Goal: Information Seeking & Learning: Compare options

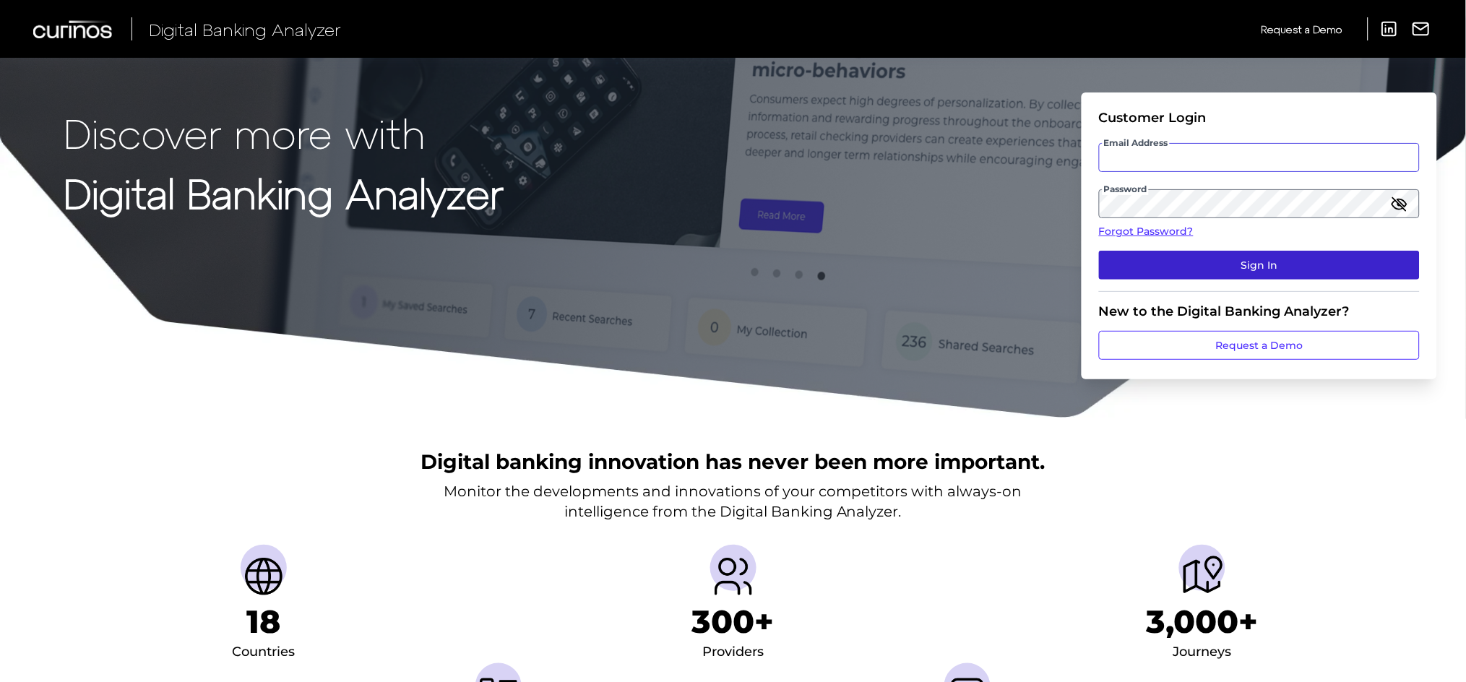
type input "[EMAIL_ADDRESS][PERSON_NAME][DOMAIN_NAME]"
click at [1324, 251] on button "Sign In" at bounding box center [1259, 265] width 321 height 29
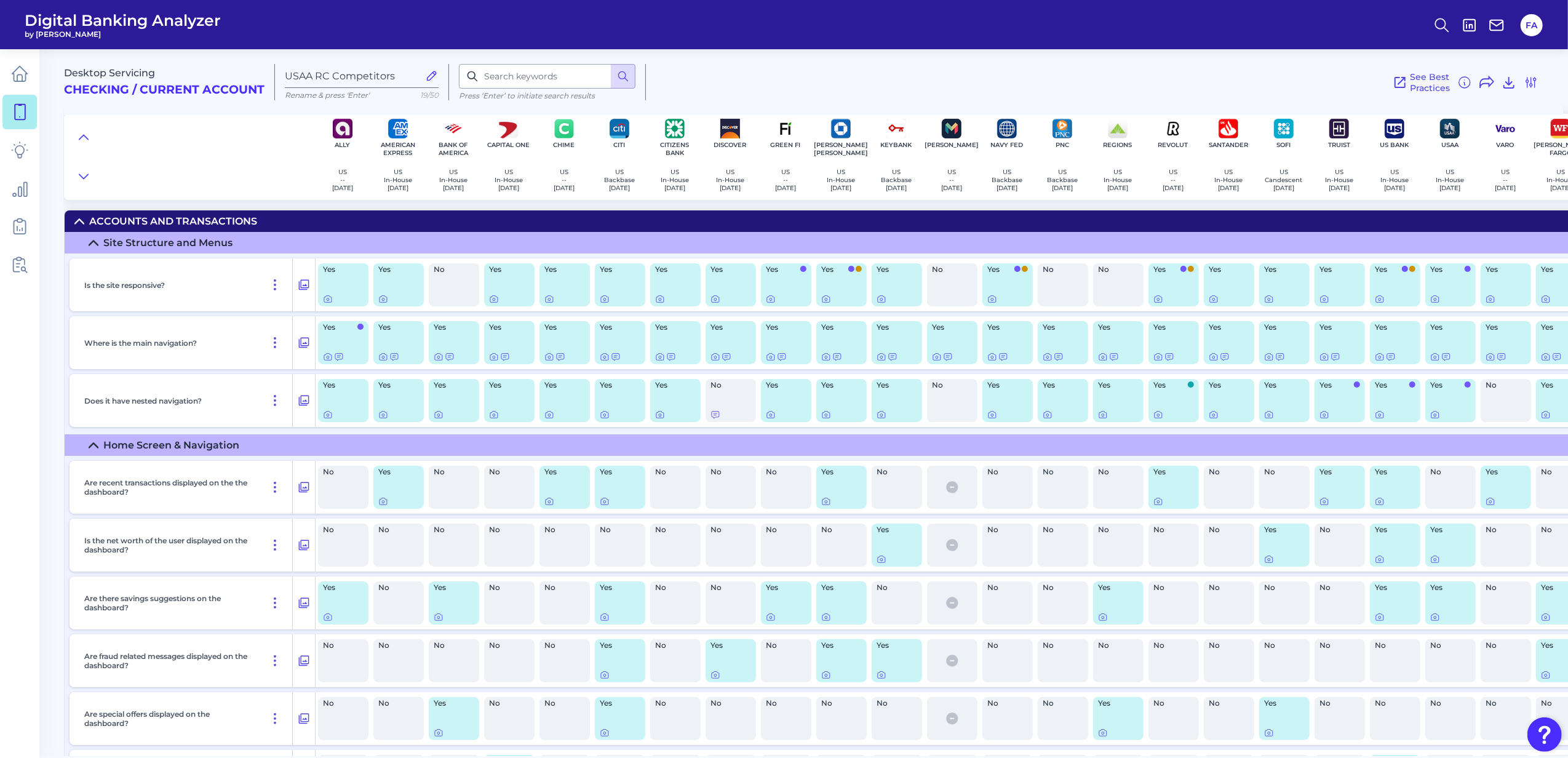
click at [23, 111] on icon at bounding box center [20, 112] width 17 height 17
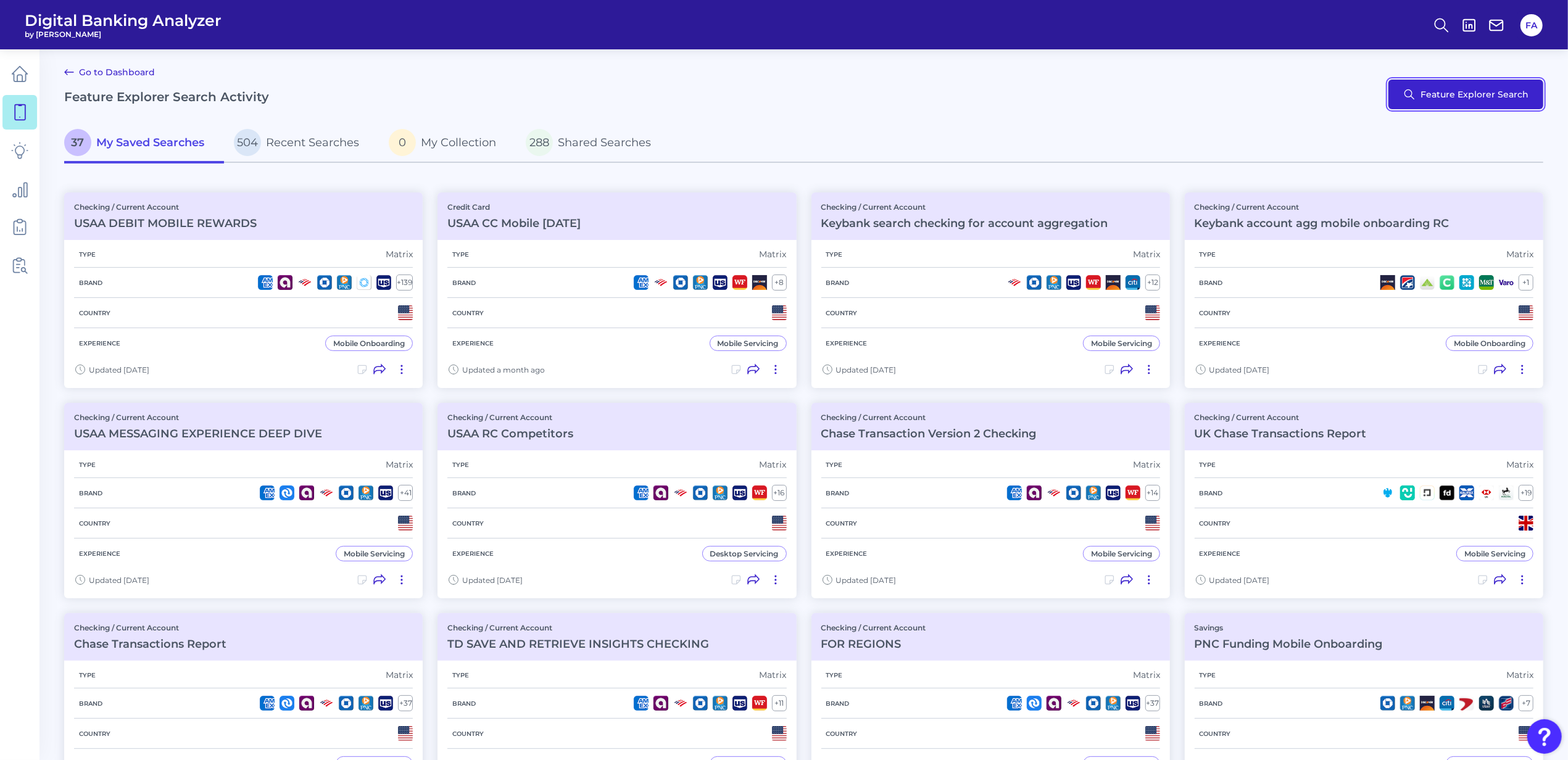
click at [1251, 86] on button "Feature Explorer Search" at bounding box center [1466, 94] width 155 height 30
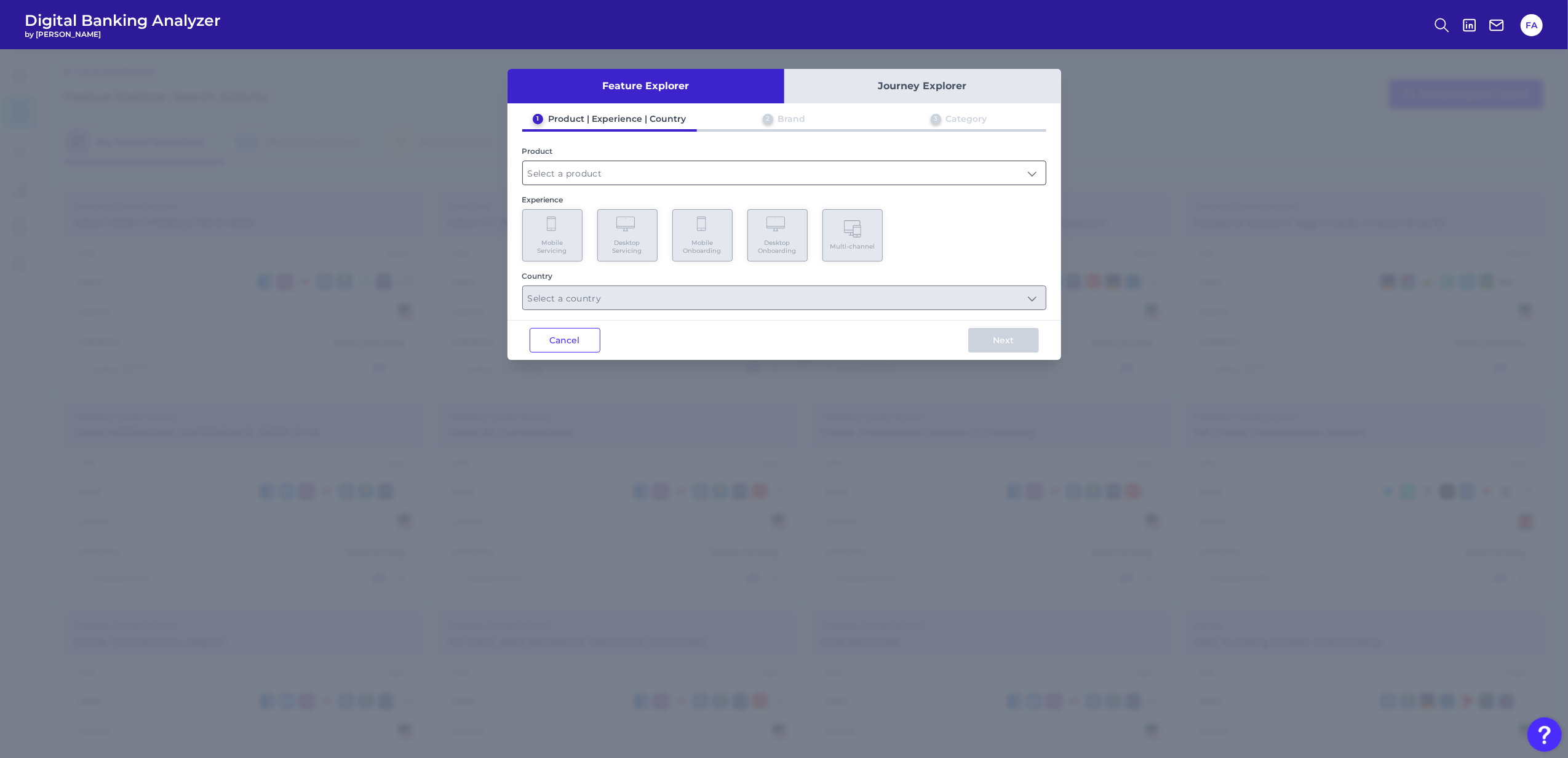
click at [719, 169] on input "text" at bounding box center [784, 172] width 523 height 23
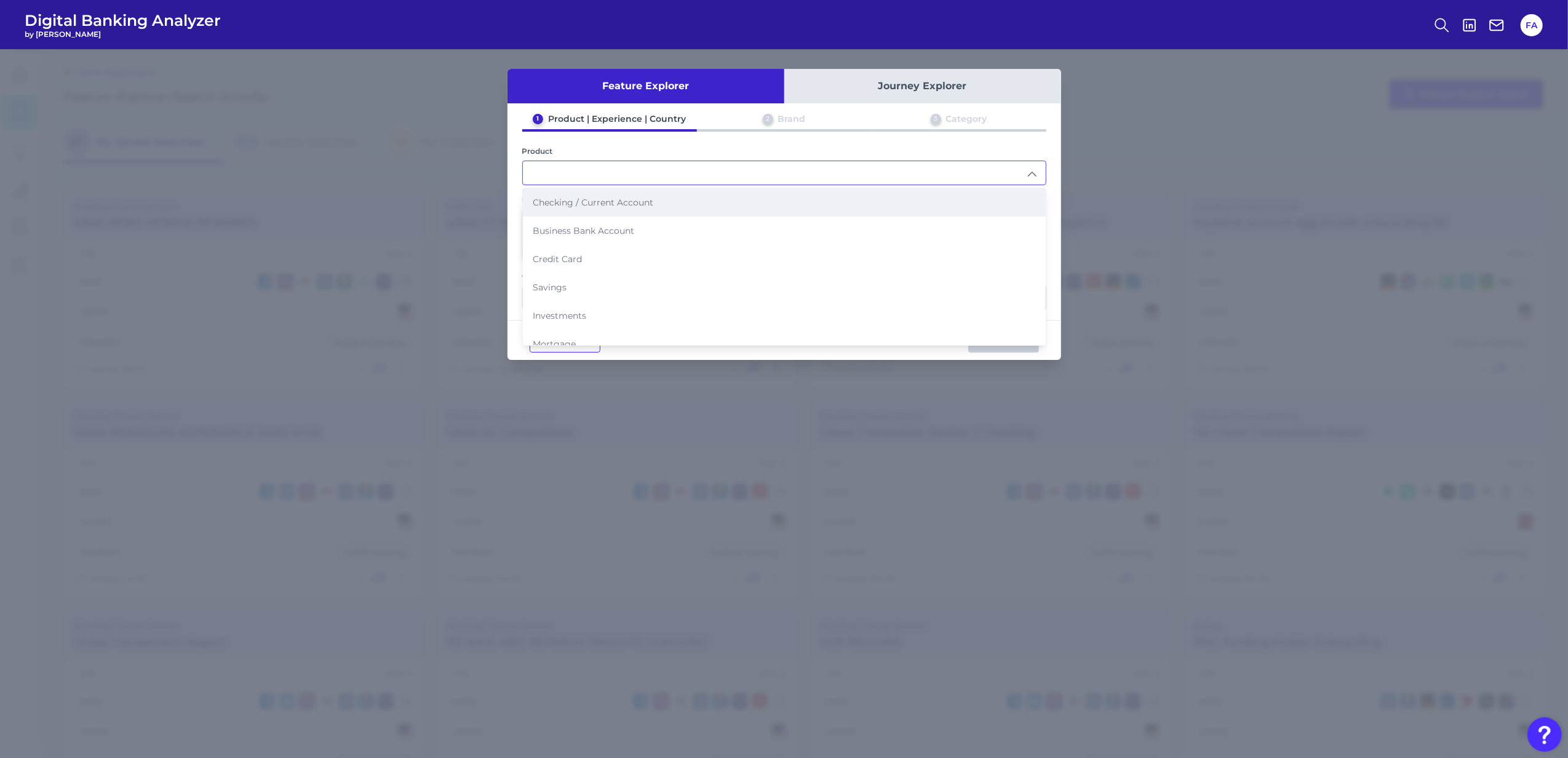
click at [712, 194] on li "Checking / Current Account" at bounding box center [784, 202] width 523 height 28
type input "Checking / Current Account"
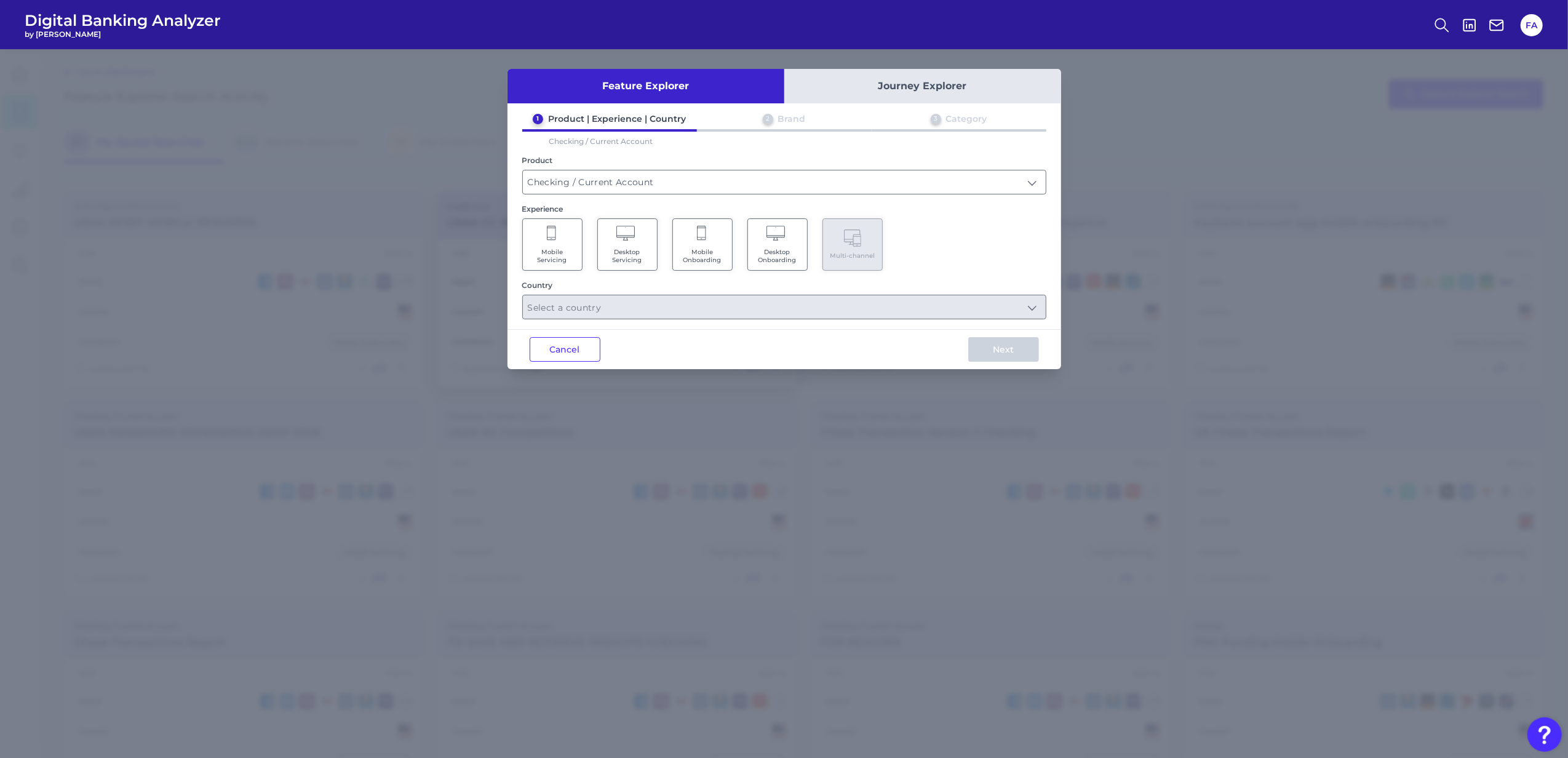
click at [550, 355] on button "Cancel" at bounding box center [564, 349] width 71 height 25
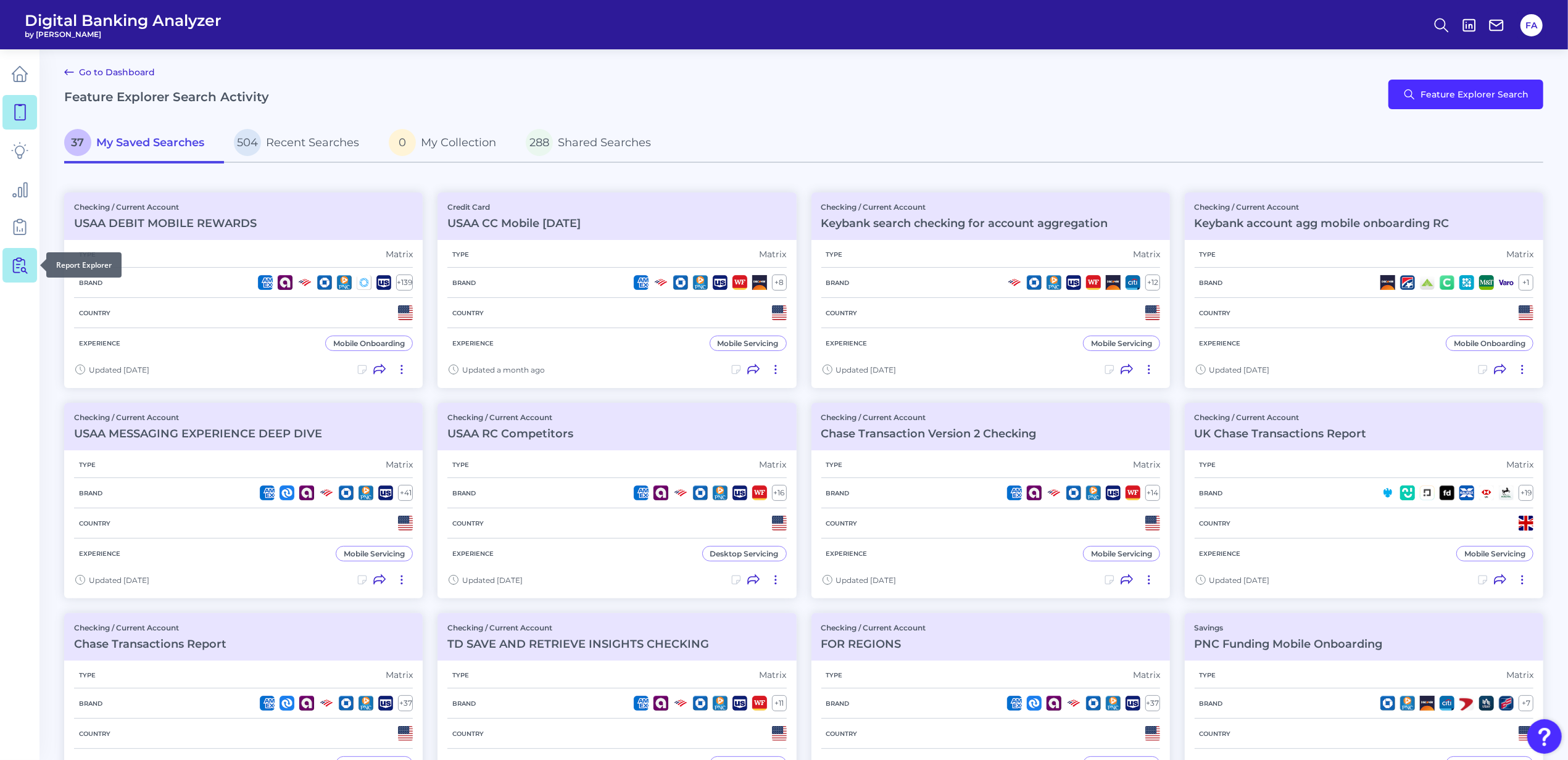
click at [15, 261] on icon at bounding box center [20, 266] width 17 height 17
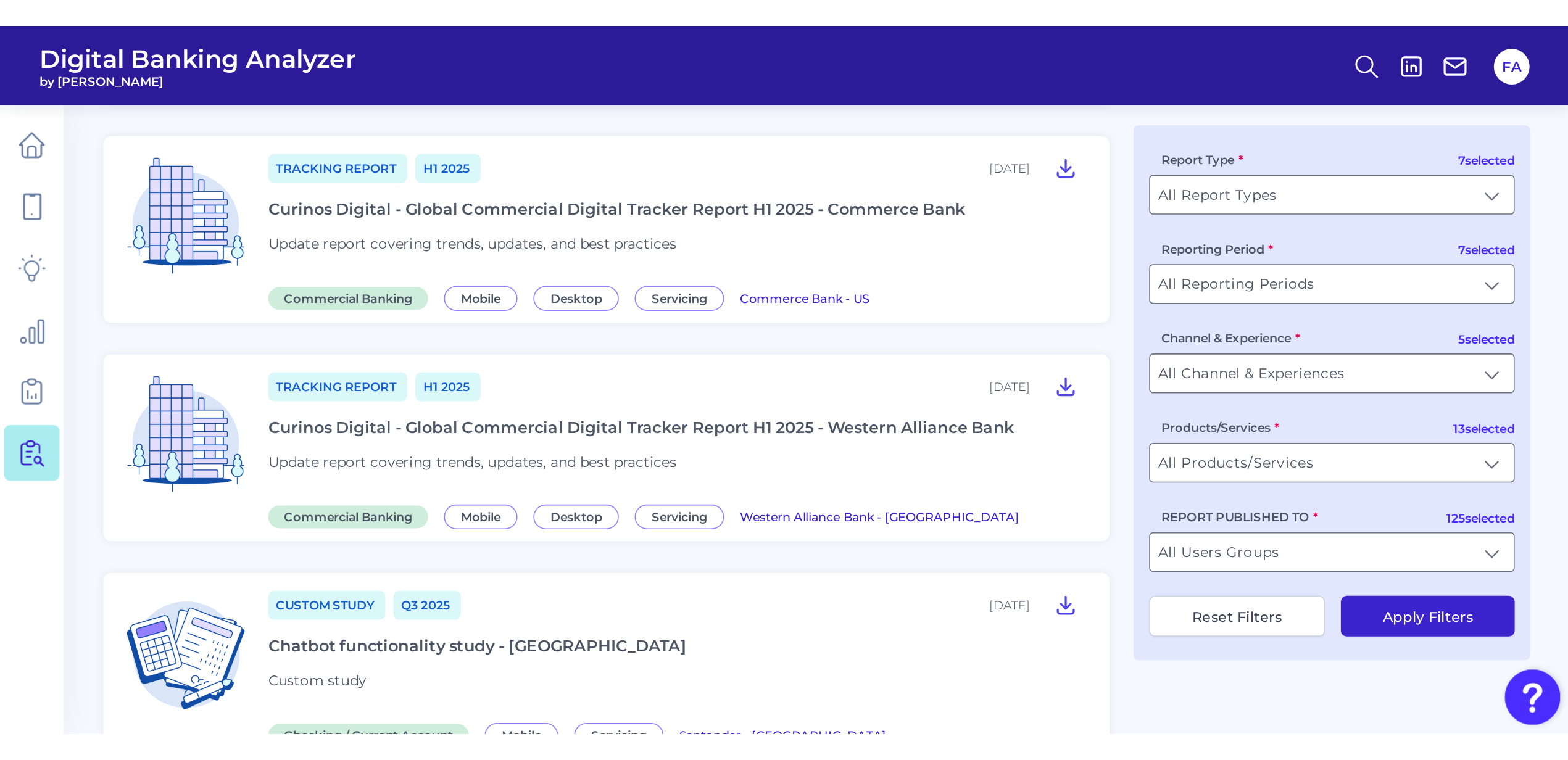
scroll to position [191, 0]
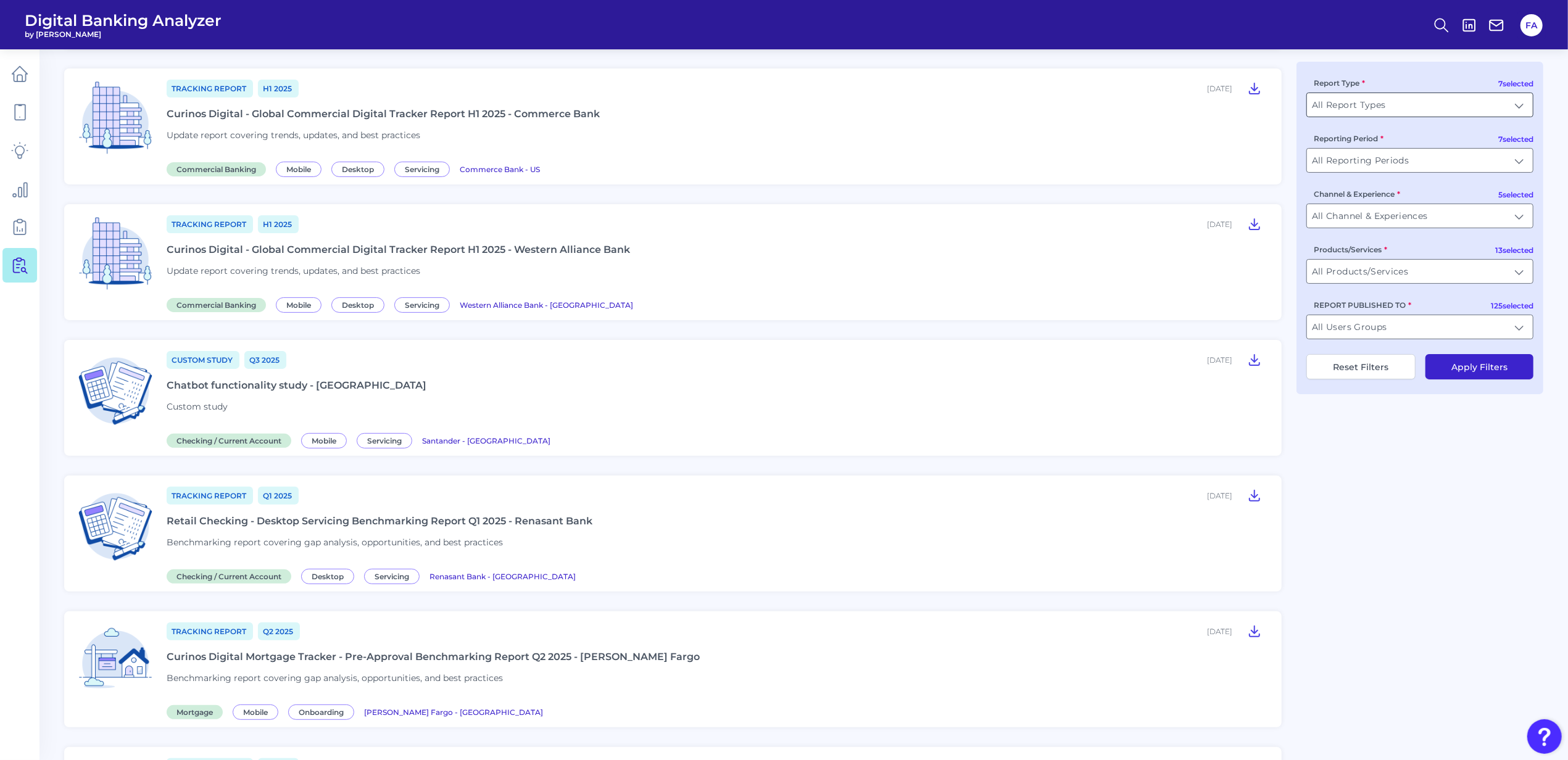
click at [1251, 95] on input "All Report Types" at bounding box center [1419, 104] width 225 height 23
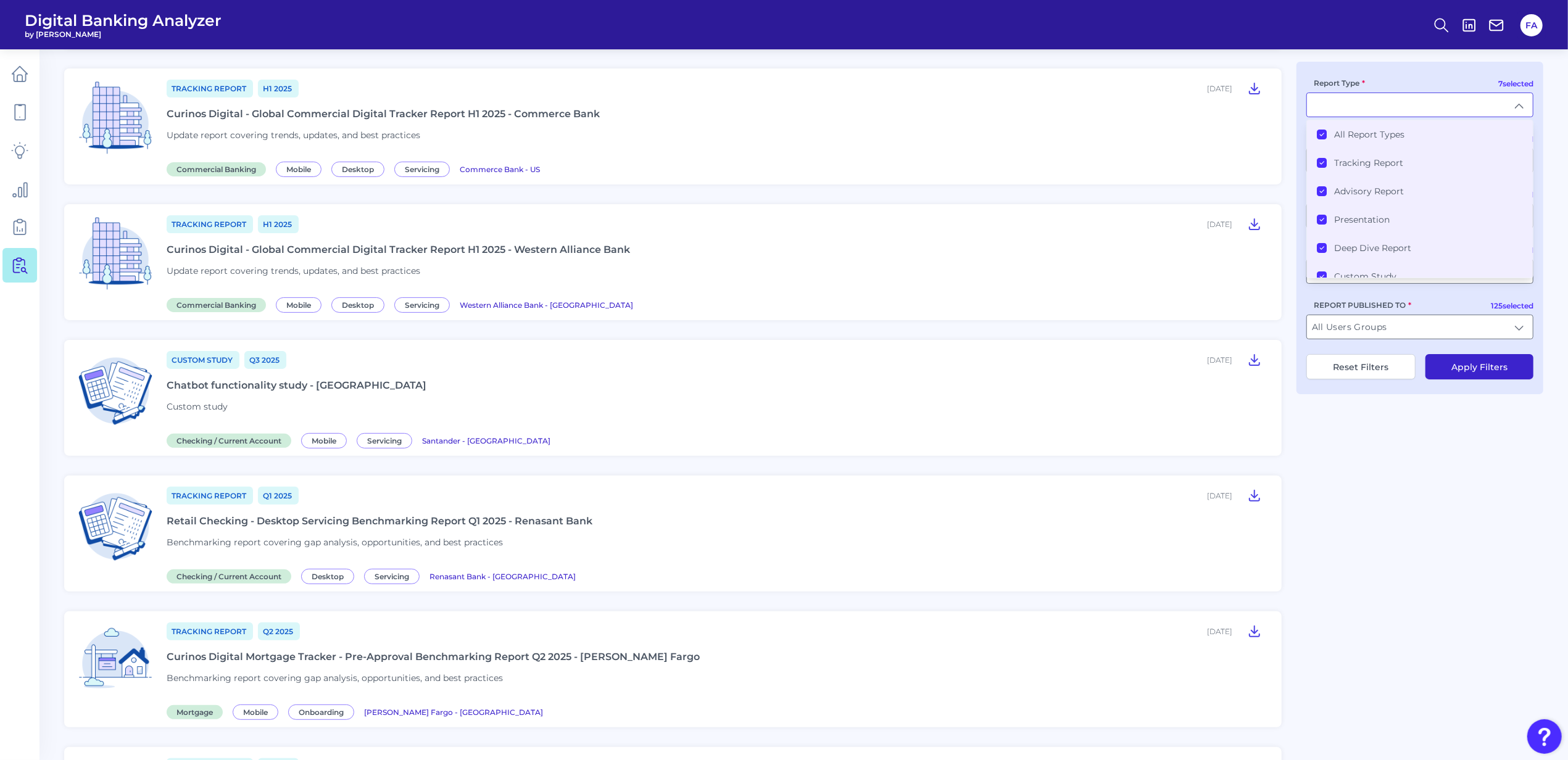
click at [1251, 139] on label "All Report Types" at bounding box center [1369, 134] width 70 height 11
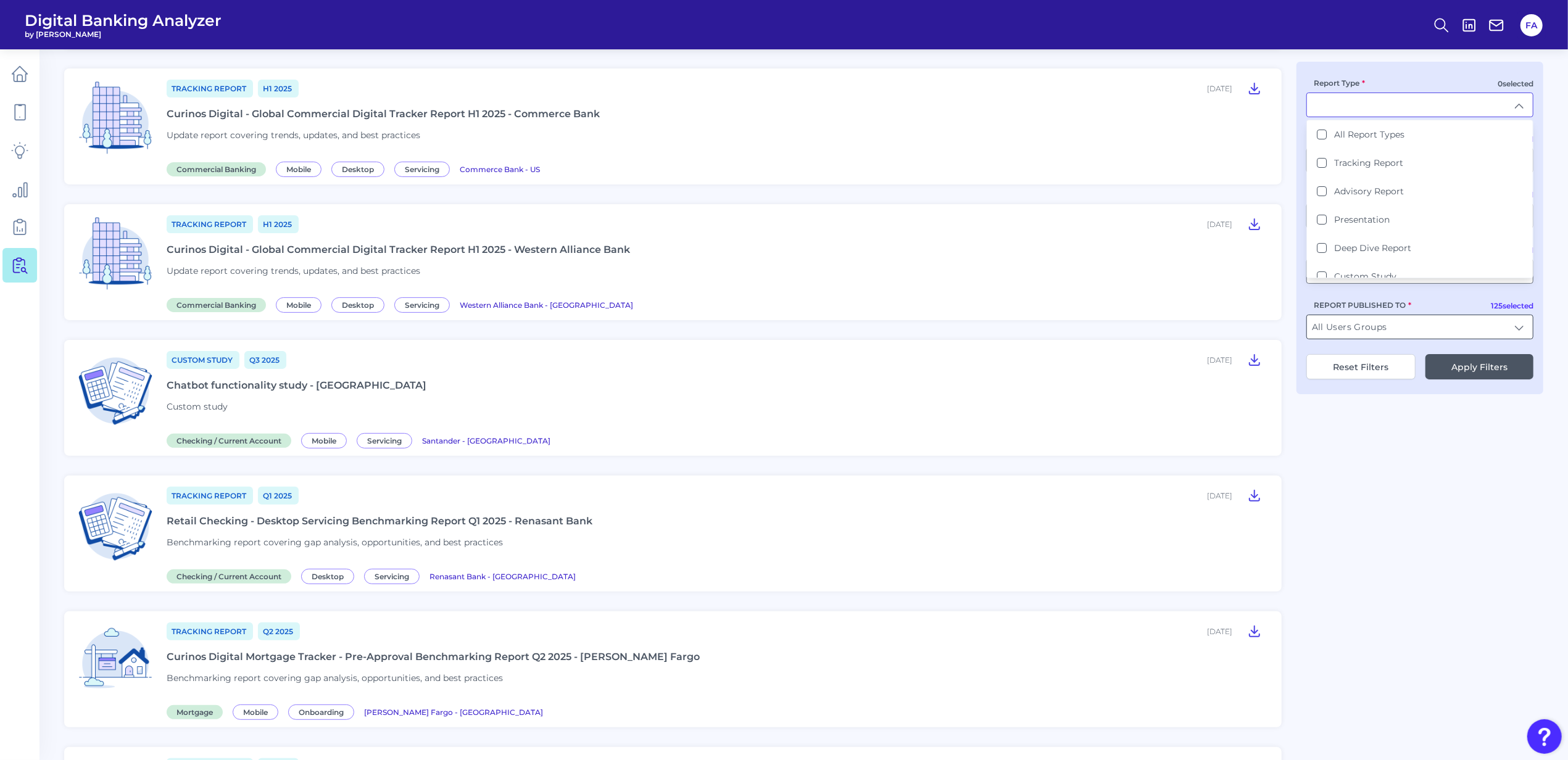
click at [1251, 335] on input "All Users Groups" at bounding box center [1419, 326] width 225 height 23
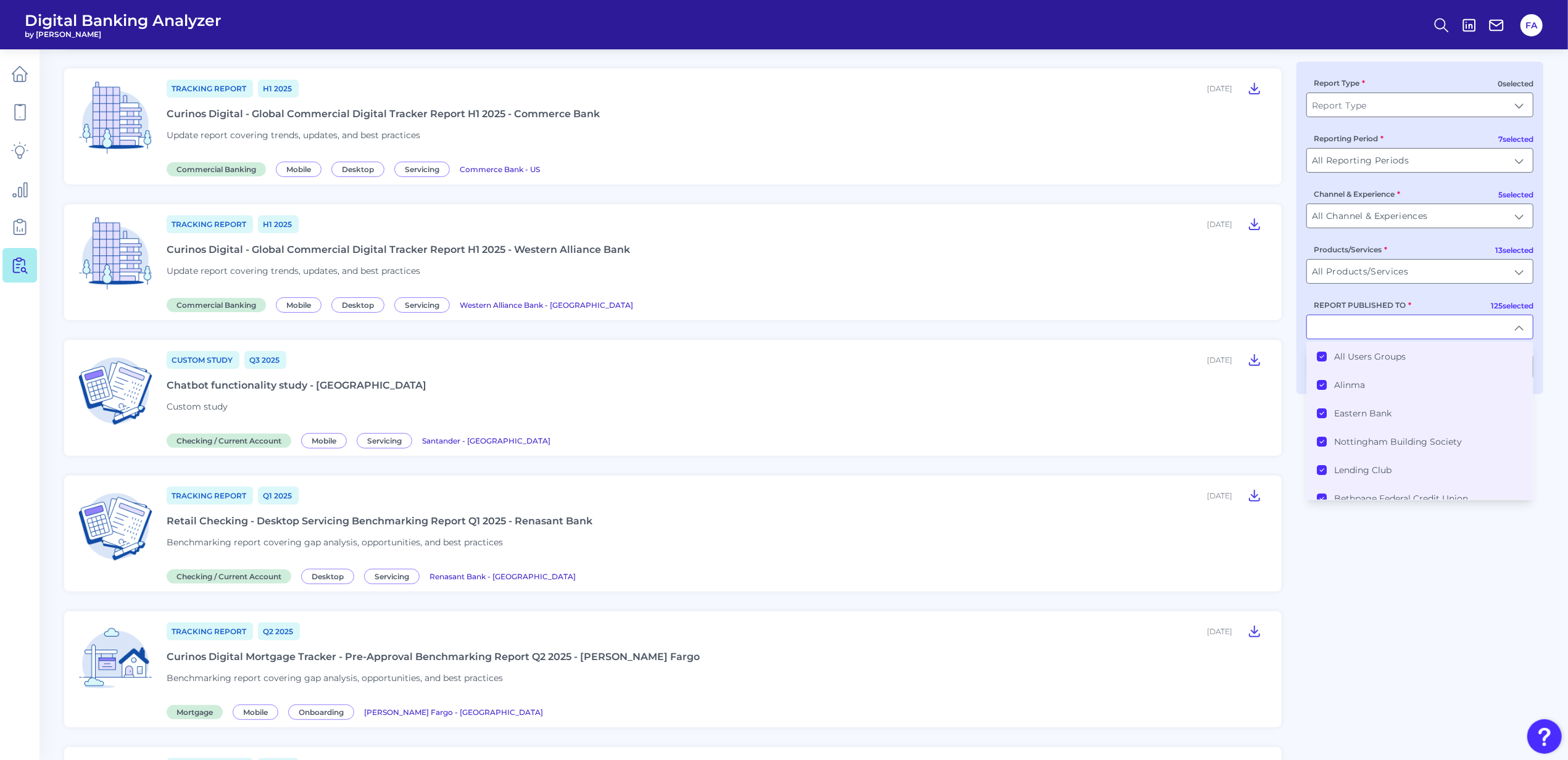
click at [1251, 360] on label "All Users Groups" at bounding box center [1370, 356] width 72 height 11
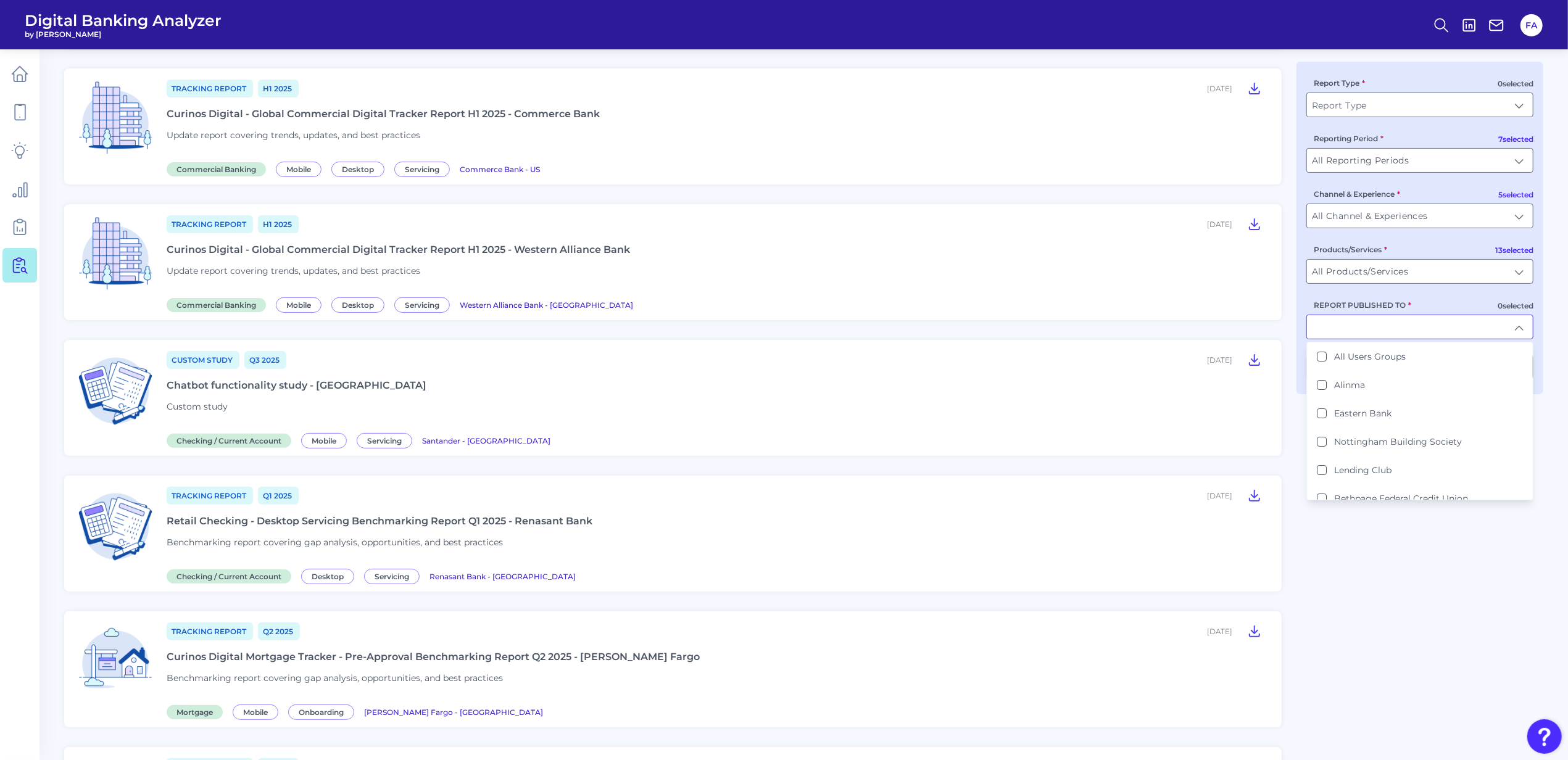
click at [1251, 328] on input "REPORT PUBLISHED TO" at bounding box center [1419, 326] width 225 height 23
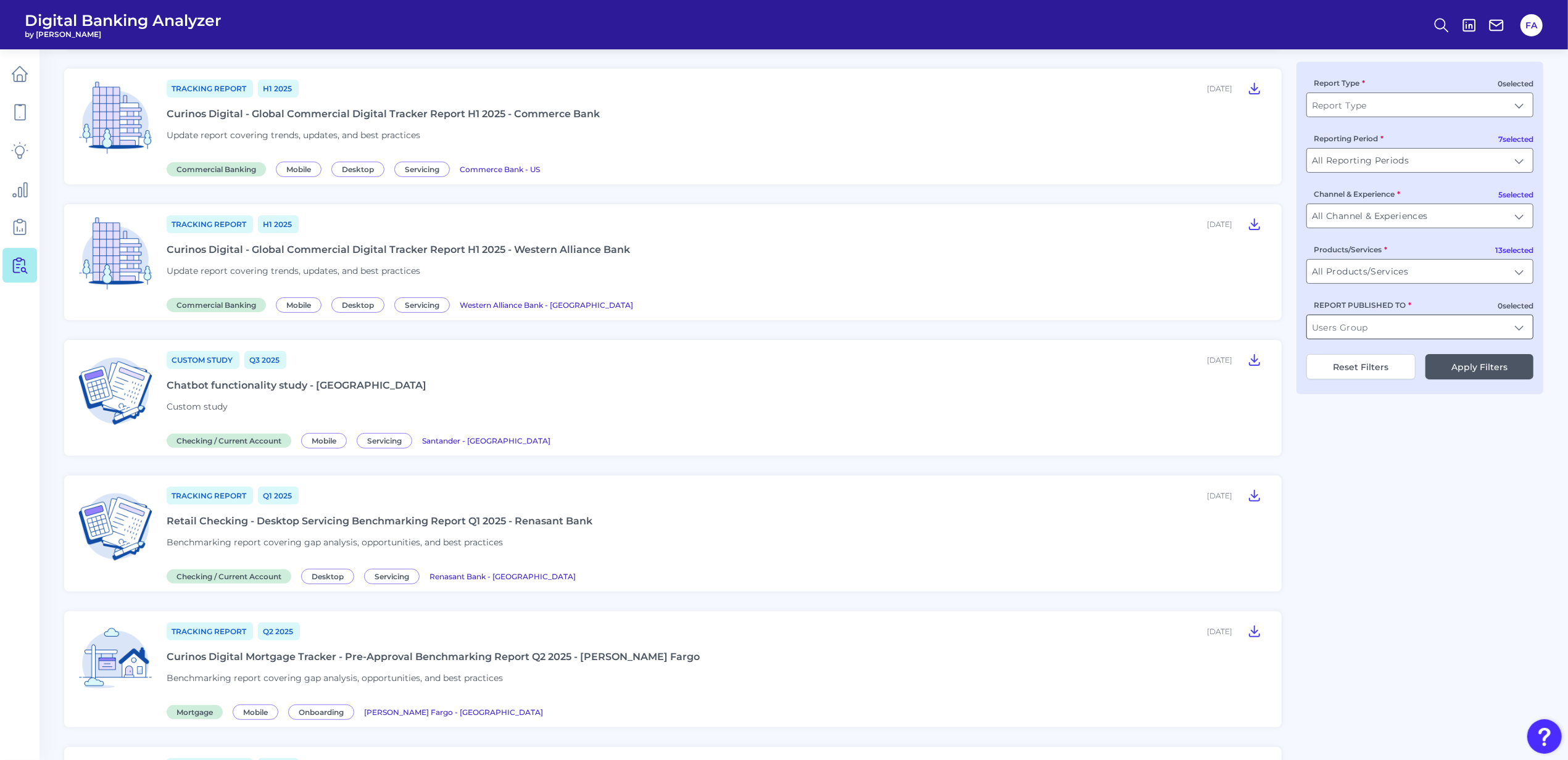
click at [1251, 326] on input "REPORT PUBLISHED TO" at bounding box center [1419, 326] width 225 height 23
click at [1251, 368] on li "Truist" at bounding box center [1419, 356] width 225 height 28
type input "Truist"
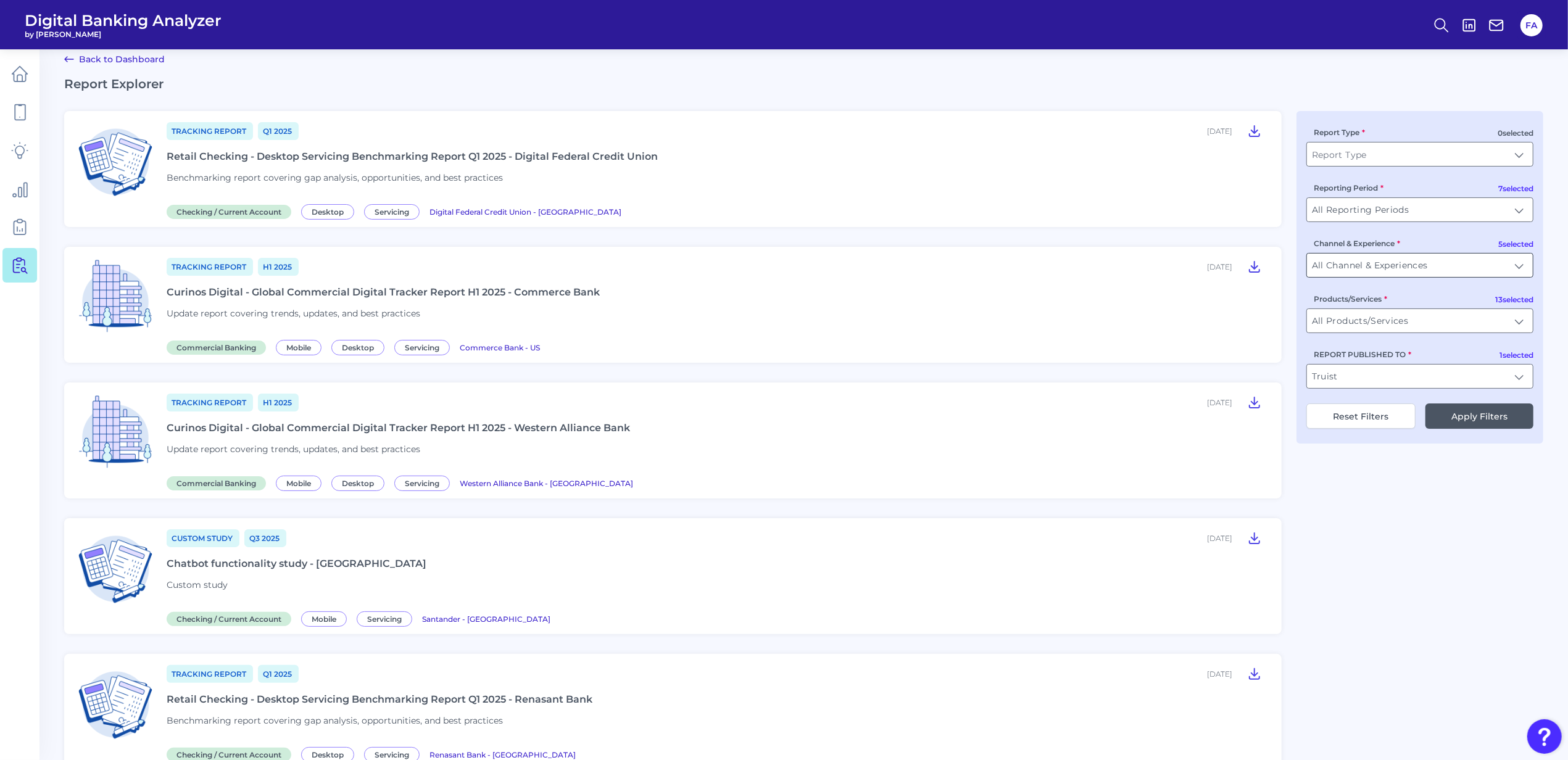
scroll to position [0, 0]
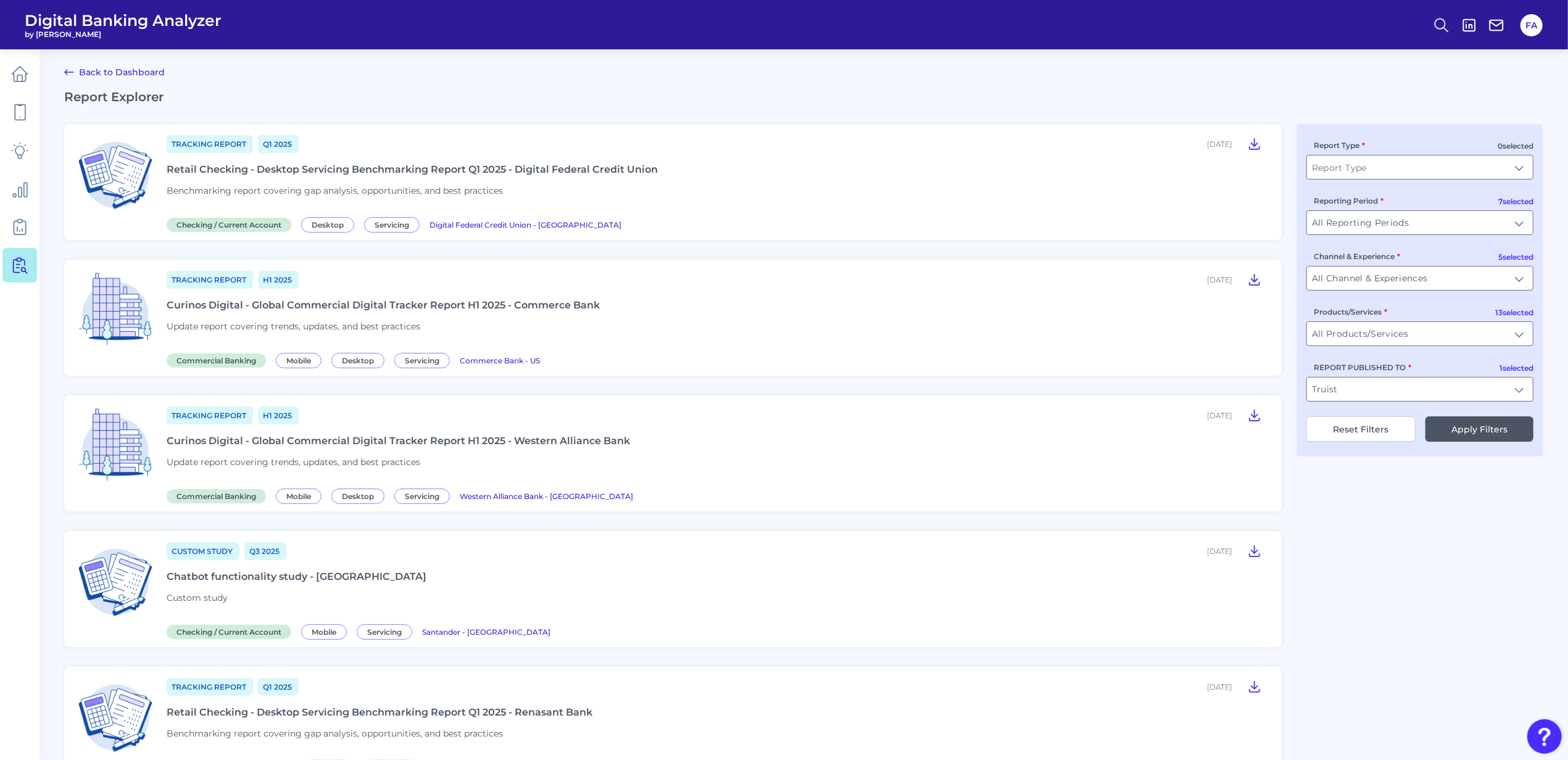
click at [1251, 435] on button "Reset Filters" at bounding box center [1361, 430] width 109 height 26
type input "All Report Types"
type input "All Users Groups"
click at [1251, 399] on input "All Users Groups" at bounding box center [1419, 389] width 225 height 23
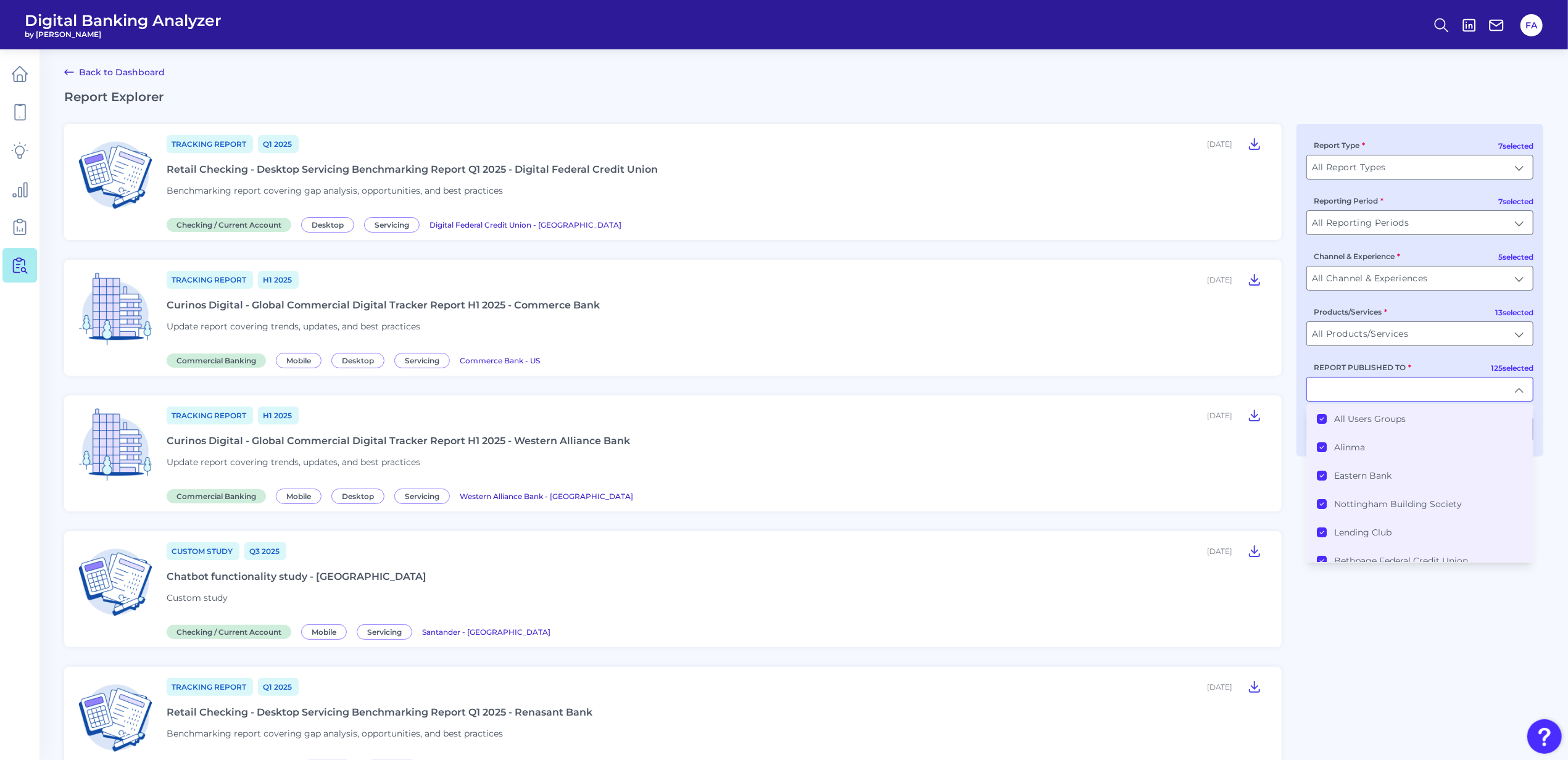
click at [1251, 424] on label "All Users Groups" at bounding box center [1370, 418] width 72 height 11
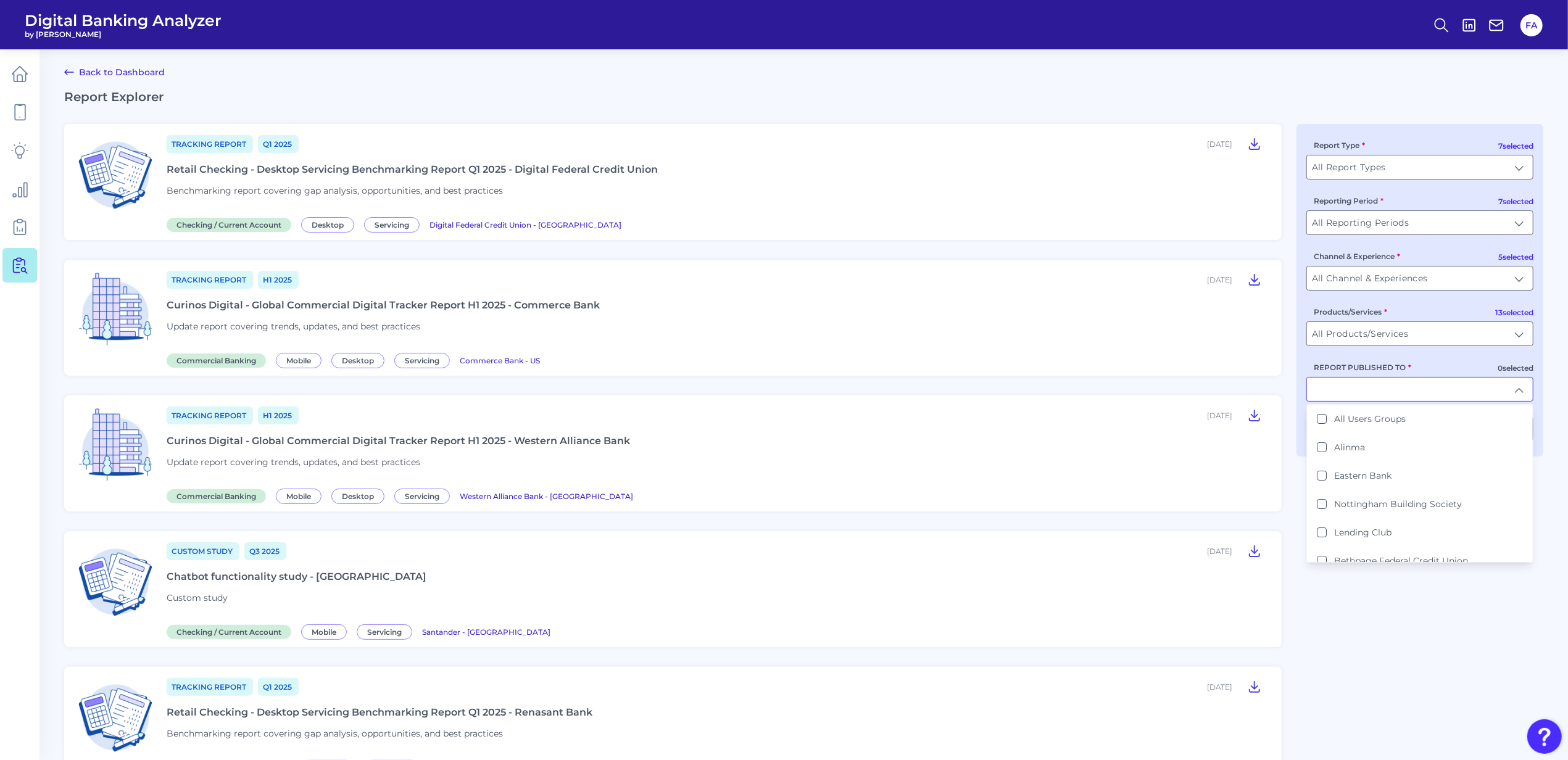
click at [1251, 390] on input "REPORT PUBLISHED TO" at bounding box center [1419, 389] width 225 height 23
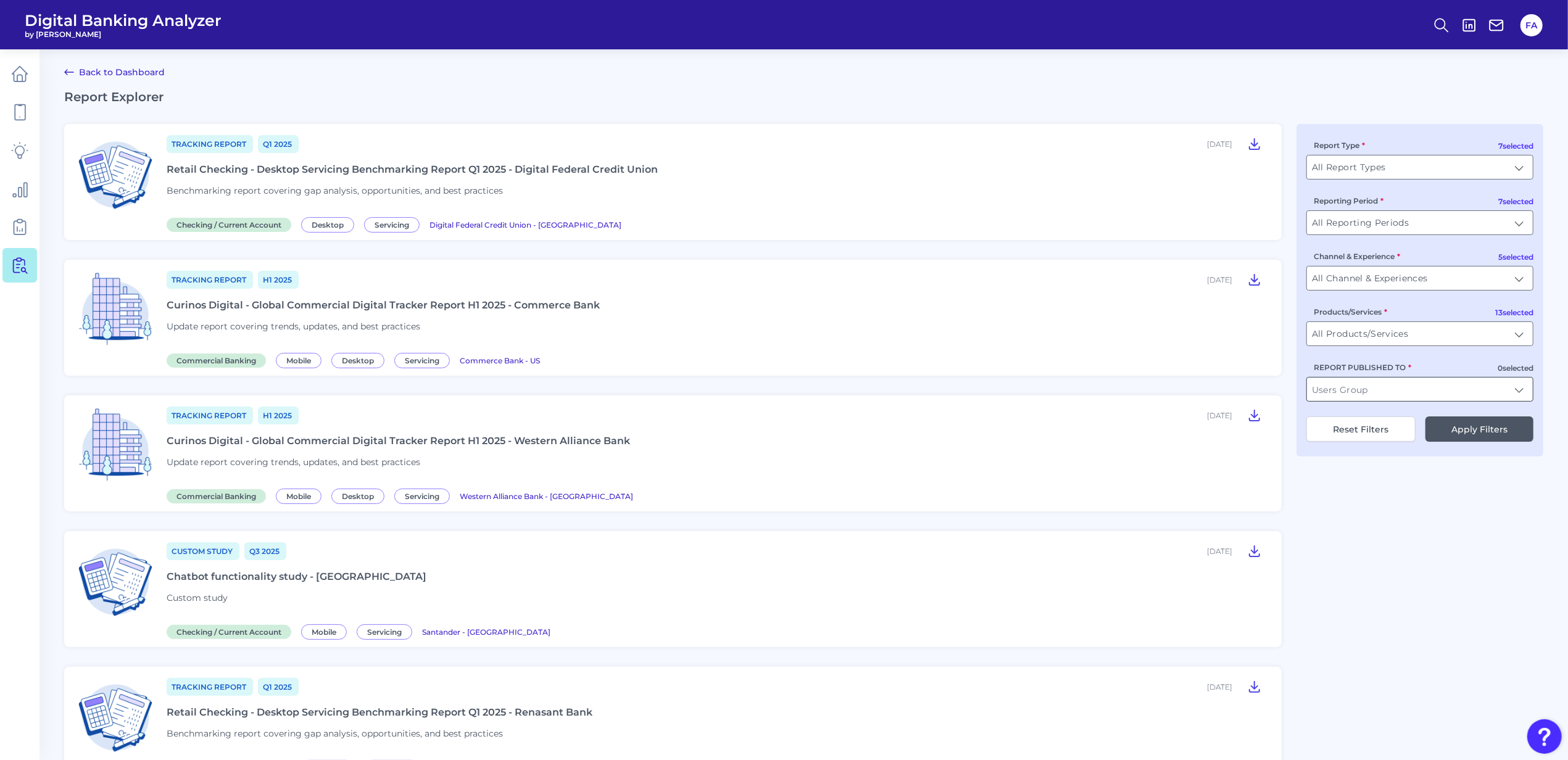
click at [1251, 390] on input "REPORT PUBLISHED TO" at bounding box center [1419, 389] width 225 height 23
click at [1251, 412] on li "Truist" at bounding box center [1419, 418] width 225 height 28
type input "Truist"
drag, startPoint x: 1477, startPoint y: 484, endPoint x: 1482, endPoint y: 472, distance: 13.0
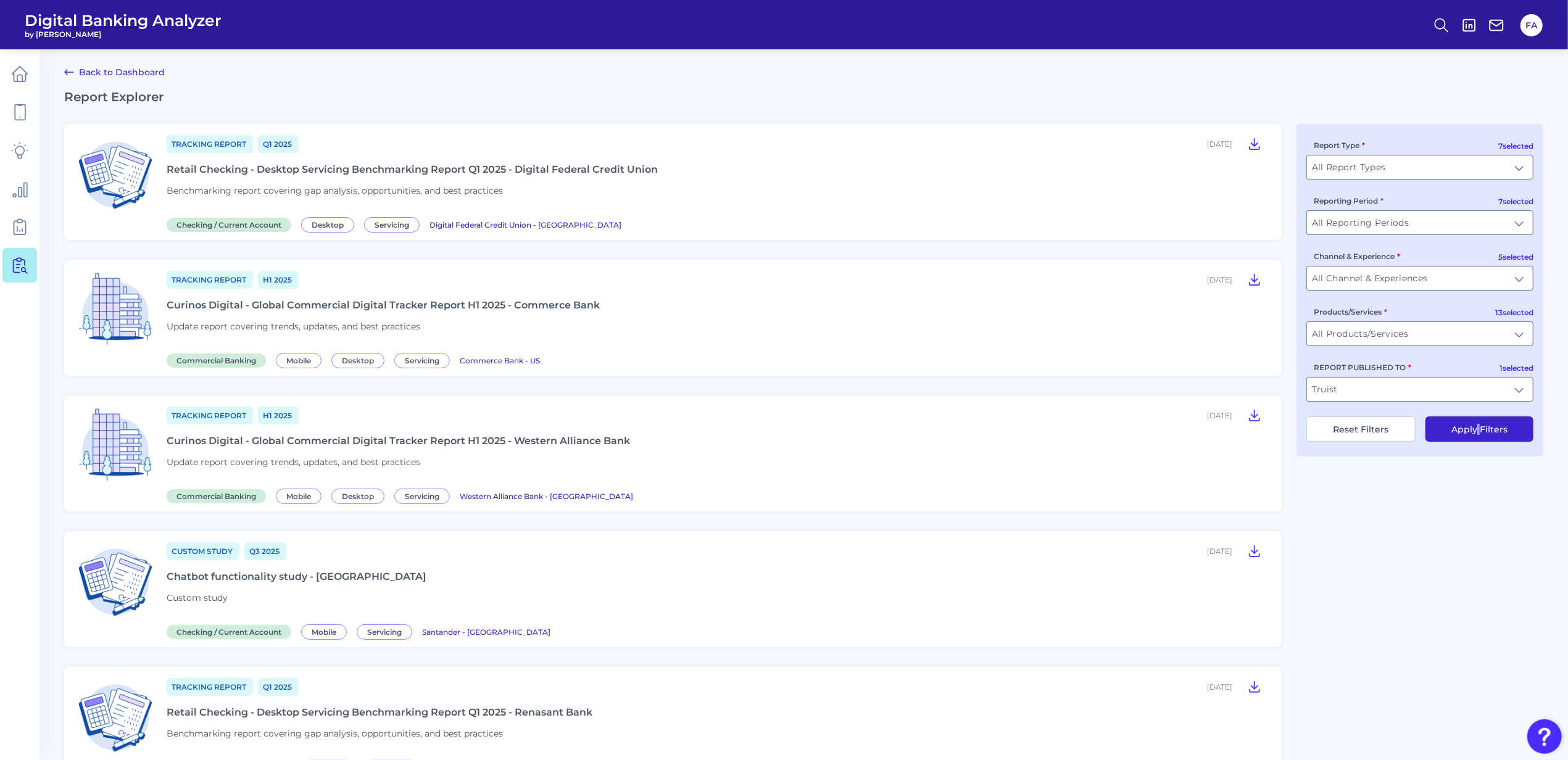
click at [1251, 440] on button "Apply Filters" at bounding box center [1479, 430] width 108 height 26
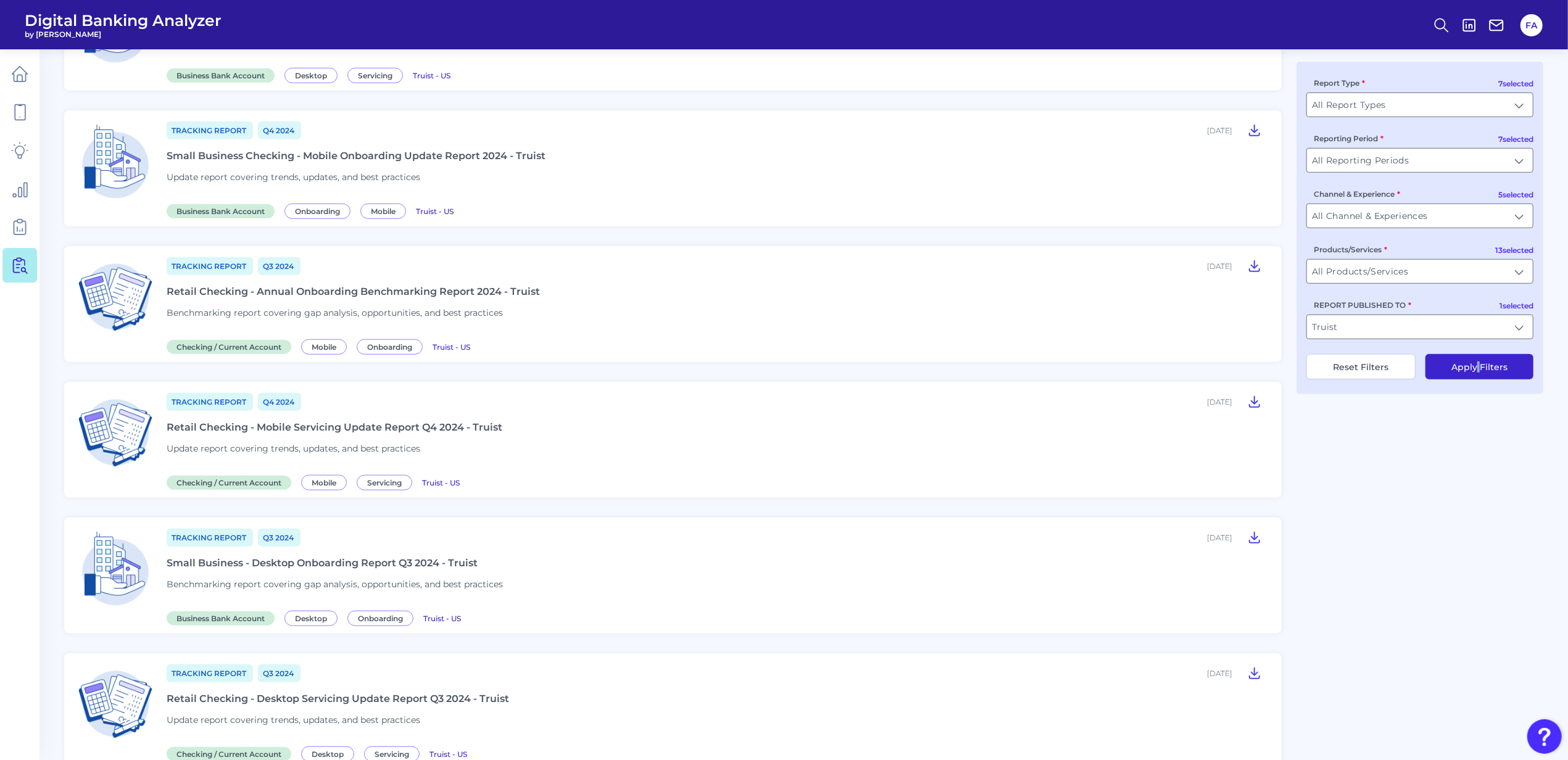
scroll to position [1143, 0]
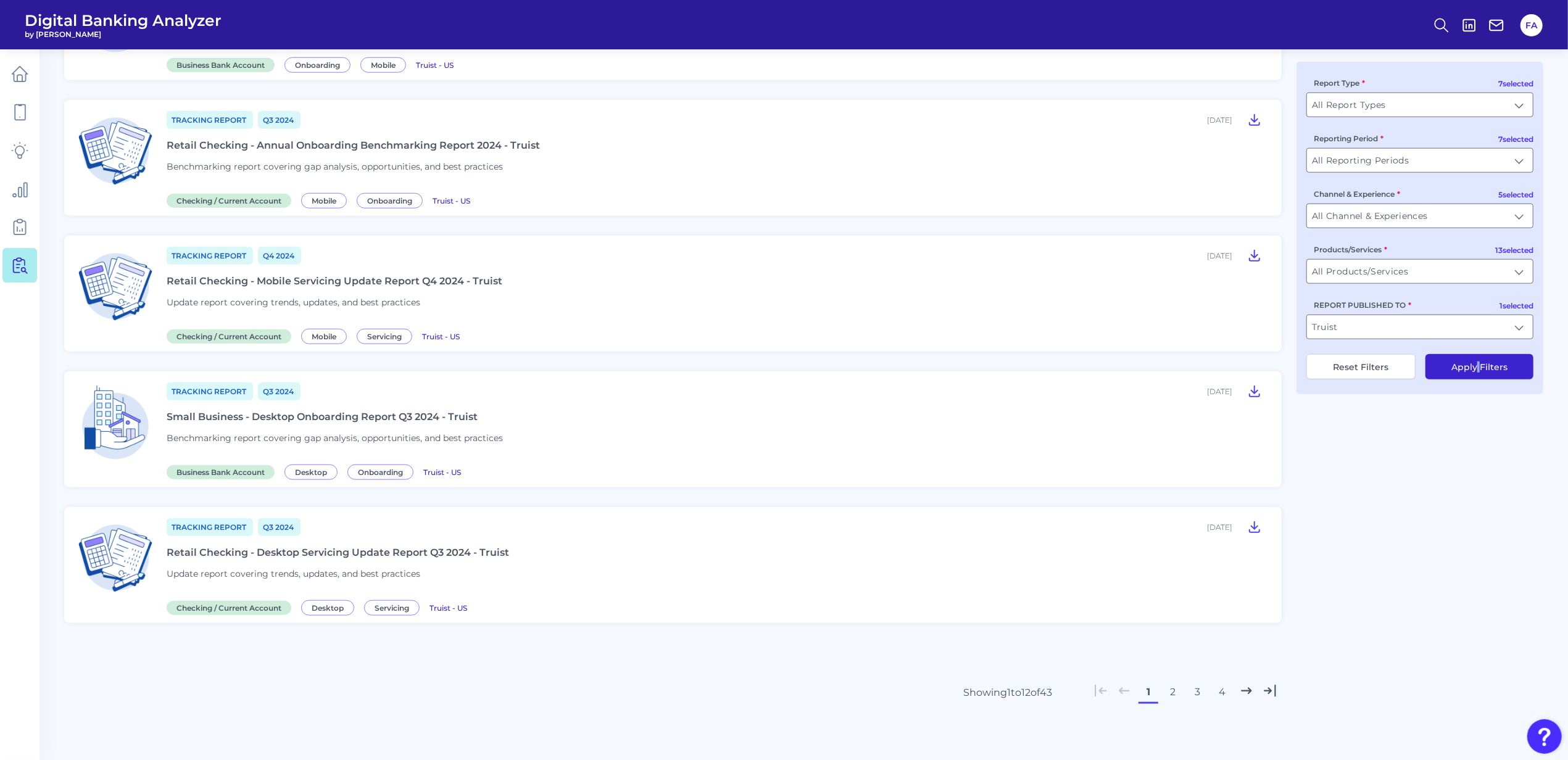
click at [1173, 582] on button "2" at bounding box center [1173, 692] width 20 height 20
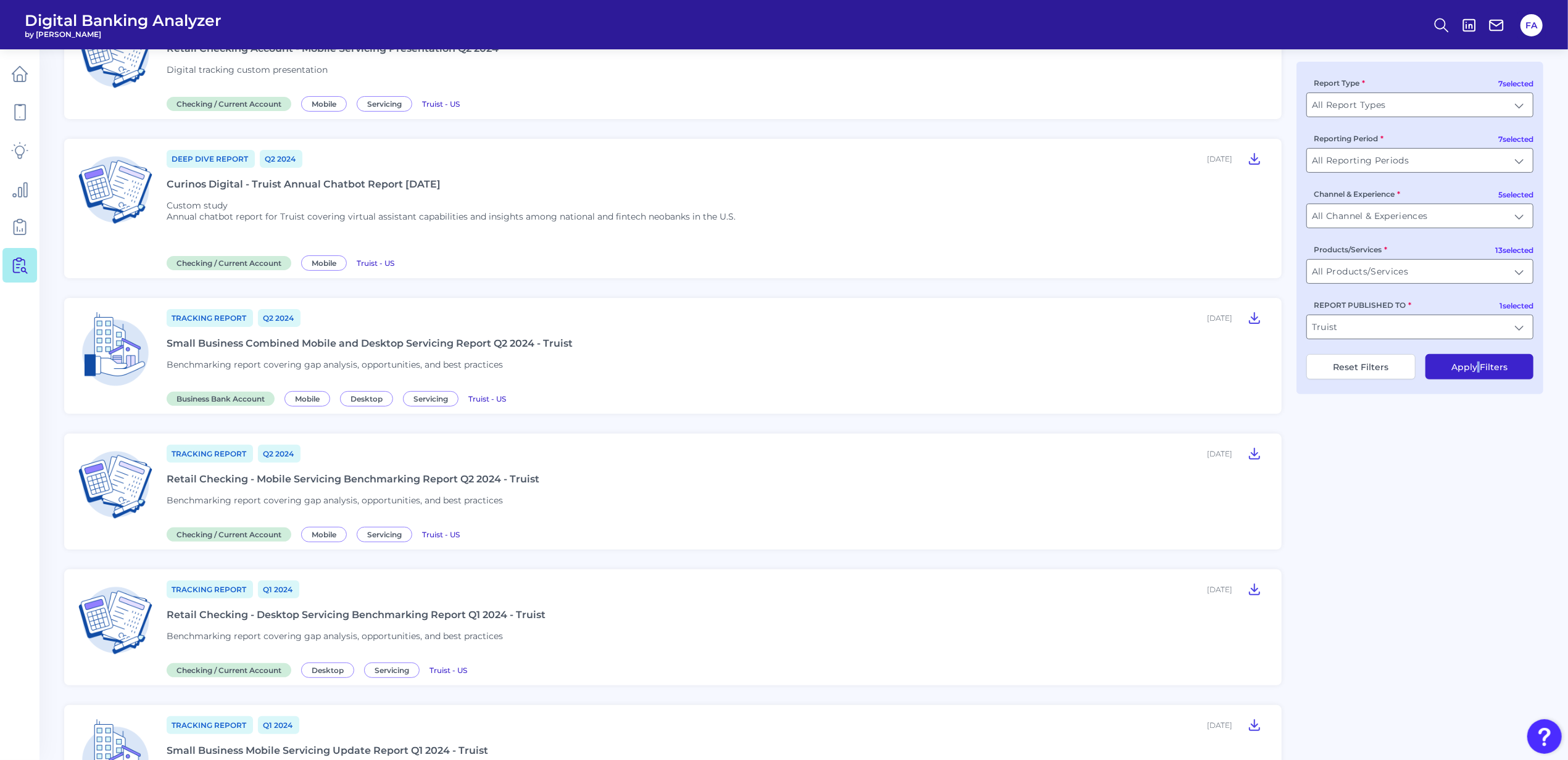
scroll to position [206, 0]
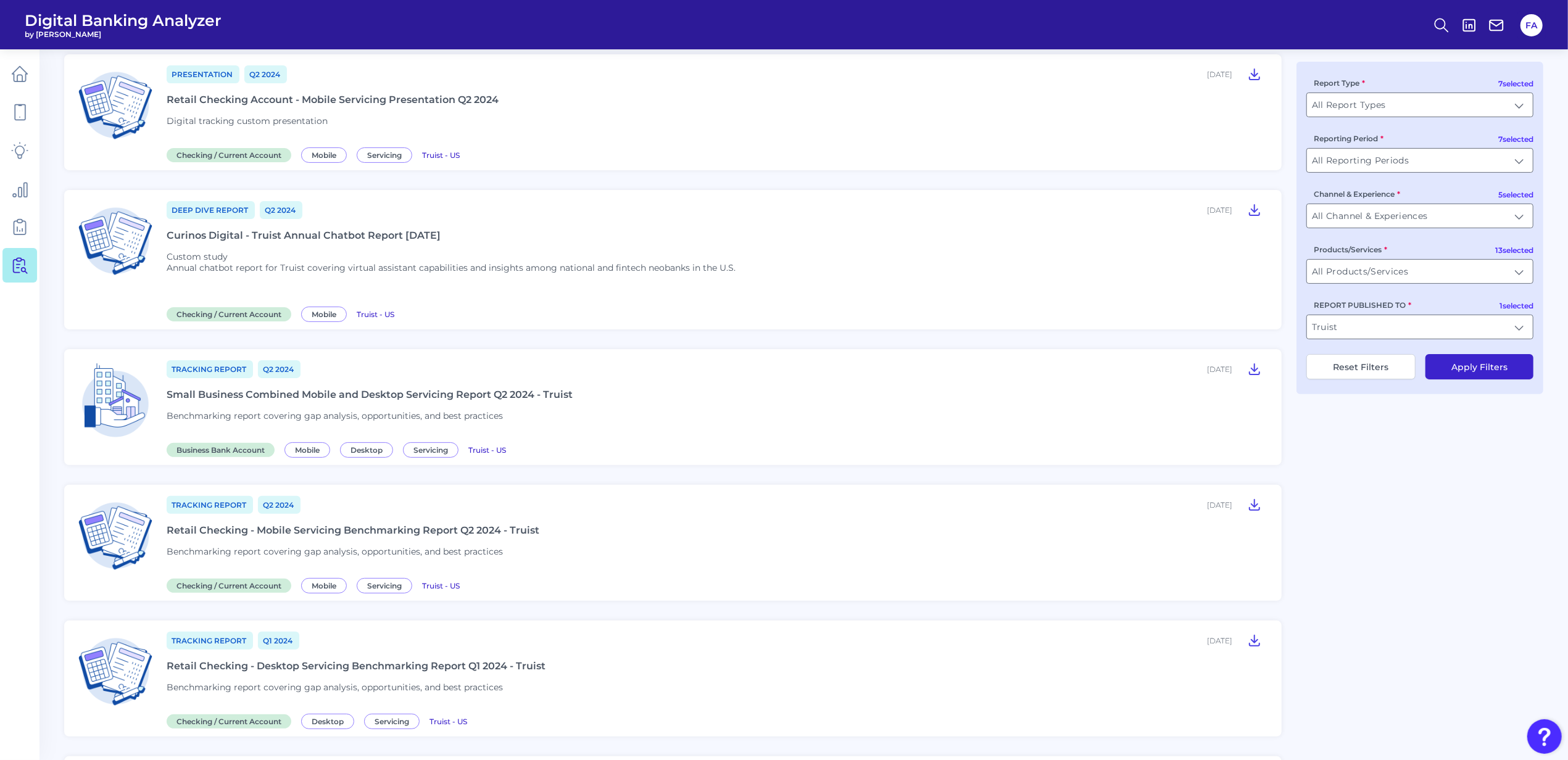
click at [332, 230] on div "Deep Dive Report Q2 2024 June 07, 2024 Curinos Digital - Truist Annual Chatbot …" at bounding box center [717, 260] width 1100 height 120
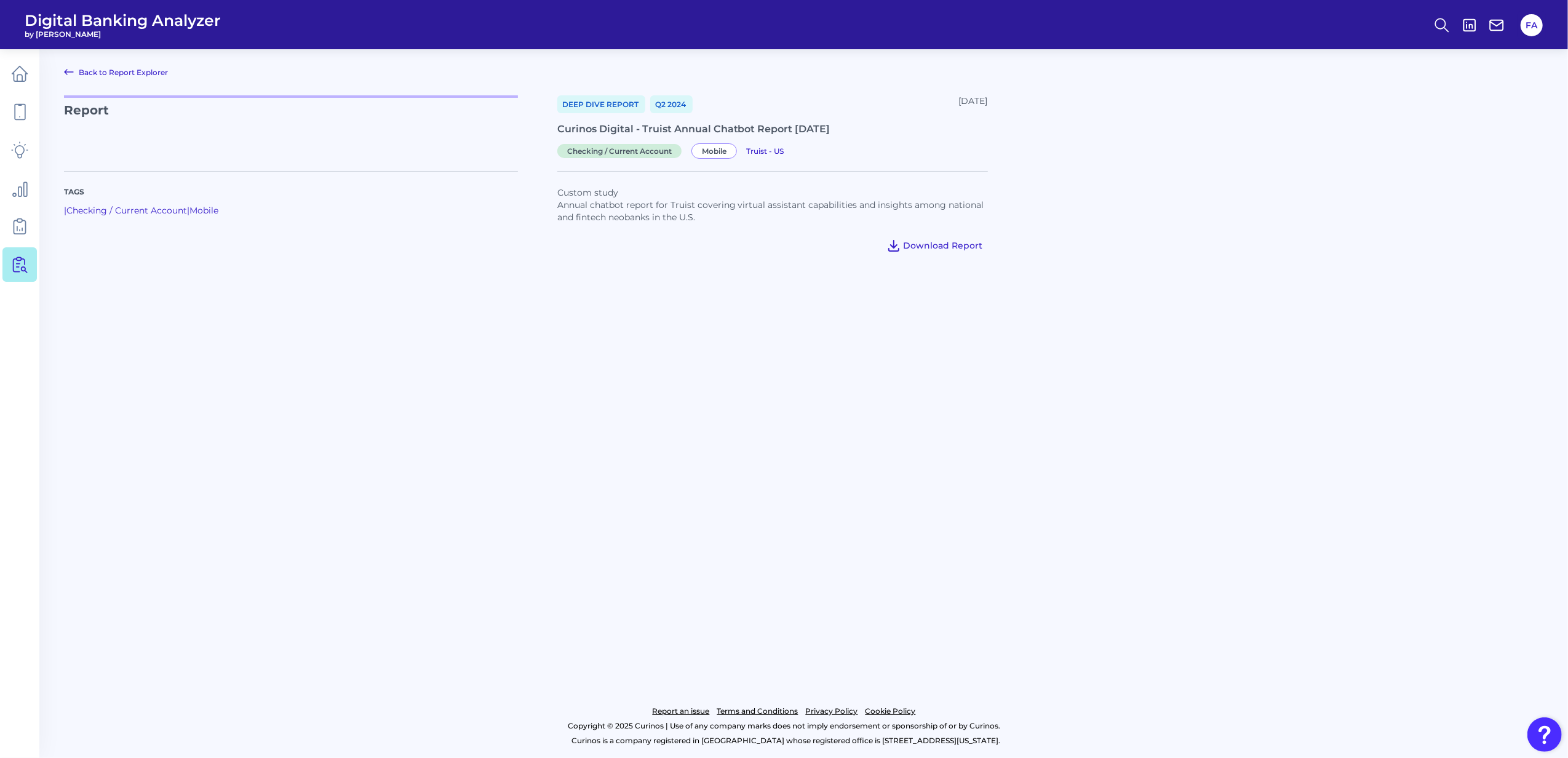
click at [953, 251] on span "Download Report" at bounding box center [942, 245] width 79 height 11
click at [903, 249] on button "Download Report" at bounding box center [934, 245] width 106 height 20
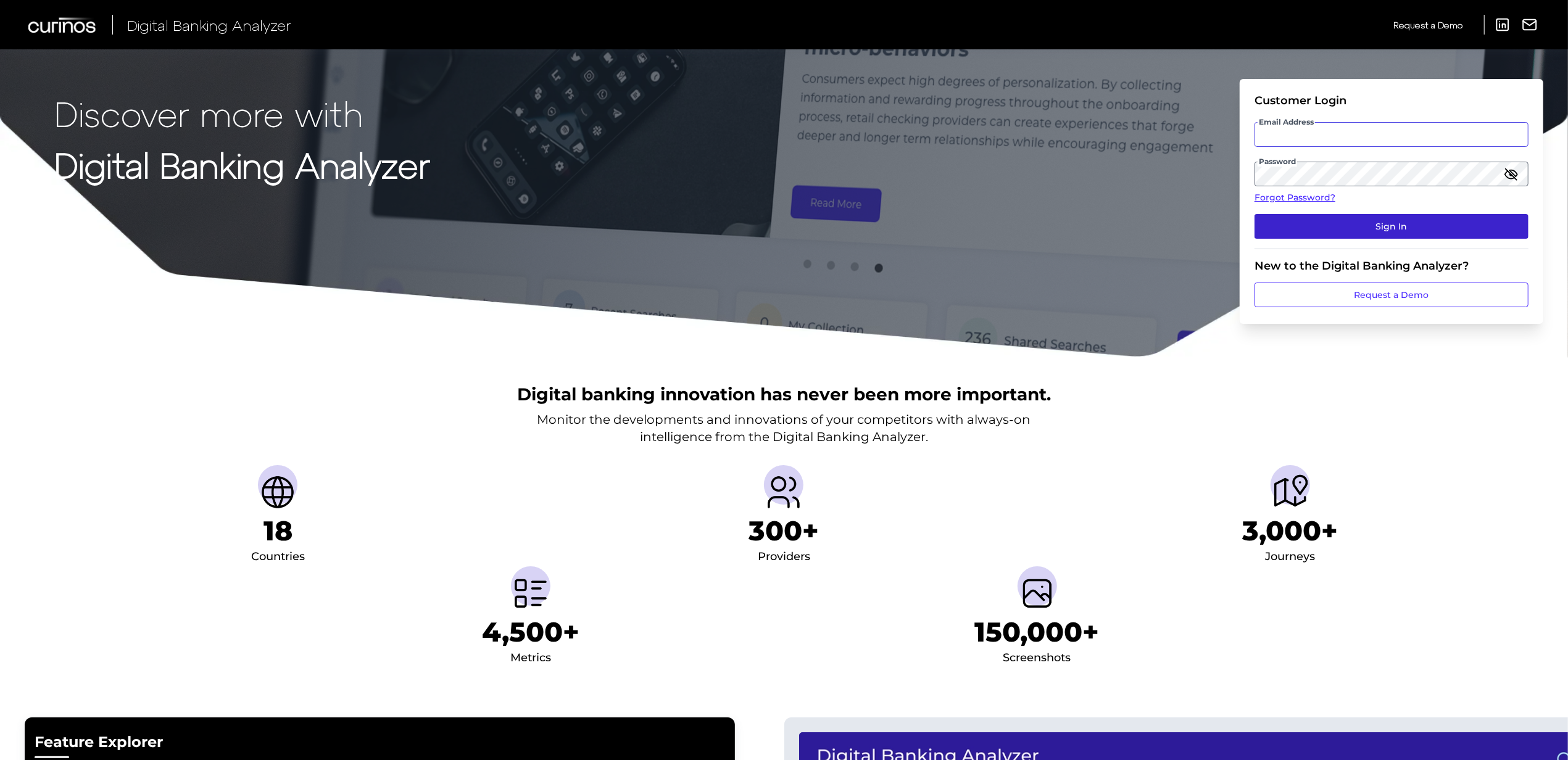
type input "[EMAIL_ADDRESS][PERSON_NAME][DOMAIN_NAME]"
click at [1340, 219] on button "Sign In" at bounding box center [1391, 226] width 274 height 25
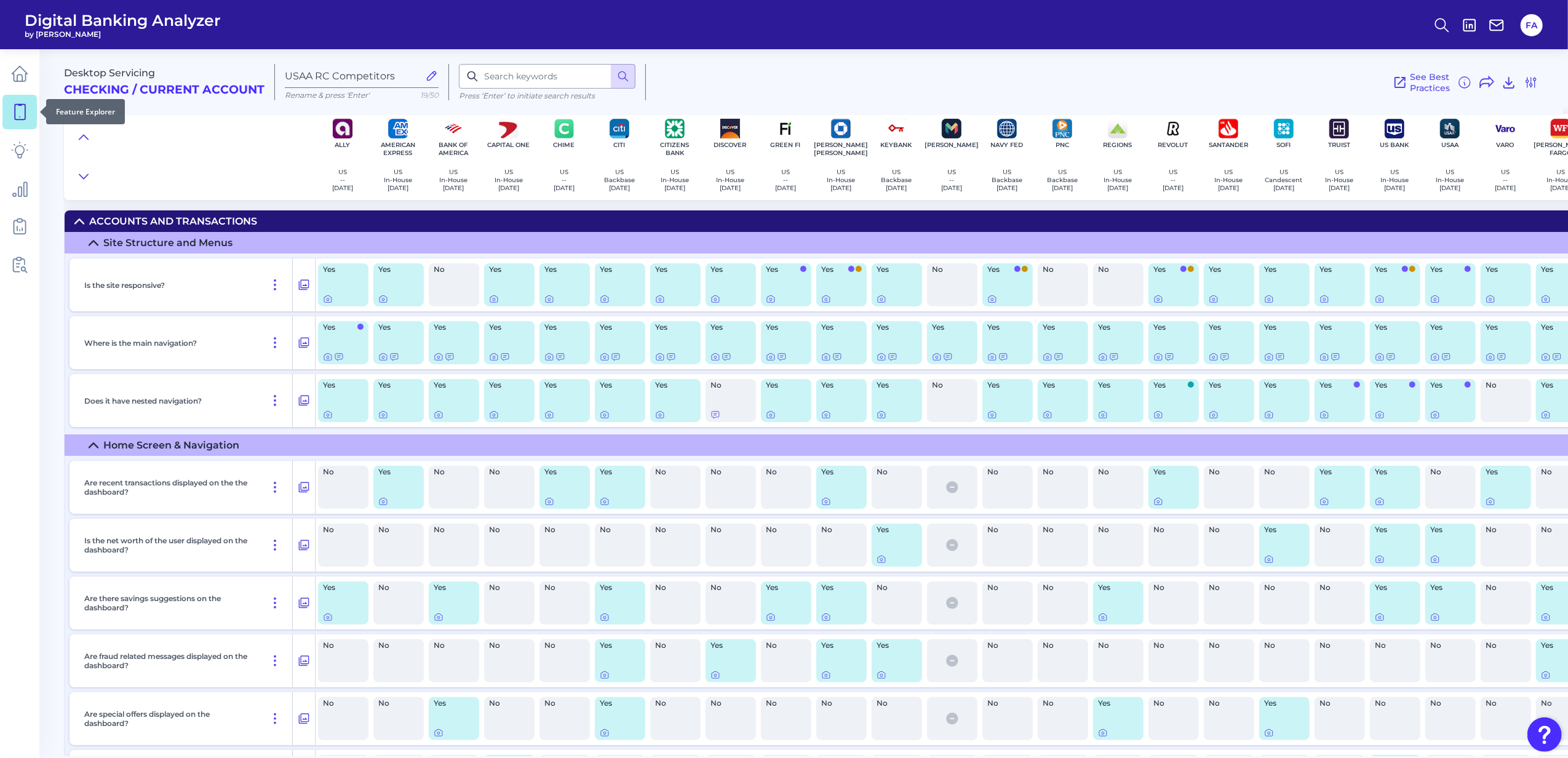
click at [14, 123] on link at bounding box center [20, 112] width 34 height 34
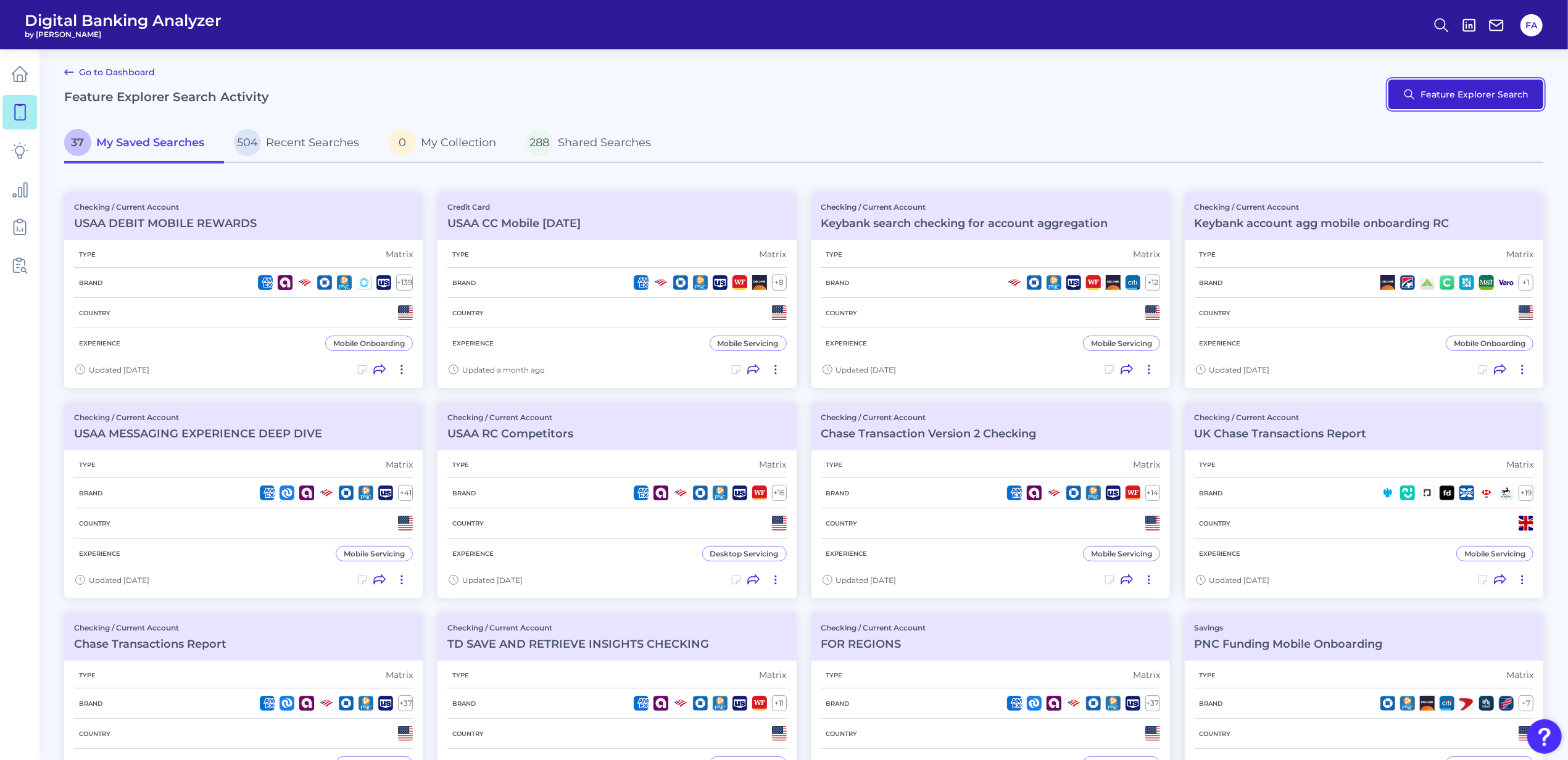
click at [1451, 99] on button "Feature Explorer Search" at bounding box center [1466, 94] width 155 height 30
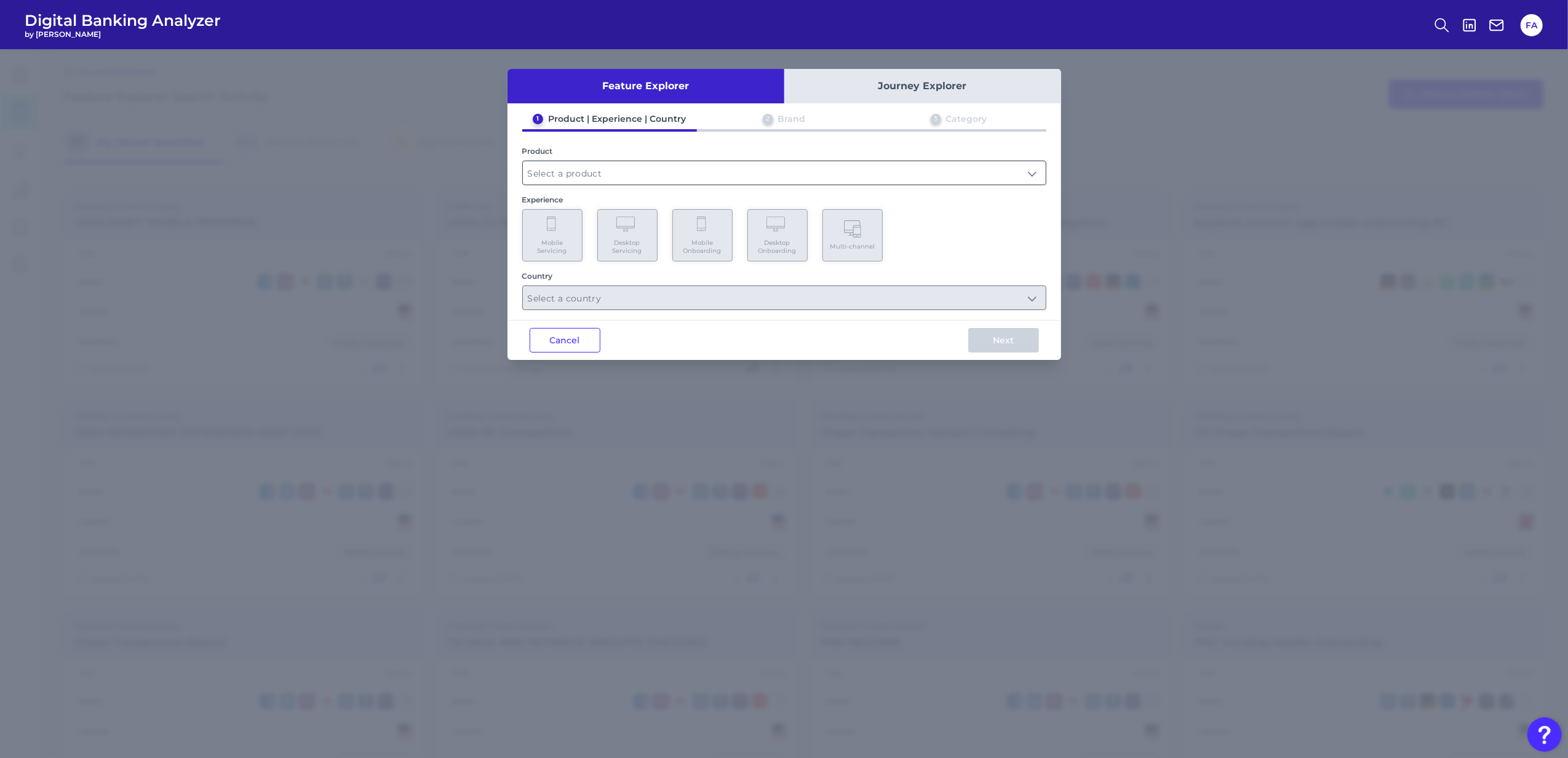
click at [559, 165] on input "text" at bounding box center [784, 172] width 523 height 23
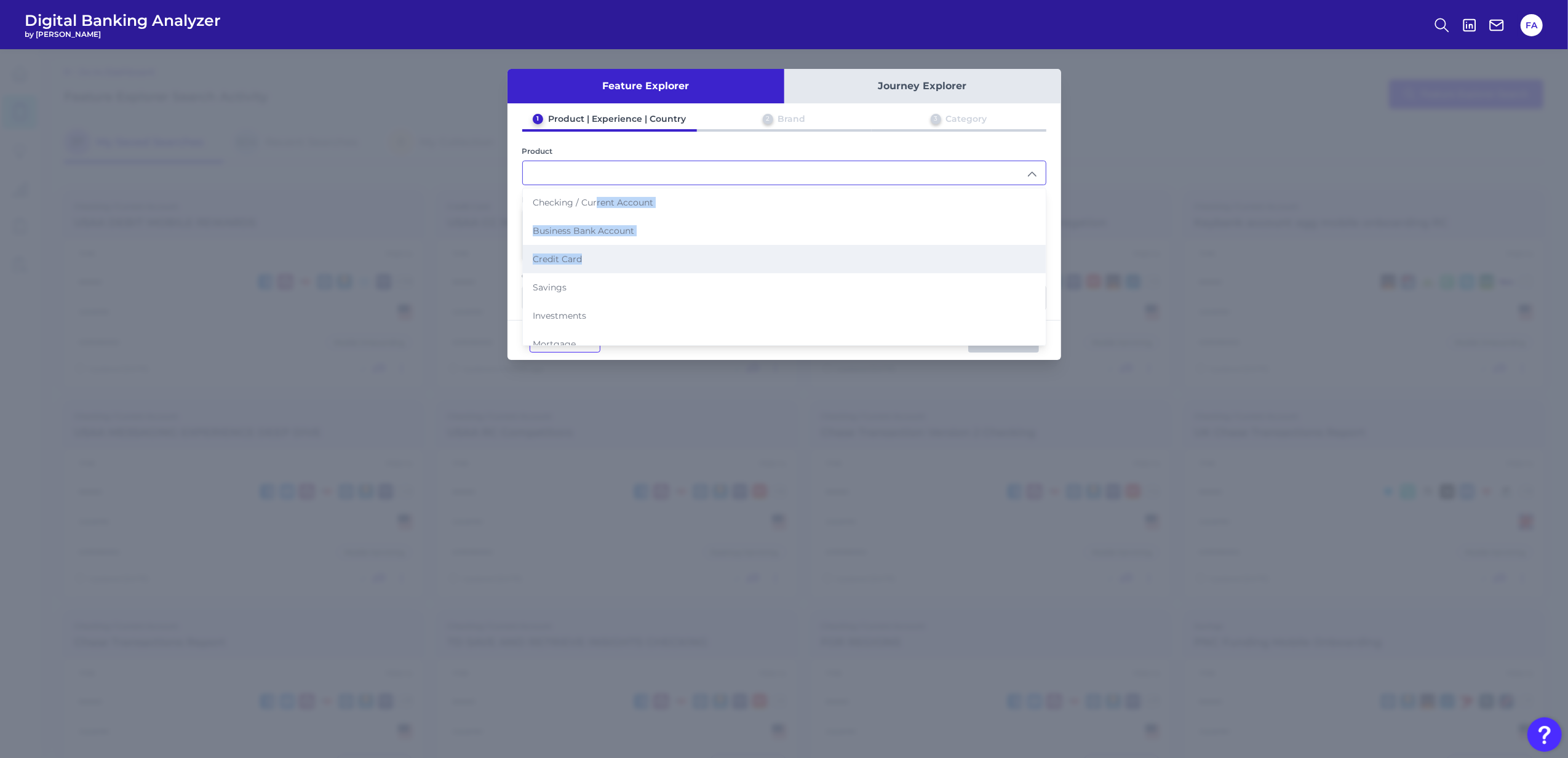
drag, startPoint x: 595, startPoint y: 198, endPoint x: 591, endPoint y: 255, distance: 57.1
click at [591, 255] on ul "Checking / Current Account Business Bank Account Credit Card Savings Investment…" at bounding box center [784, 330] width 523 height 283
click at [586, 255] on li "Credit Card" at bounding box center [784, 259] width 523 height 28
type input "Credit Card"
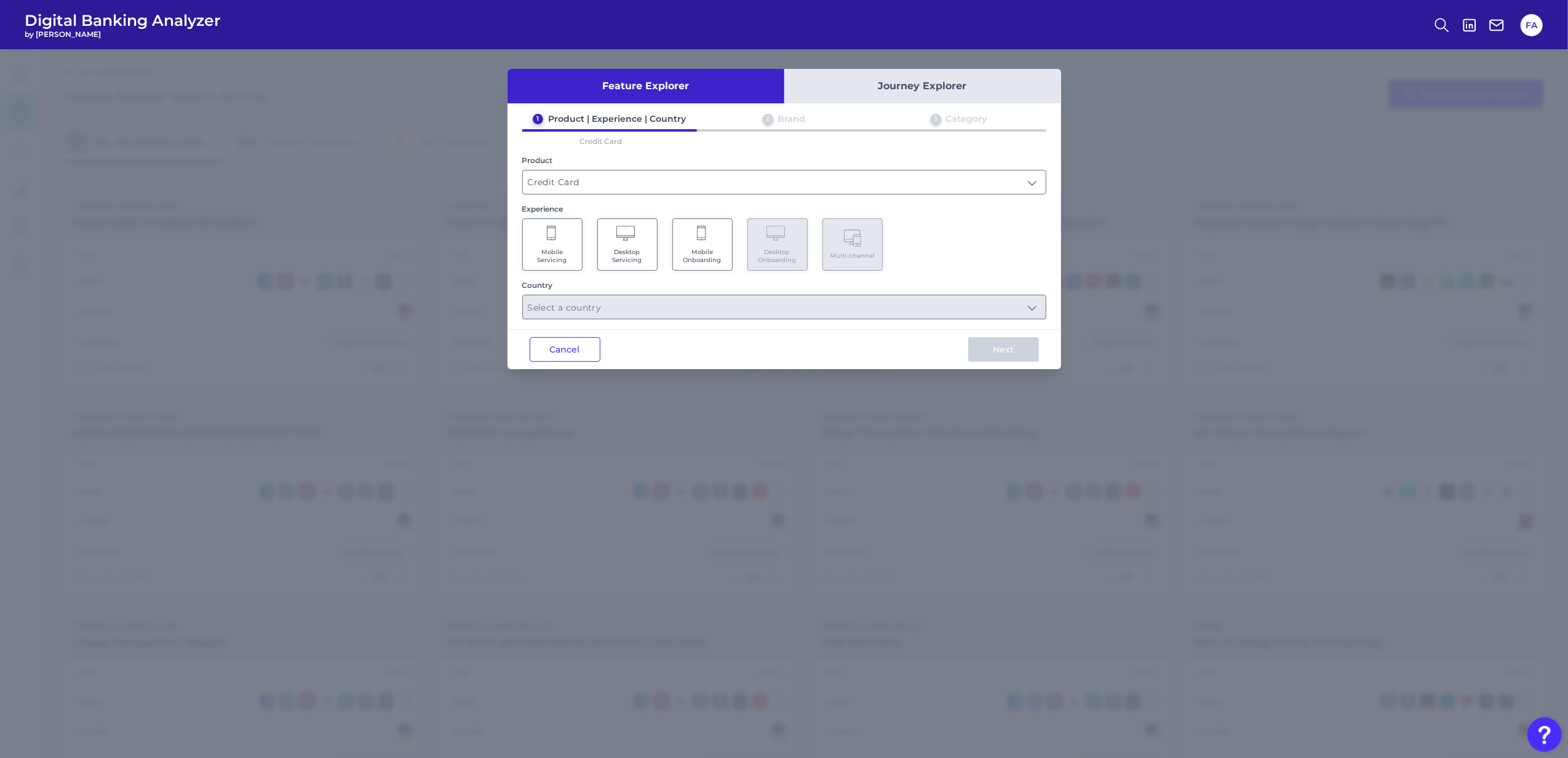
click at [702, 245] on Onboarding "Mobile Onboarding" at bounding box center [702, 244] width 60 height 52
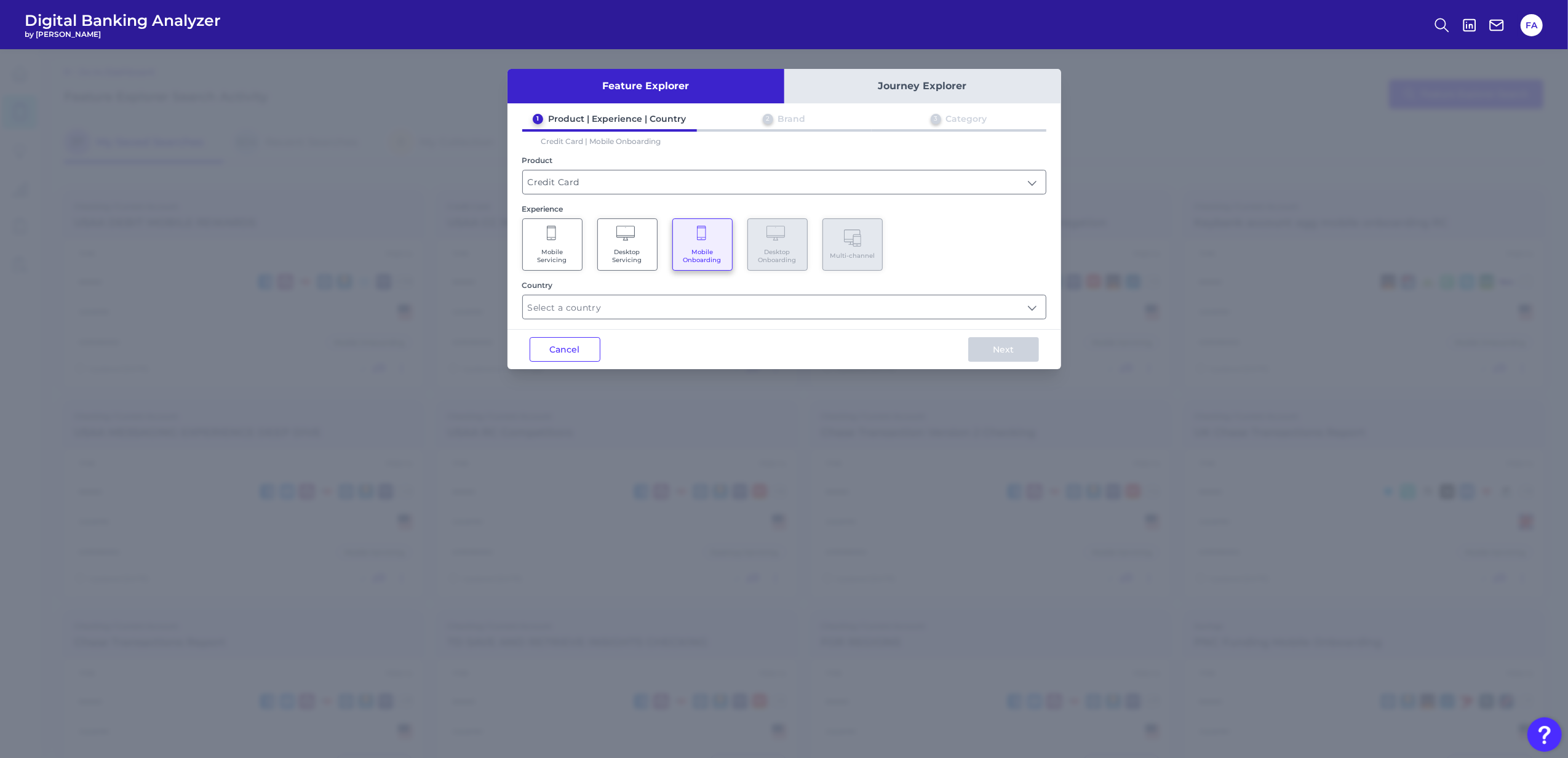
click at [764, 281] on div "Country" at bounding box center [784, 284] width 524 height 9
click at [768, 296] on input "text" at bounding box center [784, 307] width 523 height 23
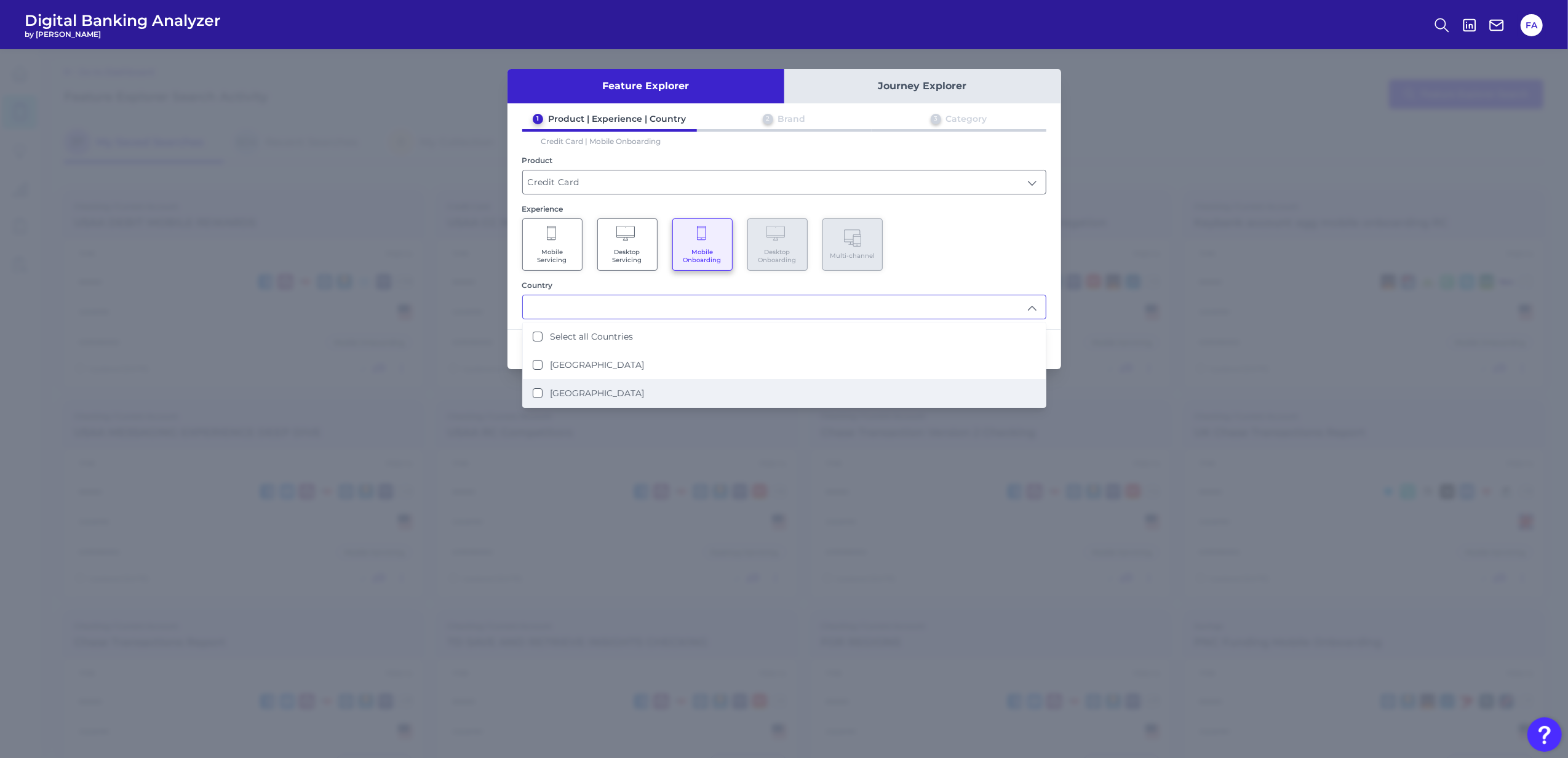
click at [810, 380] on li "[GEOGRAPHIC_DATA]" at bounding box center [784, 393] width 523 height 28
type input "[GEOGRAPHIC_DATA]"
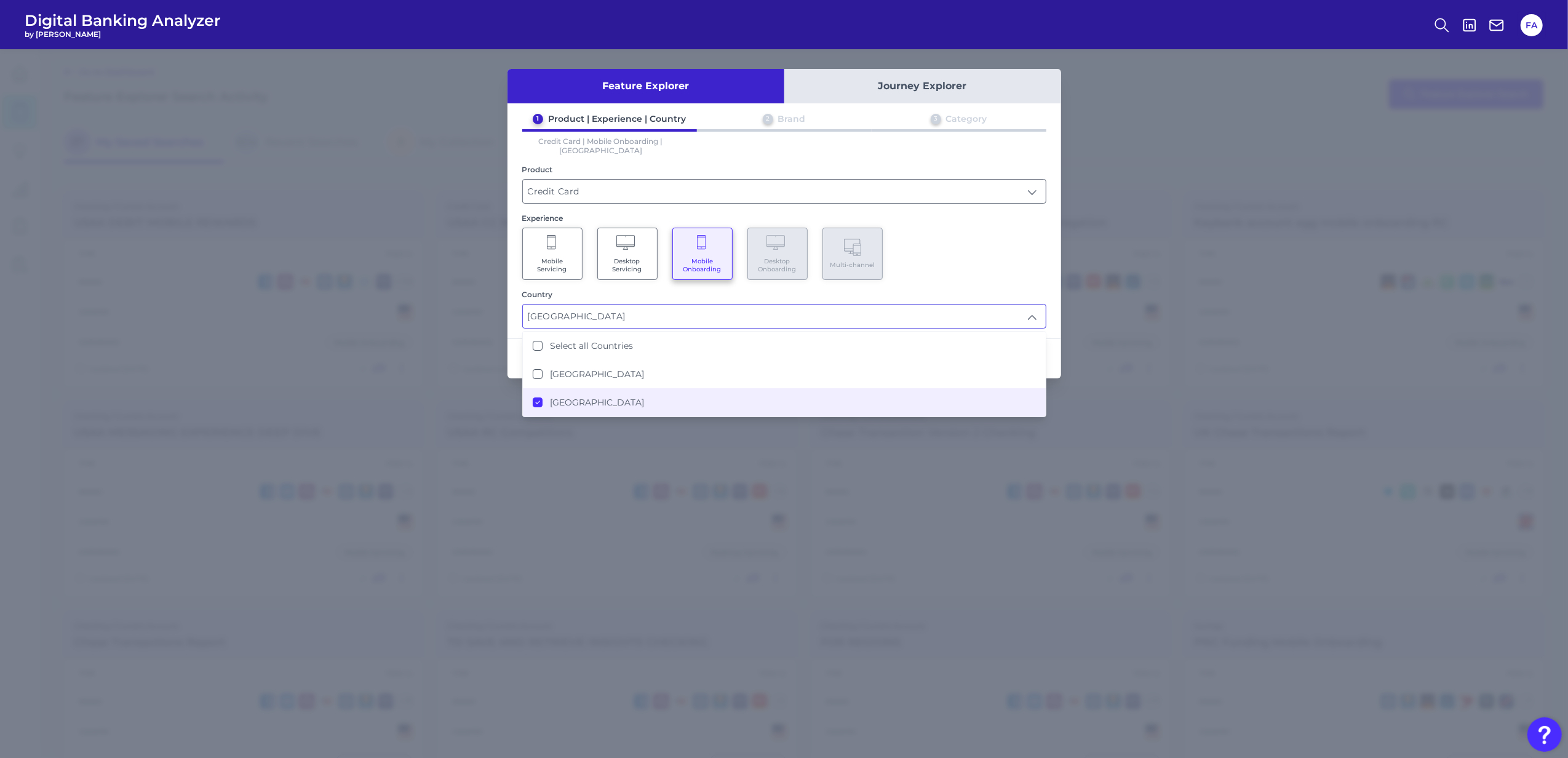
click at [910, 227] on div "Mobile Servicing Desktop Servicing Mobile Onboarding Desktop Onboarding Multi-c…" at bounding box center [784, 253] width 524 height 52
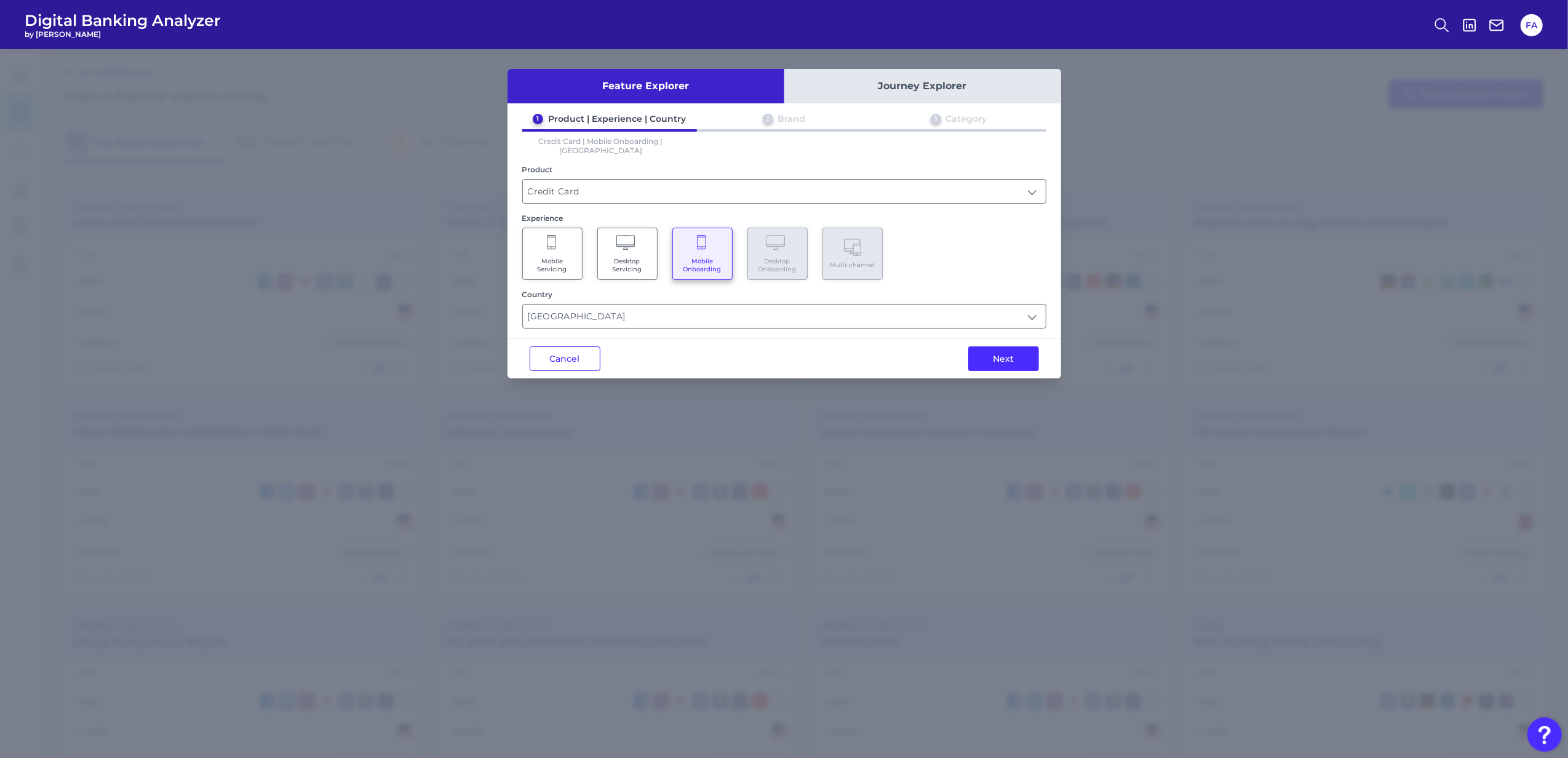
click at [1026, 347] on button "Next" at bounding box center [1003, 359] width 71 height 25
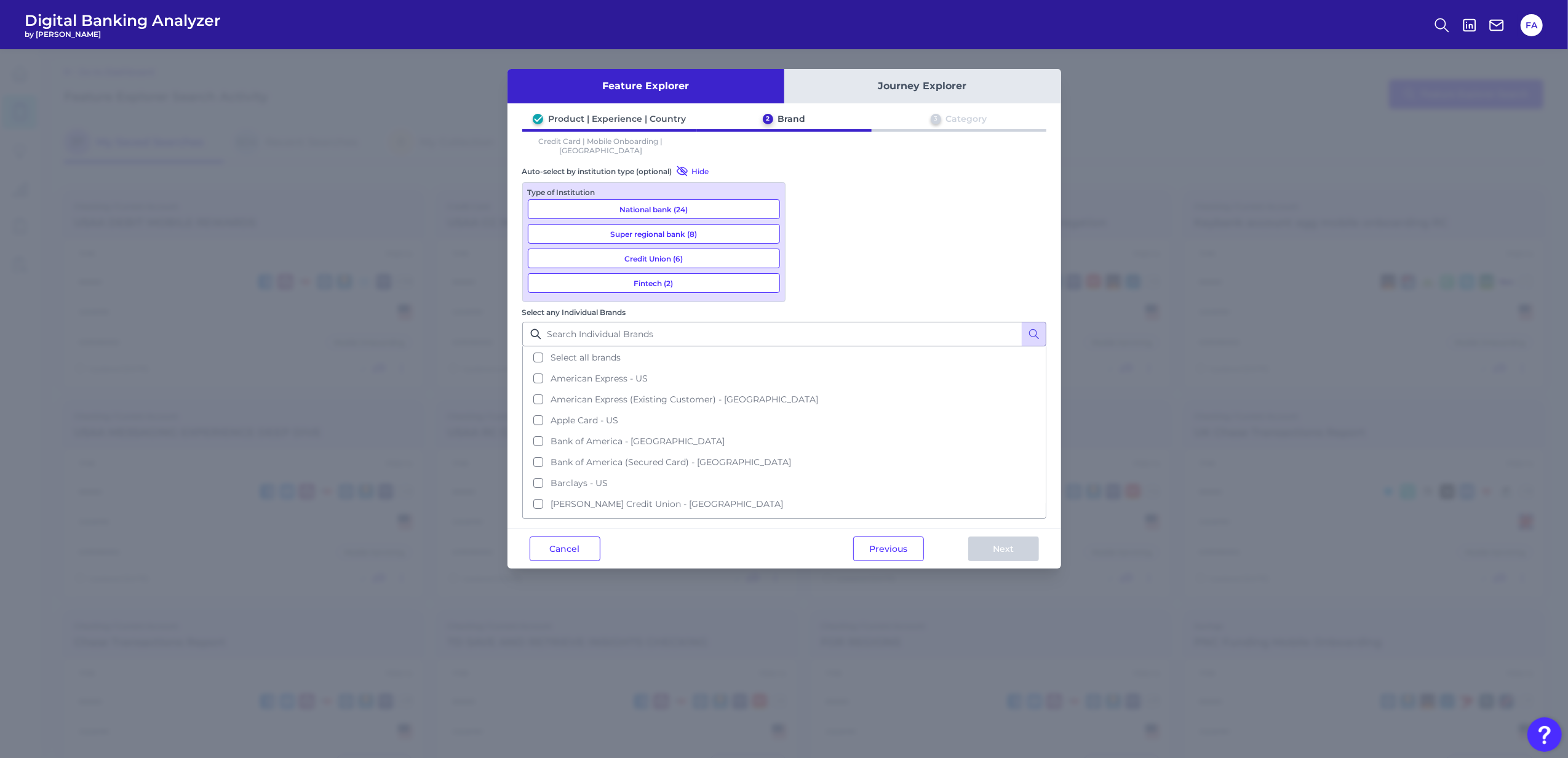
click at [653, 202] on button "National bank (24)" at bounding box center [654, 209] width 252 height 20
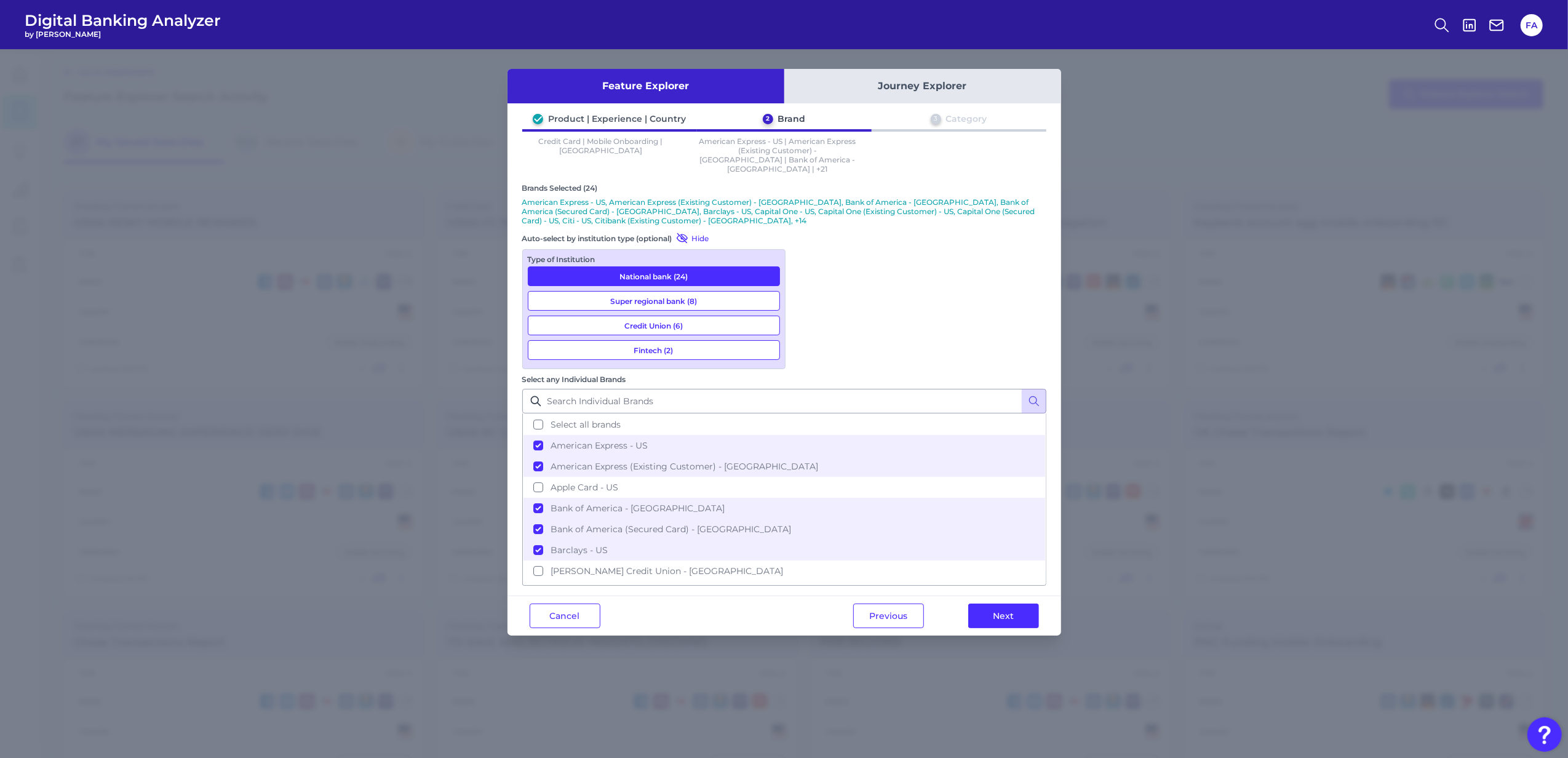
click at [990, 596] on div "Previous Next" at bounding box center [946, 616] width 230 height 39
click at [999, 604] on button "Next" at bounding box center [1003, 616] width 71 height 25
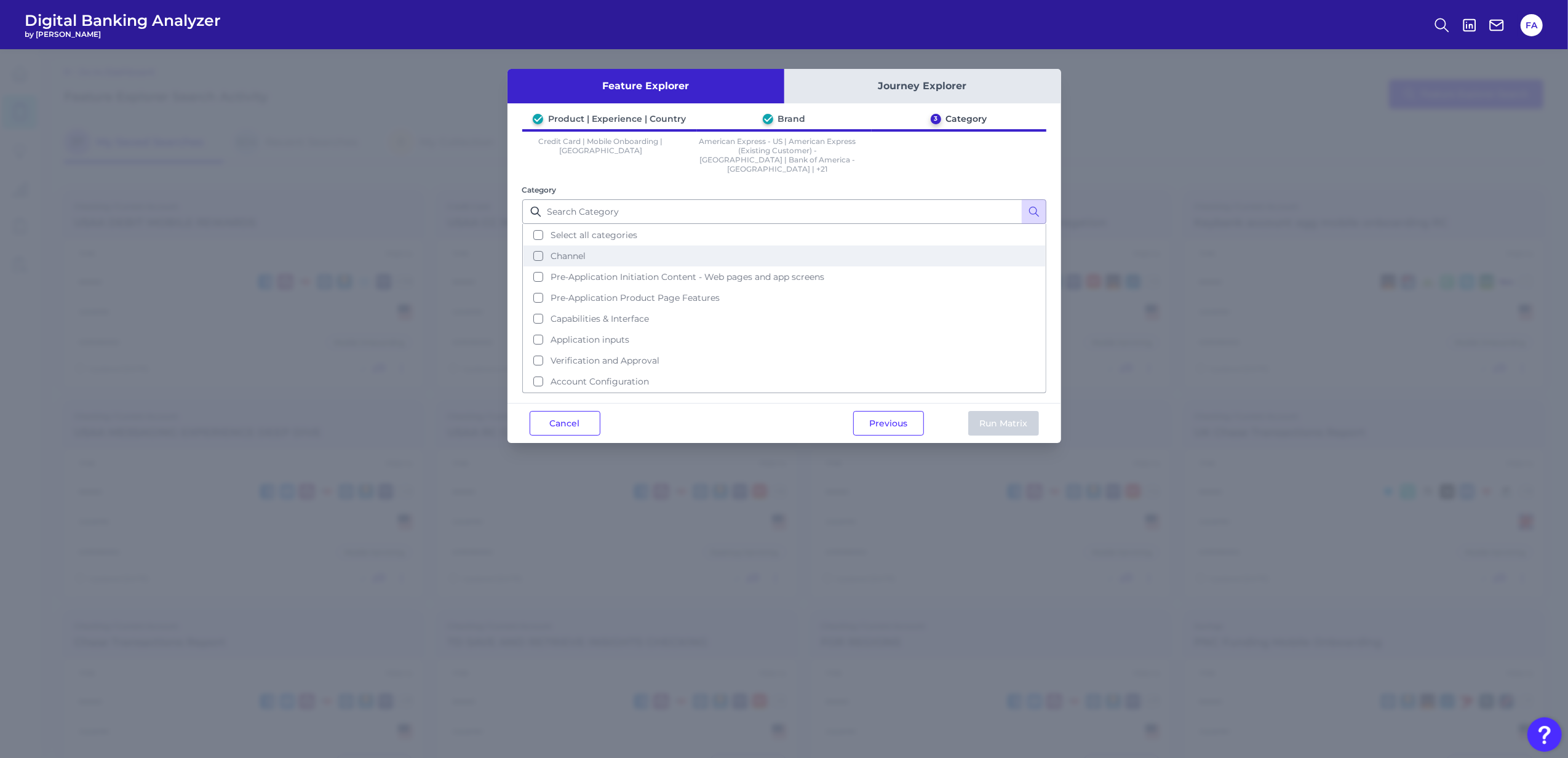
click at [539, 245] on button "Channel" at bounding box center [784, 256] width 522 height 21
click at [537, 227] on button "Select all categories" at bounding box center [784, 235] width 522 height 21
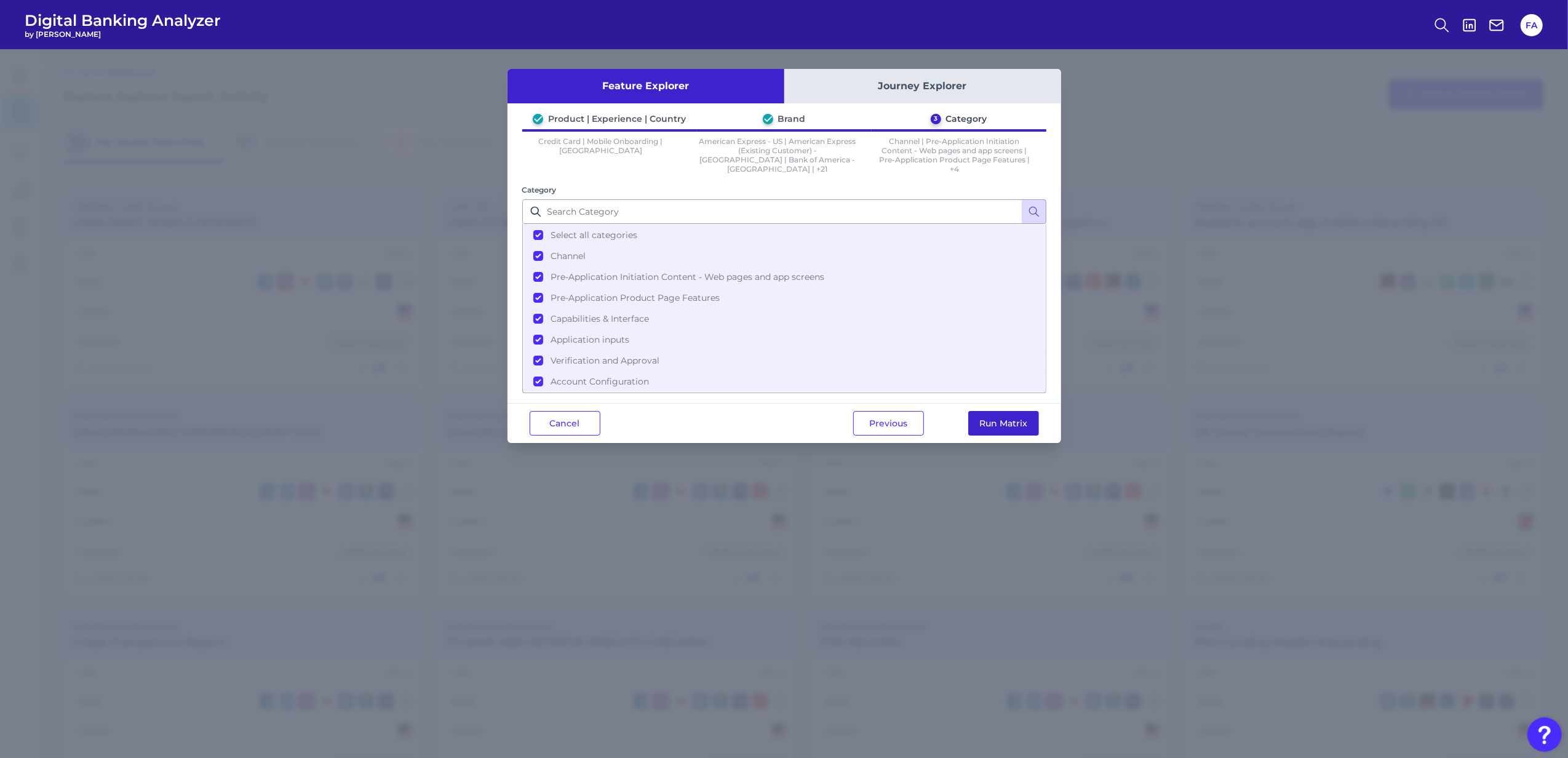
click at [996, 416] on button "Run Matrix" at bounding box center [1003, 423] width 71 height 25
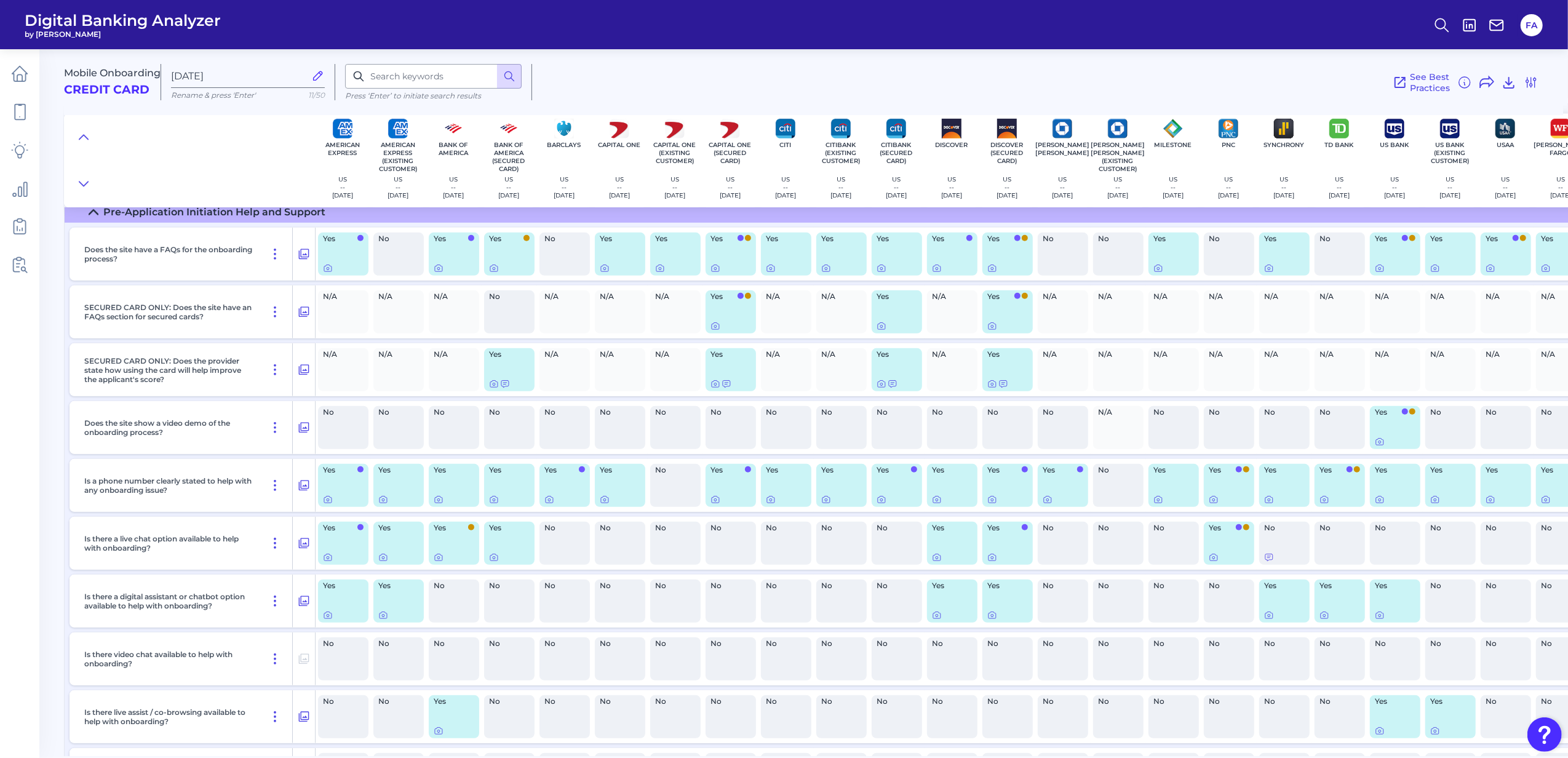
scroll to position [574, 0]
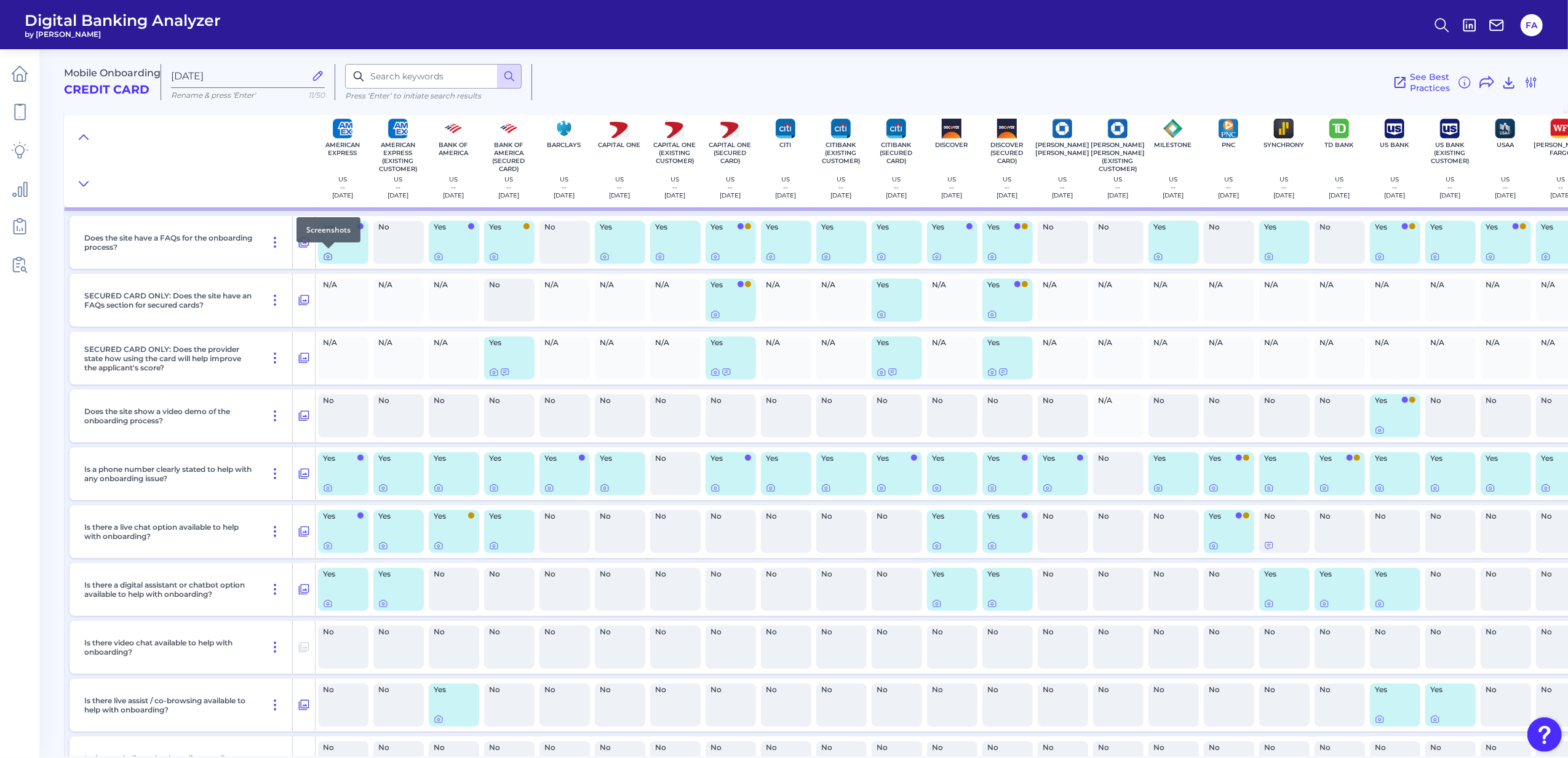
click at [324, 256] on icon at bounding box center [328, 257] width 10 height 10
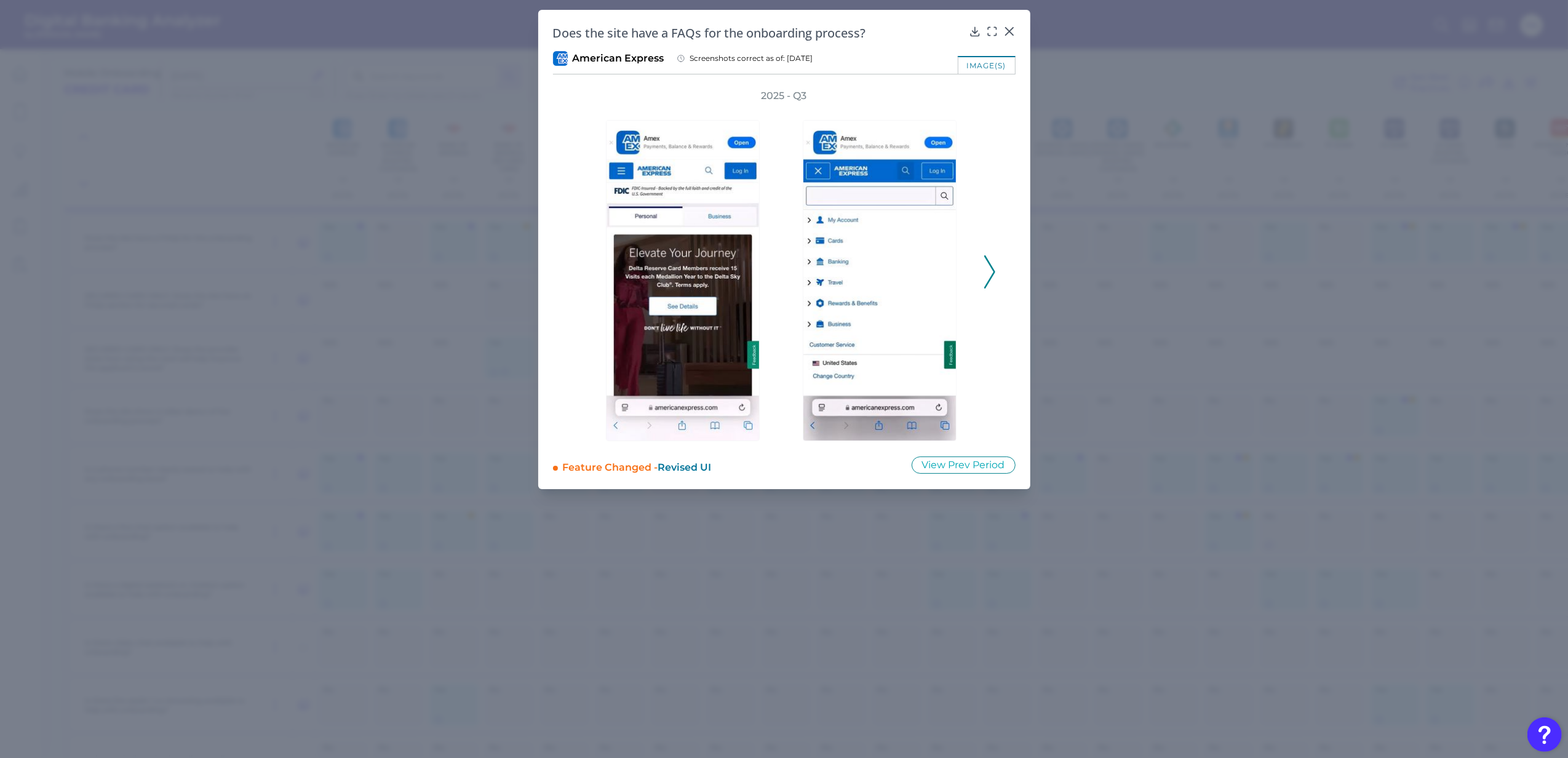
click at [987, 261] on polyline at bounding box center [989, 272] width 9 height 32
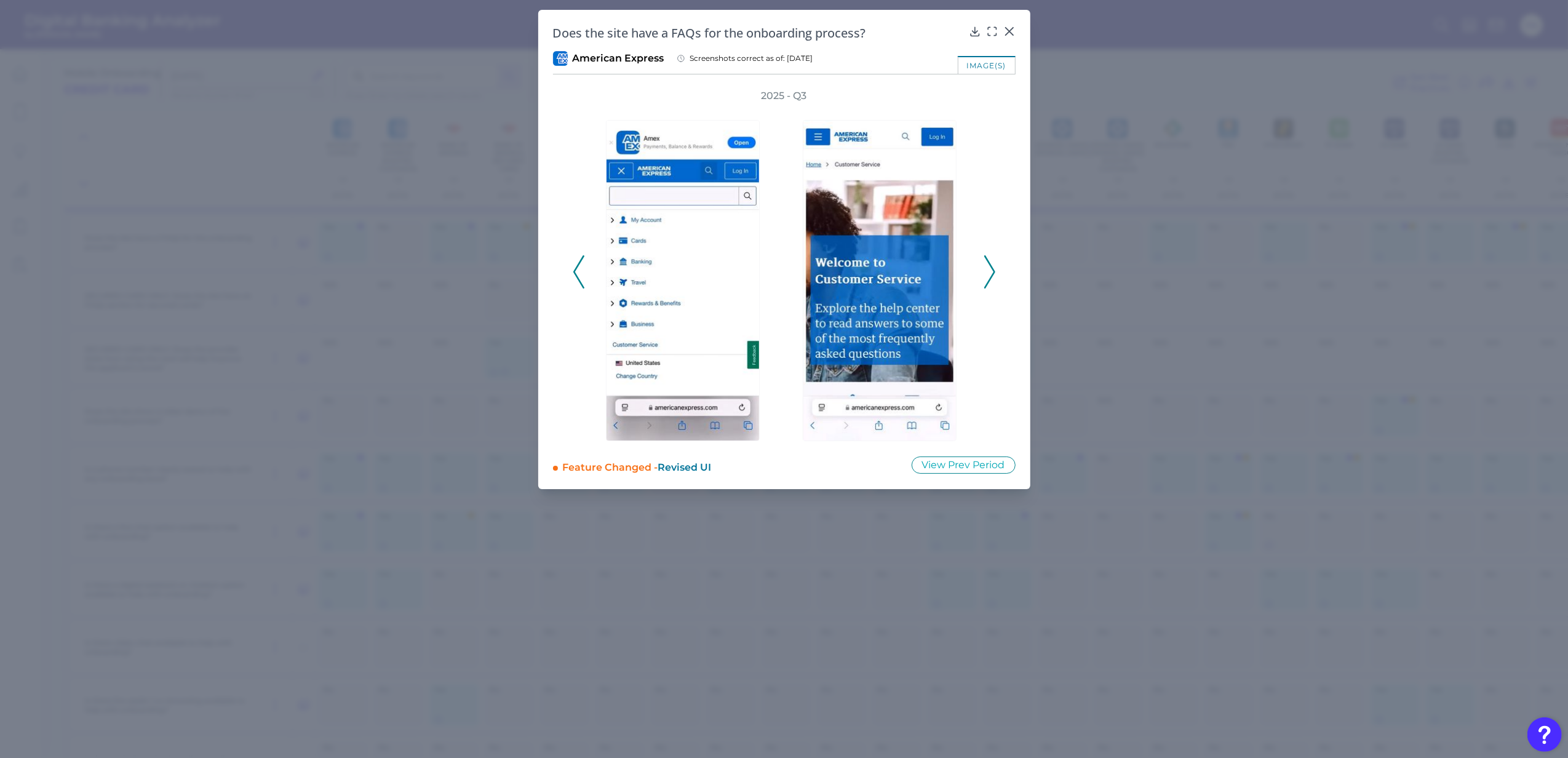
click at [992, 264] on icon at bounding box center [989, 272] width 11 height 33
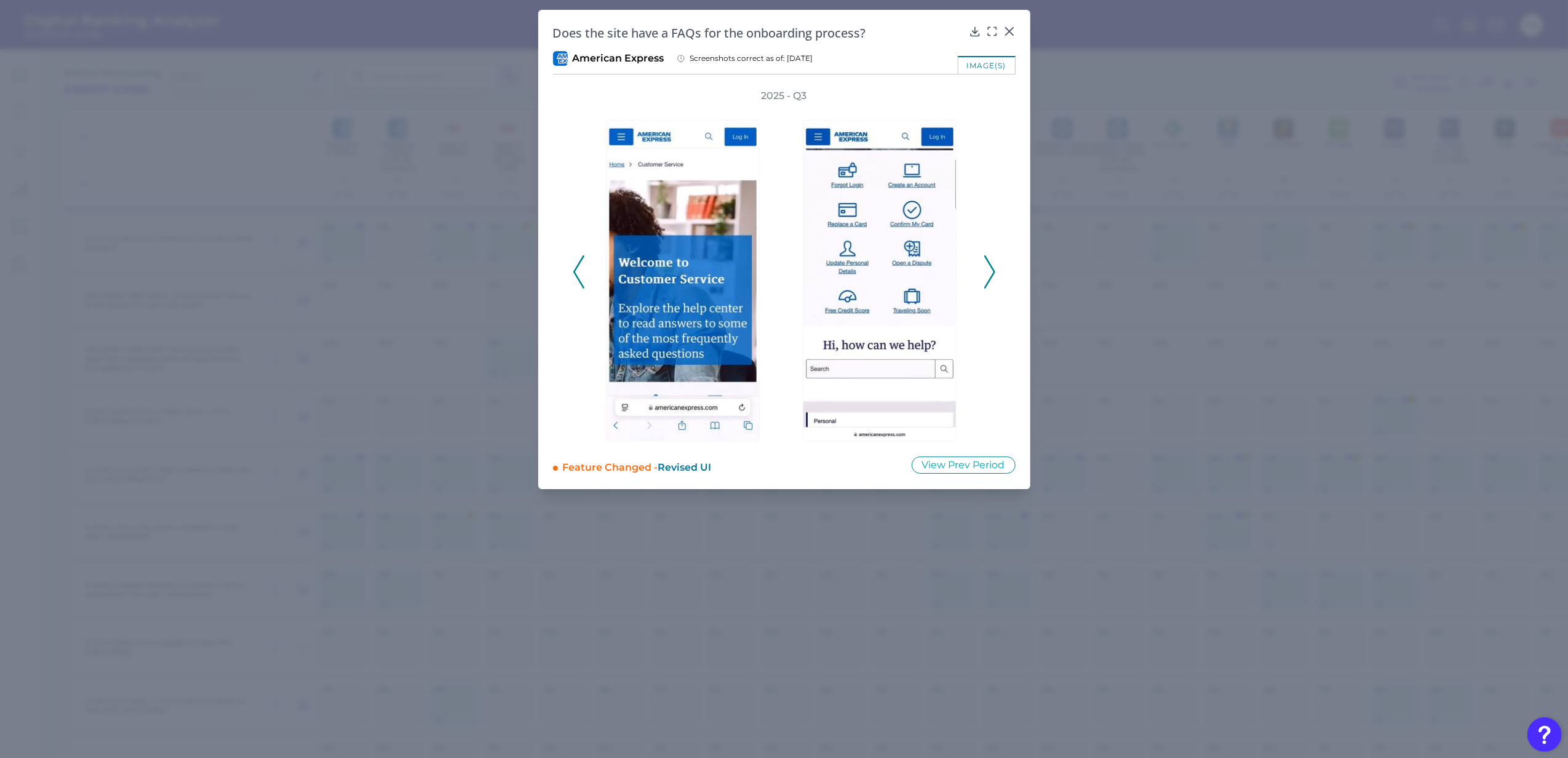
click at [994, 267] on icon at bounding box center [989, 272] width 11 height 33
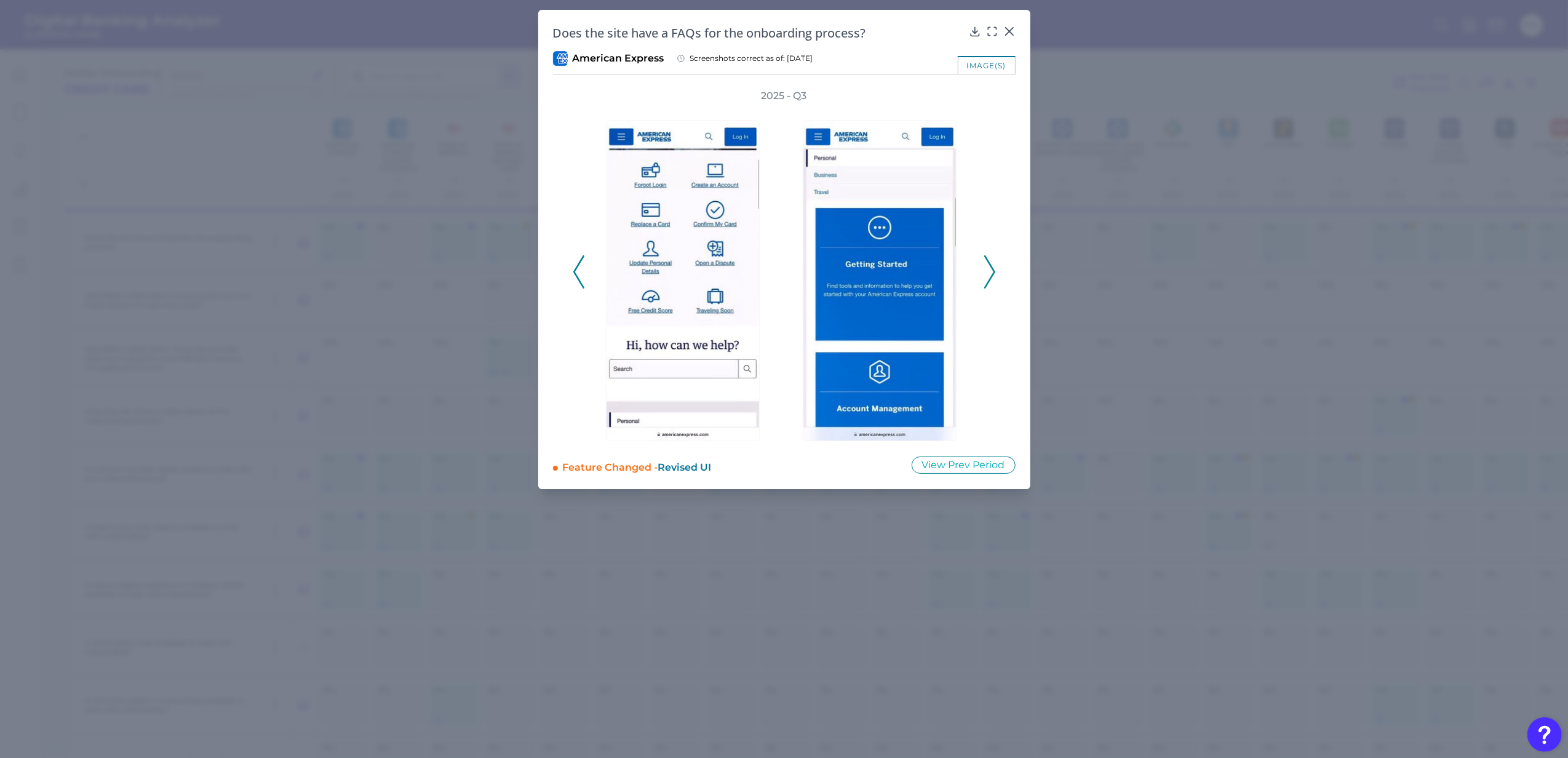
click at [994, 267] on icon at bounding box center [989, 272] width 11 height 33
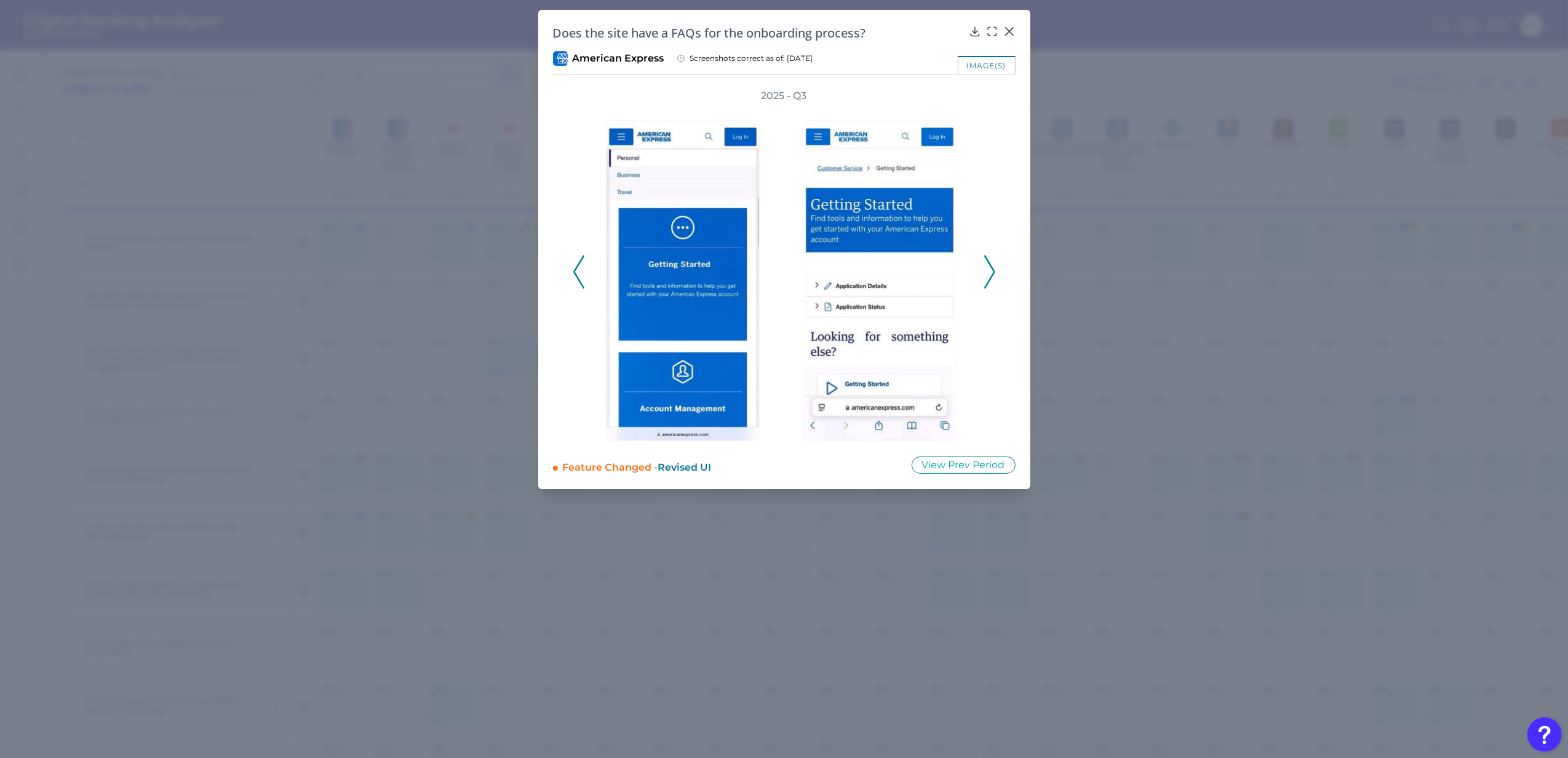
click at [995, 261] on div "2025 - Q3" at bounding box center [784, 265] width 462 height 352
click at [994, 267] on icon at bounding box center [989, 272] width 11 height 33
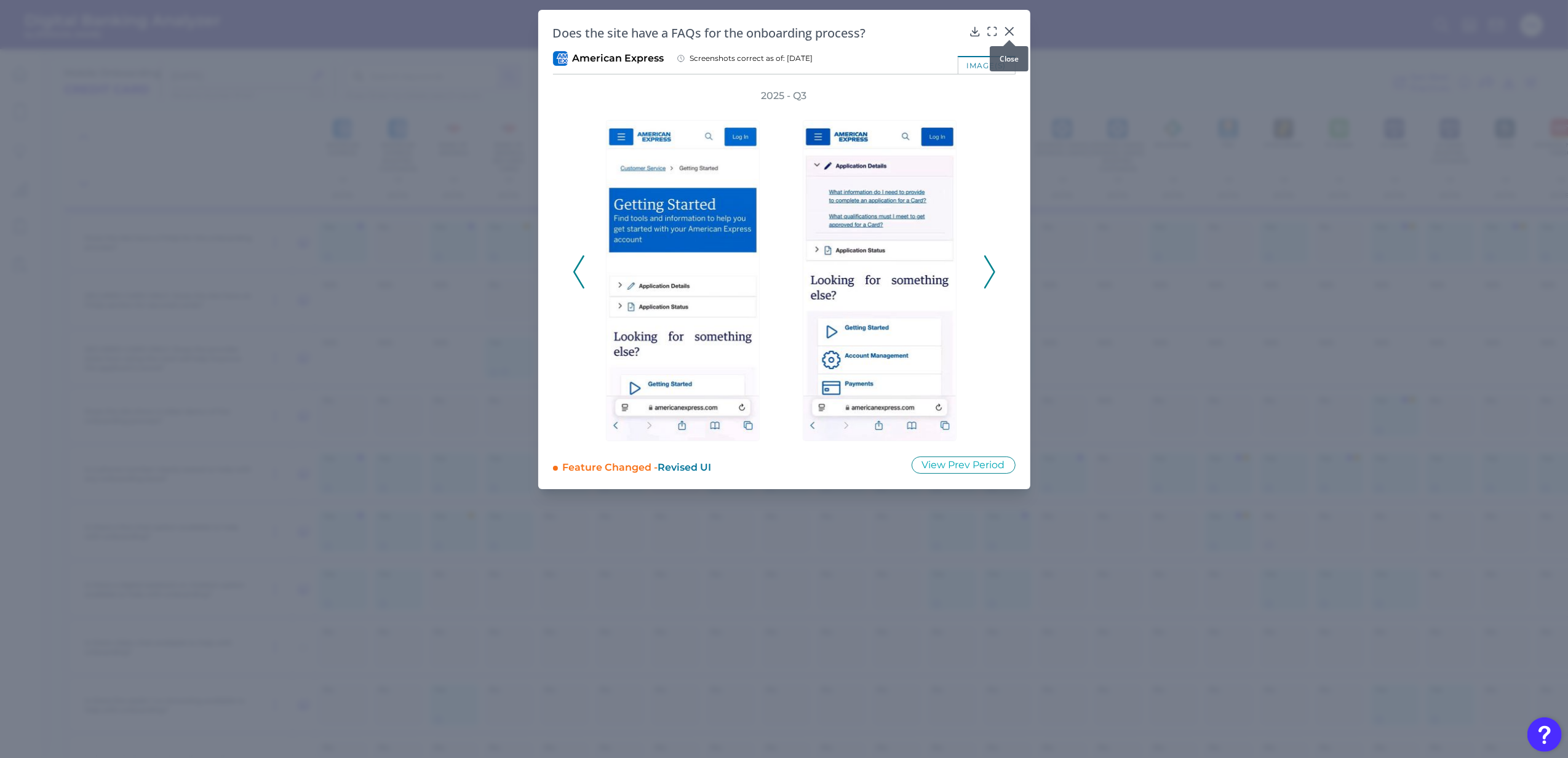
click at [1007, 31] on icon at bounding box center [1009, 32] width 12 height 12
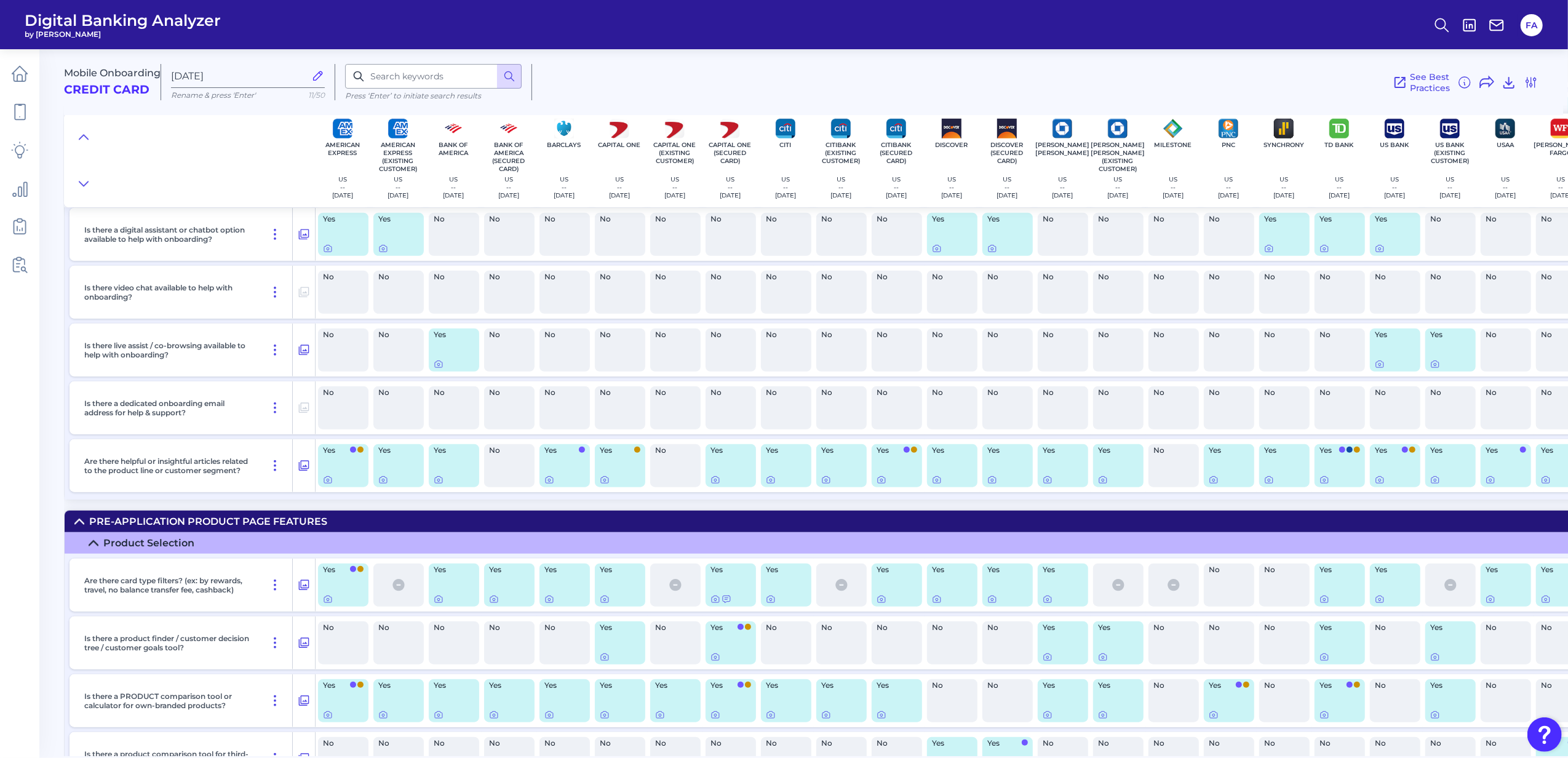
scroll to position [1121, 0]
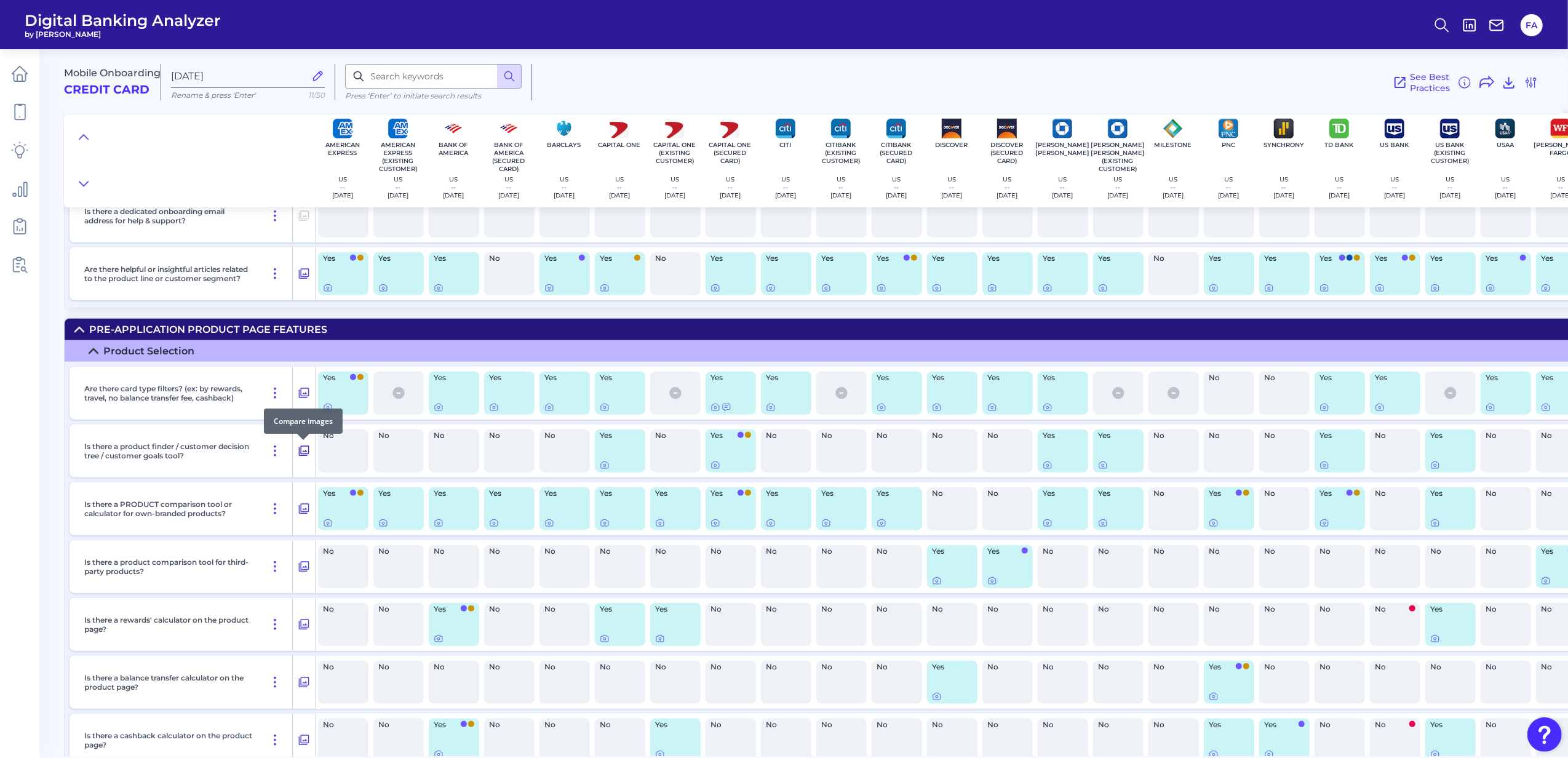
click at [294, 454] on button at bounding box center [304, 451] width 22 height 20
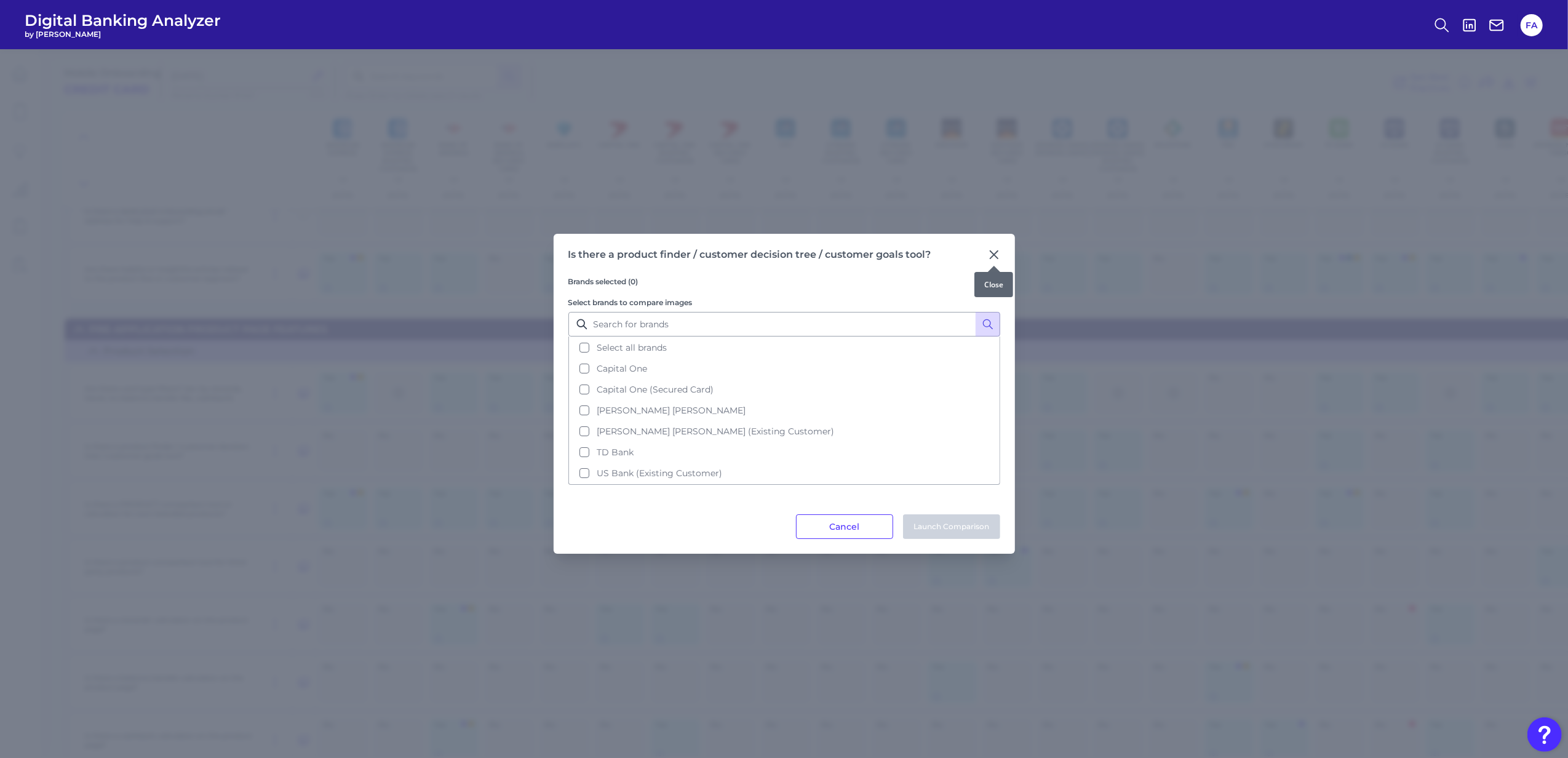
click at [989, 260] on div at bounding box center [993, 266] width 12 height 12
click at [994, 256] on icon at bounding box center [993, 255] width 8 height 8
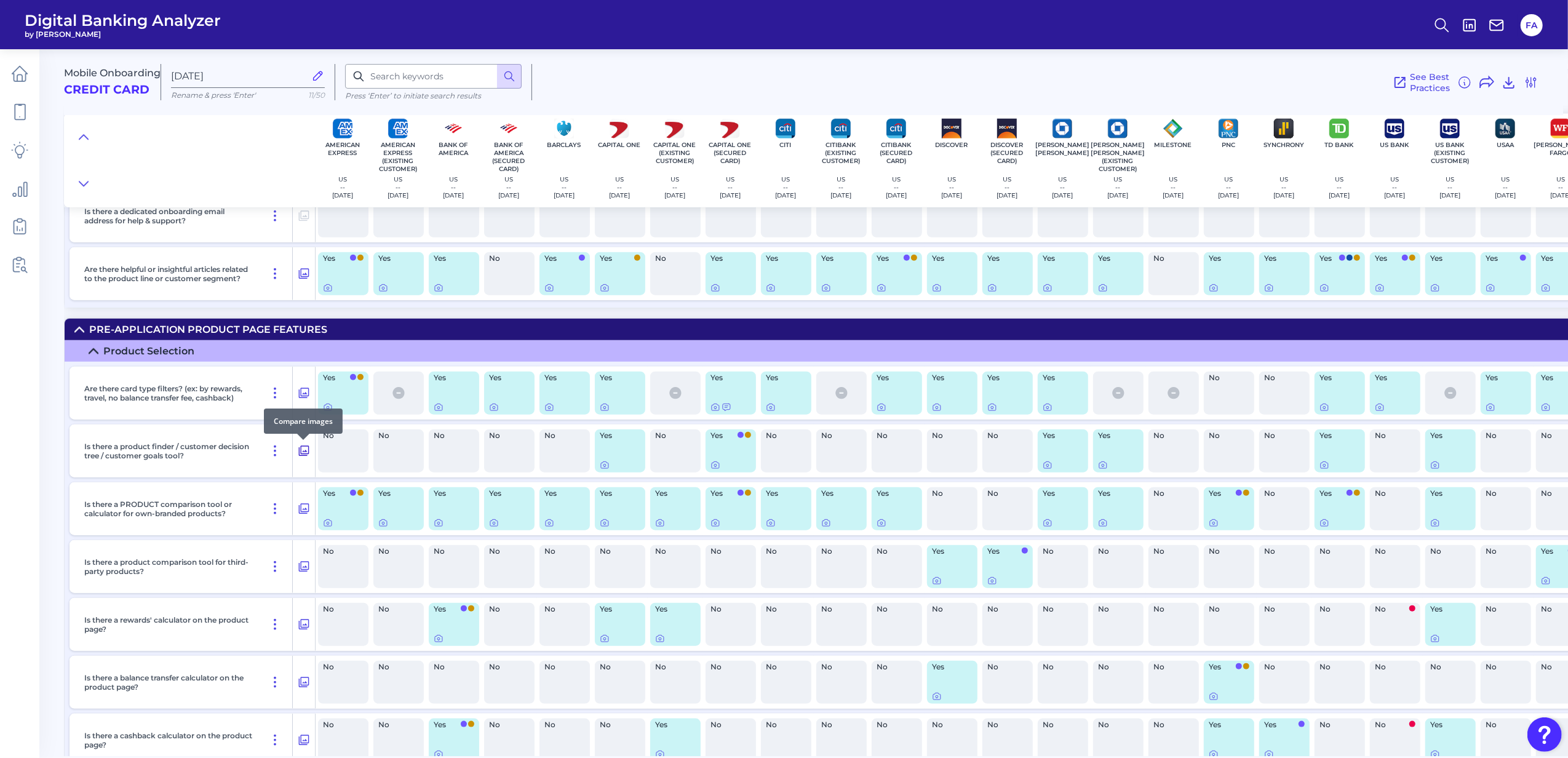
click at [303, 458] on icon at bounding box center [304, 451] width 12 height 14
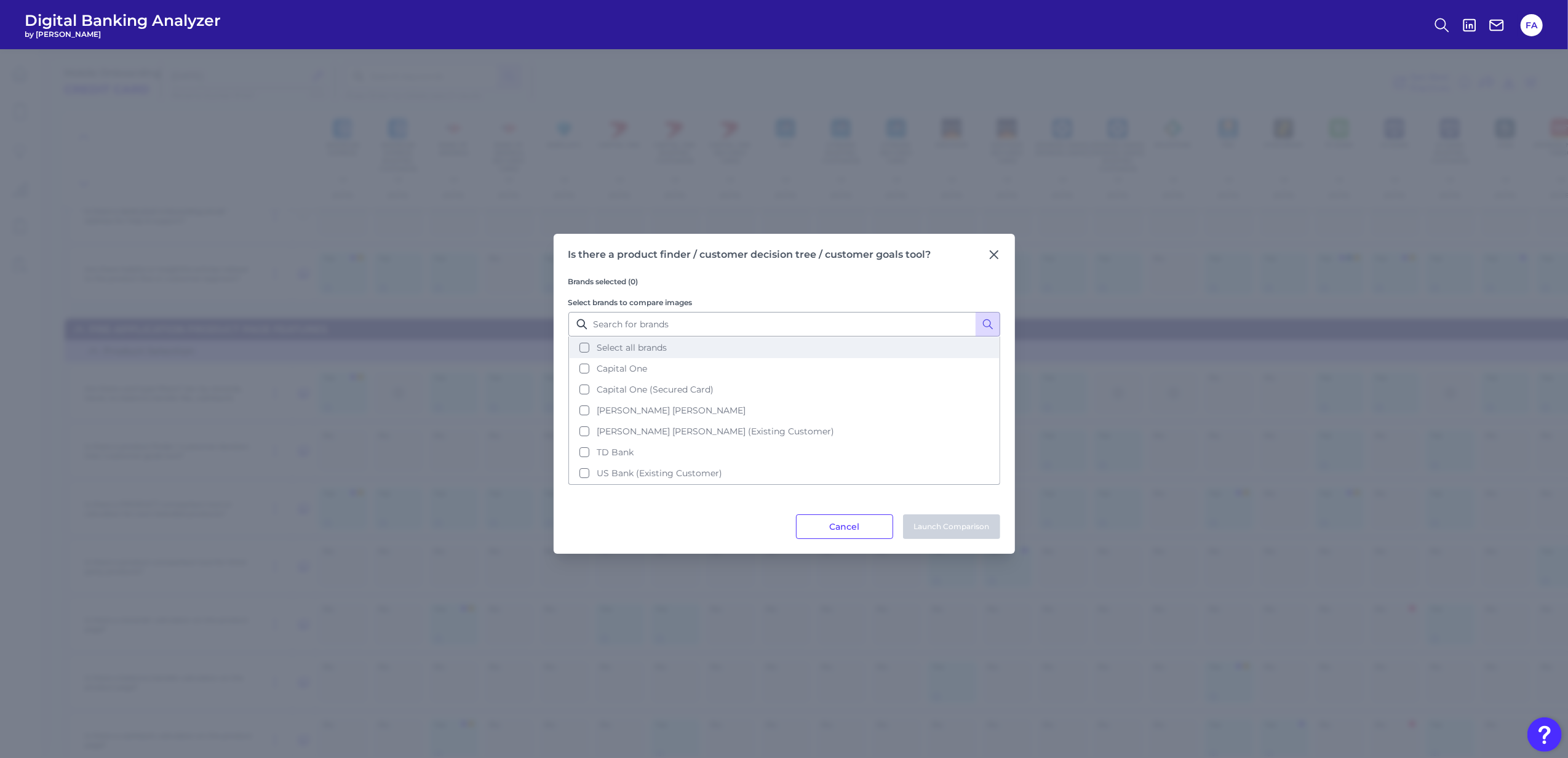
click at [700, 353] on button "Select all brands" at bounding box center [784, 347] width 429 height 21
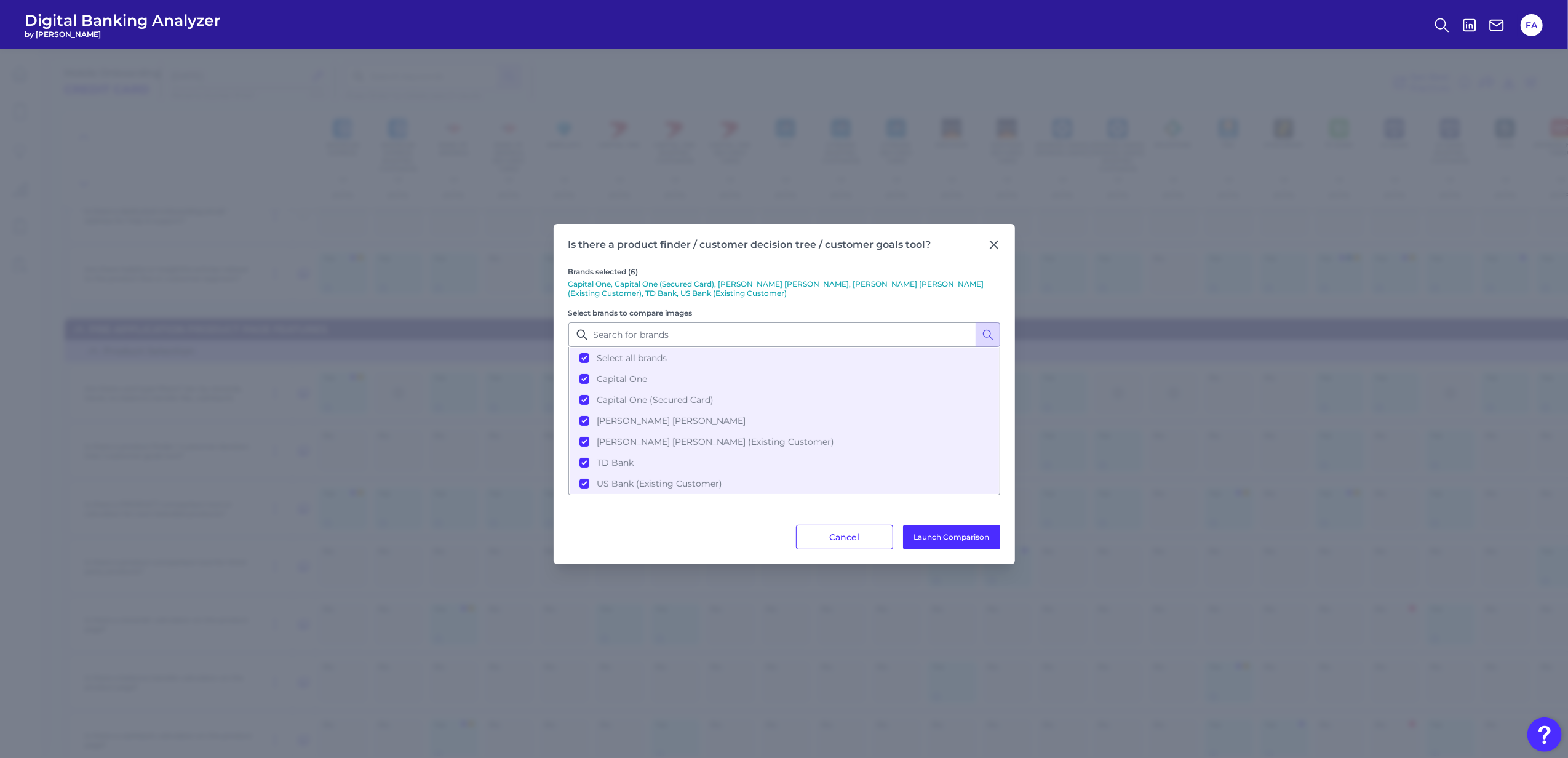
click at [930, 514] on div "Brands selected (6) Capital One, Capital One (Secured Card), [PERSON_NAME] [PER…" at bounding box center [784, 388] width 432 height 274
click at [929, 525] on button "Launch Comparison" at bounding box center [952, 537] width 97 height 25
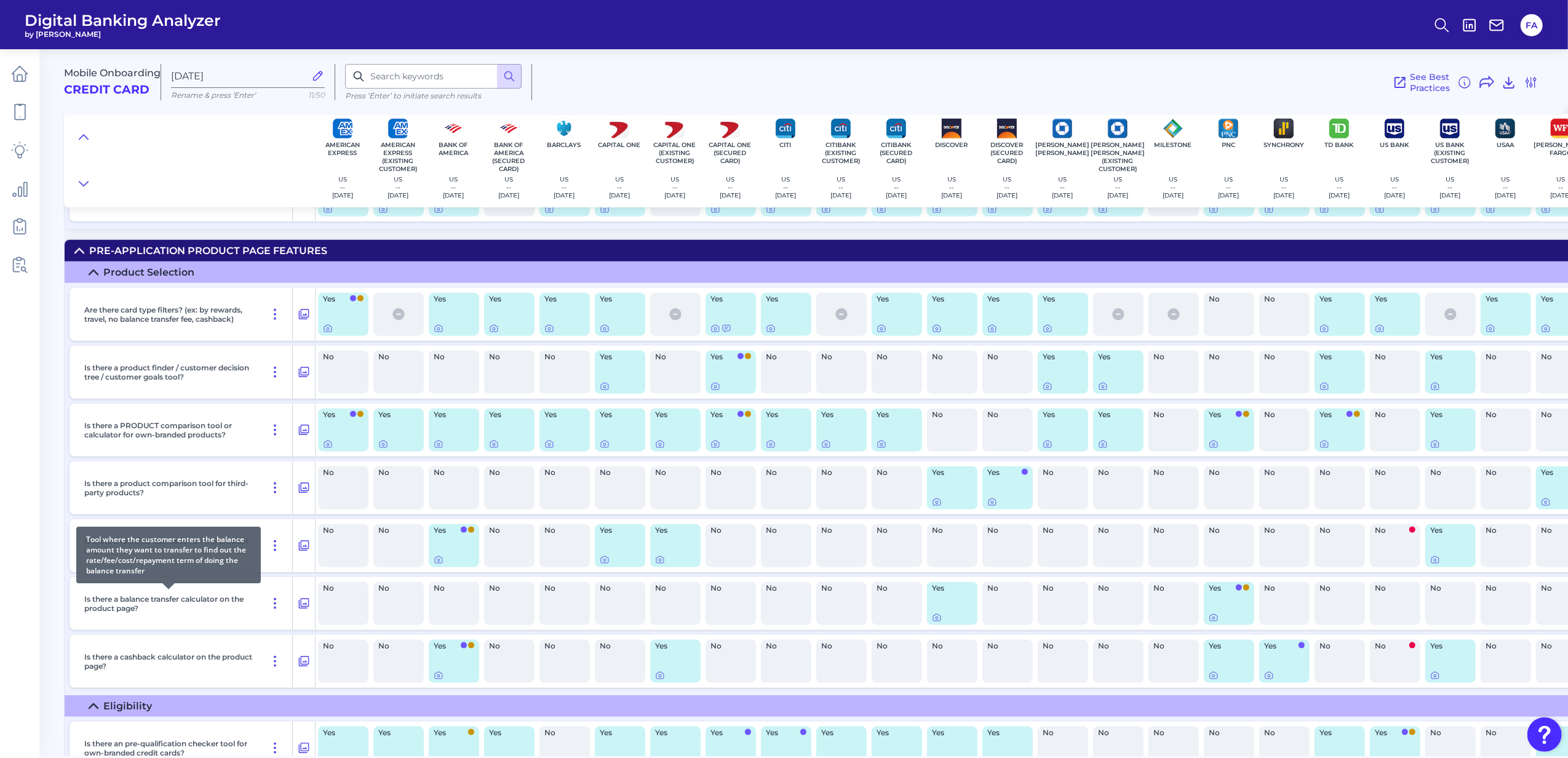
scroll to position [1203, 0]
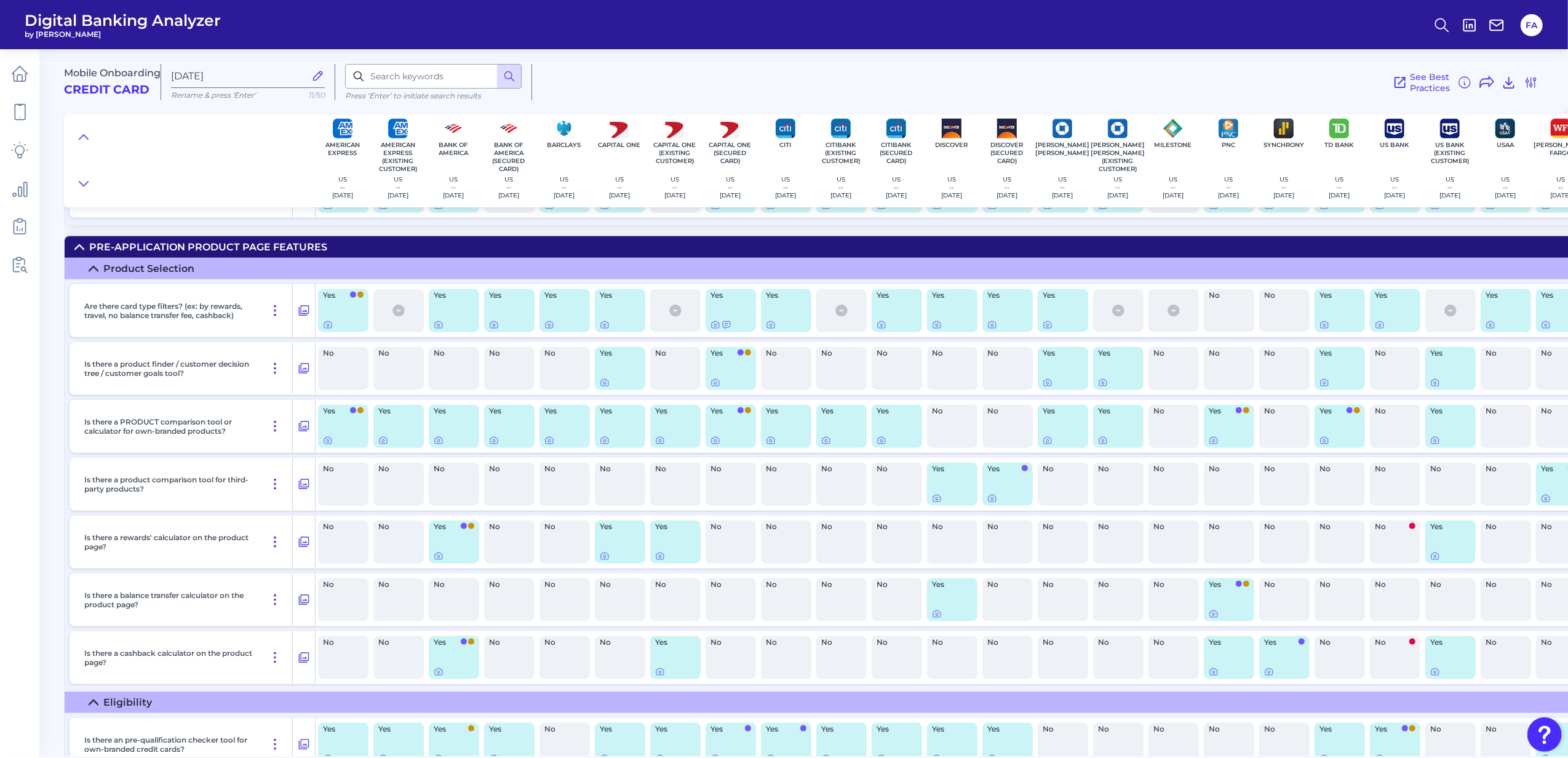
click at [1098, 72] on div "See Best Practices Filters Clear all filters Experience Reset Mobile Servicing …" at bounding box center [1035, 82] width 1006 height 37
drag, startPoint x: 82, startPoint y: 365, endPoint x: 226, endPoint y: 387, distance: 145.7
click at [232, 389] on div "Is there a product finder / customer decision tree / customer goals tool?" at bounding box center [186, 369] width 214 height 53
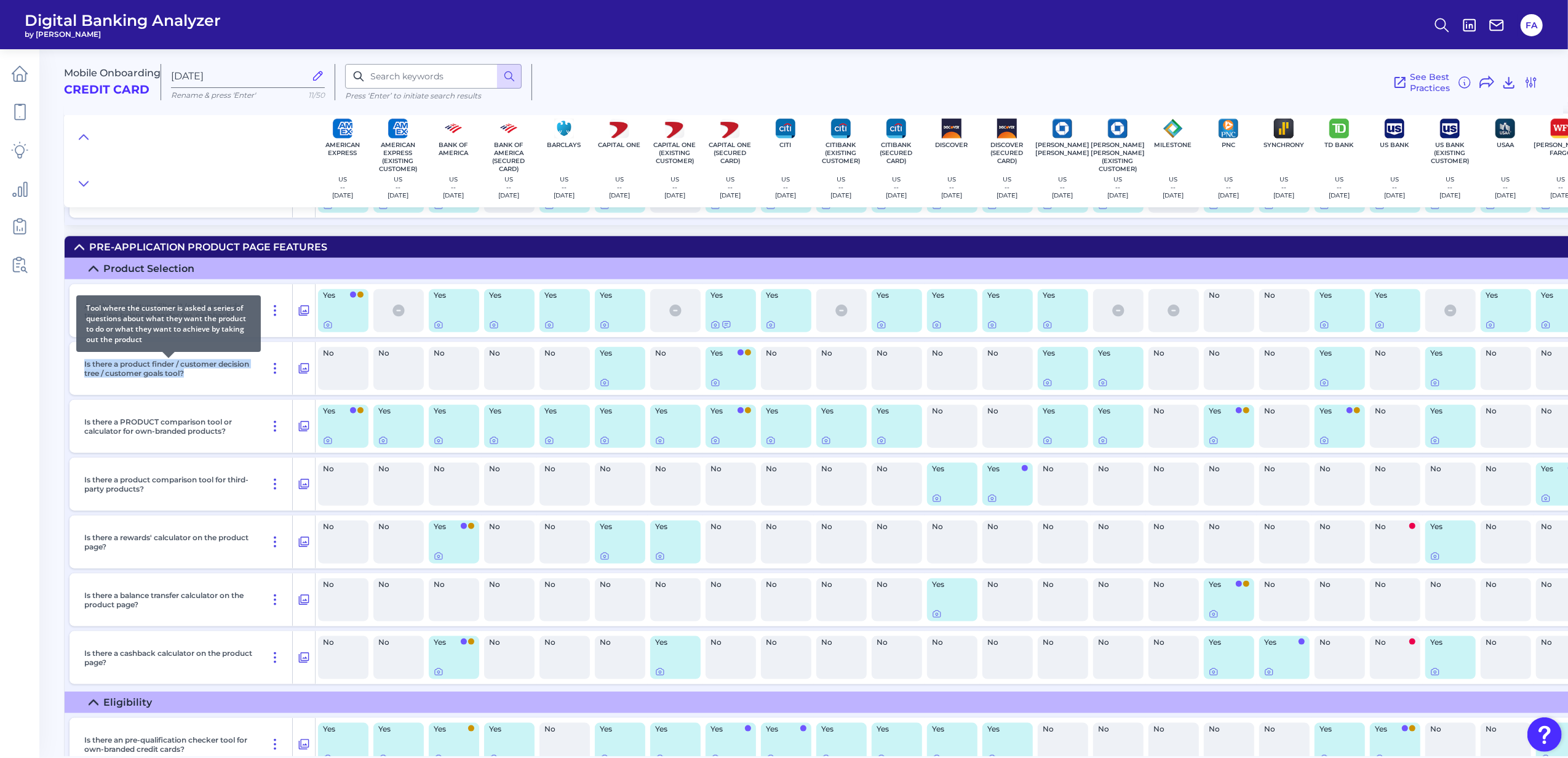
click at [129, 367] on p "Is there a product finder / customer decision tree / customer goals tool?" at bounding box center [169, 369] width 169 height 19
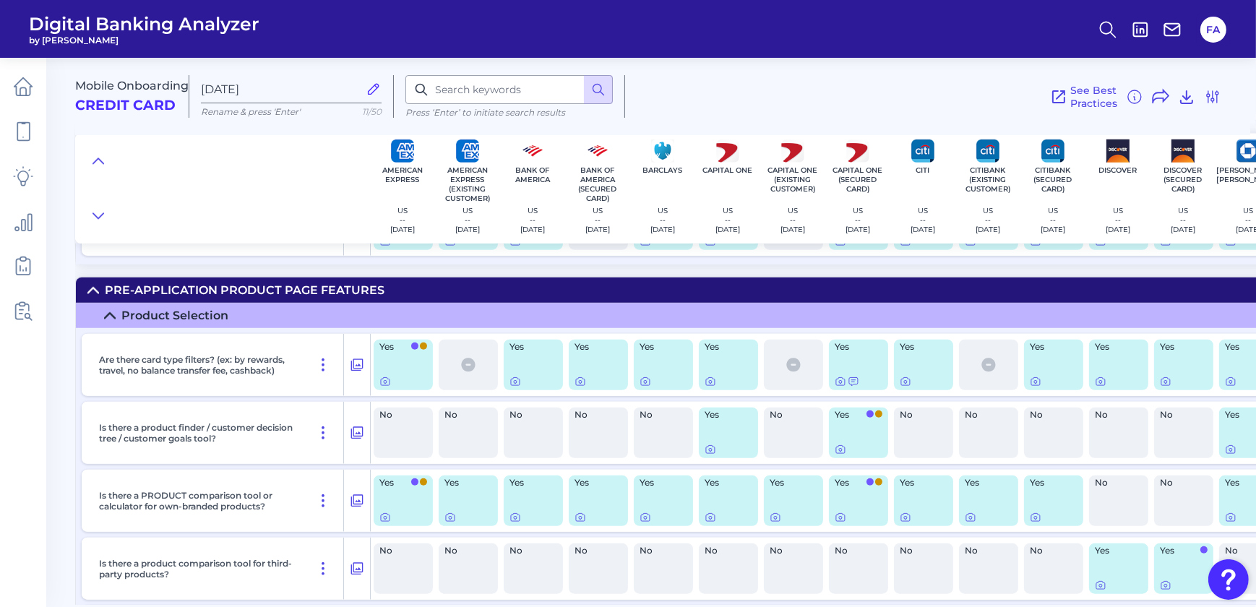
drag, startPoint x: 1819, startPoint y: 564, endPoint x: 113, endPoint y: 435, distance: 1710.7
click at [82, 394] on div "Are there card type filters? (ex: by rewards, travel, no balance transfer fee, …" at bounding box center [1006, 570] width 1861 height 484
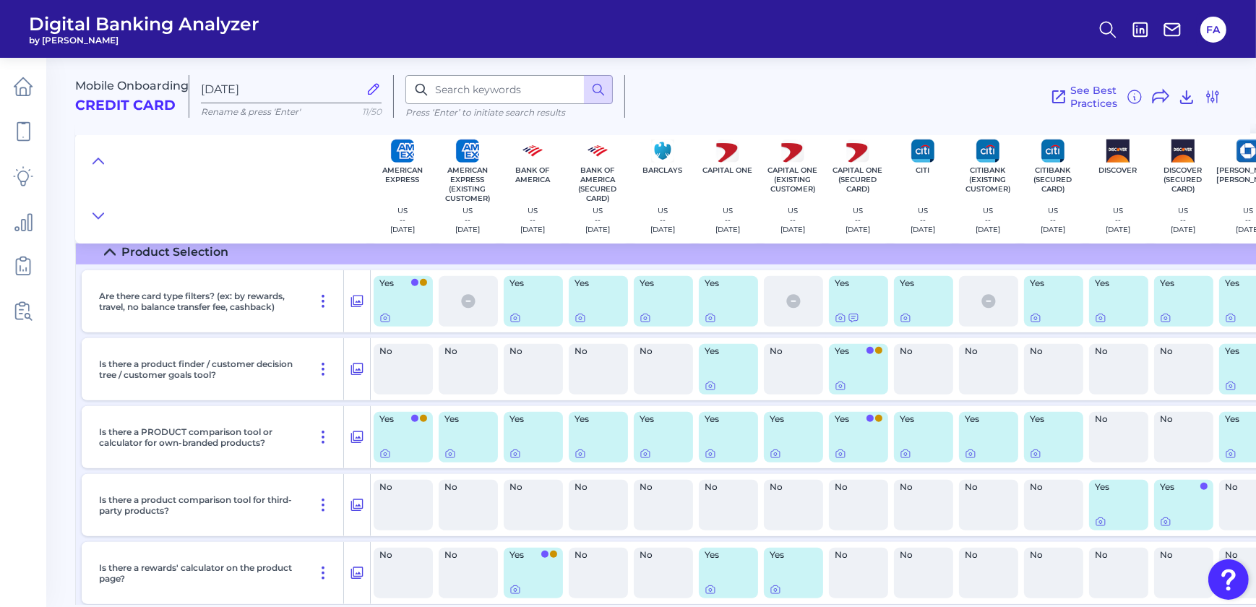
scroll to position [1457, 0]
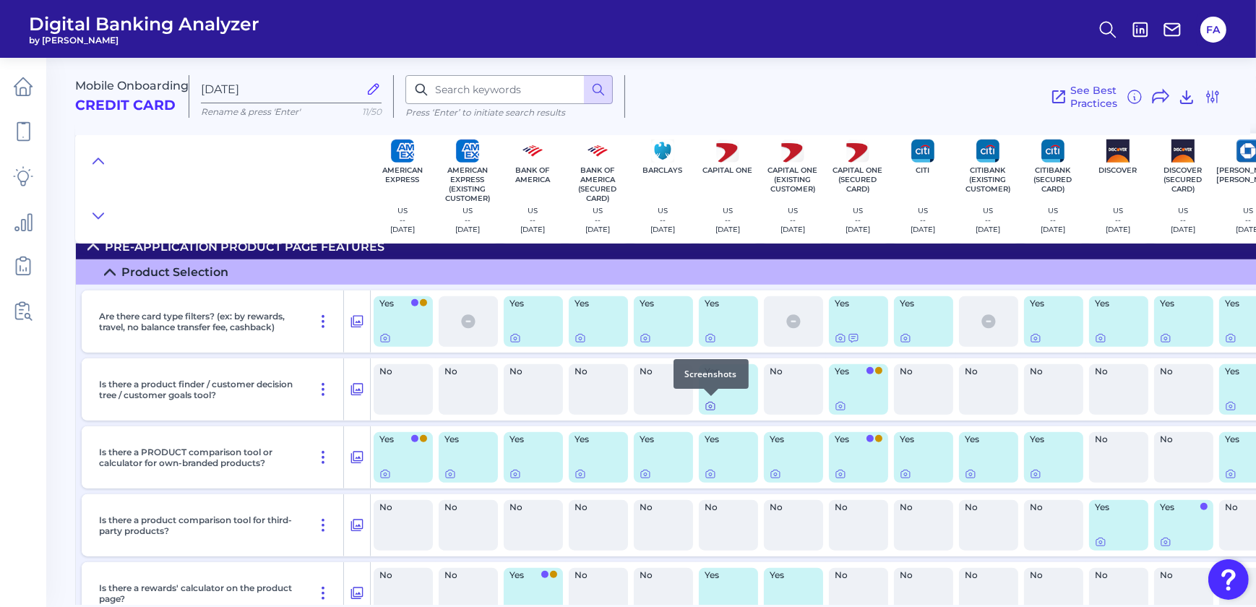
click at [707, 401] on div at bounding box center [711, 396] width 14 height 14
click at [708, 401] on div at bounding box center [711, 396] width 14 height 14
click at [712, 405] on icon at bounding box center [710, 406] width 12 height 12
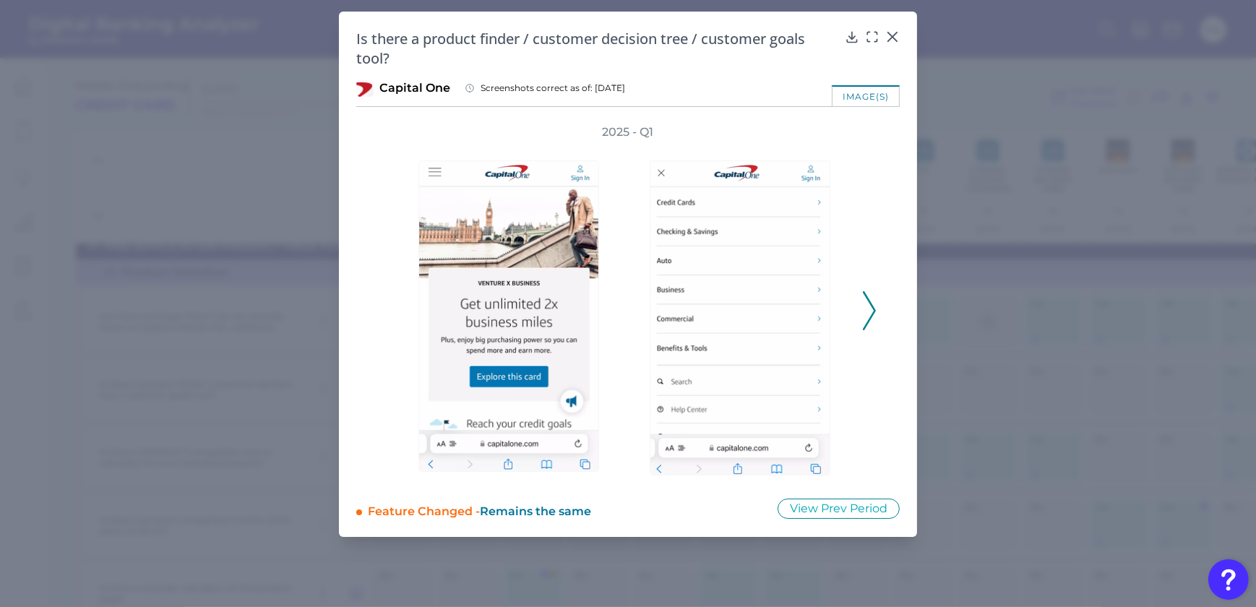
click at [874, 314] on icon at bounding box center [869, 310] width 13 height 39
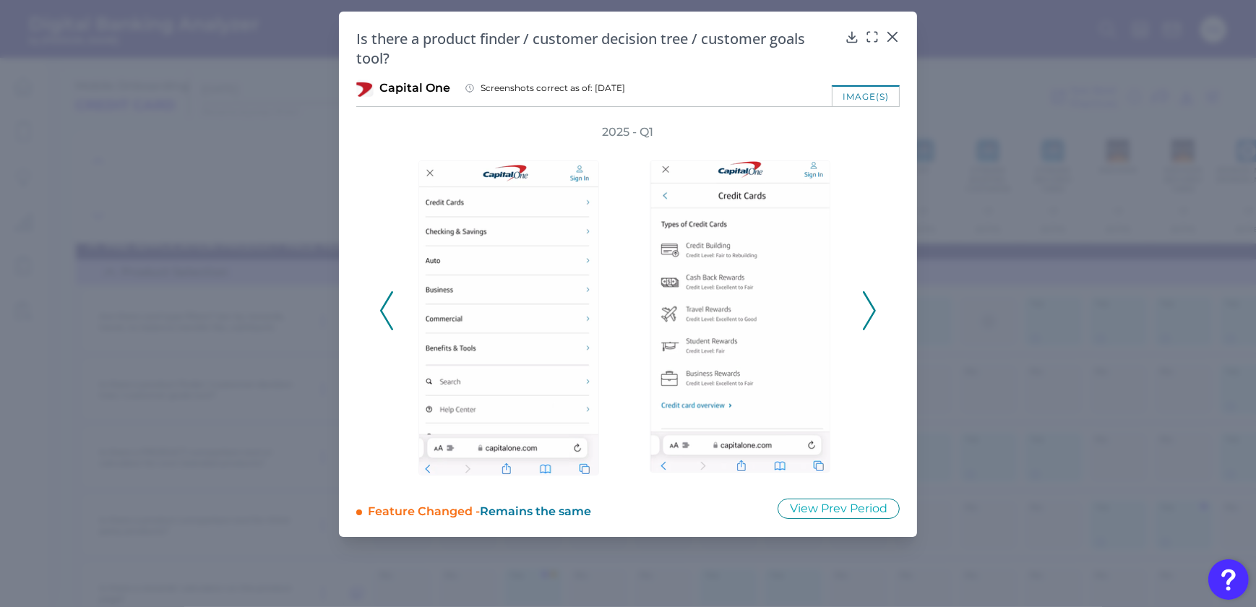
click at [874, 314] on icon at bounding box center [869, 310] width 13 height 39
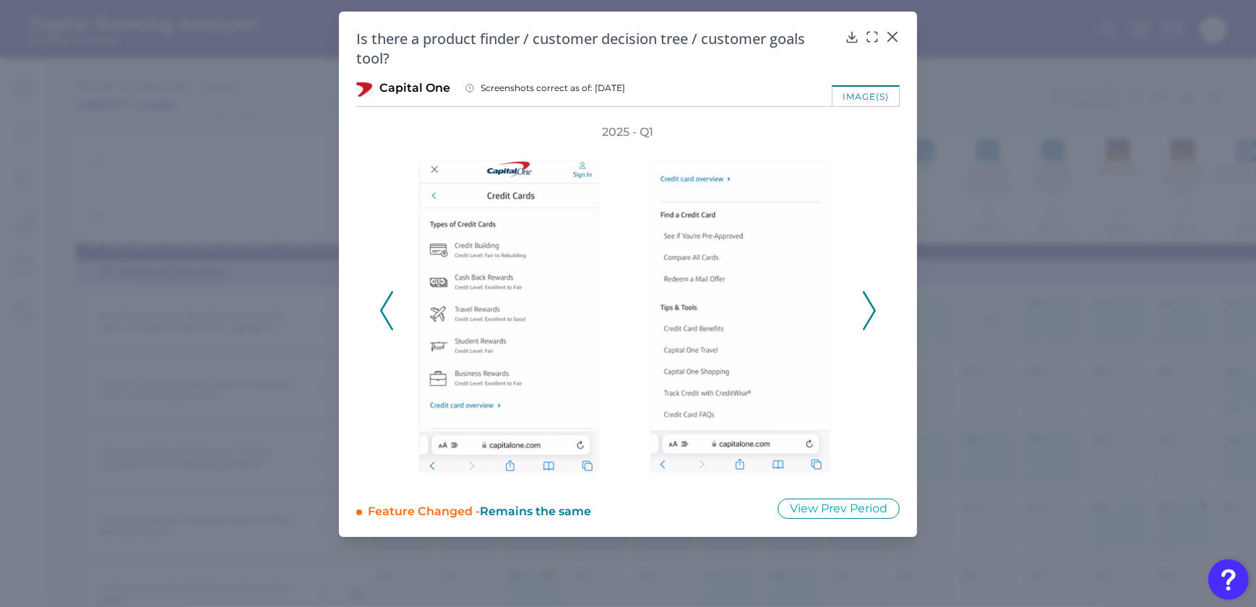
click at [874, 314] on icon at bounding box center [869, 310] width 13 height 39
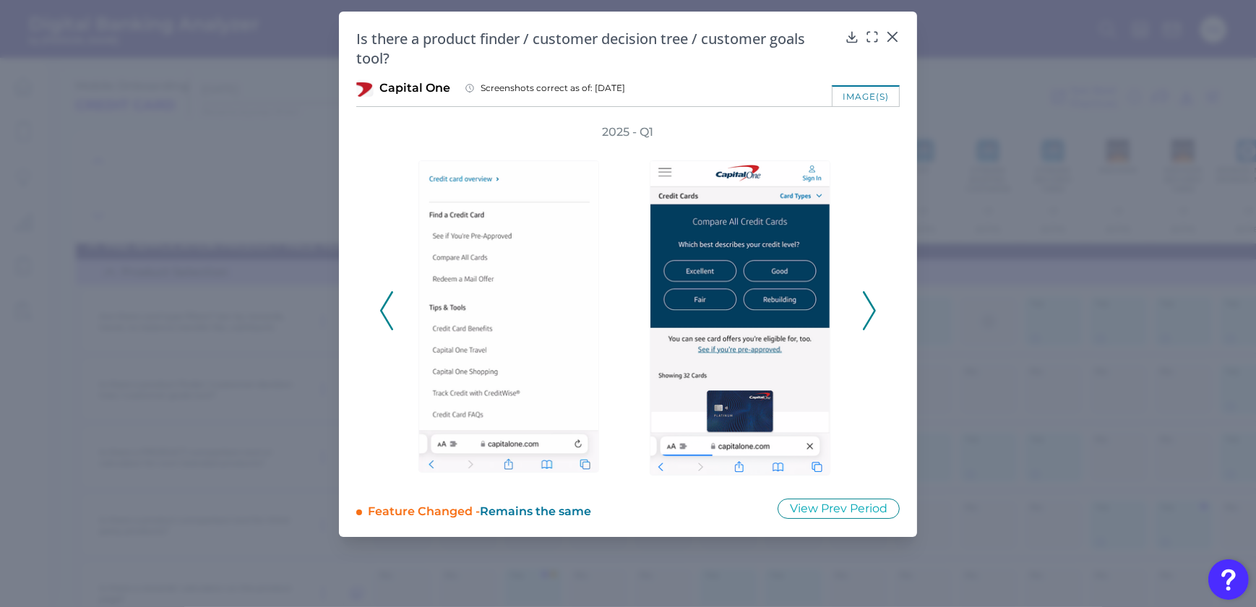
click at [874, 306] on polyline at bounding box center [868, 310] width 11 height 37
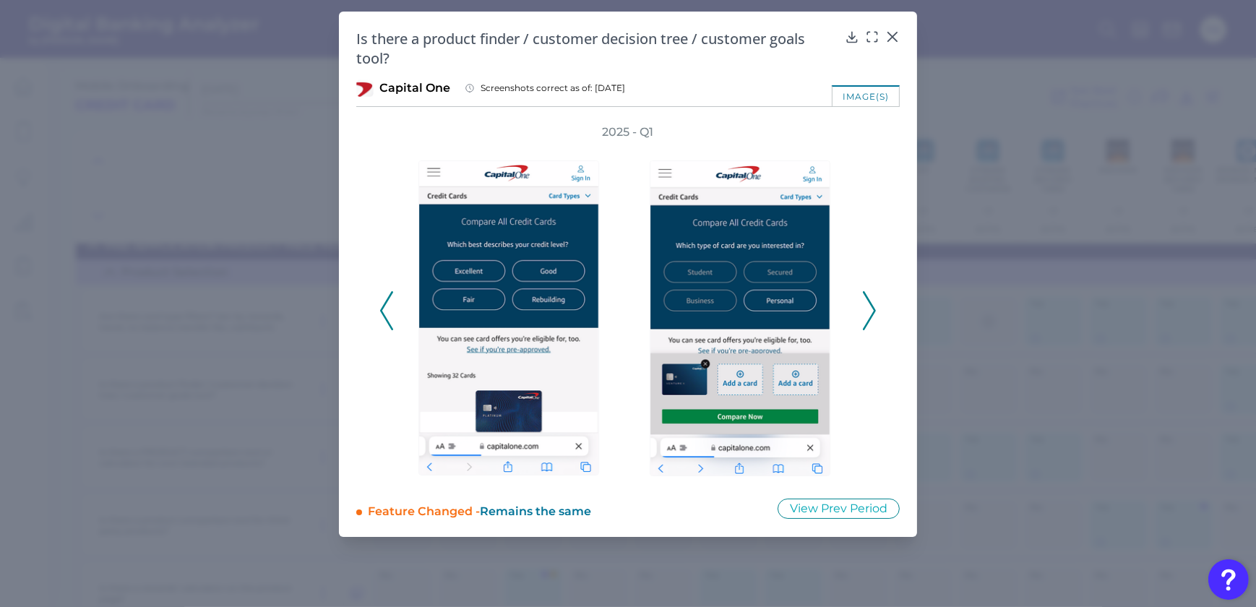
click at [874, 306] on polyline at bounding box center [868, 310] width 11 height 37
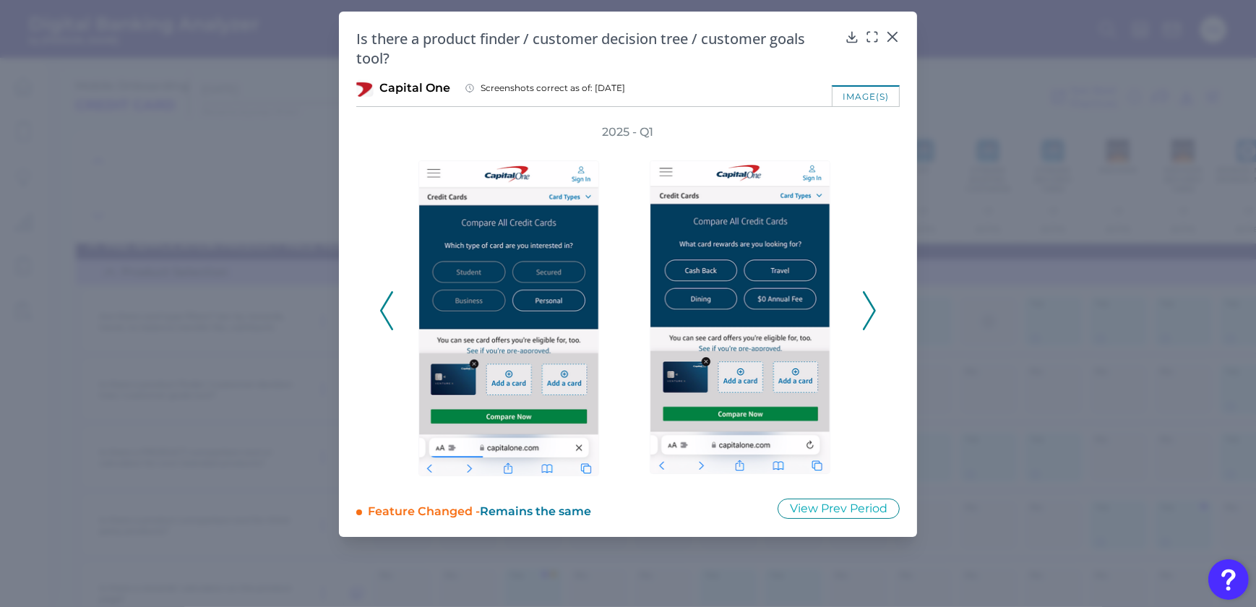
click at [868, 306] on icon at bounding box center [869, 310] width 13 height 39
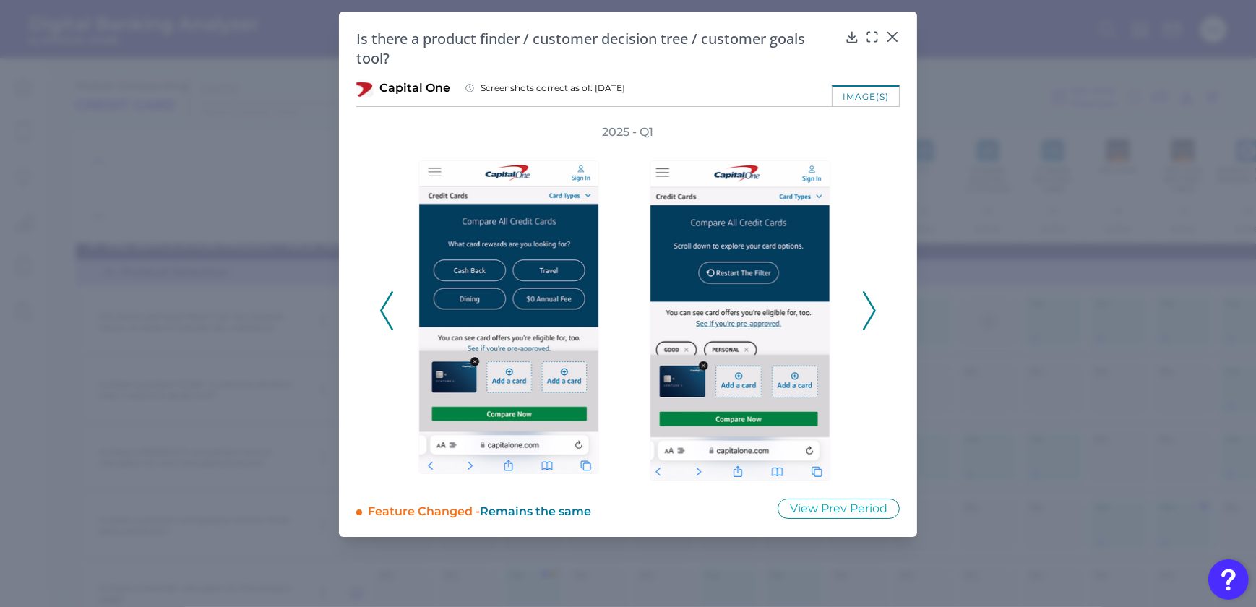
click at [868, 306] on icon at bounding box center [869, 310] width 13 height 39
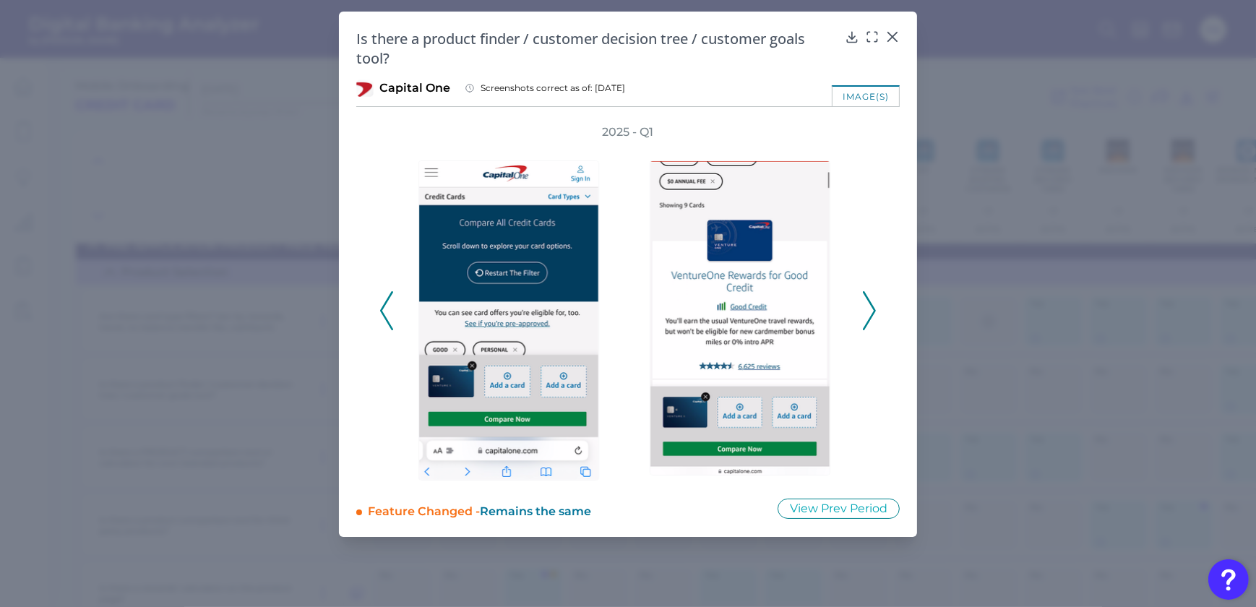
click at [868, 306] on icon at bounding box center [869, 310] width 13 height 39
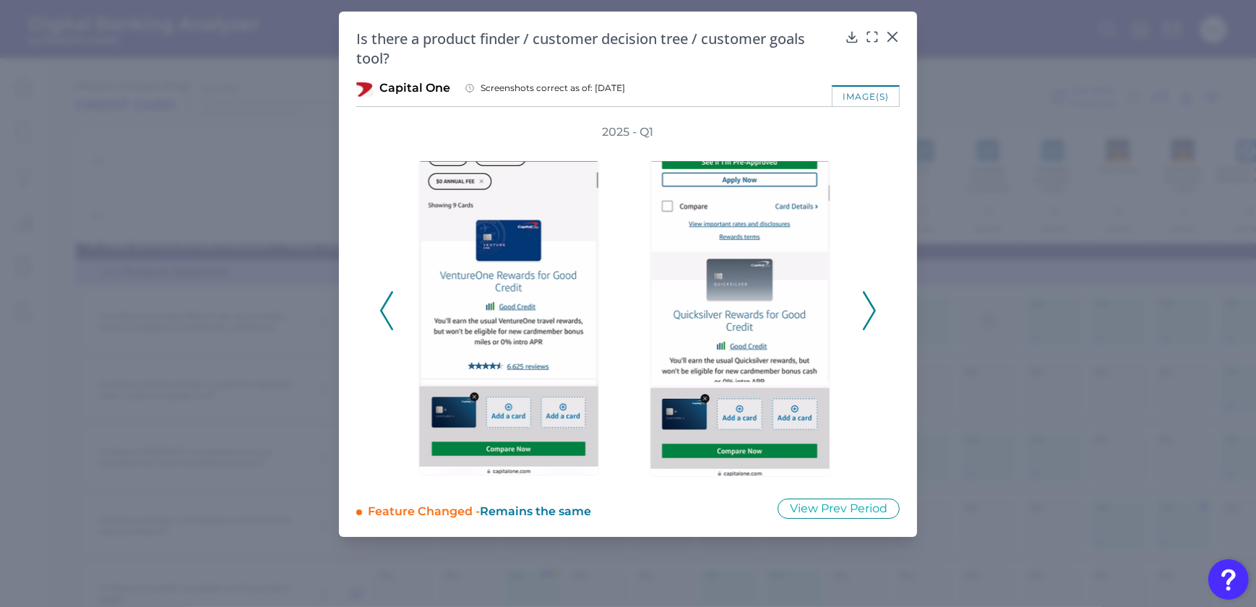
click at [868, 306] on icon at bounding box center [869, 310] width 13 height 39
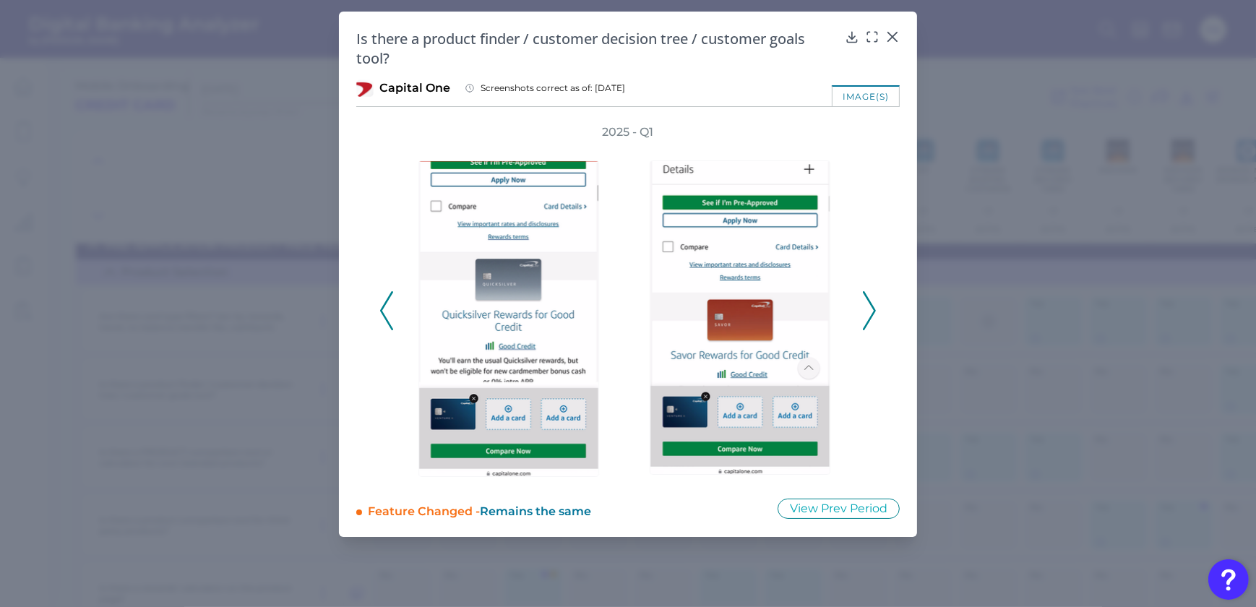
click at [868, 306] on icon at bounding box center [869, 310] width 13 height 39
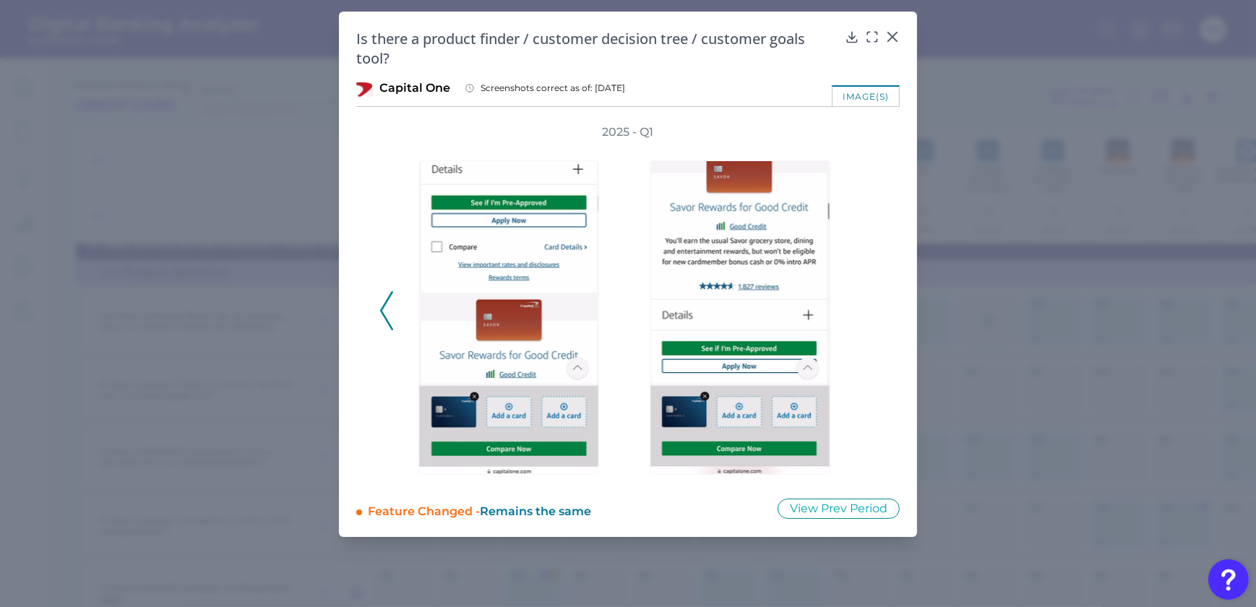
click at [868, 306] on div "2025 - Q1" at bounding box center [627, 302] width 497 height 356
click at [897, 34] on icon at bounding box center [892, 37] width 14 height 14
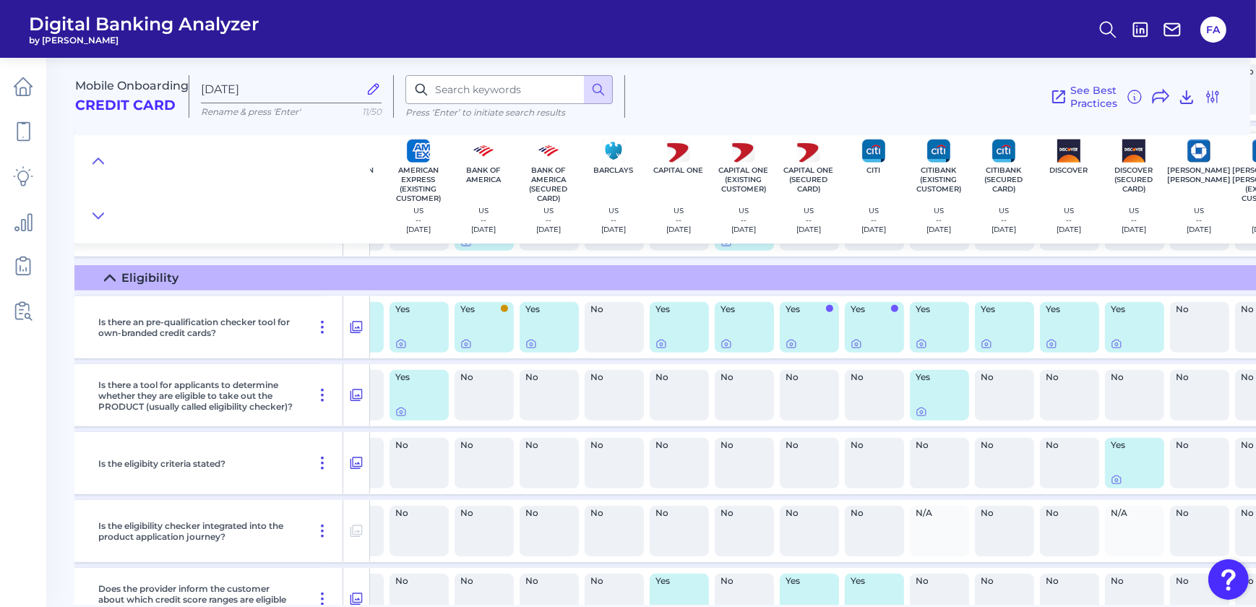
scroll to position [1960, 25]
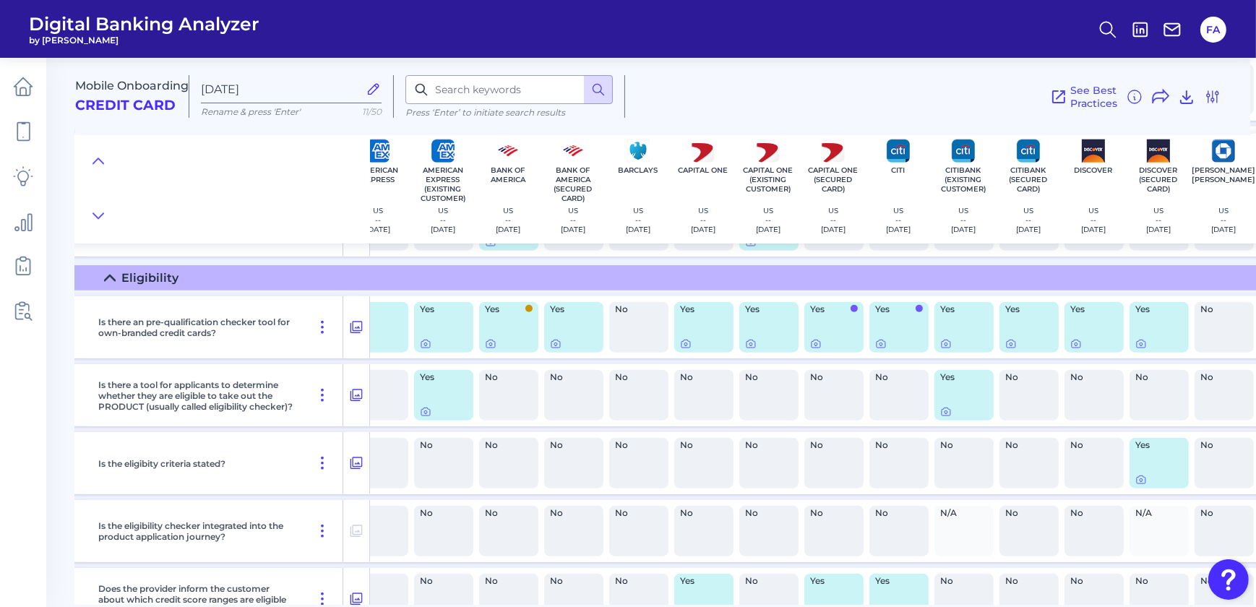
click at [188, 512] on div "Is the eligibility checker integrated into the product application journey?" at bounding box center [217, 531] width 251 height 62
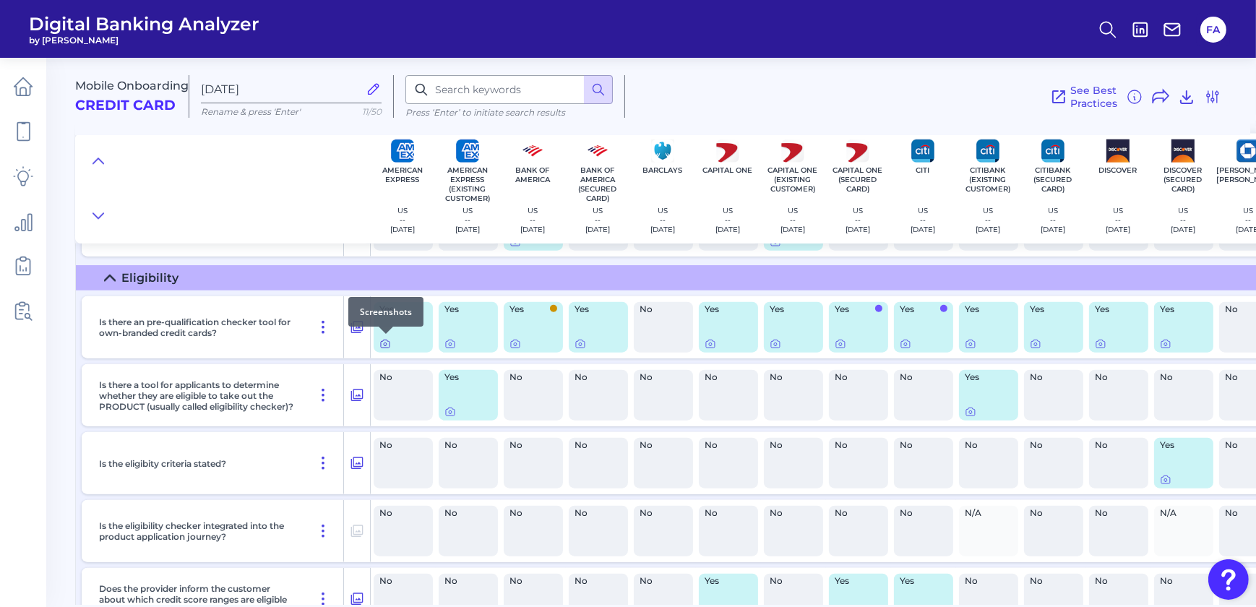
click at [388, 345] on icon at bounding box center [385, 344] width 12 height 12
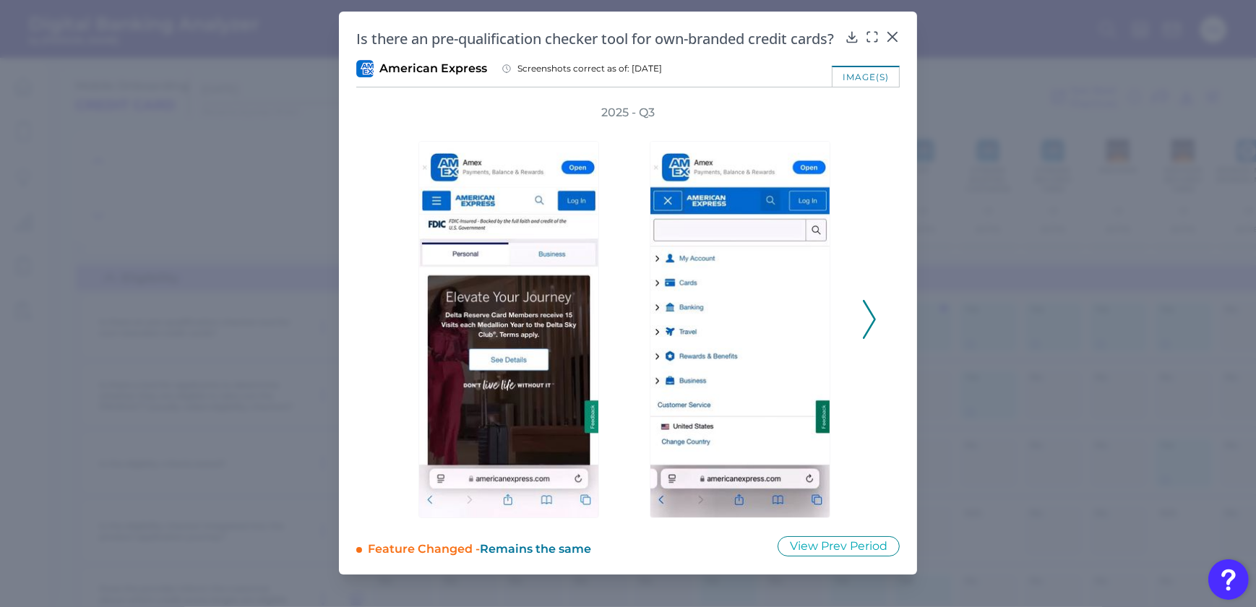
click at [880, 327] on div "2025 - Q3" at bounding box center [627, 311] width 543 height 413
click at [874, 329] on icon at bounding box center [869, 319] width 13 height 39
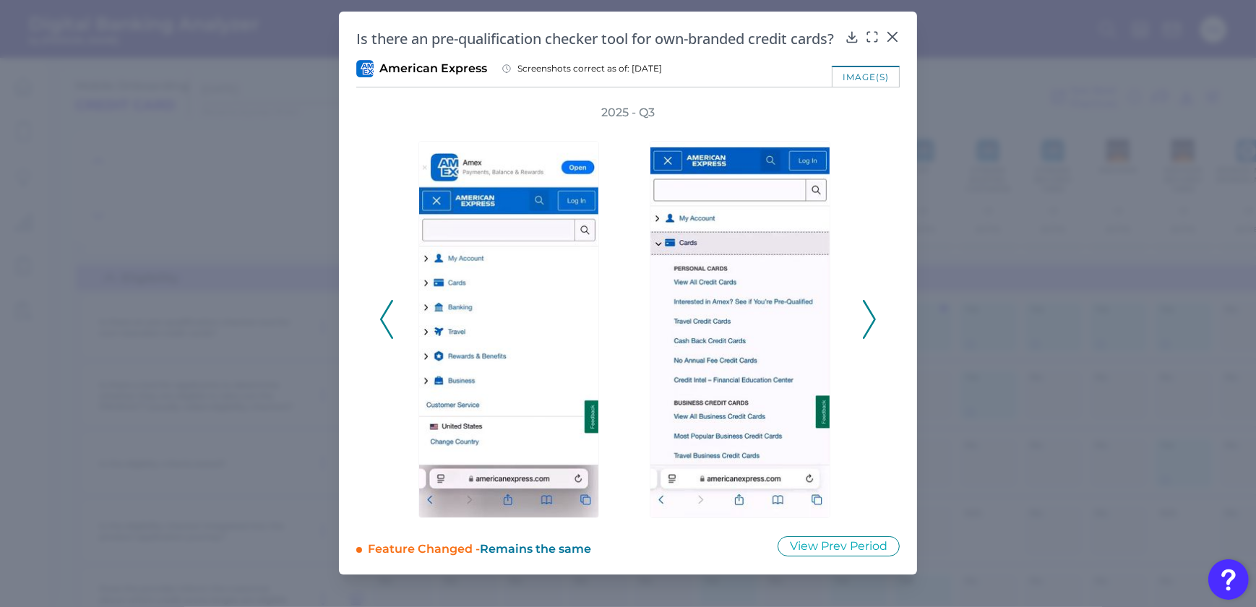
click at [874, 329] on icon at bounding box center [869, 319] width 13 height 39
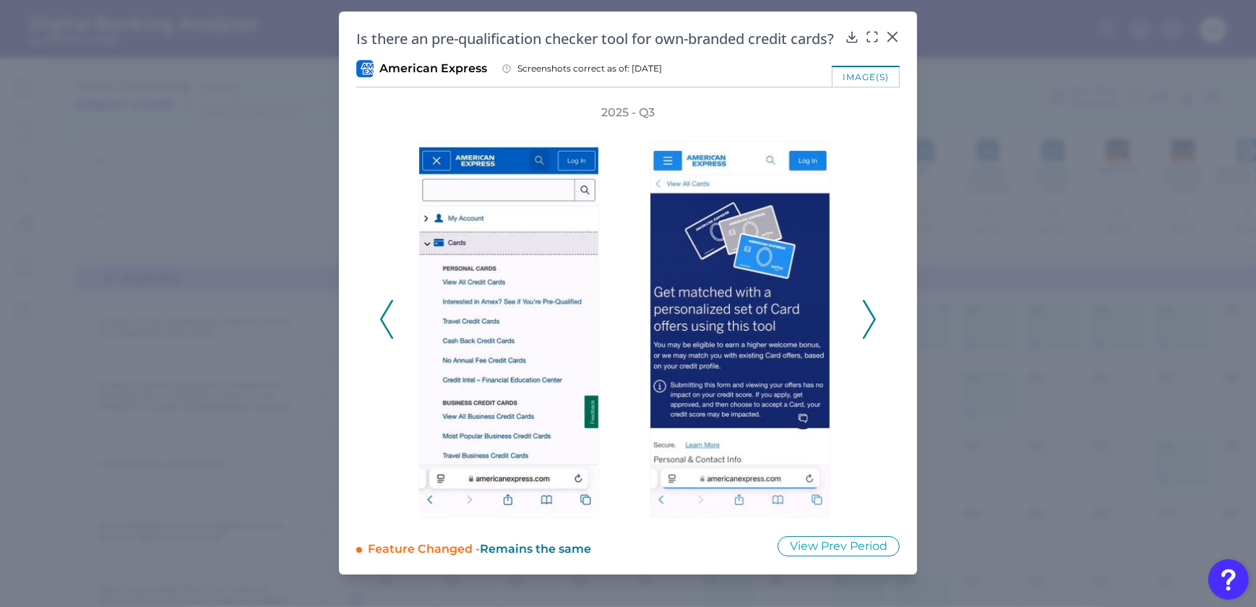
click at [874, 329] on icon at bounding box center [869, 319] width 13 height 39
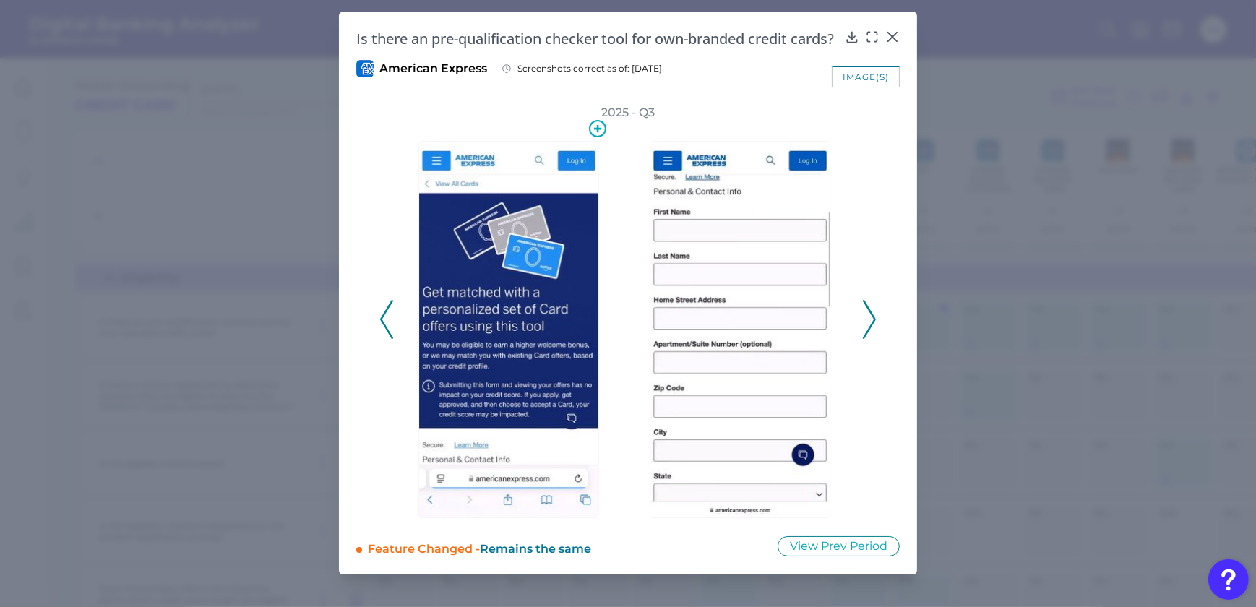
click at [484, 339] on img at bounding box center [508, 329] width 181 height 377
click at [867, 339] on icon at bounding box center [869, 319] width 13 height 39
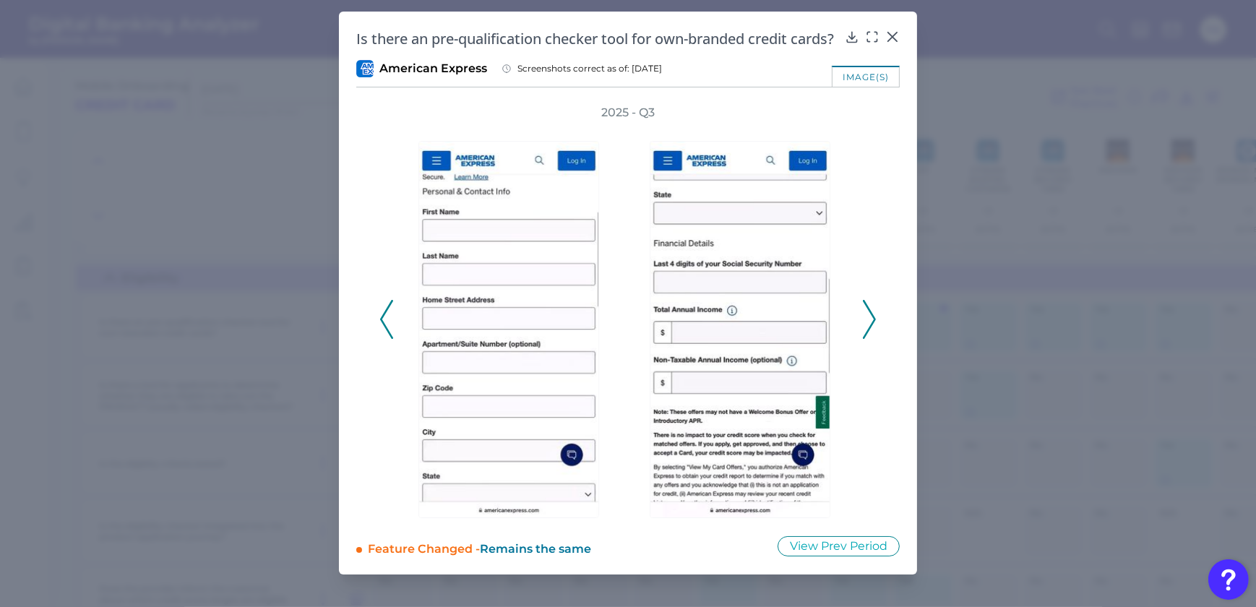
click at [866, 335] on icon at bounding box center [869, 319] width 13 height 39
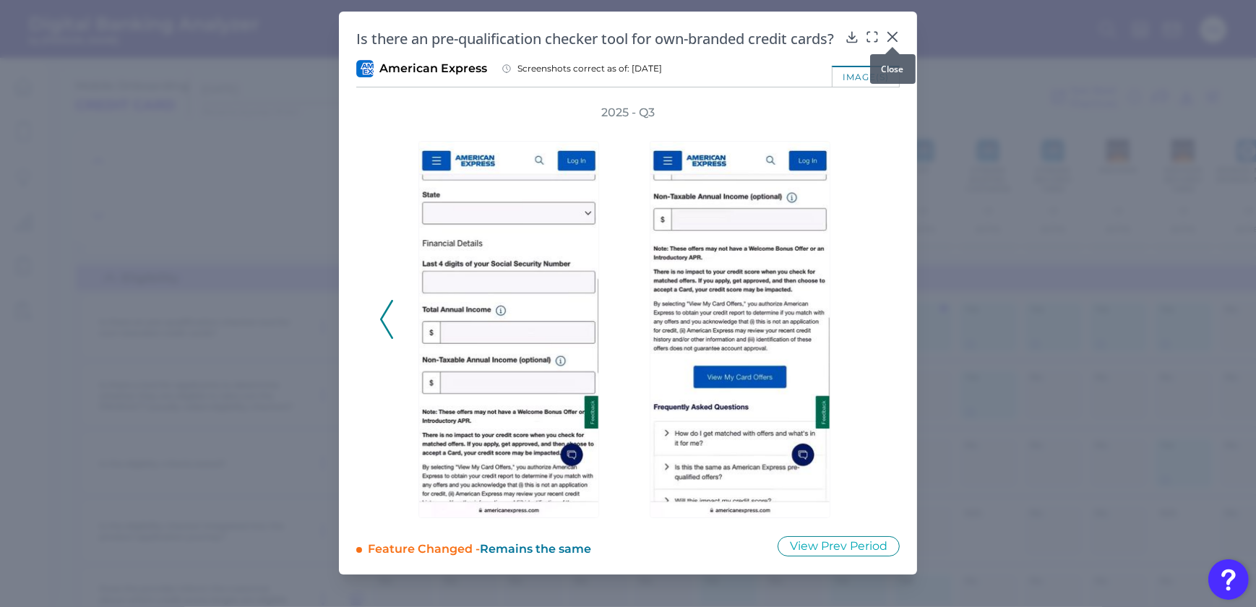
click at [889, 36] on icon at bounding box center [892, 37] width 14 height 14
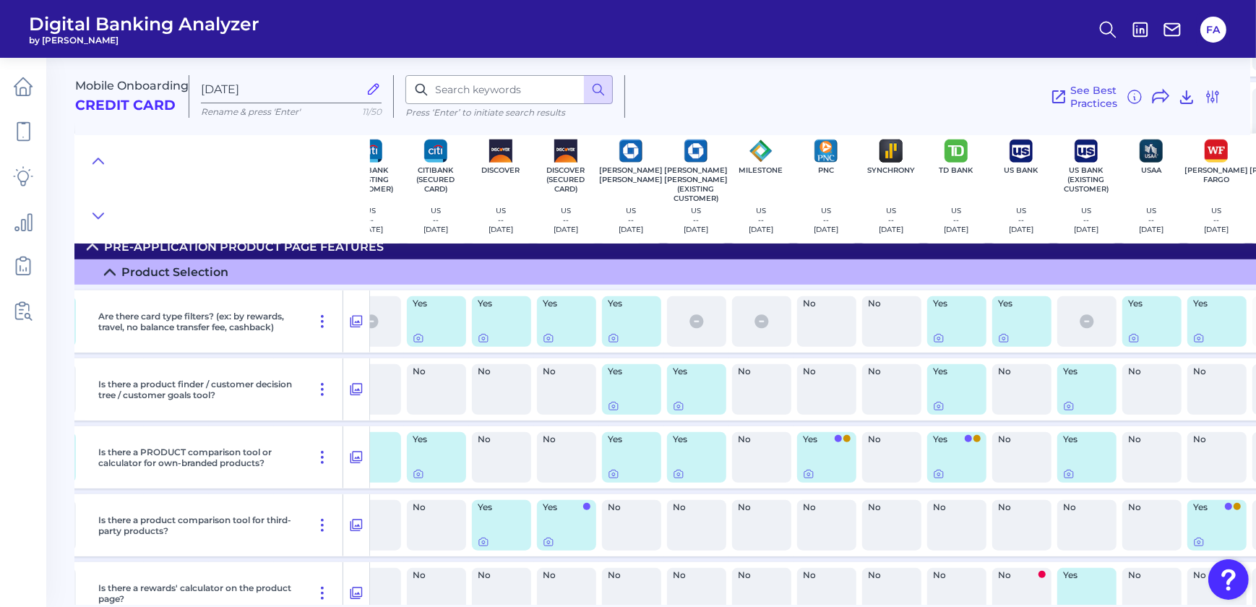
scroll to position [1457, 686]
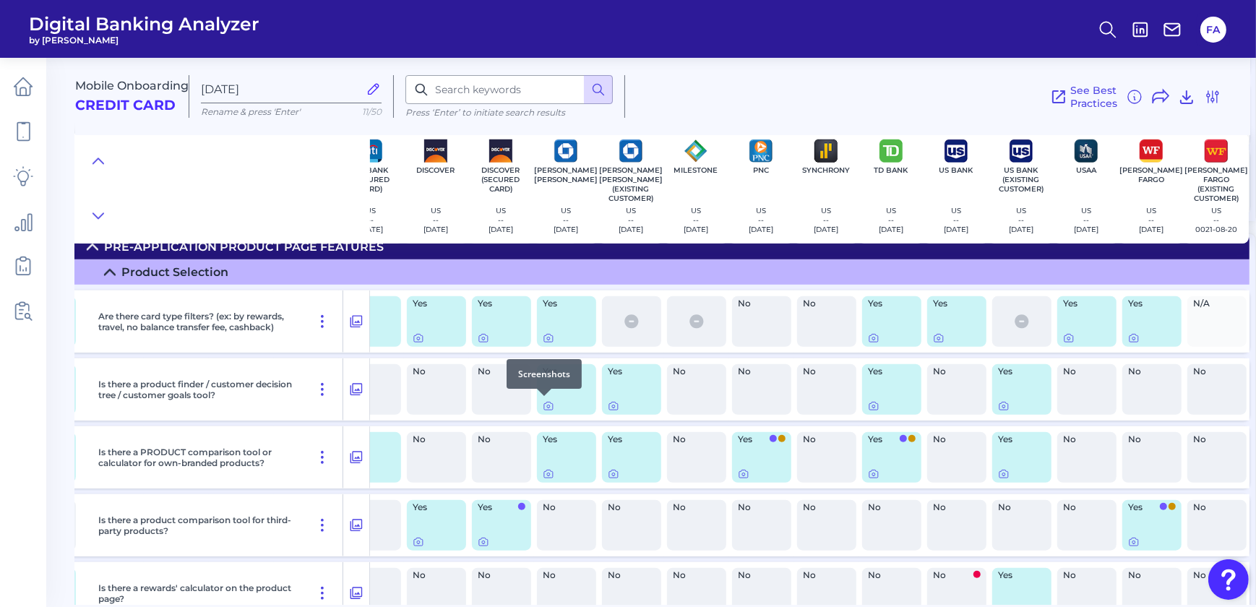
click at [539, 400] on div at bounding box center [544, 396] width 14 height 14
click at [544, 408] on icon at bounding box center [548, 406] width 9 height 8
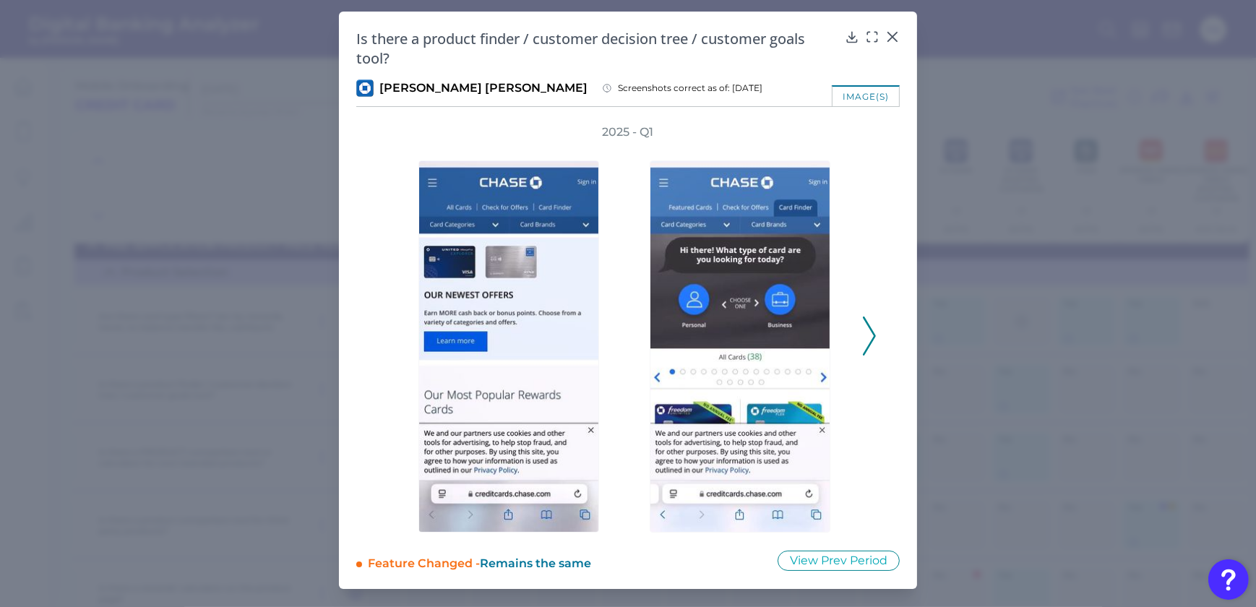
click at [863, 342] on icon at bounding box center [869, 335] width 13 height 39
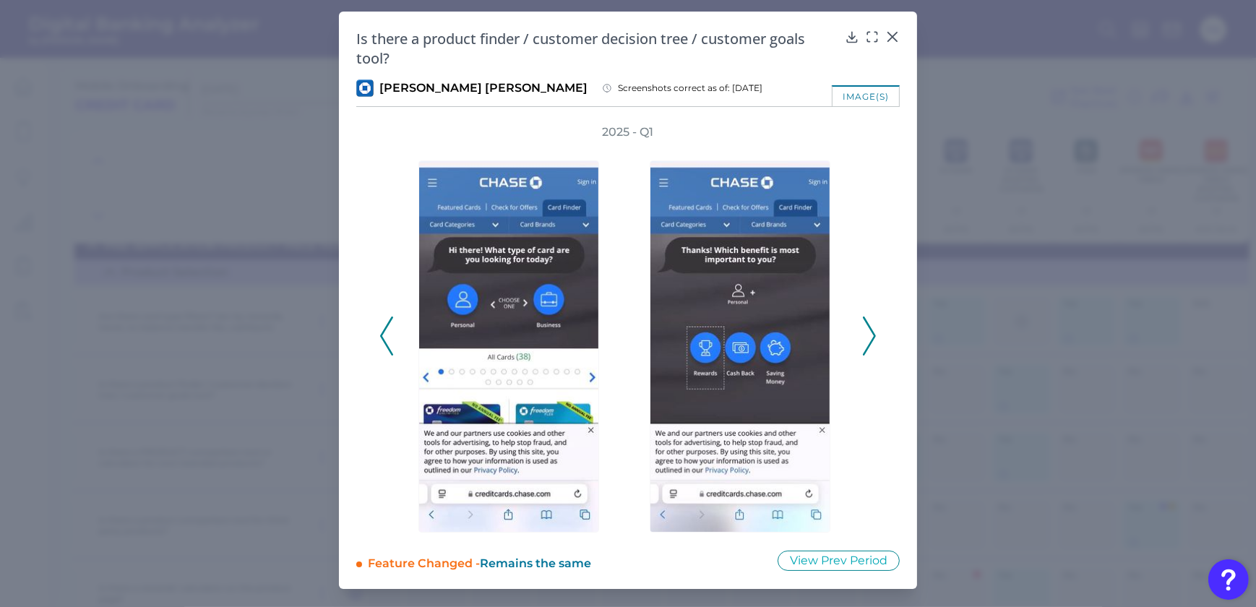
click at [866, 345] on icon at bounding box center [869, 335] width 13 height 39
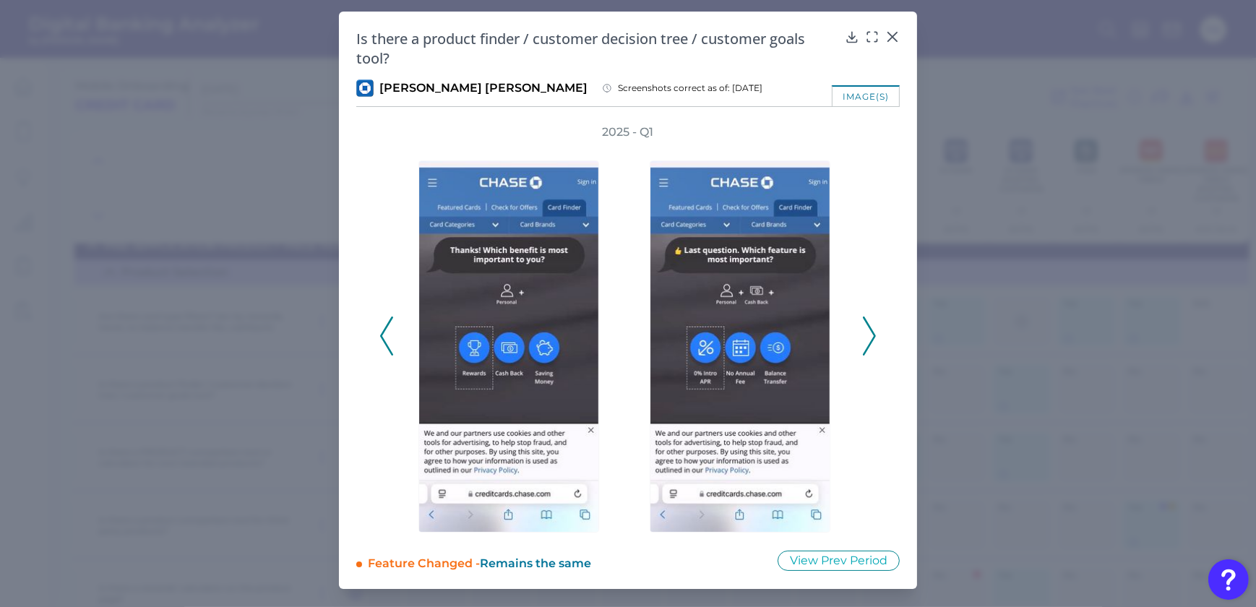
click at [866, 345] on icon at bounding box center [869, 335] width 13 height 39
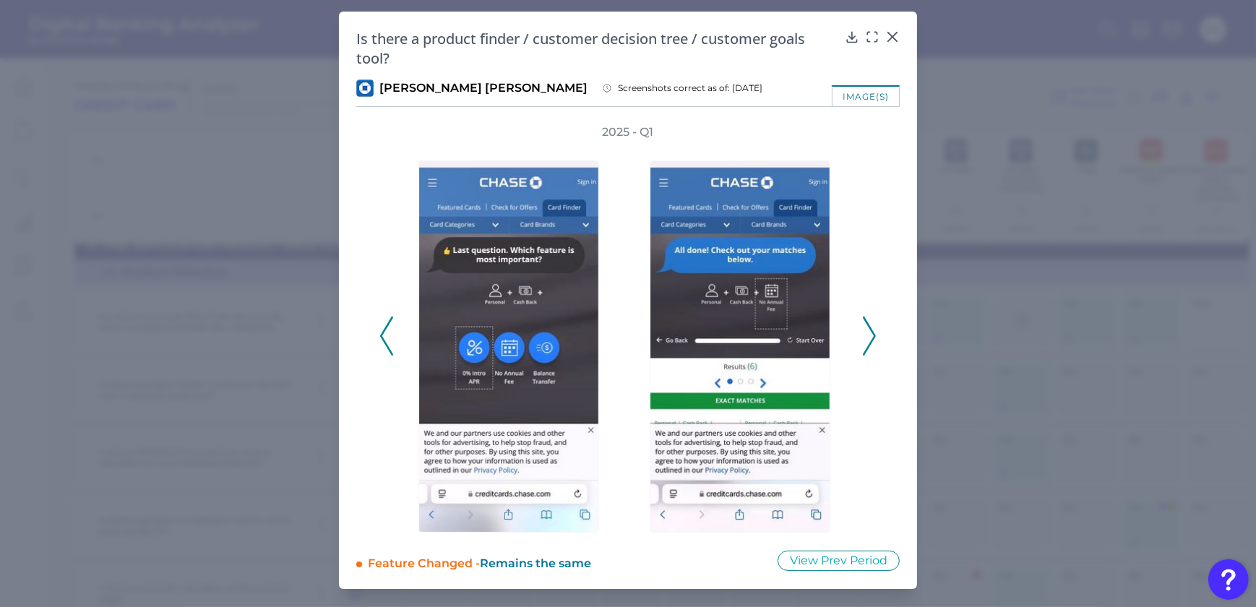
click at [866, 345] on icon at bounding box center [869, 335] width 13 height 39
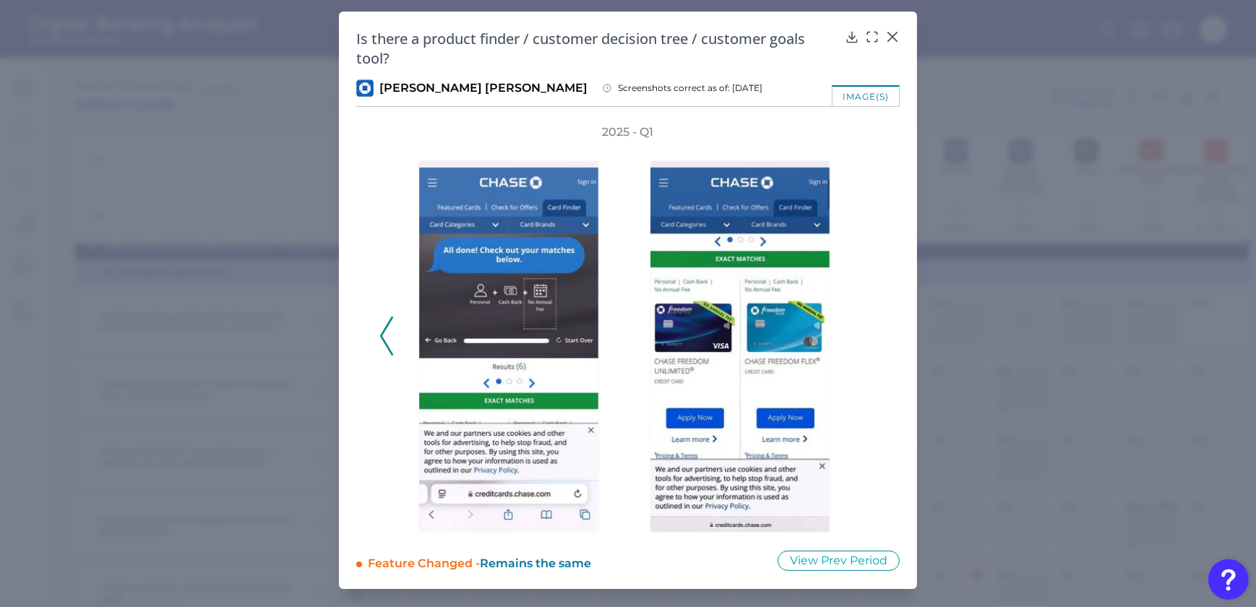
click at [383, 335] on icon at bounding box center [386, 335] width 13 height 39
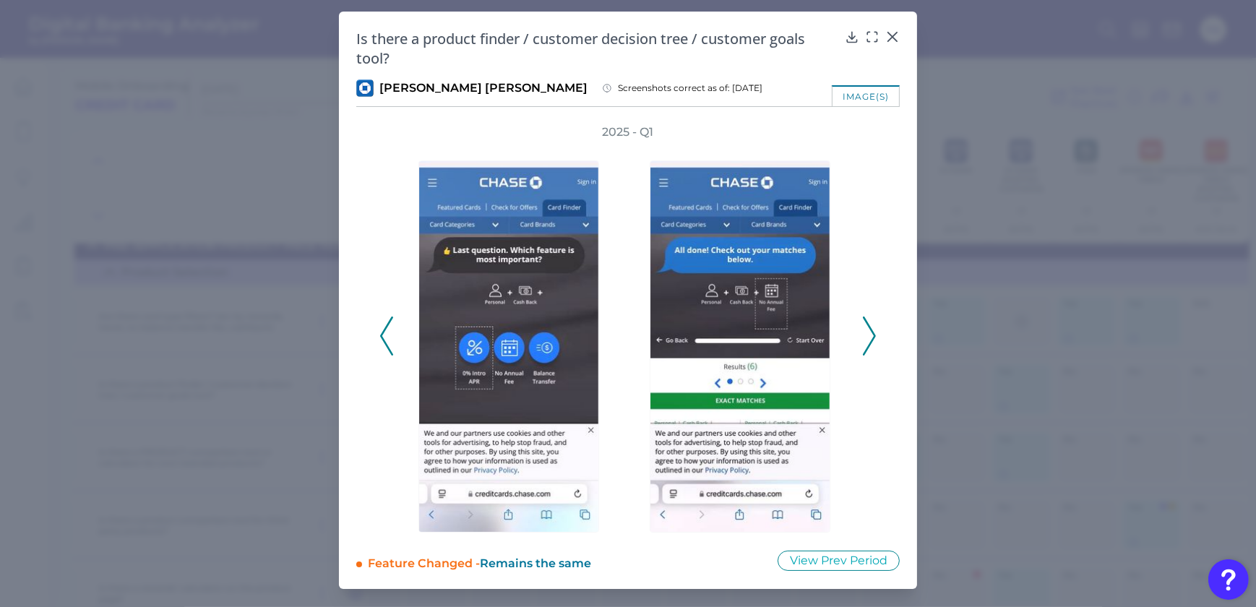
click at [383, 335] on icon at bounding box center [386, 335] width 13 height 39
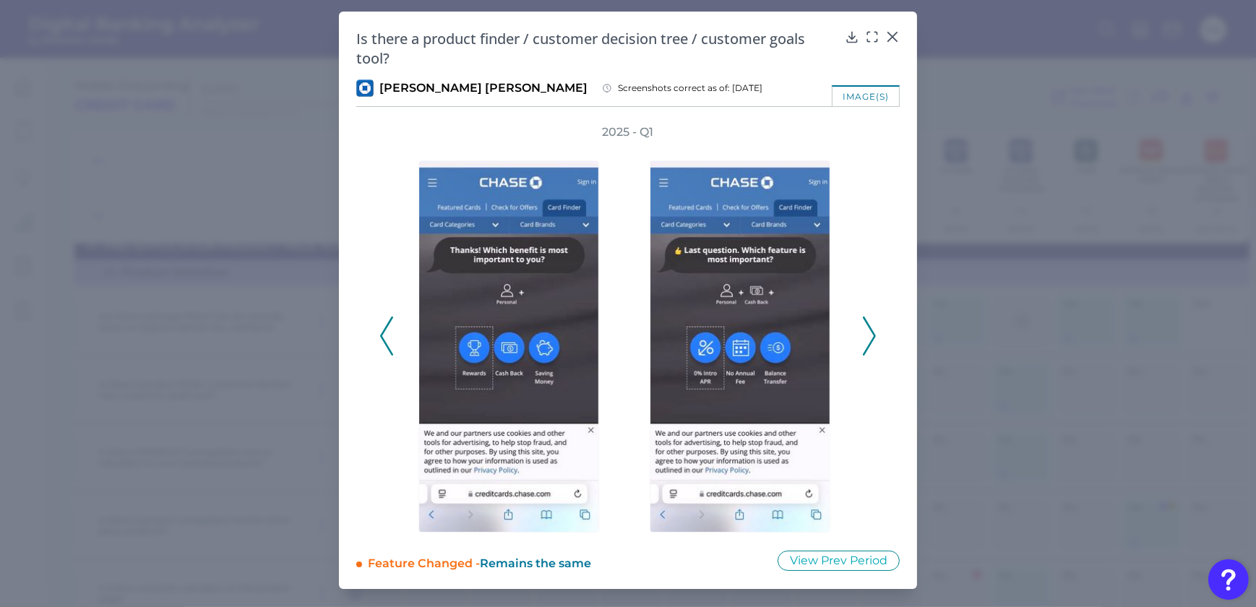
click at [383, 335] on icon at bounding box center [386, 335] width 13 height 39
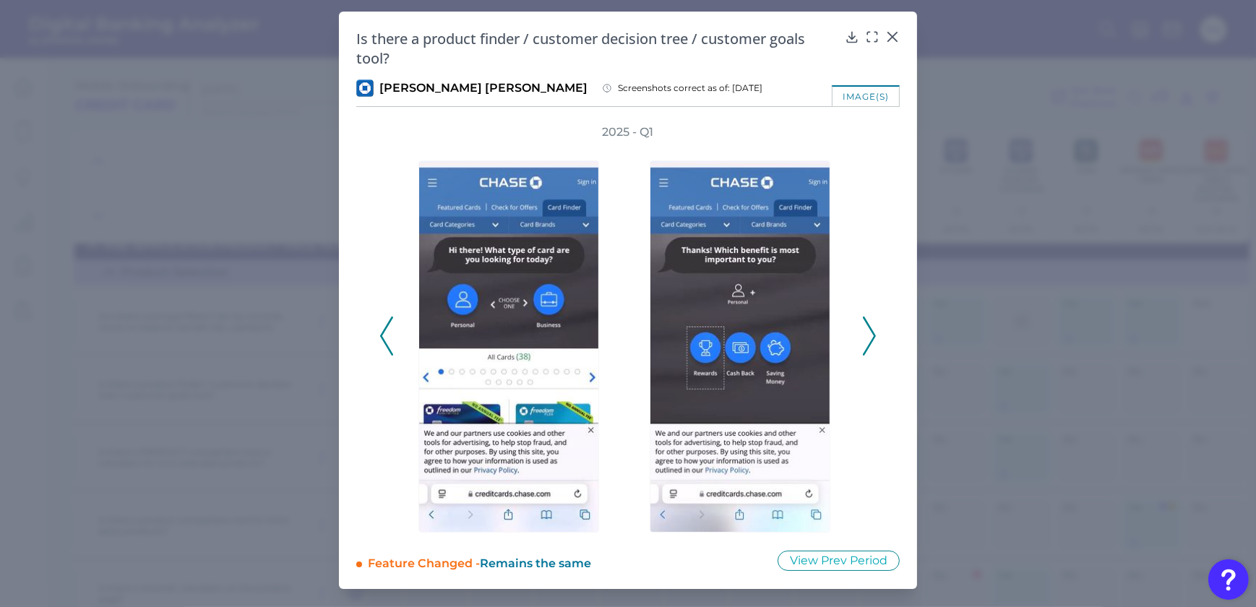
click at [386, 335] on icon at bounding box center [386, 335] width 13 height 39
click at [386, 335] on div "2025 - Q1" at bounding box center [627, 328] width 497 height 408
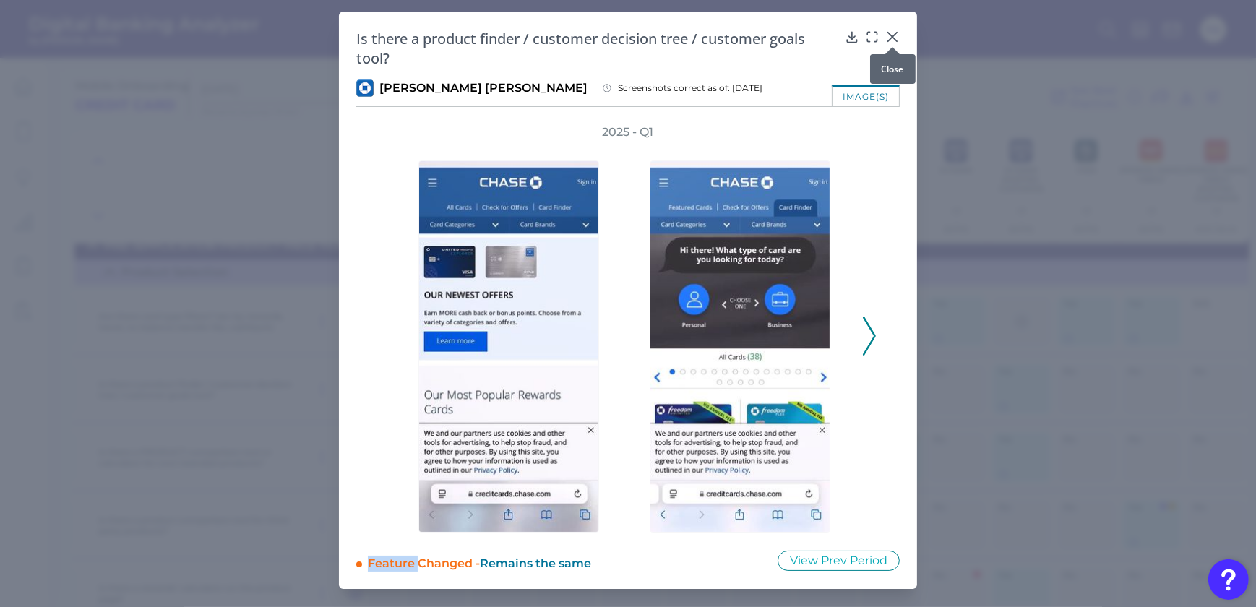
click at [897, 36] on icon at bounding box center [892, 37] width 14 height 14
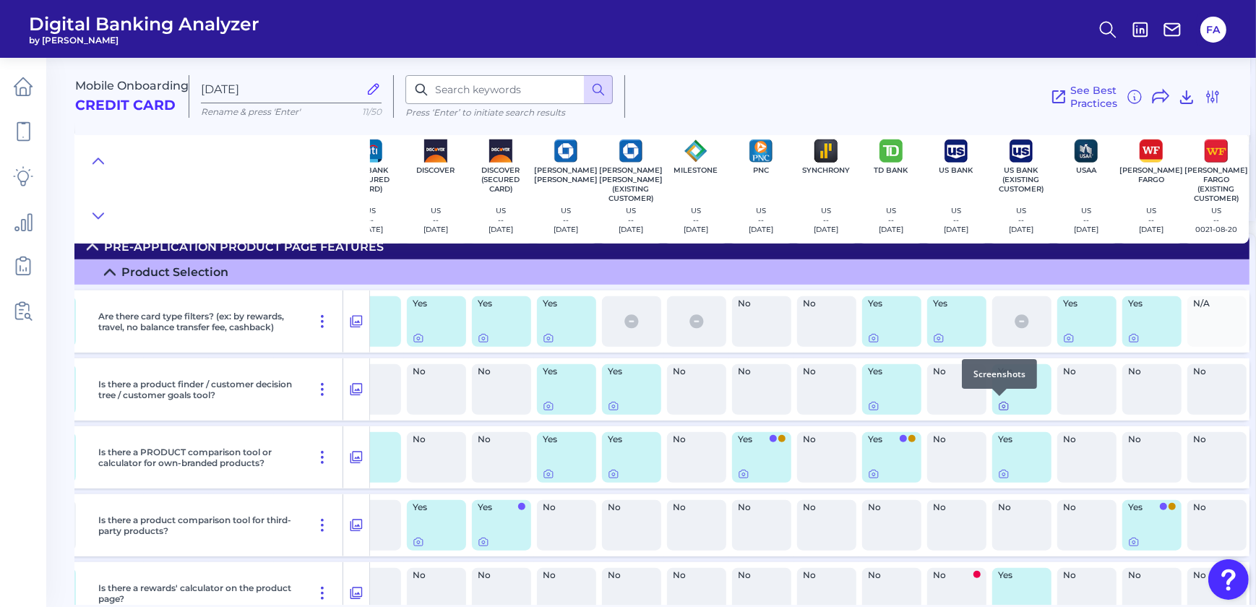
click at [1002, 406] on icon at bounding box center [1003, 406] width 3 height 3
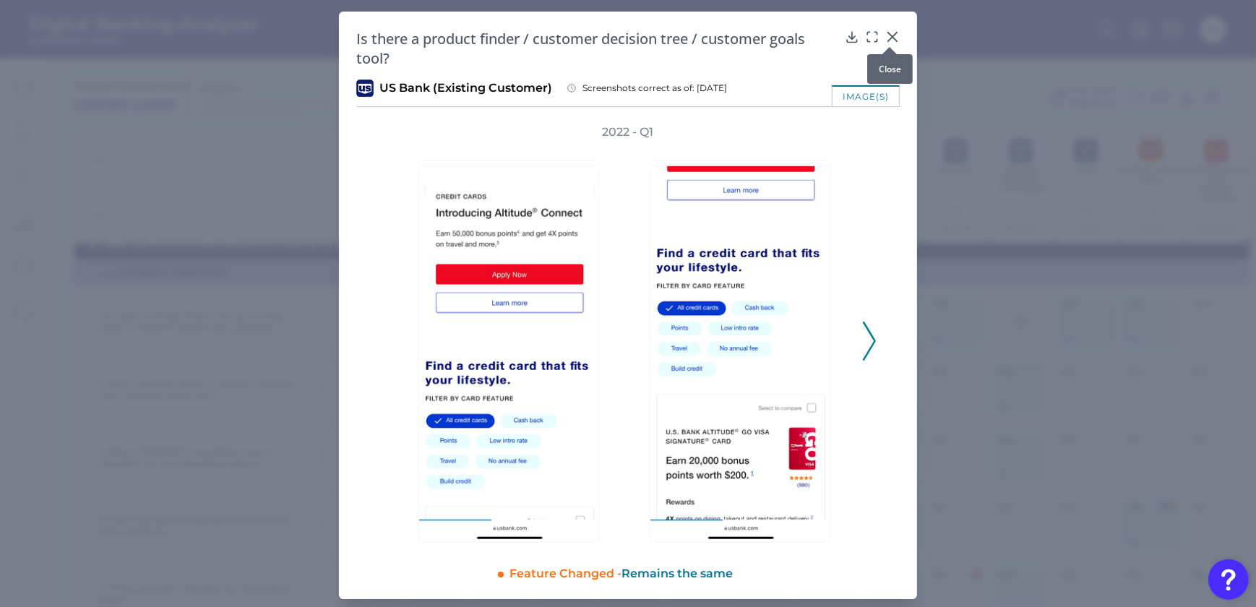
click at [889, 37] on icon at bounding box center [892, 37] width 9 height 9
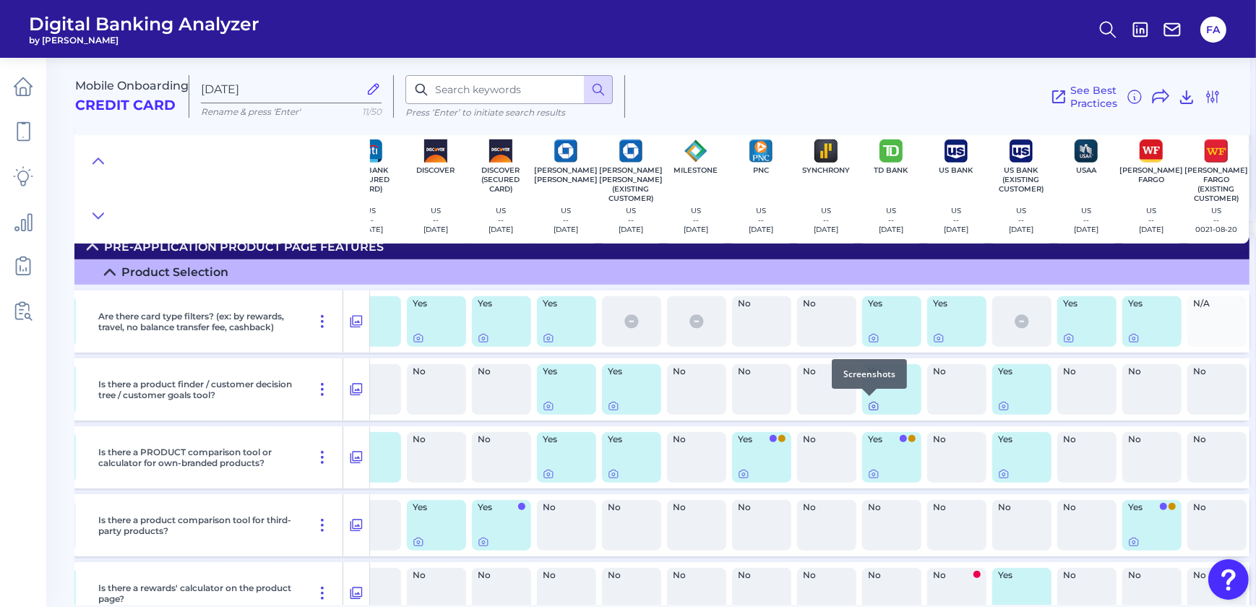
click at [871, 402] on icon at bounding box center [873, 406] width 9 height 8
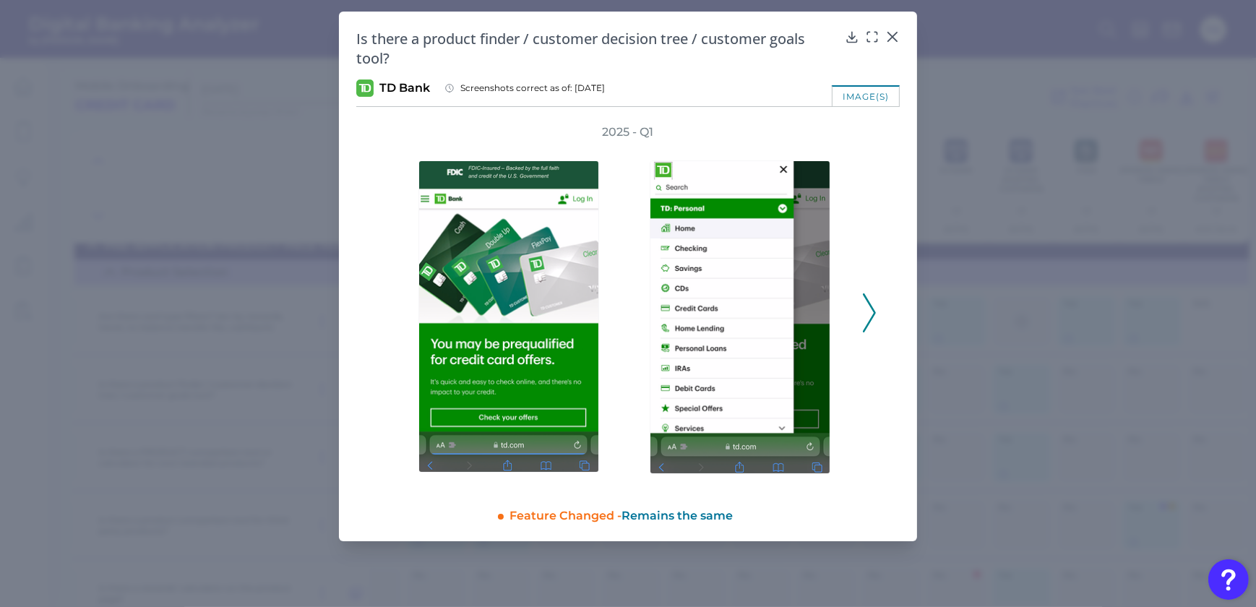
click at [852, 327] on div at bounding box center [743, 312] width 231 height 345
click at [855, 317] on div at bounding box center [743, 312] width 231 height 345
click at [856, 309] on div at bounding box center [743, 312] width 231 height 345
click at [858, 309] on div at bounding box center [743, 312] width 231 height 345
click at [876, 308] on button at bounding box center [869, 312] width 14 height 39
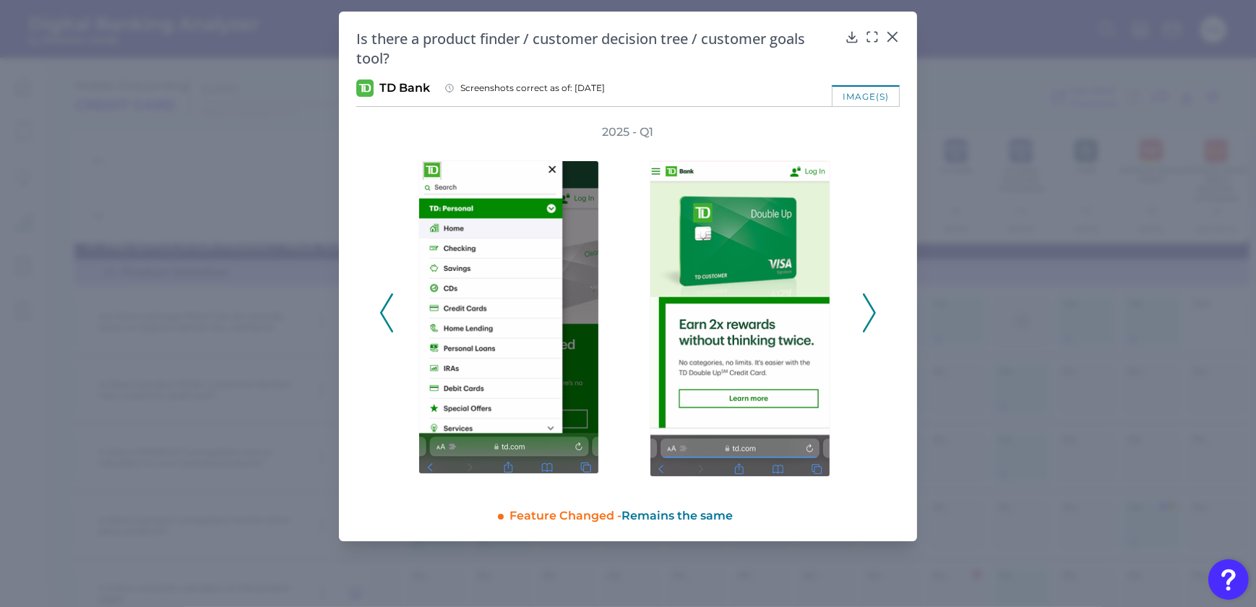
click at [876, 308] on button at bounding box center [869, 312] width 14 height 39
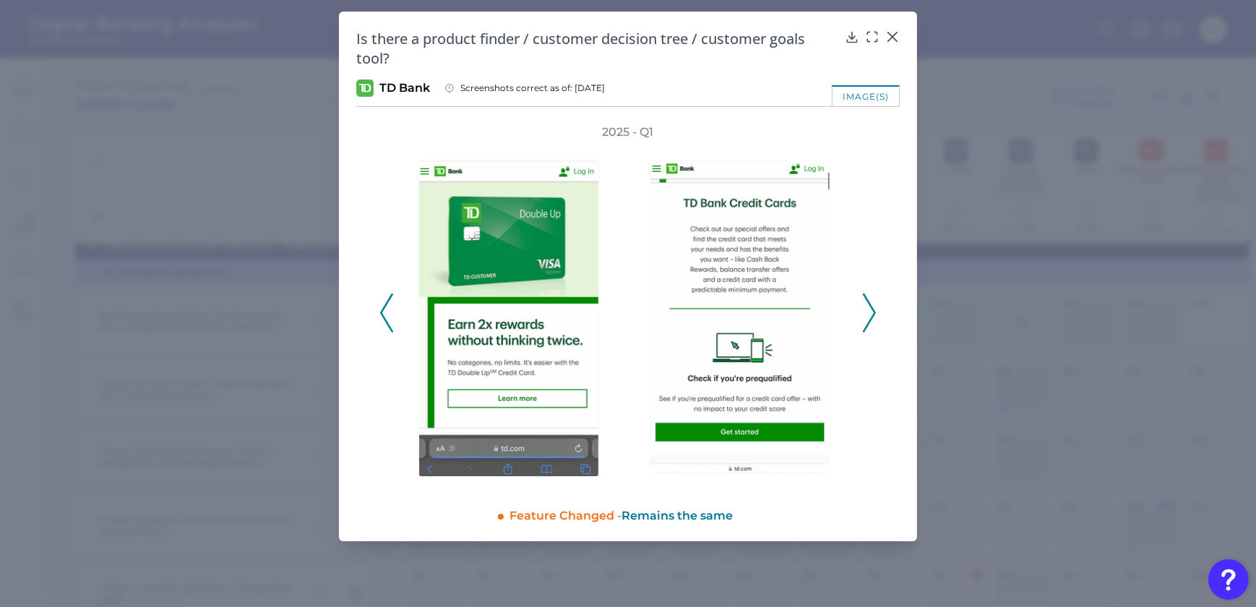
click at [876, 308] on button at bounding box center [869, 312] width 14 height 39
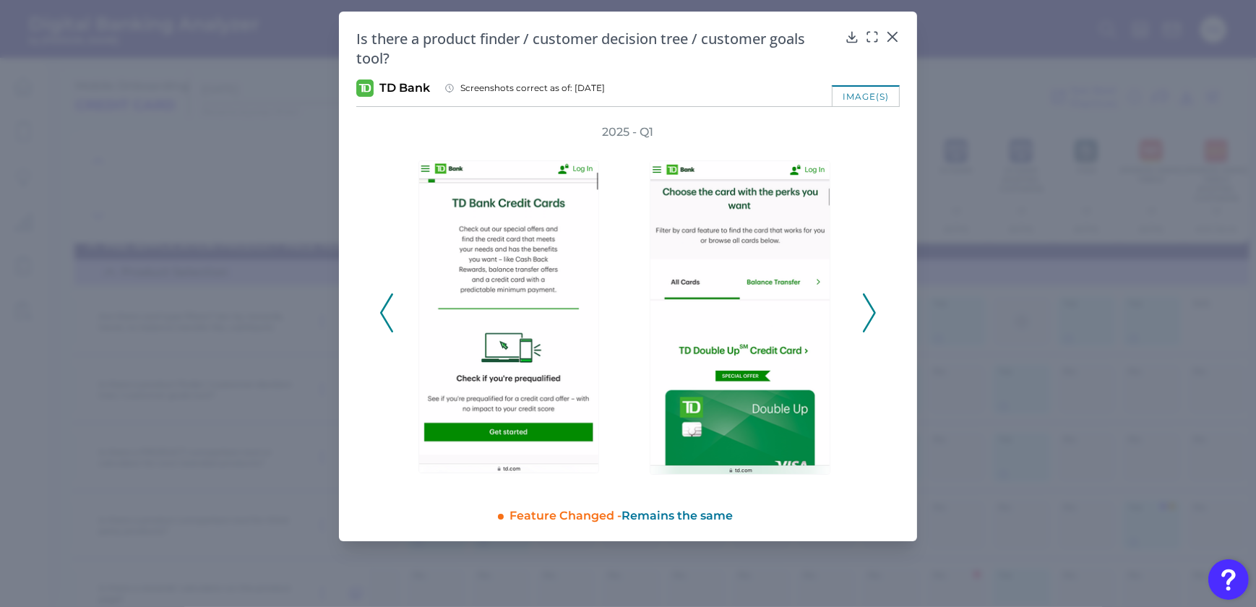
click at [876, 308] on button at bounding box center [869, 312] width 14 height 39
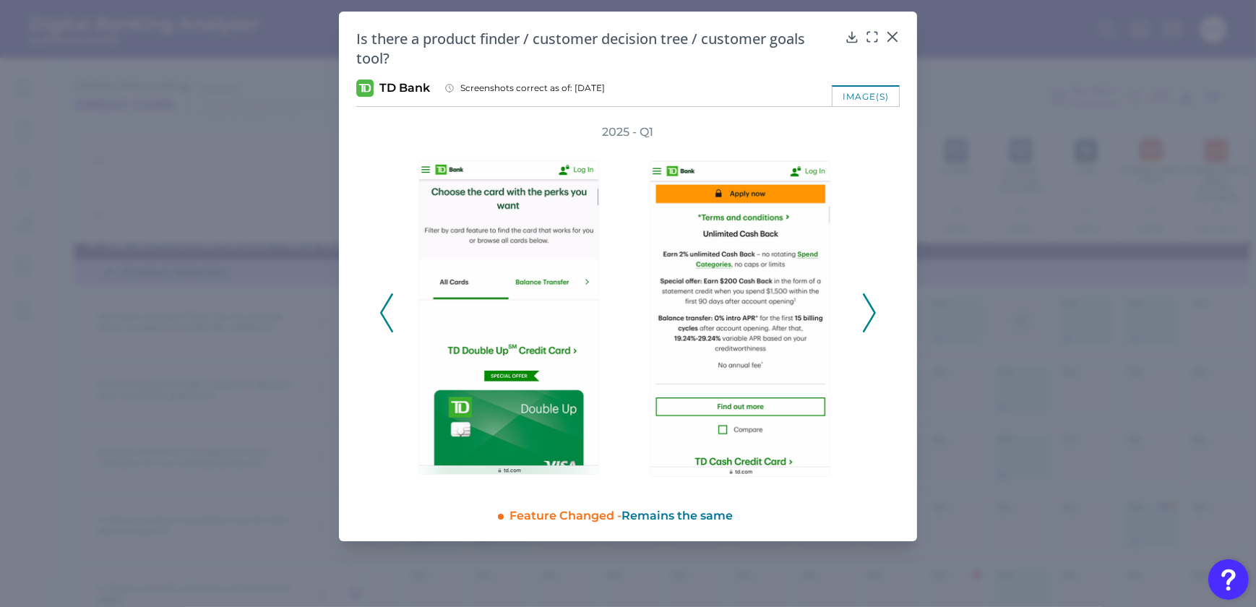
click at [876, 308] on button at bounding box center [869, 312] width 14 height 39
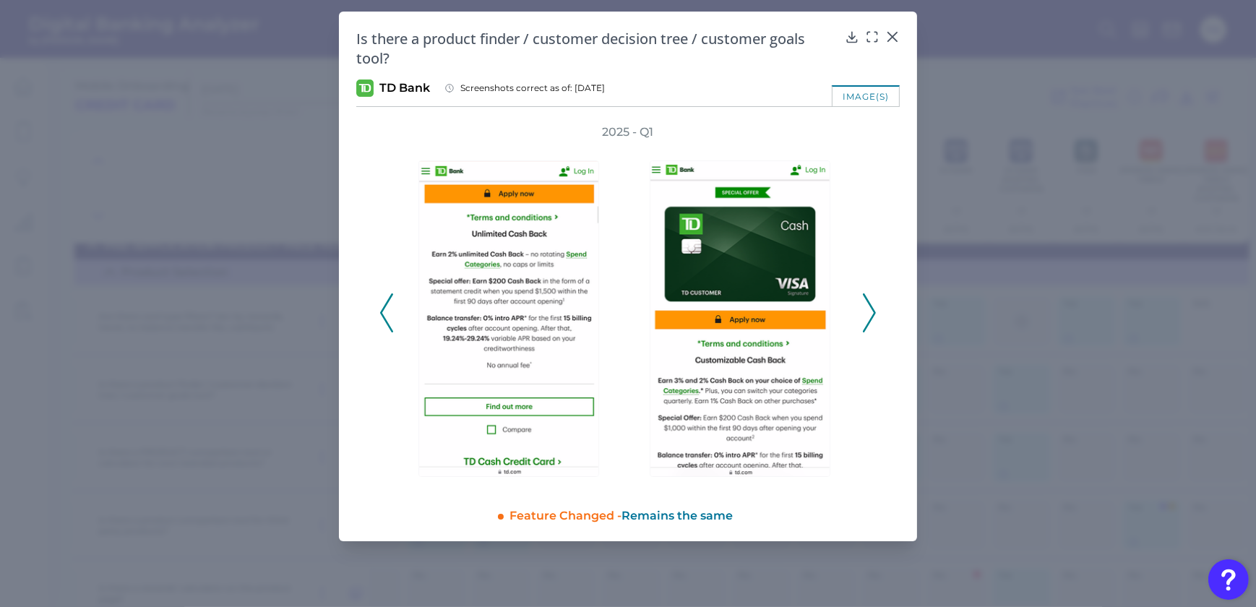
click at [876, 308] on button at bounding box center [869, 312] width 14 height 39
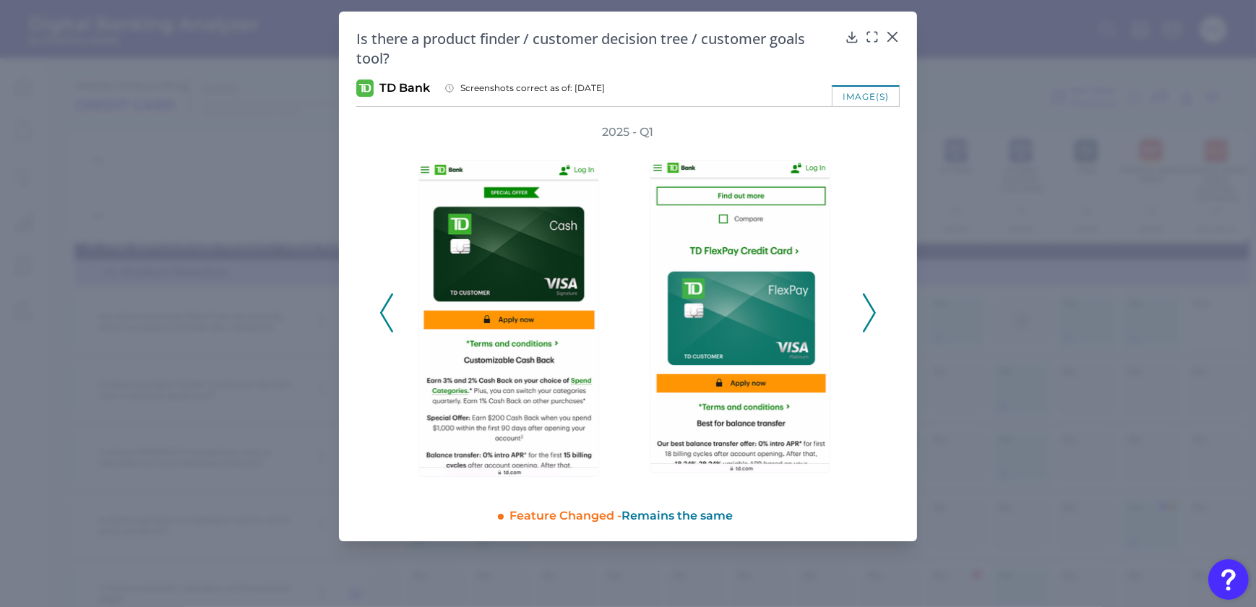
click at [876, 308] on button at bounding box center [869, 312] width 14 height 39
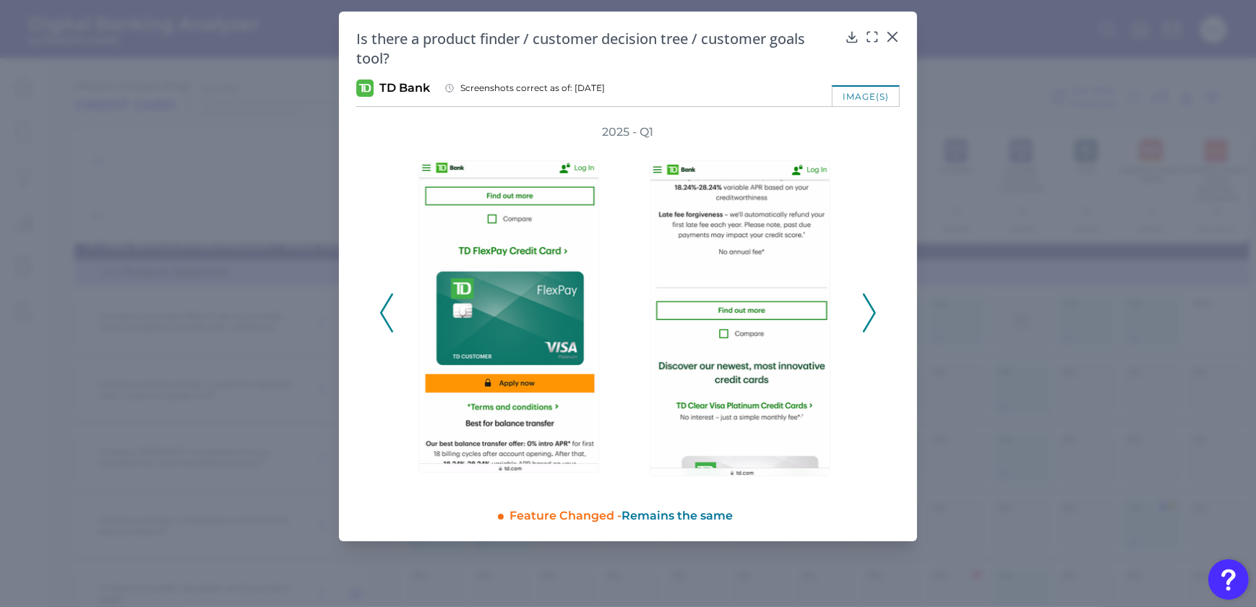
click at [866, 303] on icon at bounding box center [869, 312] width 13 height 39
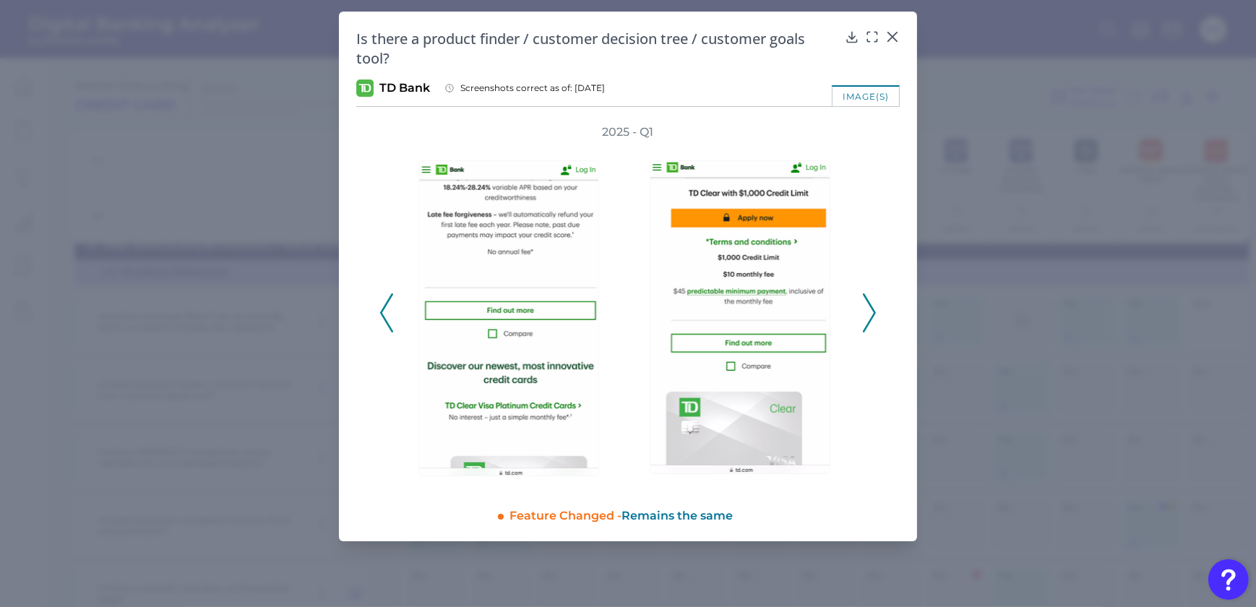
click at [866, 306] on icon at bounding box center [869, 312] width 13 height 39
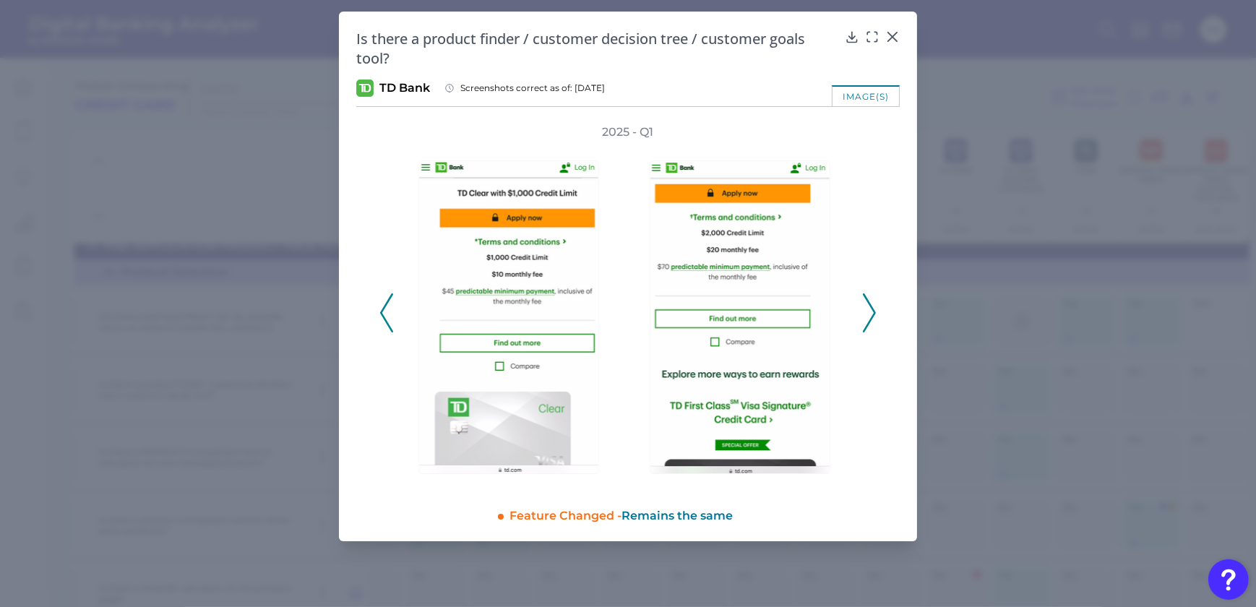
click at [866, 306] on icon at bounding box center [869, 312] width 13 height 39
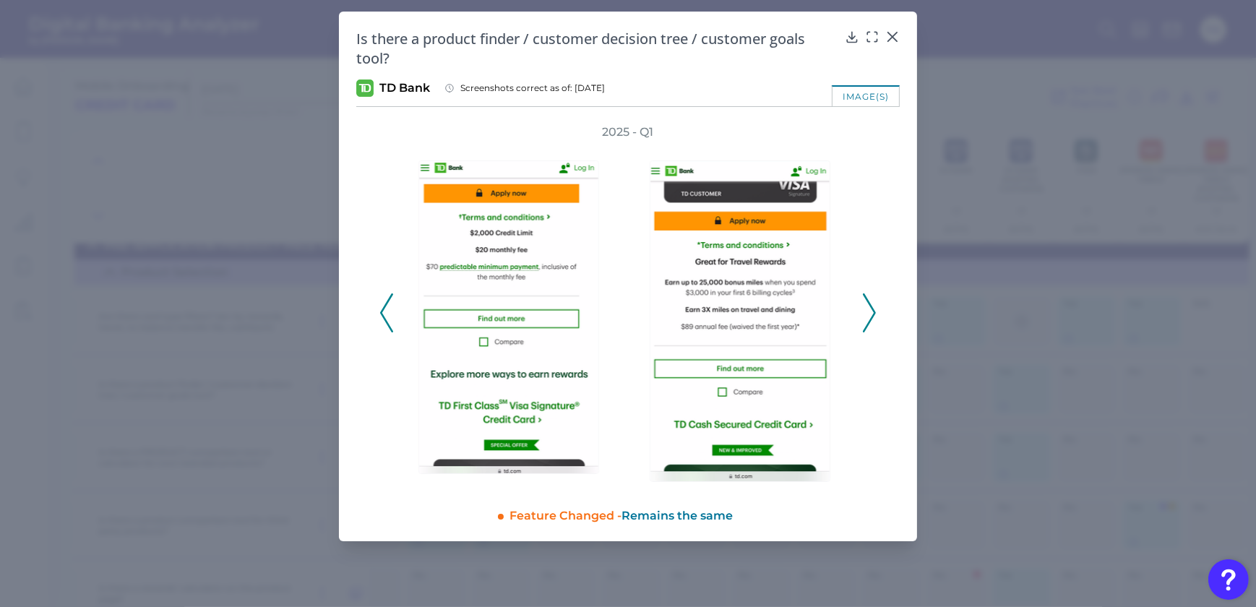
click at [866, 306] on icon at bounding box center [869, 312] width 13 height 39
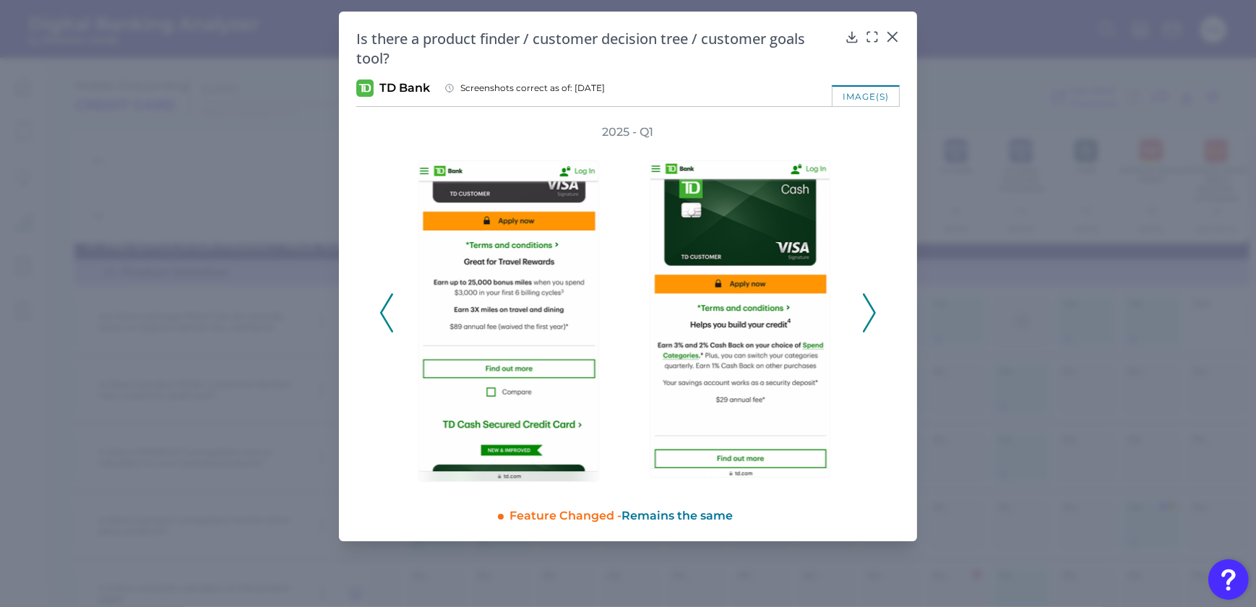
click at [867, 312] on icon at bounding box center [869, 312] width 13 height 39
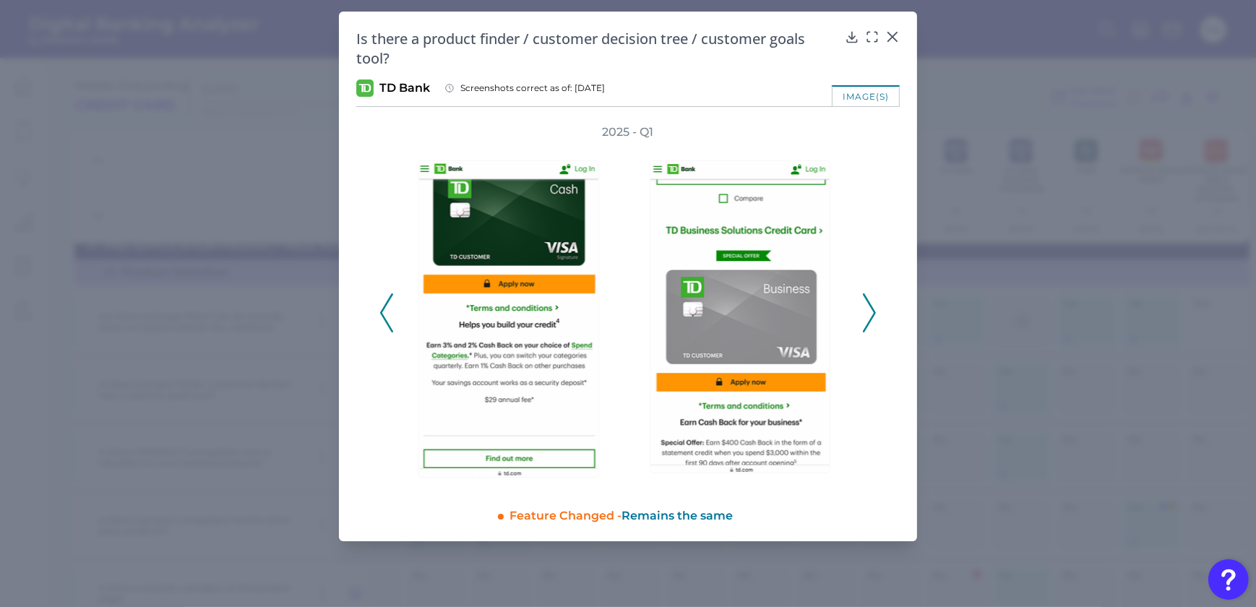
click at [868, 312] on icon at bounding box center [869, 312] width 13 height 39
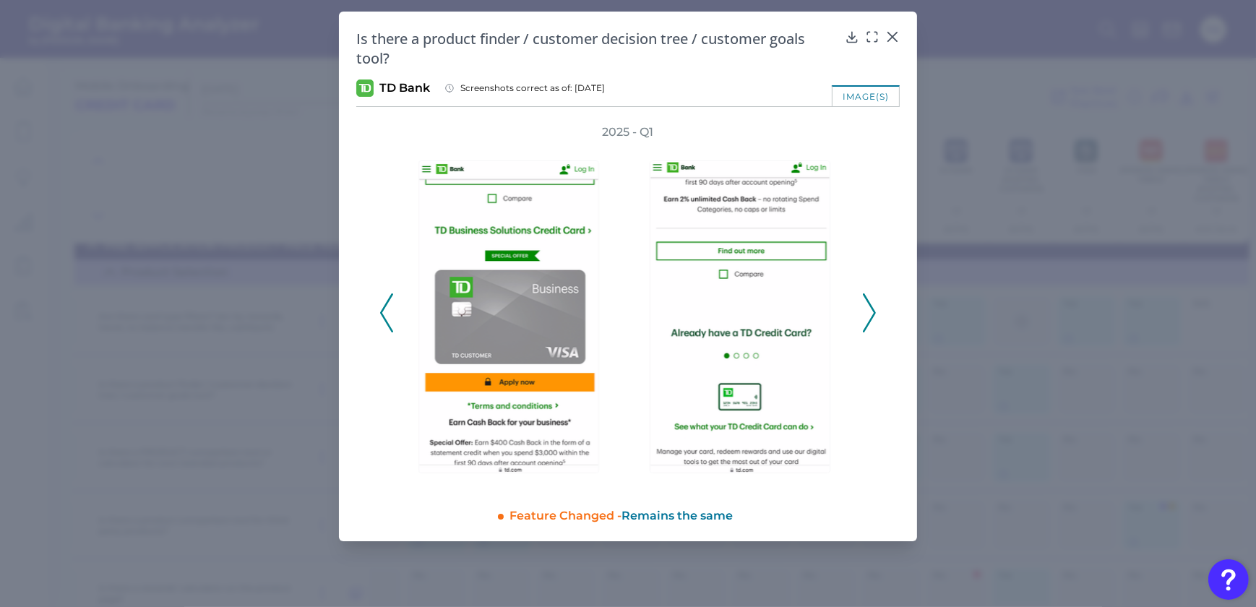
click at [868, 312] on icon at bounding box center [869, 312] width 13 height 39
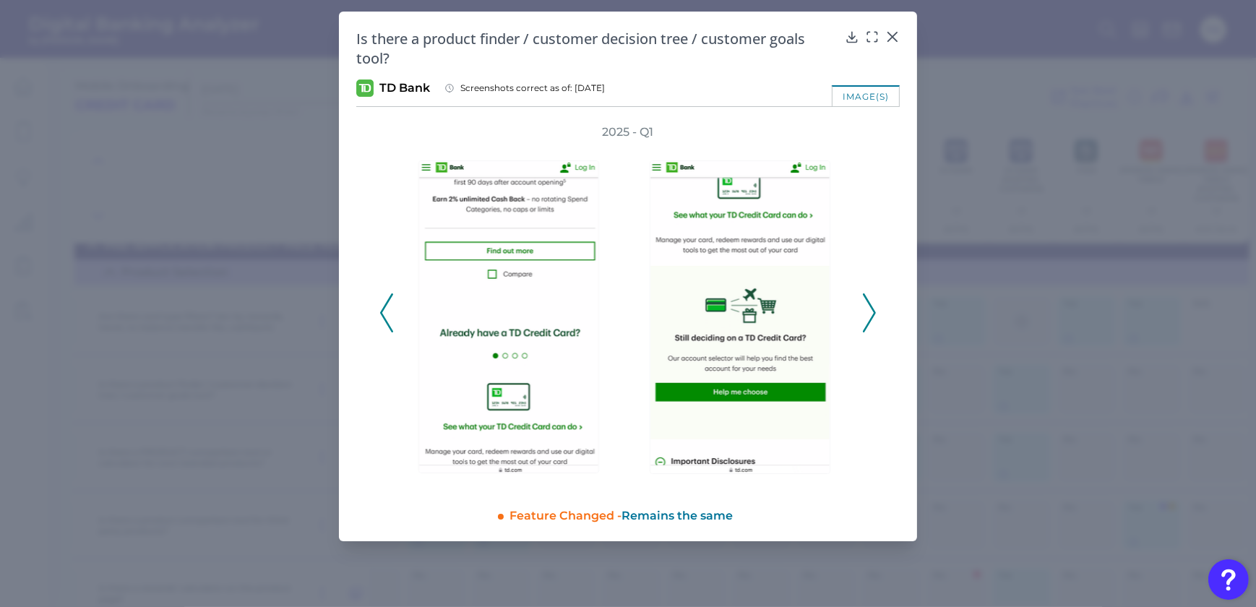
click at [868, 311] on icon at bounding box center [869, 312] width 13 height 39
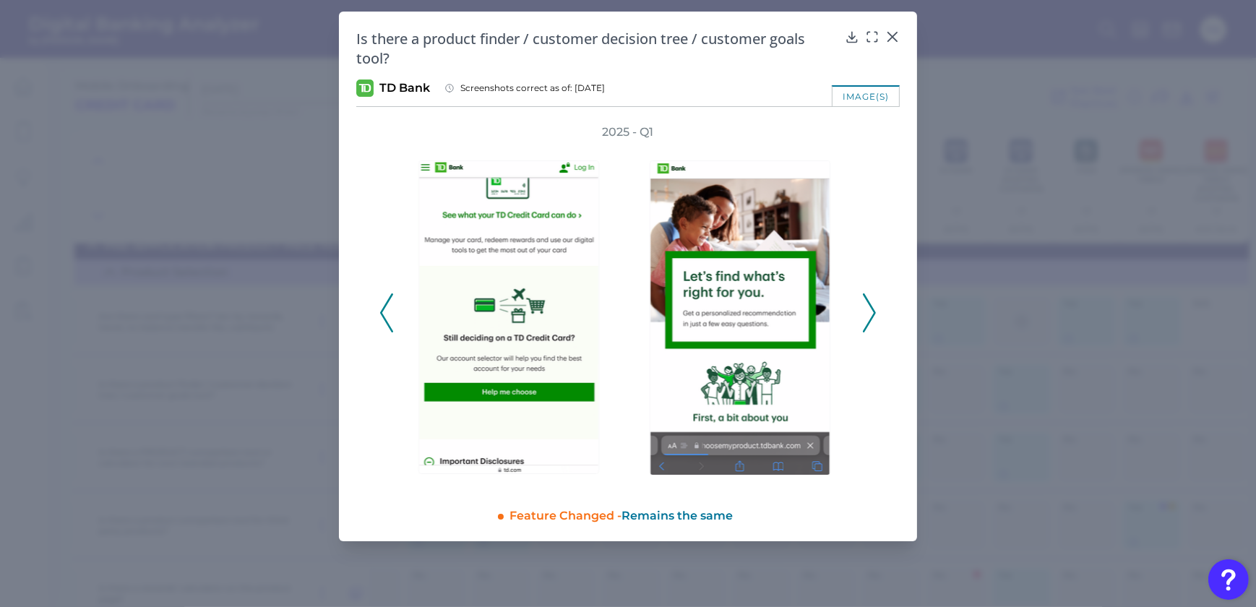
click at [871, 310] on icon at bounding box center [869, 312] width 13 height 39
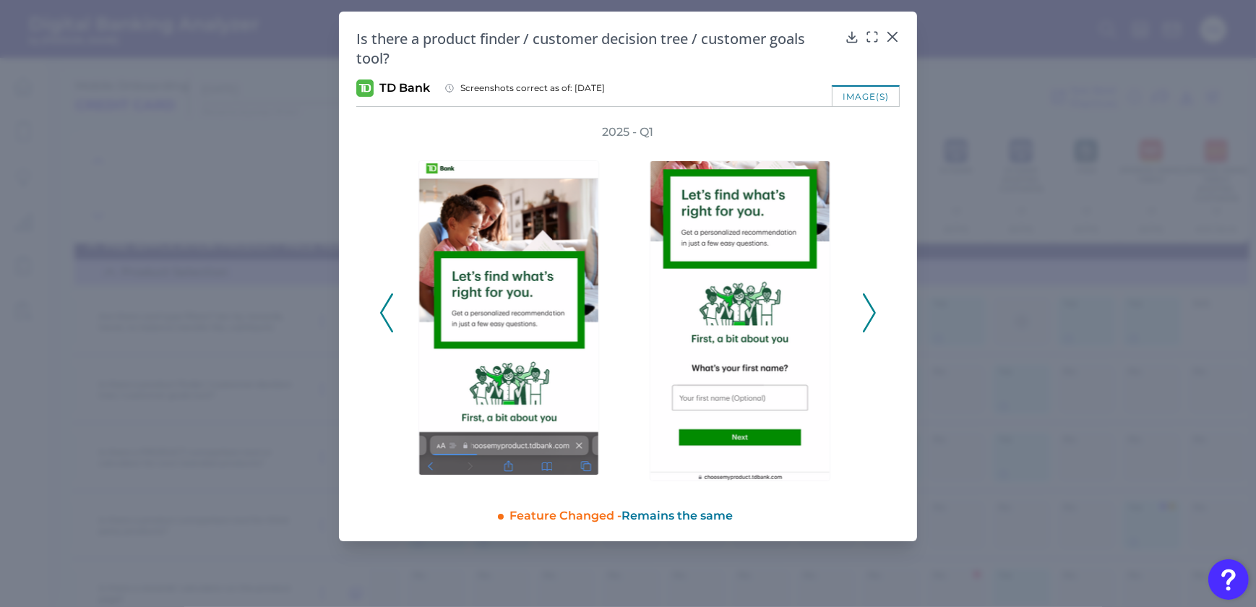
click at [375, 315] on div "2025 - Q1" at bounding box center [627, 304] width 543 height 361
click at [380, 311] on icon at bounding box center [386, 312] width 13 height 39
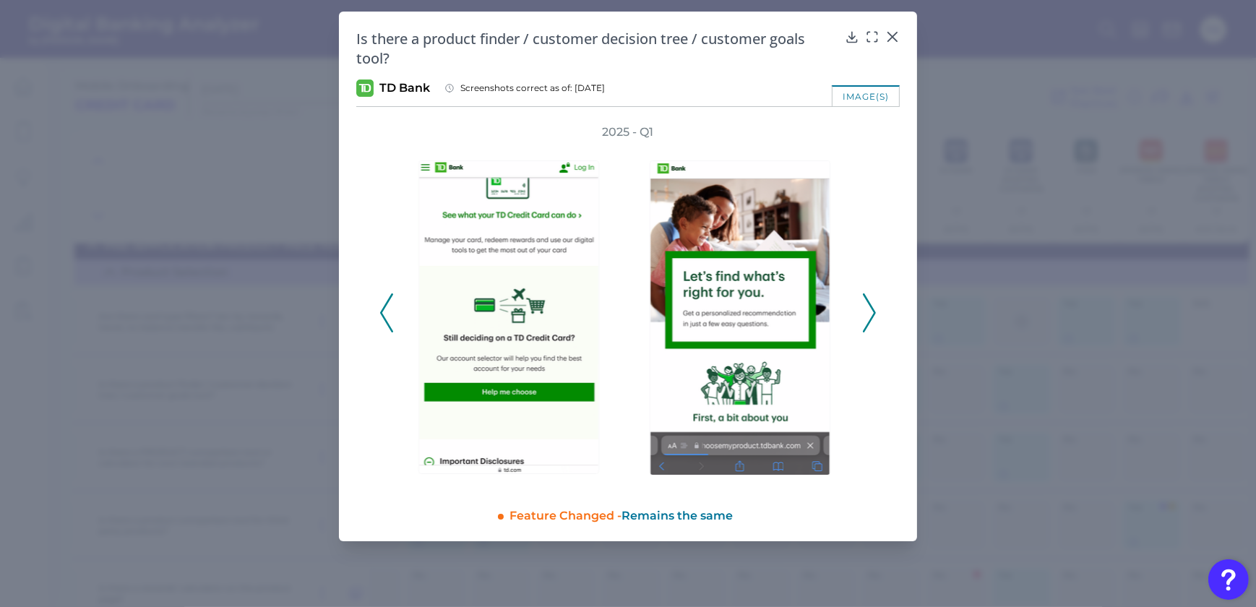
click at [866, 33] on icon at bounding box center [872, 37] width 14 height 14
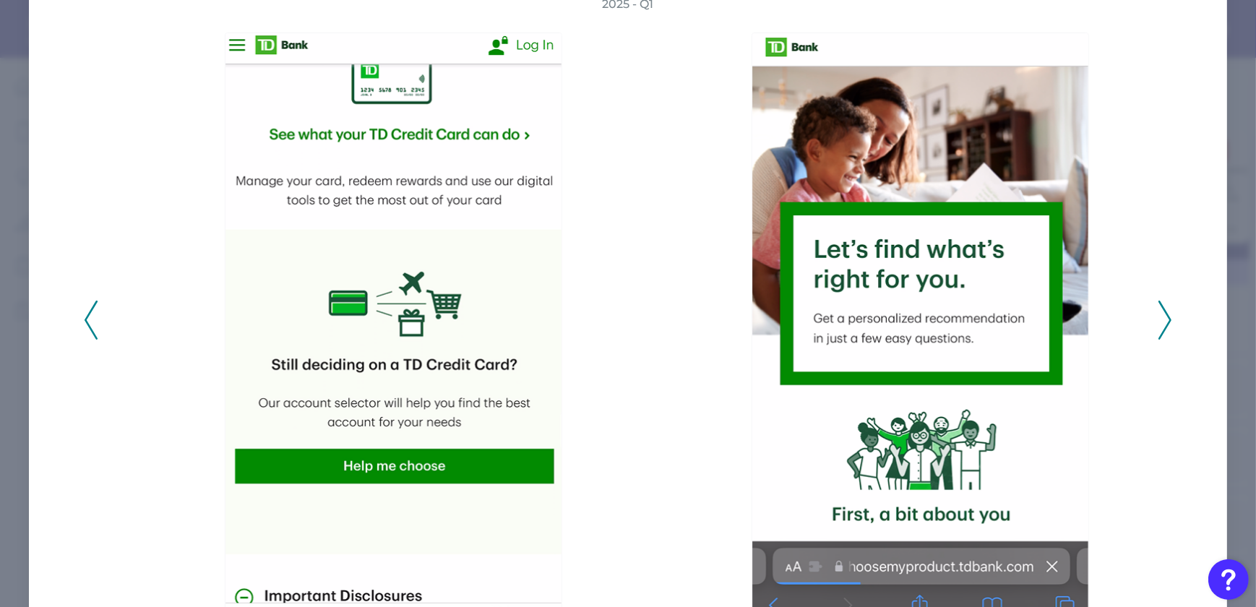
scroll to position [109, 0]
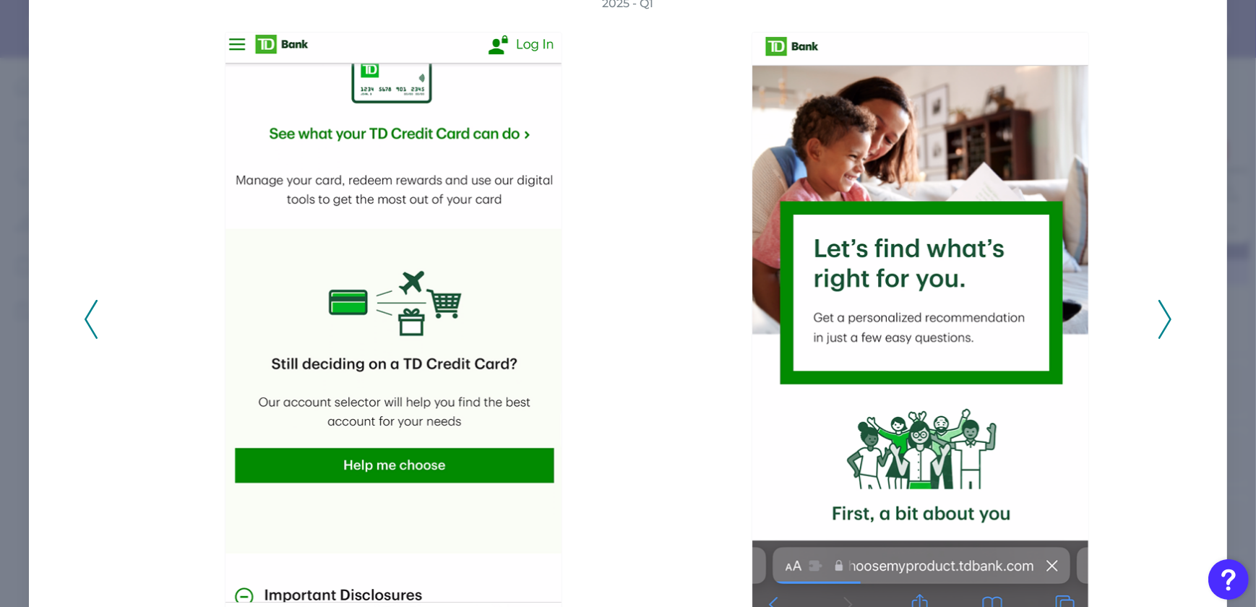
click at [1158, 318] on icon at bounding box center [1164, 319] width 13 height 39
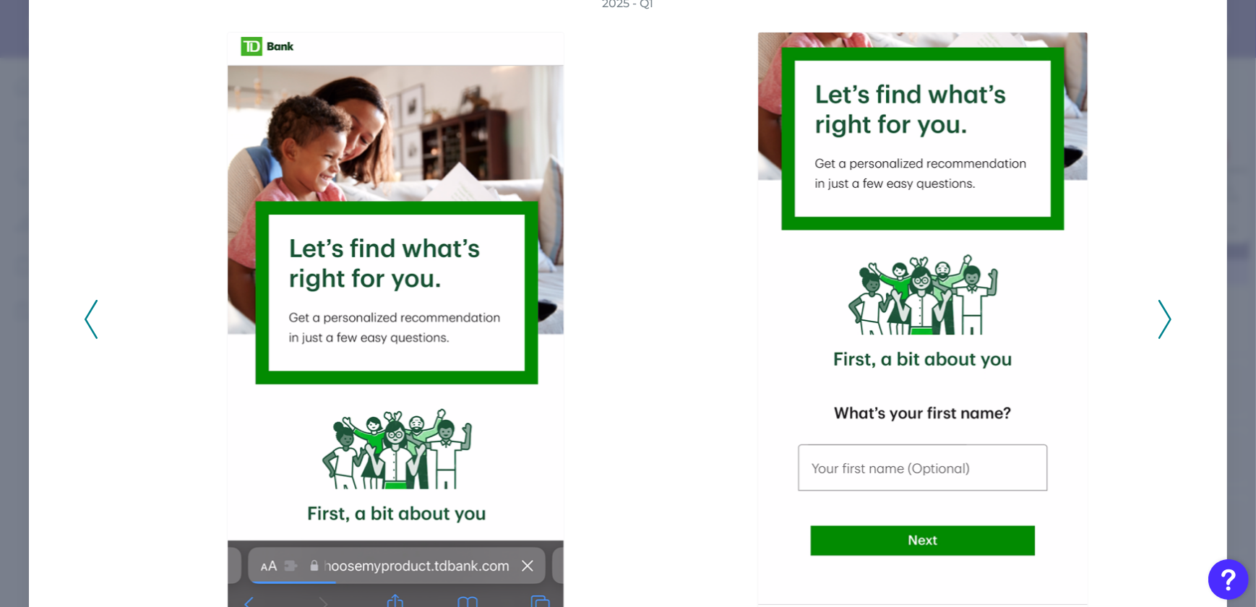
click at [1158, 313] on icon at bounding box center [1164, 319] width 13 height 39
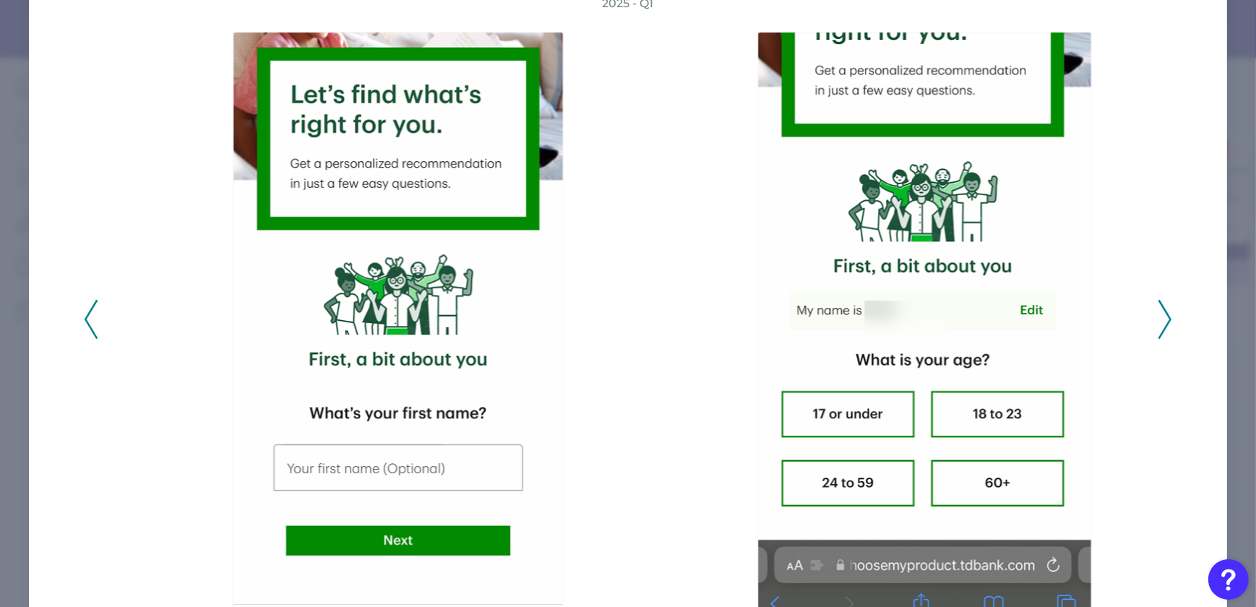
click at [1165, 332] on icon at bounding box center [1164, 319] width 13 height 39
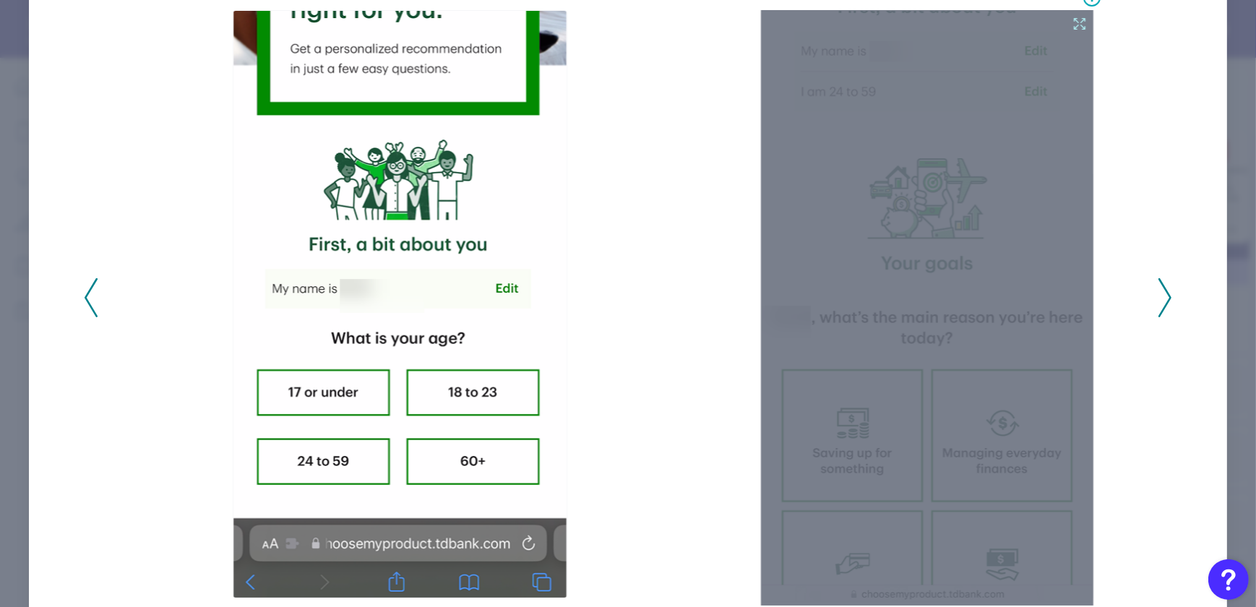
scroll to position [152, 0]
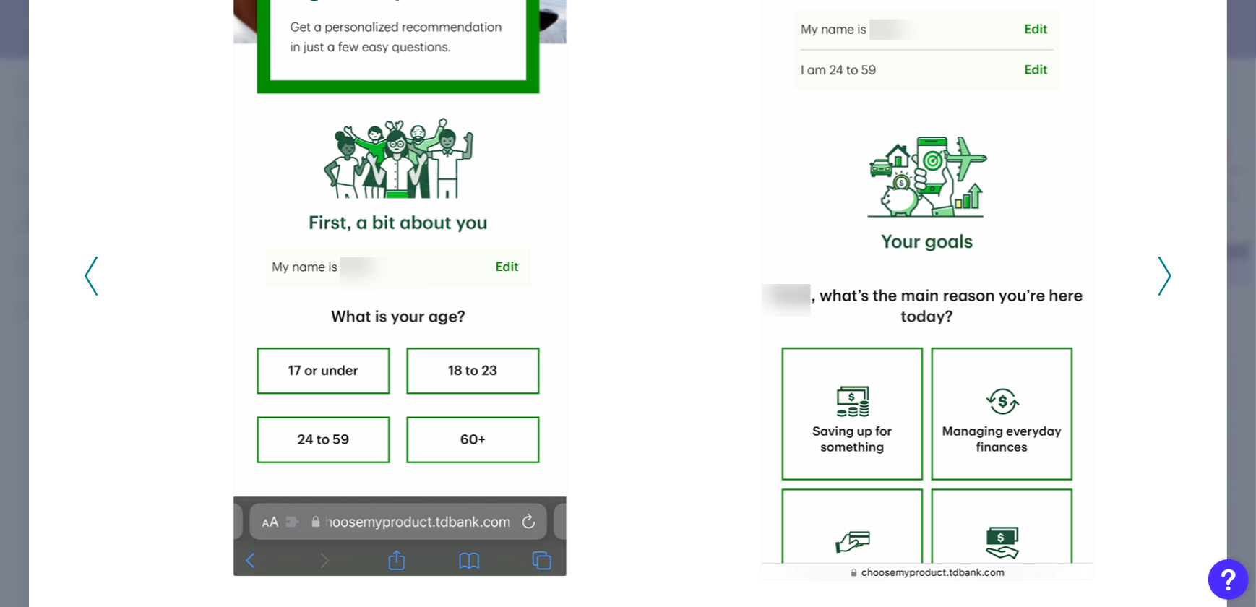
click at [1158, 274] on icon at bounding box center [1164, 275] width 13 height 39
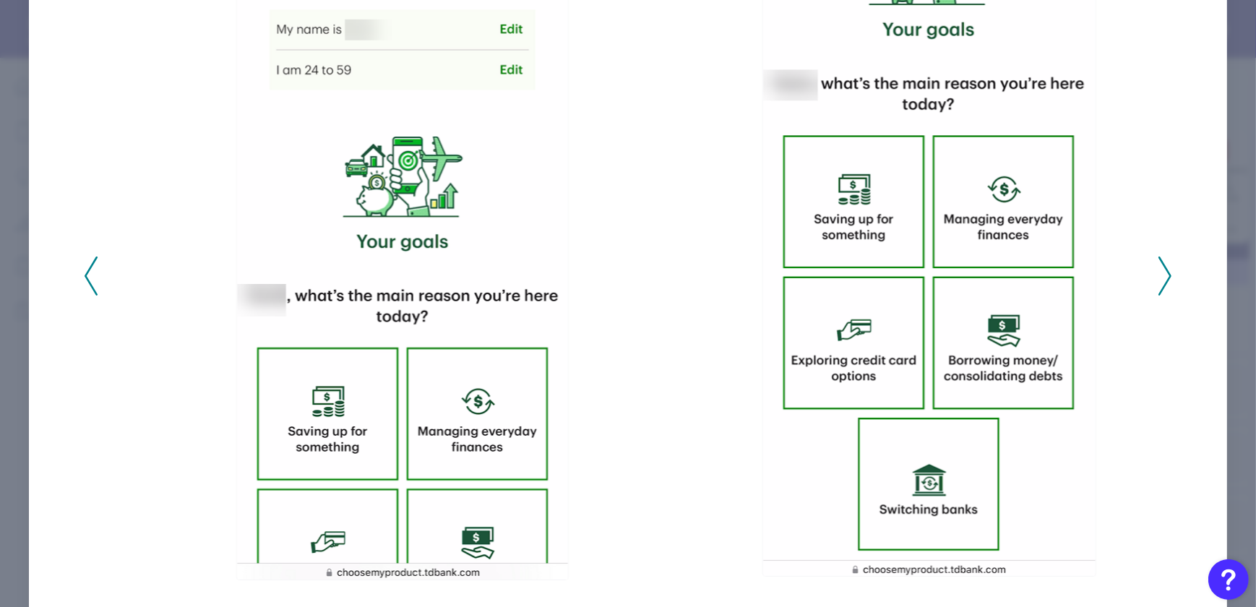
click at [1159, 275] on icon at bounding box center [1164, 275] width 13 height 39
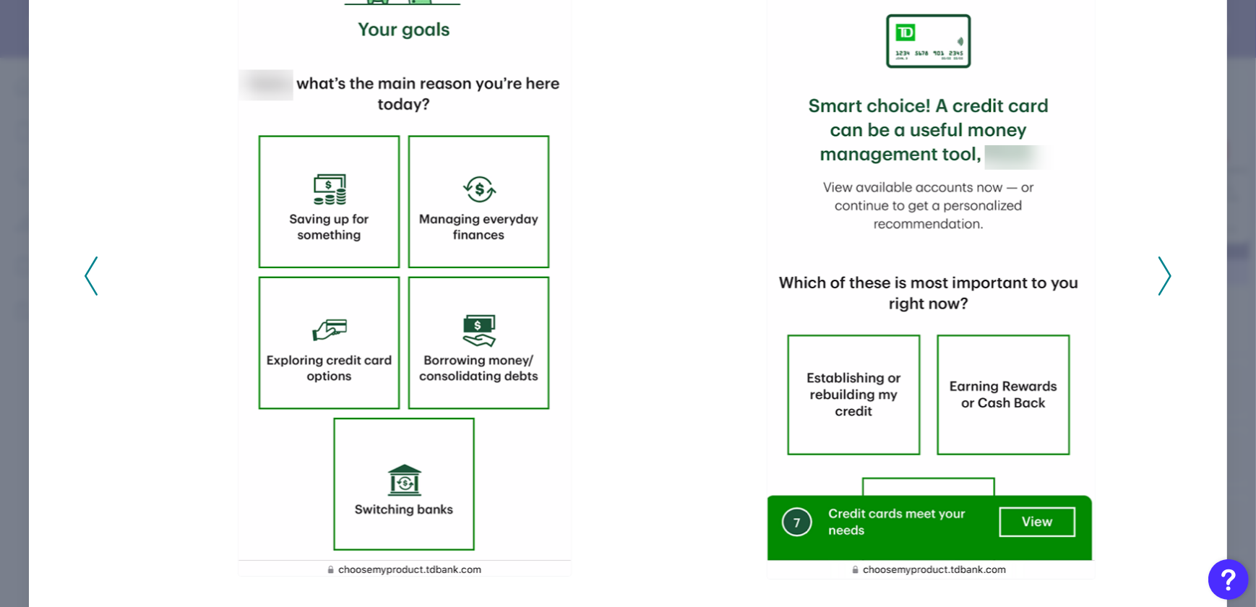
click at [1158, 282] on icon at bounding box center [1164, 275] width 13 height 39
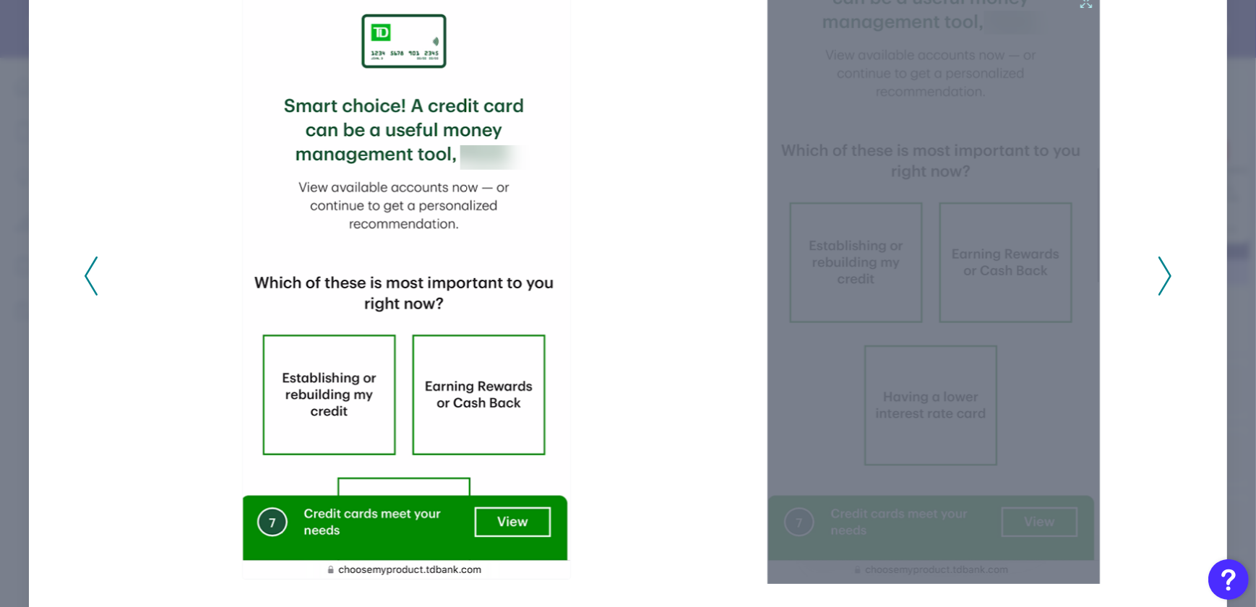
drag, startPoint x: 1156, startPoint y: 282, endPoint x: 666, endPoint y: 518, distance: 543.9
click at [669, 520] on div at bounding box center [627, 276] width 1053 height 616
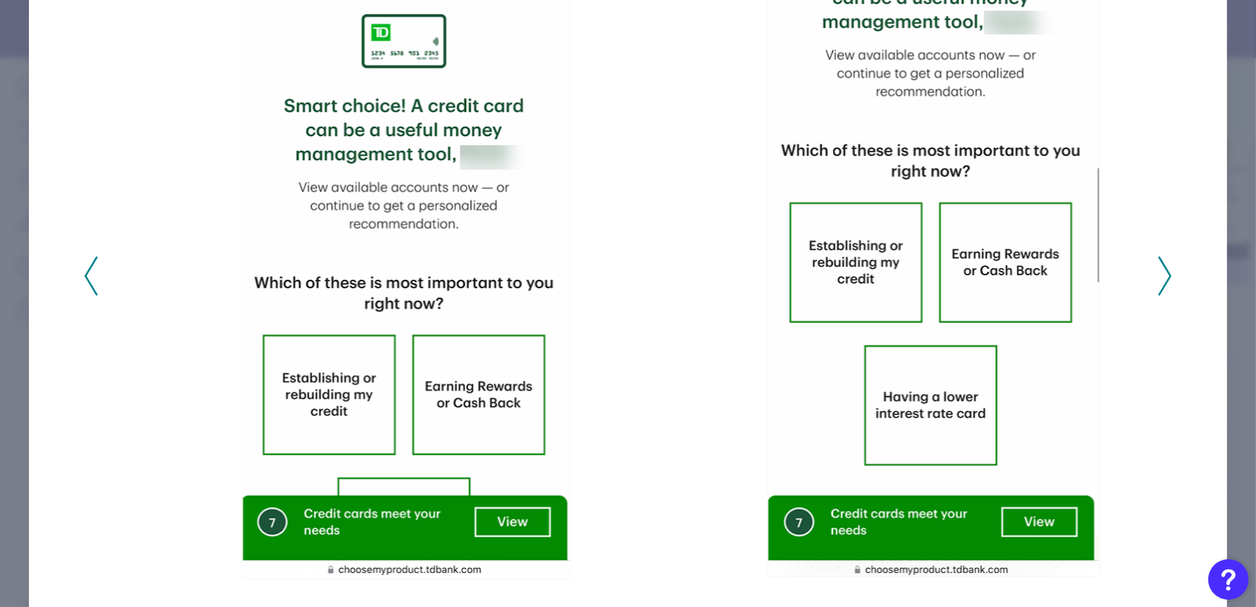
click at [1160, 271] on icon at bounding box center [1164, 275] width 13 height 39
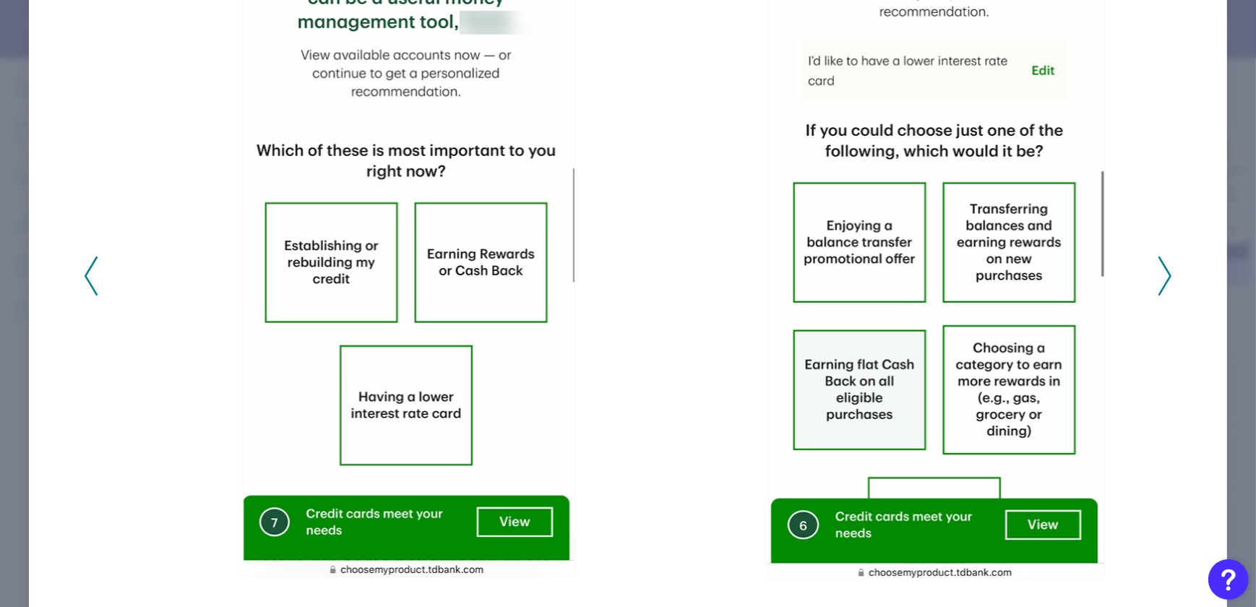
click at [1160, 271] on icon at bounding box center [1164, 275] width 13 height 39
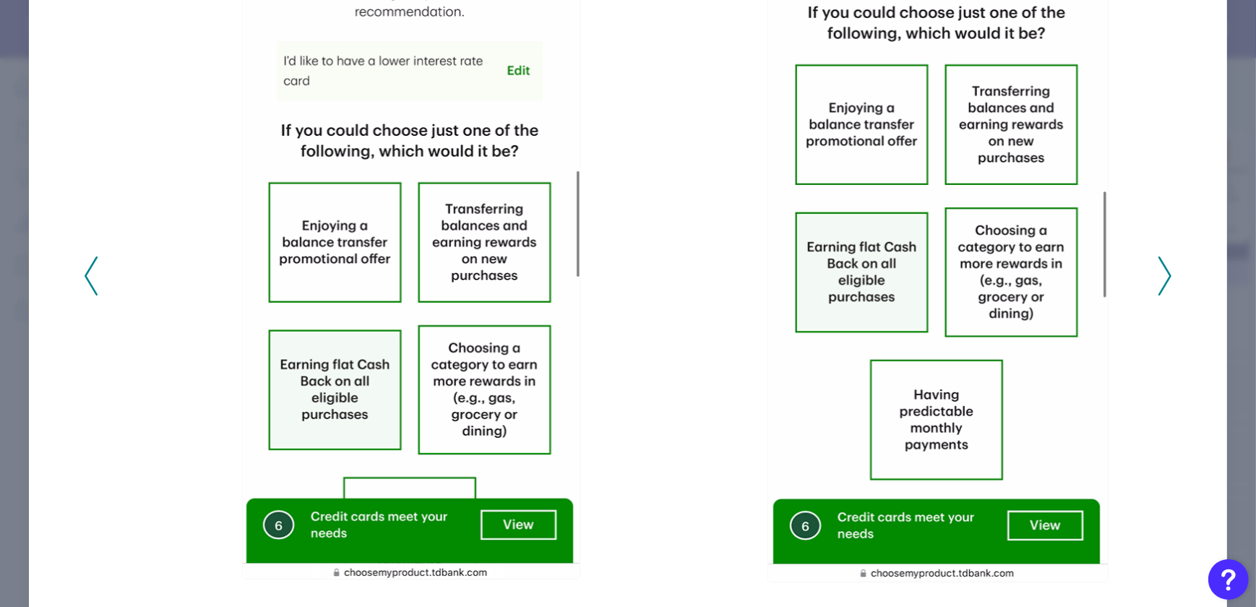
click at [1158, 269] on icon at bounding box center [1164, 275] width 13 height 39
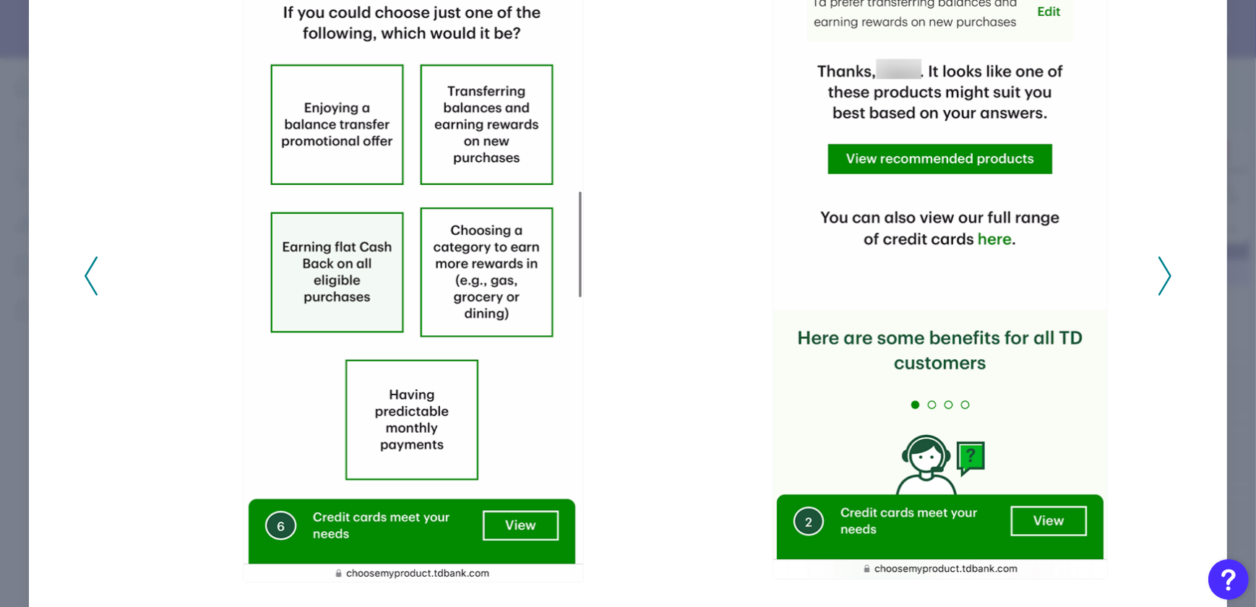
click at [1164, 280] on icon at bounding box center [1164, 275] width 13 height 39
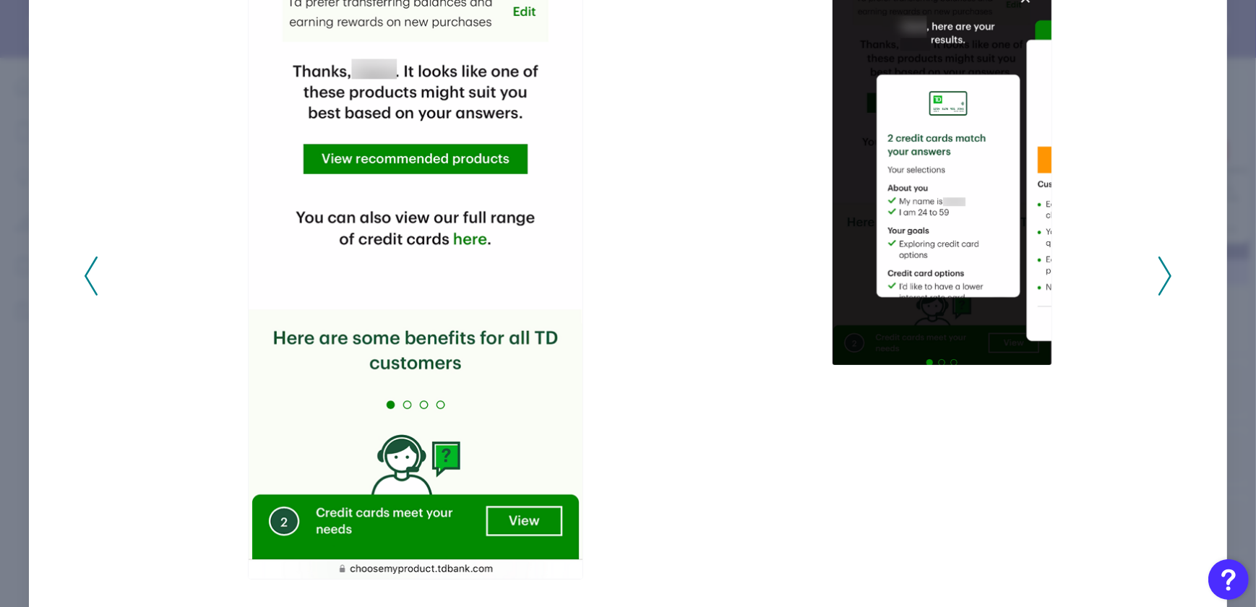
click at [1158, 273] on icon at bounding box center [1164, 275] width 13 height 39
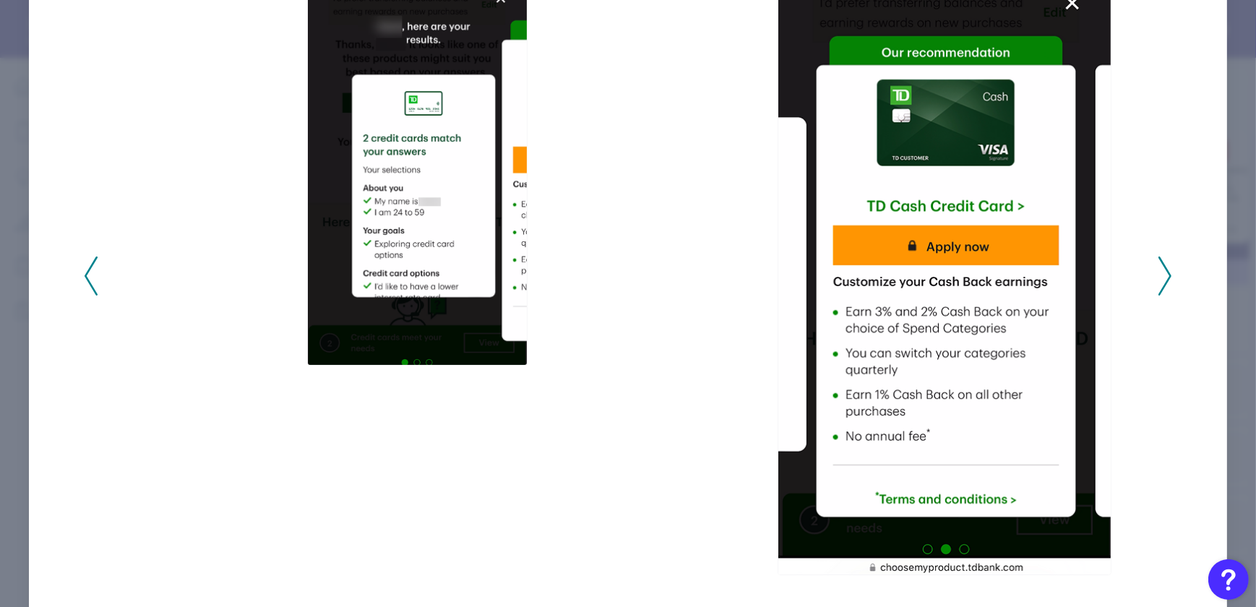
click at [1158, 273] on icon at bounding box center [1164, 275] width 13 height 39
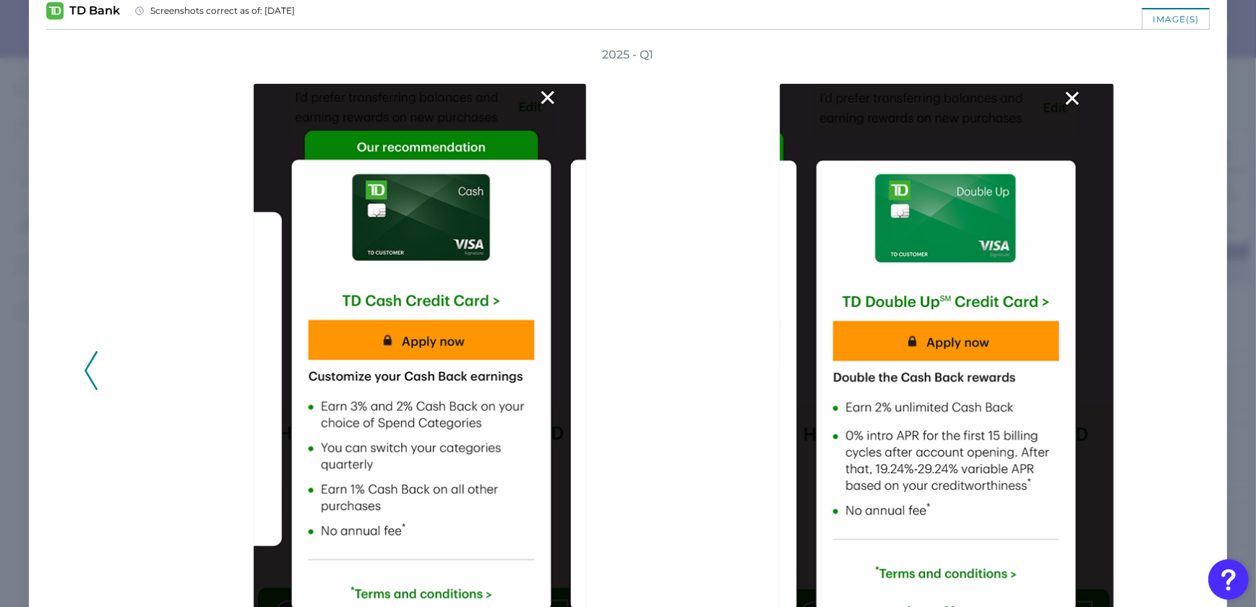
scroll to position [0, 0]
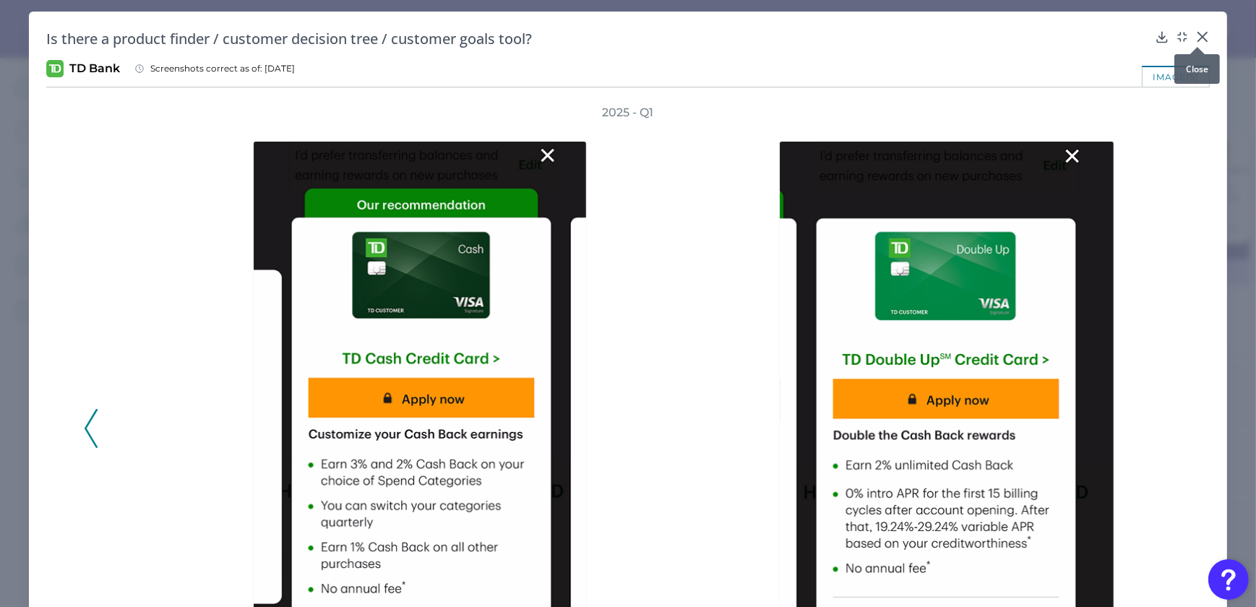
click at [1198, 37] on icon at bounding box center [1202, 37] width 9 height 9
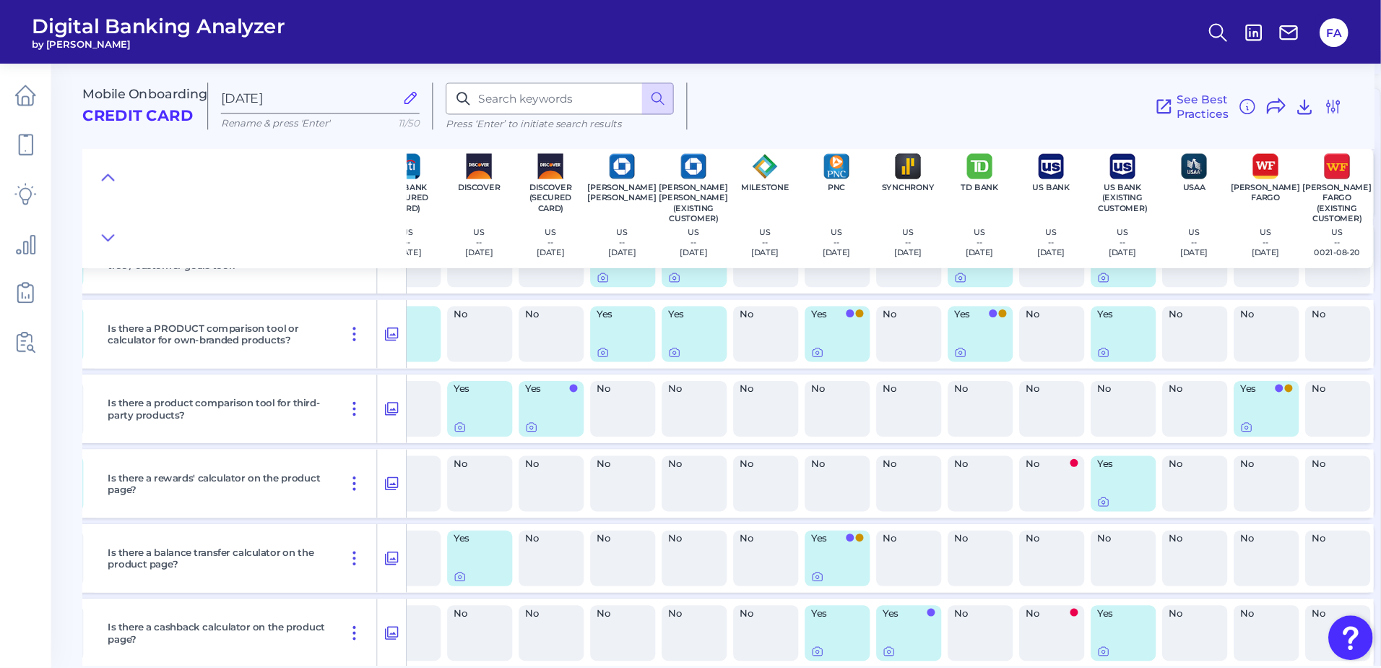
scroll to position [1610, 562]
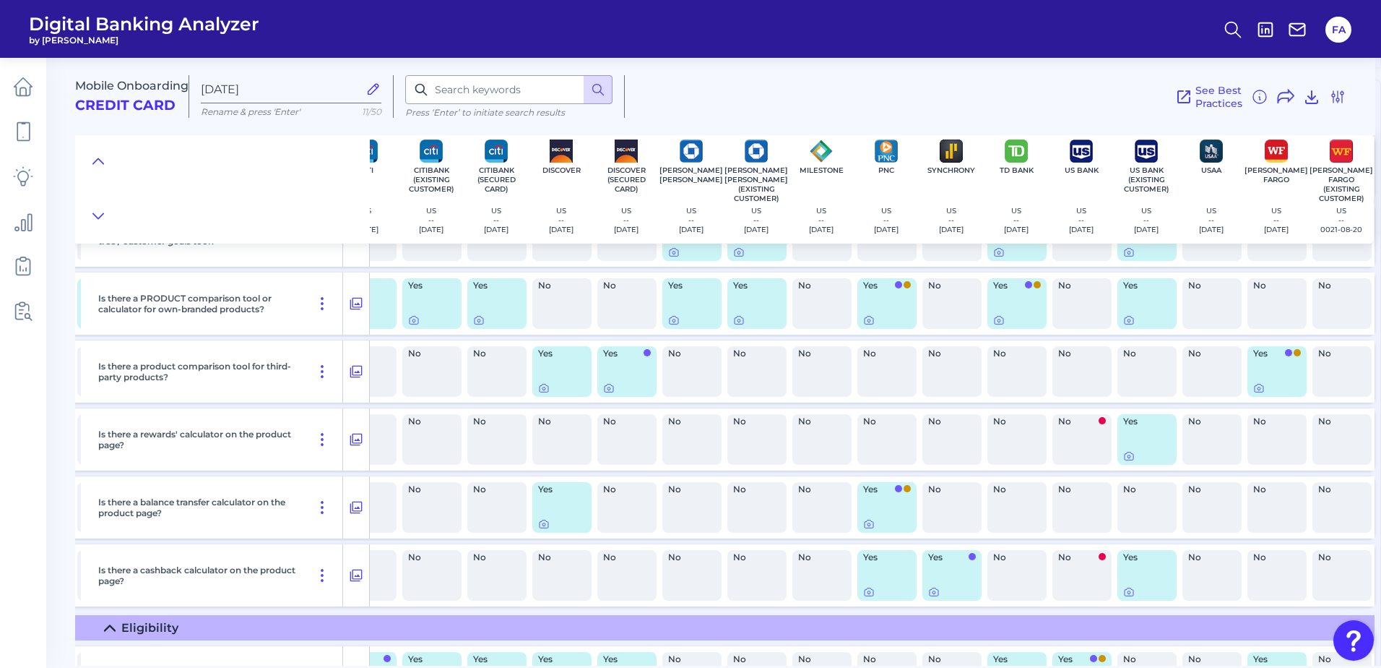
click at [58, 402] on main "Mobile Onboarding Credit Card [DATE] Rename & press 'Enter' 11/50 Press ‘Enter’…" at bounding box center [690, 334] width 1381 height 668
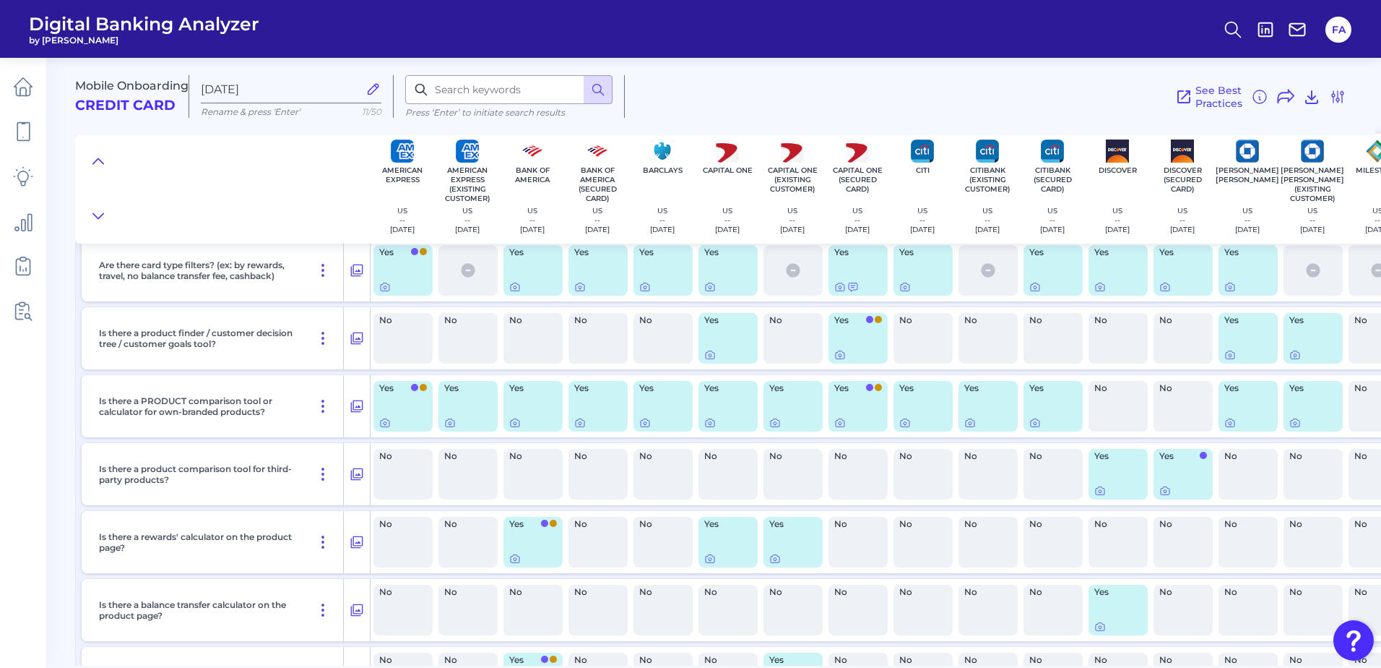
scroll to position [1514, 0]
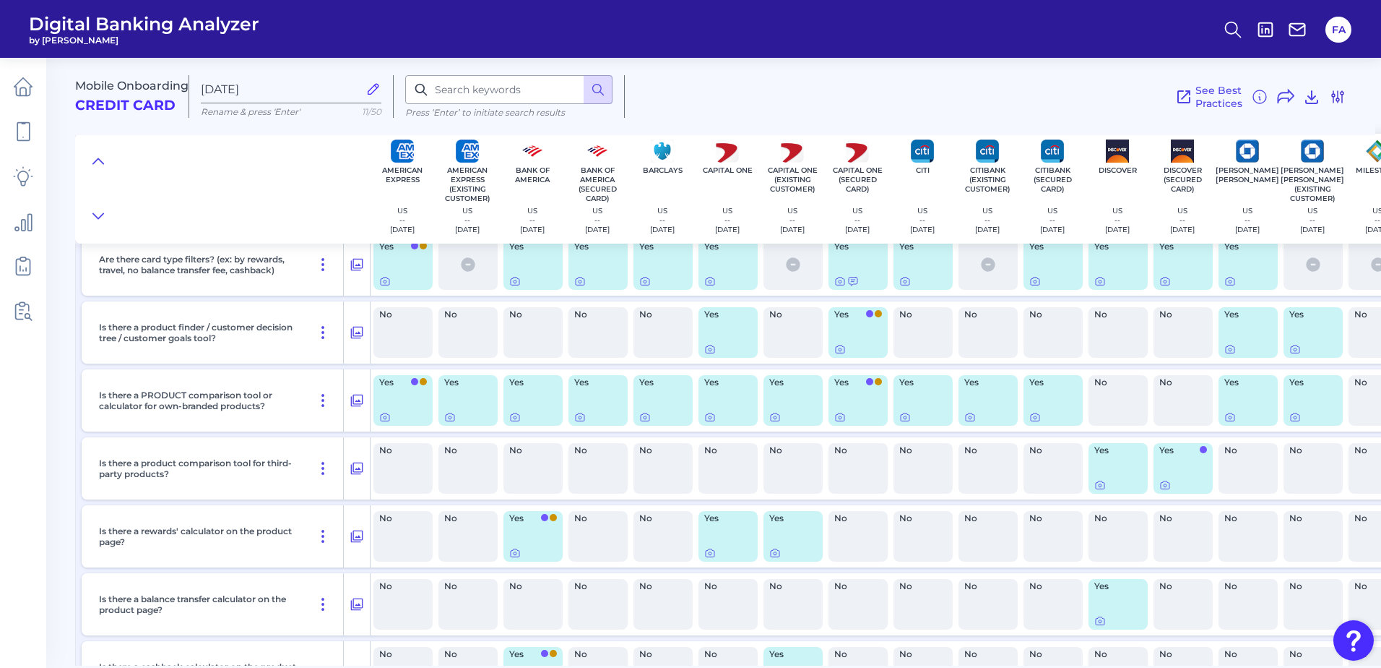
click at [1337, 90] on icon at bounding box center [1337, 96] width 17 height 17
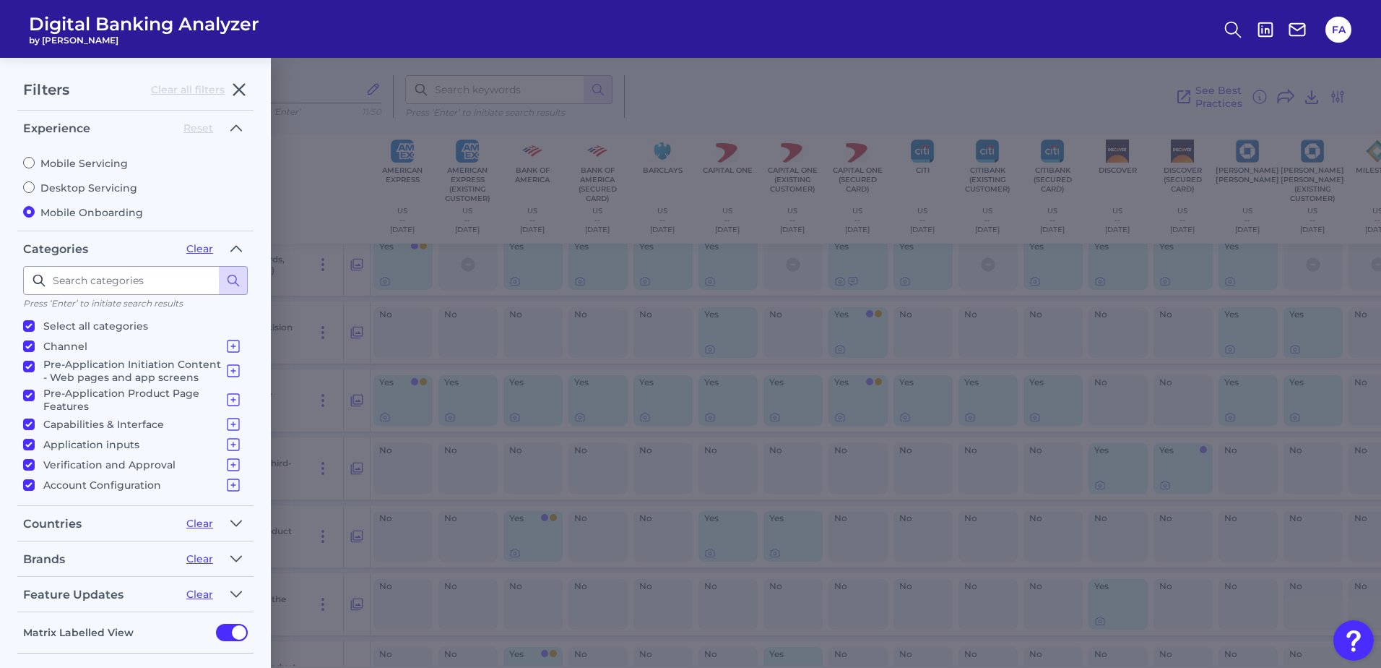
scroll to position [61, 0]
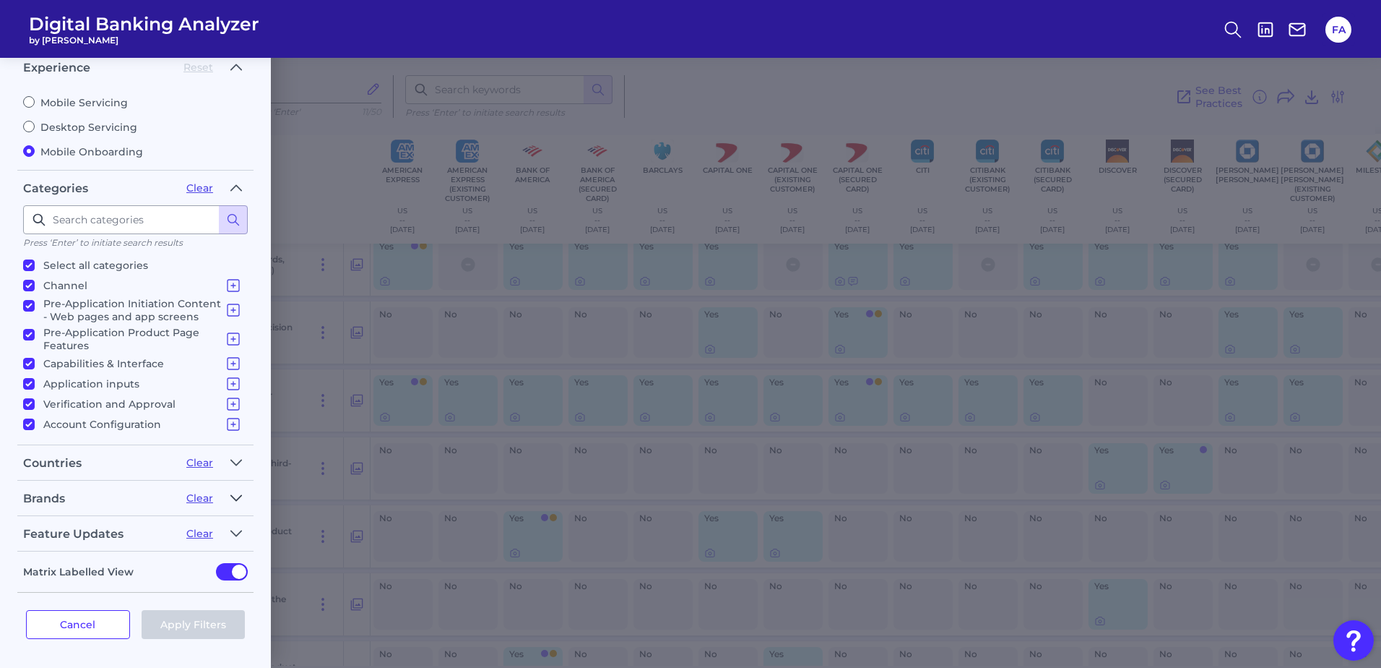
click at [247, 492] on button "button" at bounding box center [236, 497] width 23 height 23
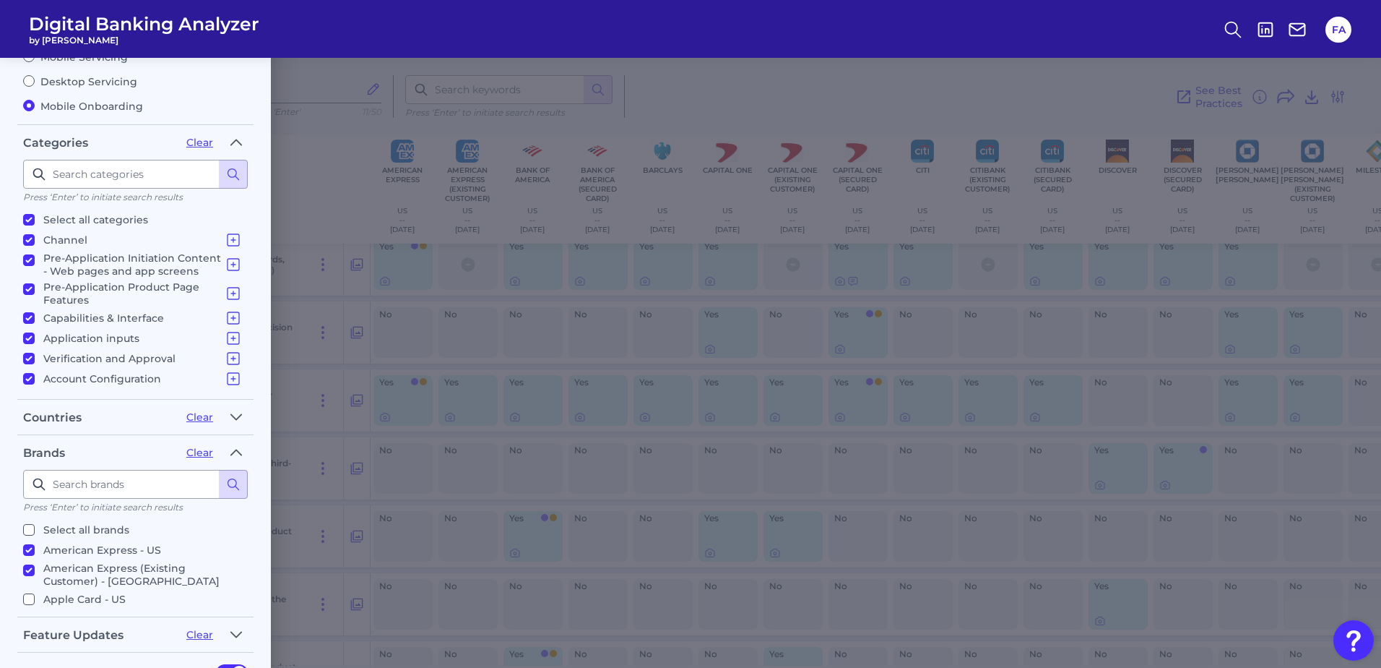
scroll to position [157, 0]
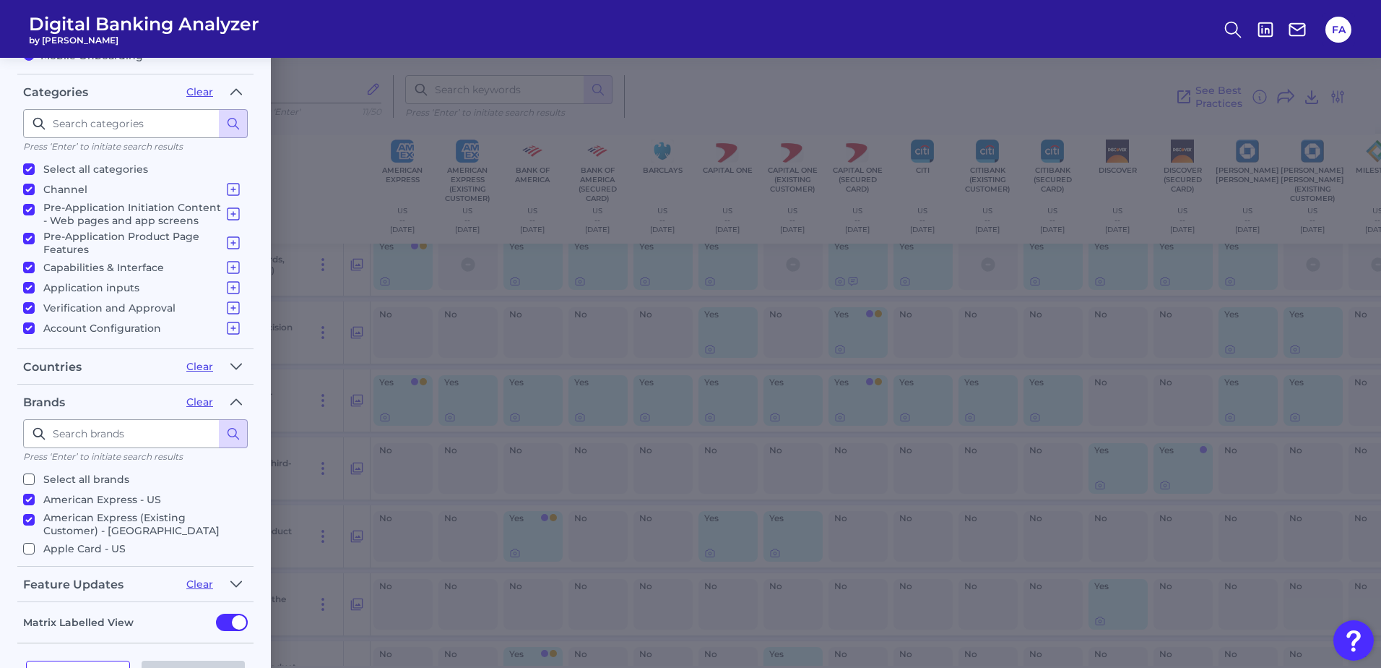
click at [30, 485] on label "Select all brands" at bounding box center [132, 478] width 219 height 17
click at [30, 485] on input "Select all brands" at bounding box center [29, 479] width 12 height 12
checkbox input "true"
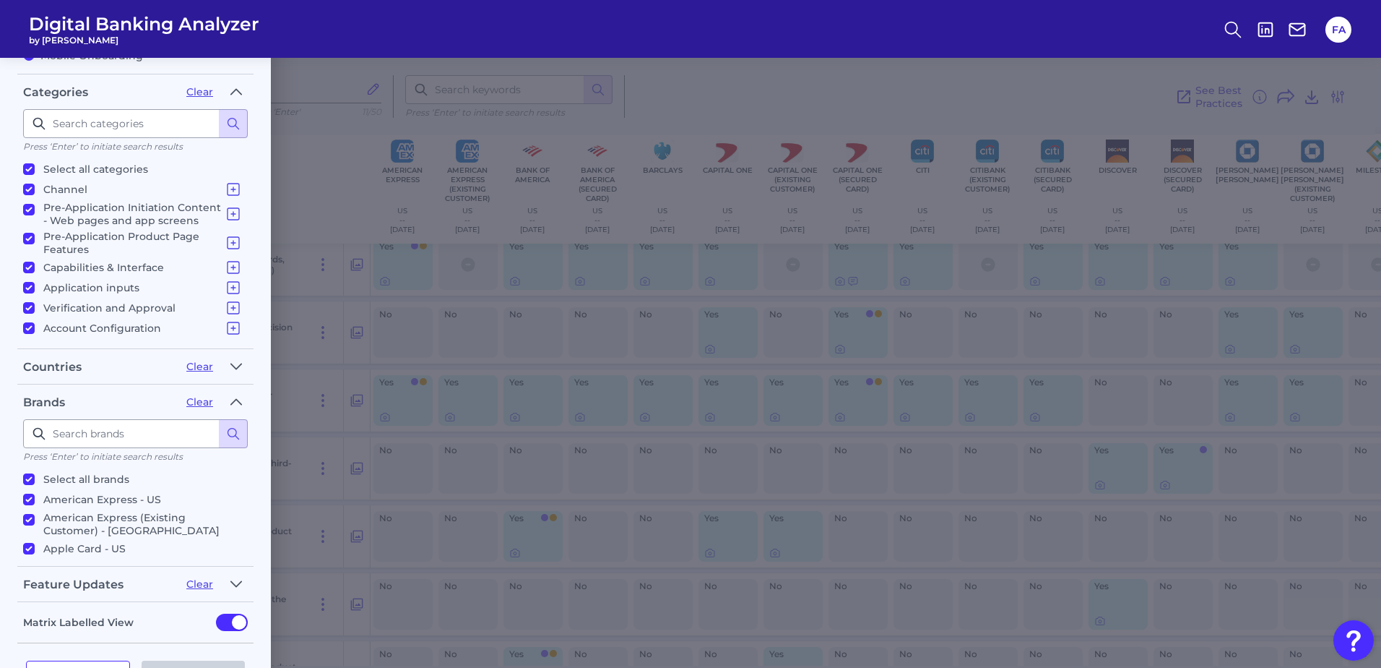
checkbox input "true"
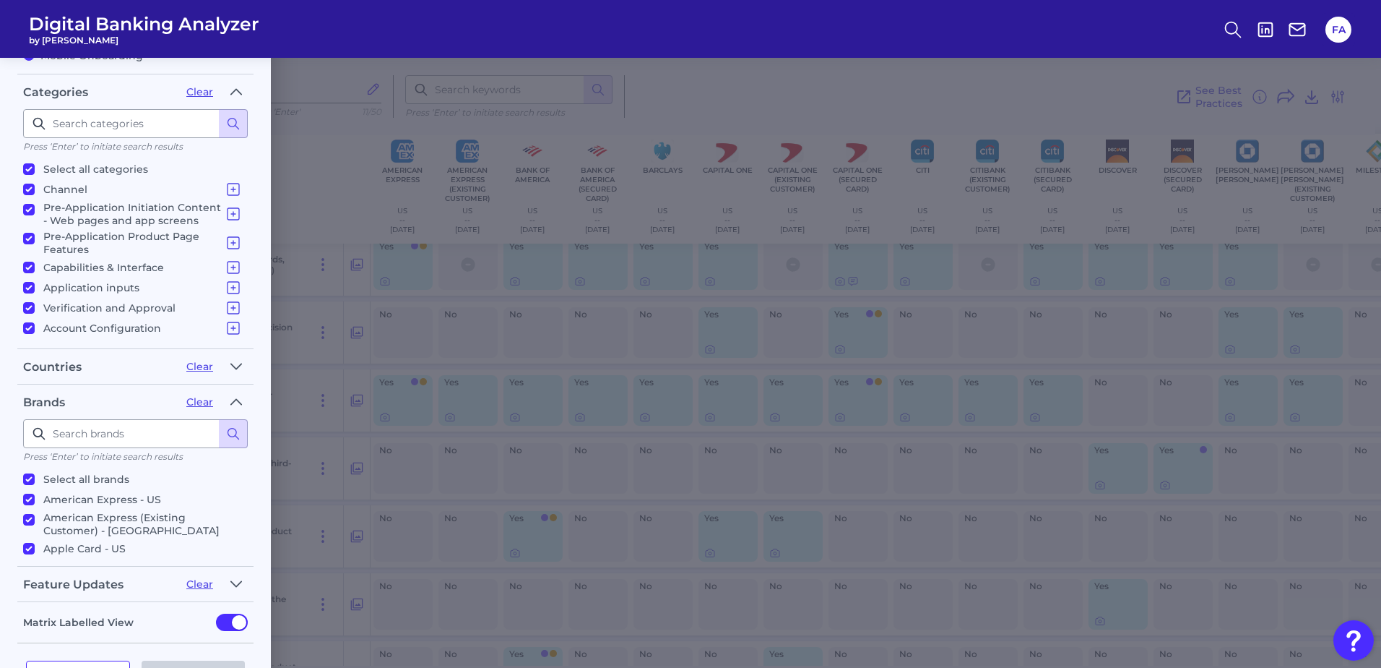
checkbox input "true"
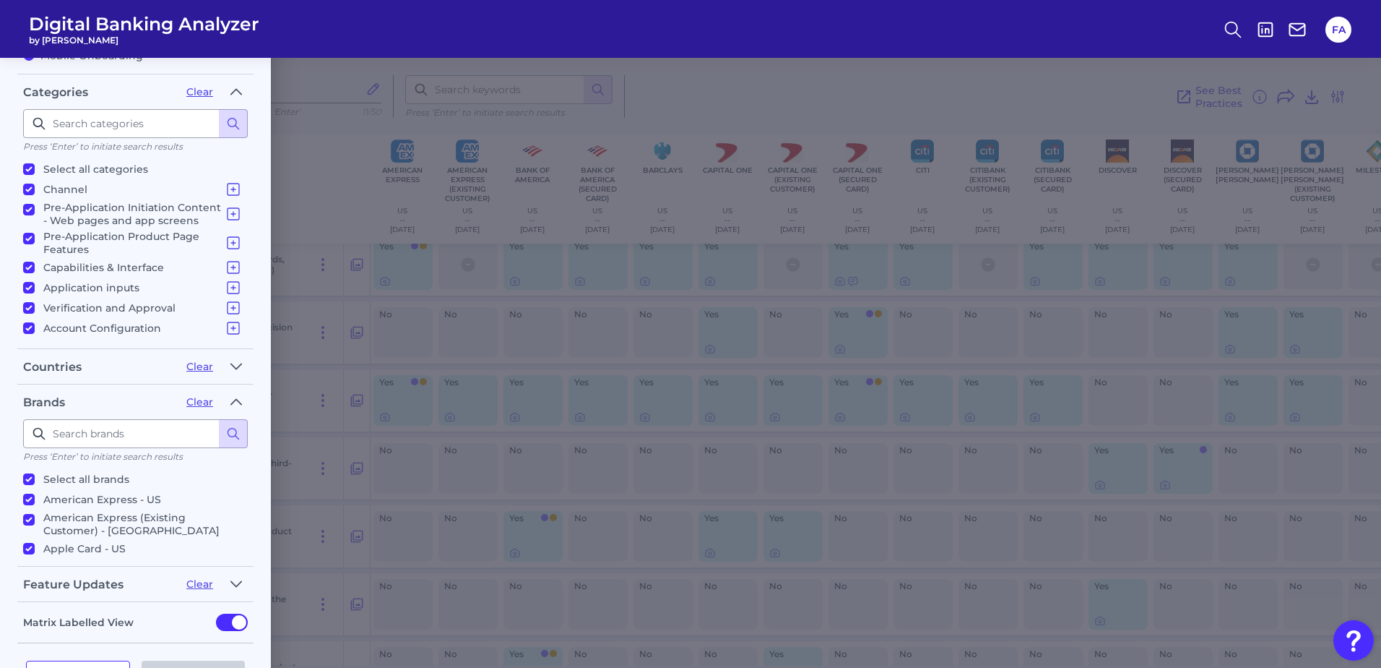
checkbox input "true"
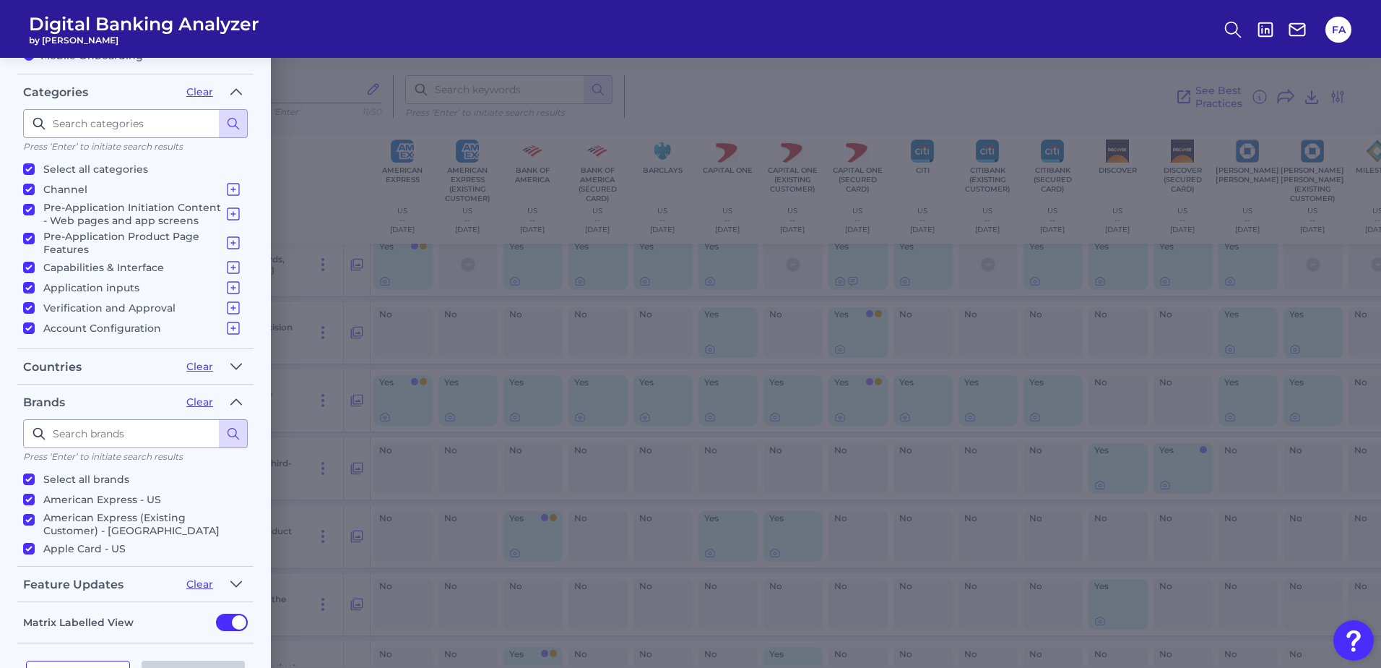
checkbox input "true"
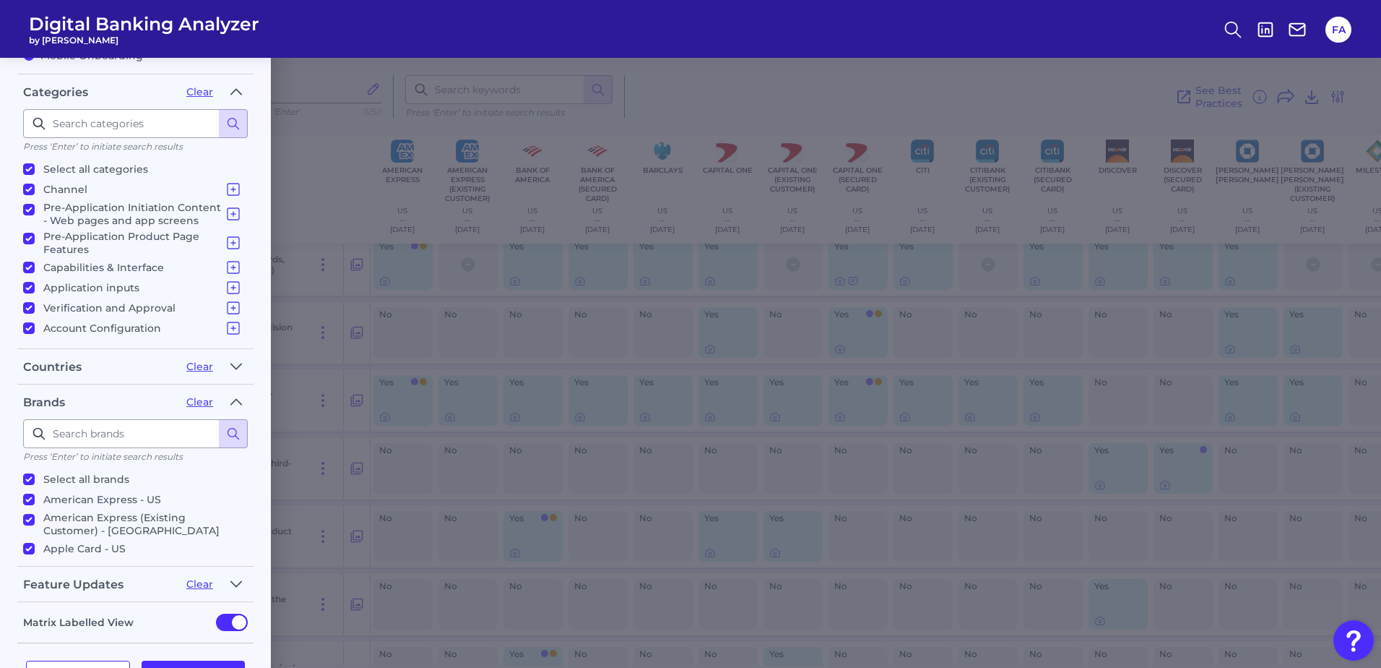
click at [27, 479] on input "Select all brands" at bounding box center [29, 479] width 12 height 12
checkbox input "false"
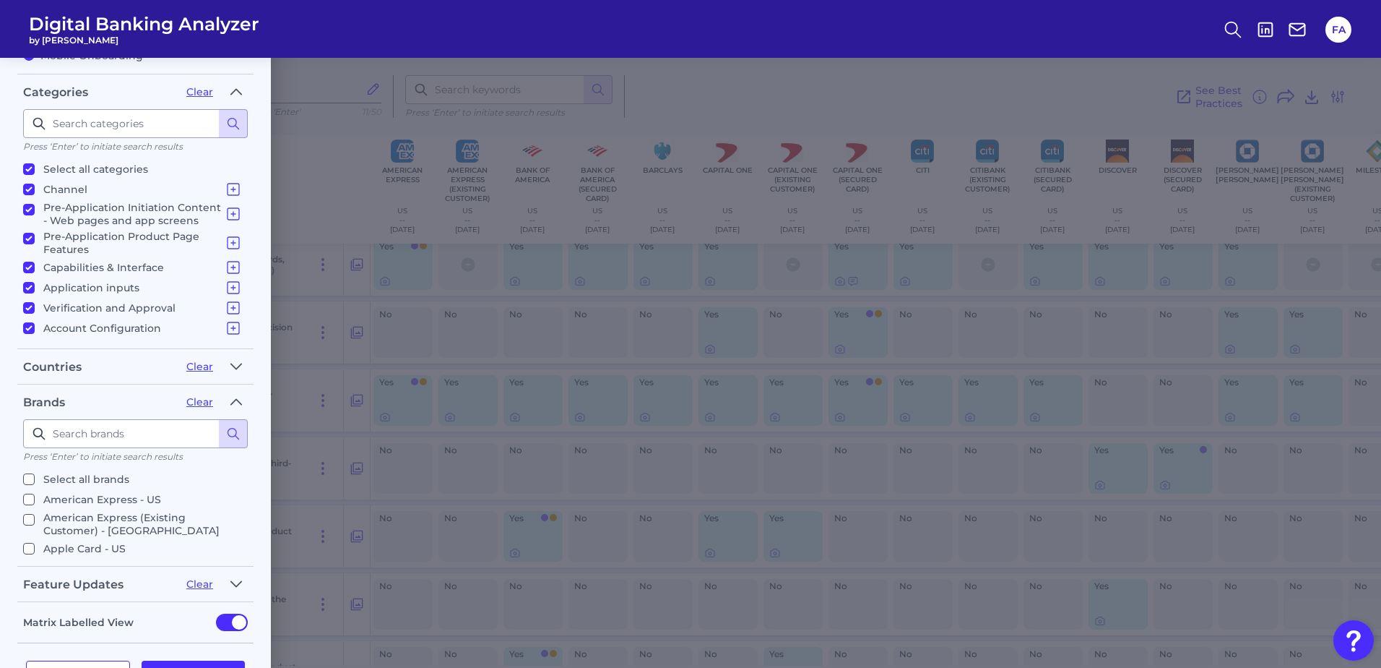
checkbox input "false"
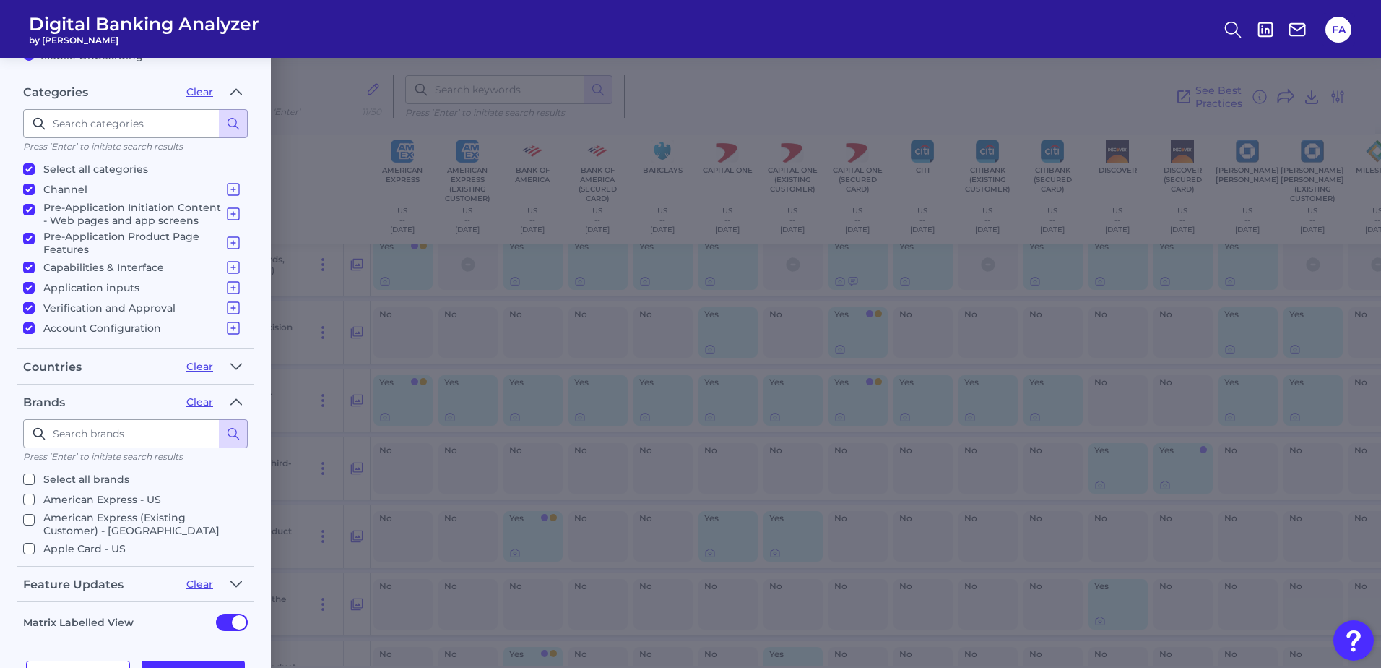
checkbox input "false"
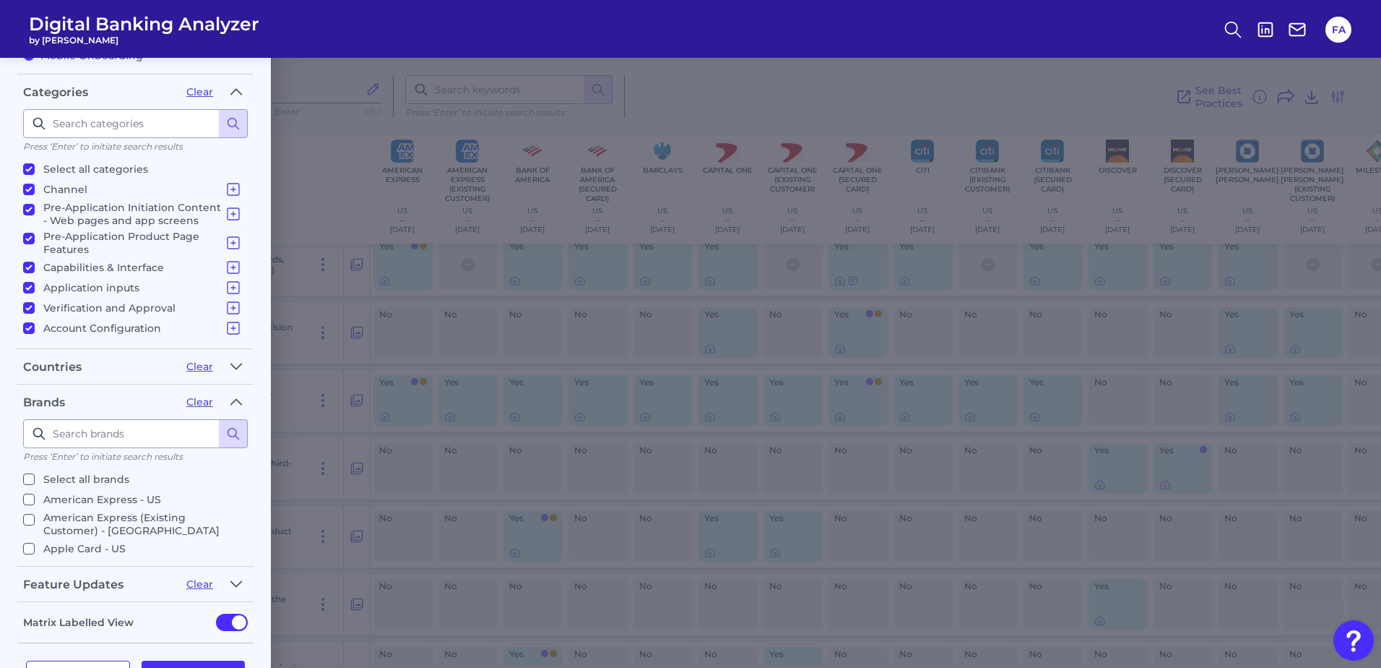
checkbox input "false"
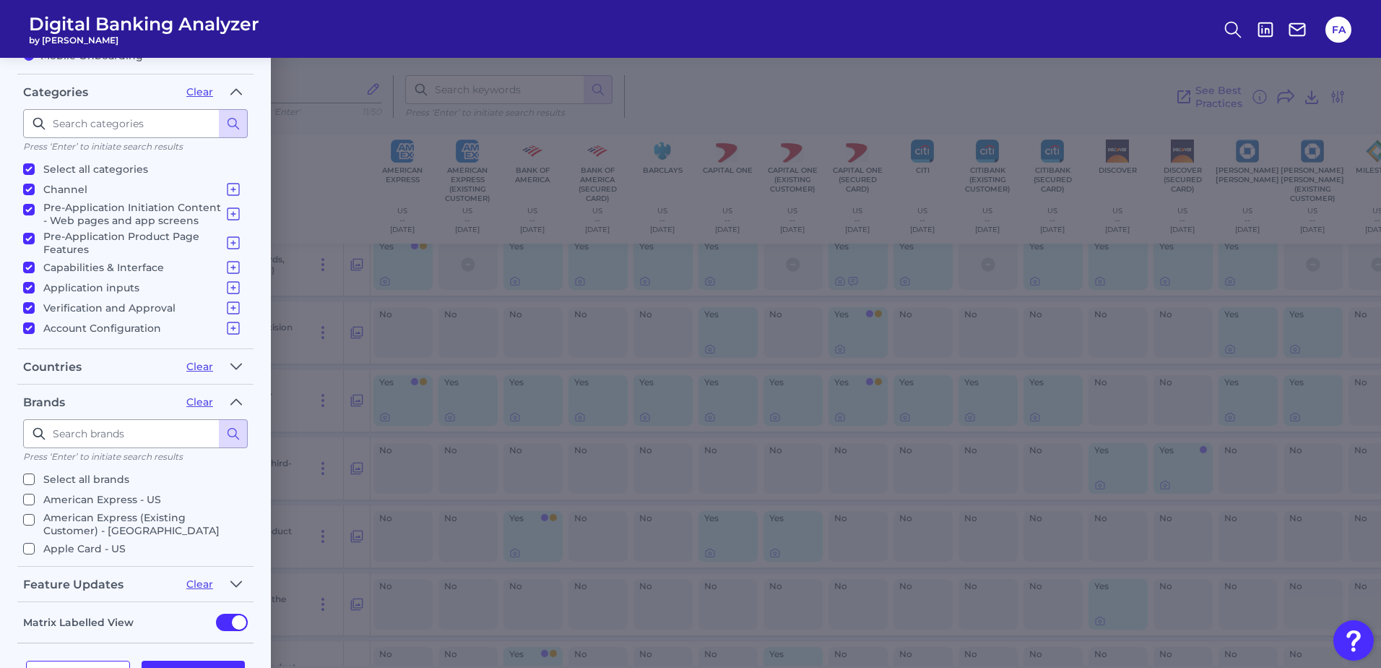
checkbox input "false"
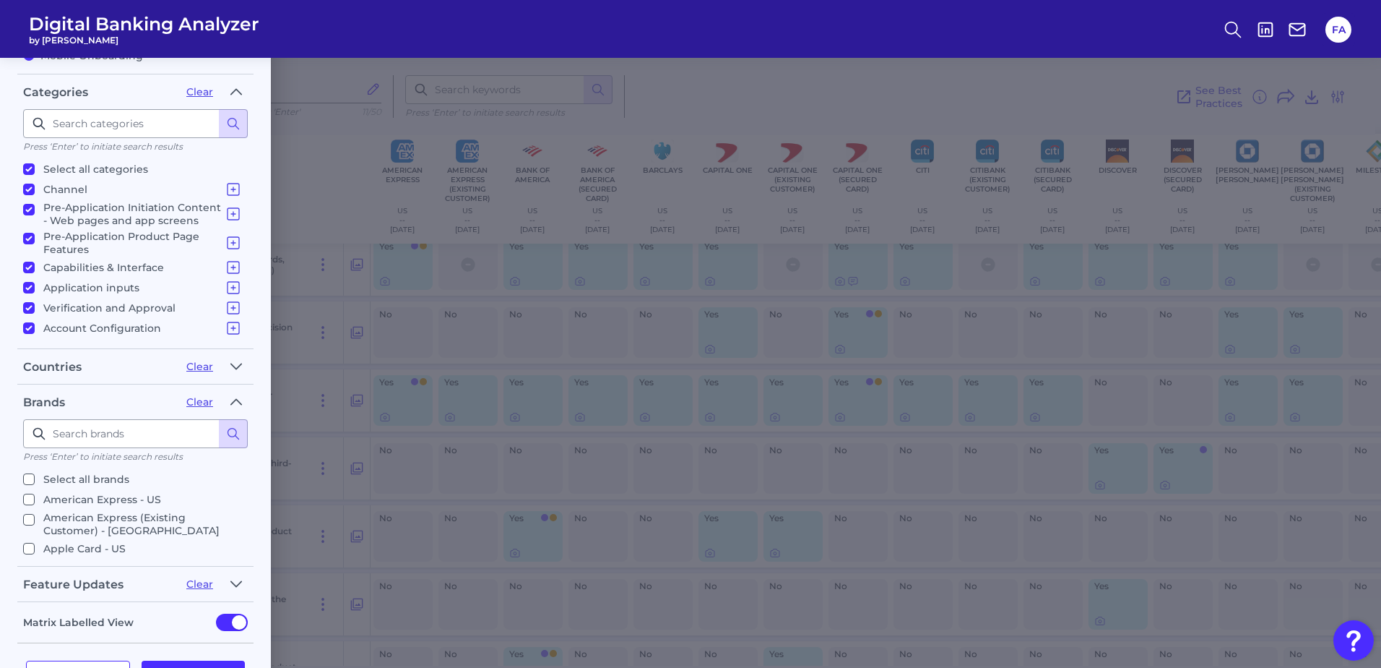
checkbox input "false"
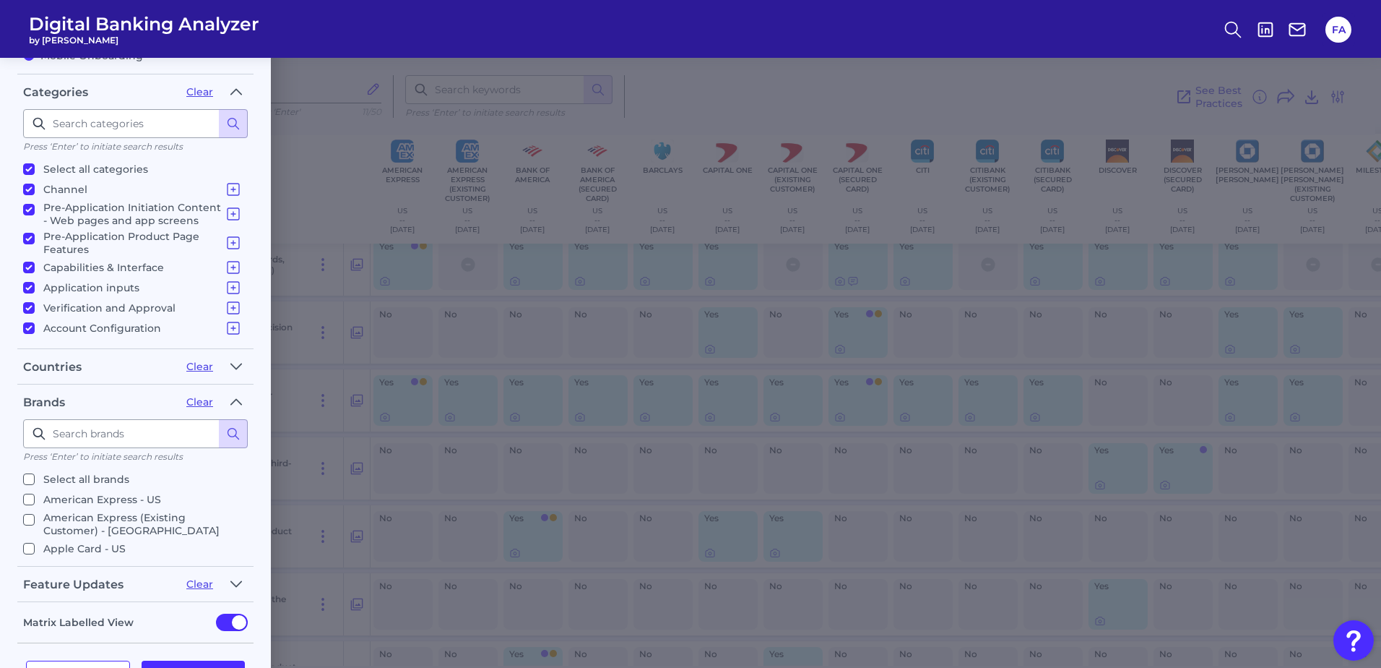
checkbox input "false"
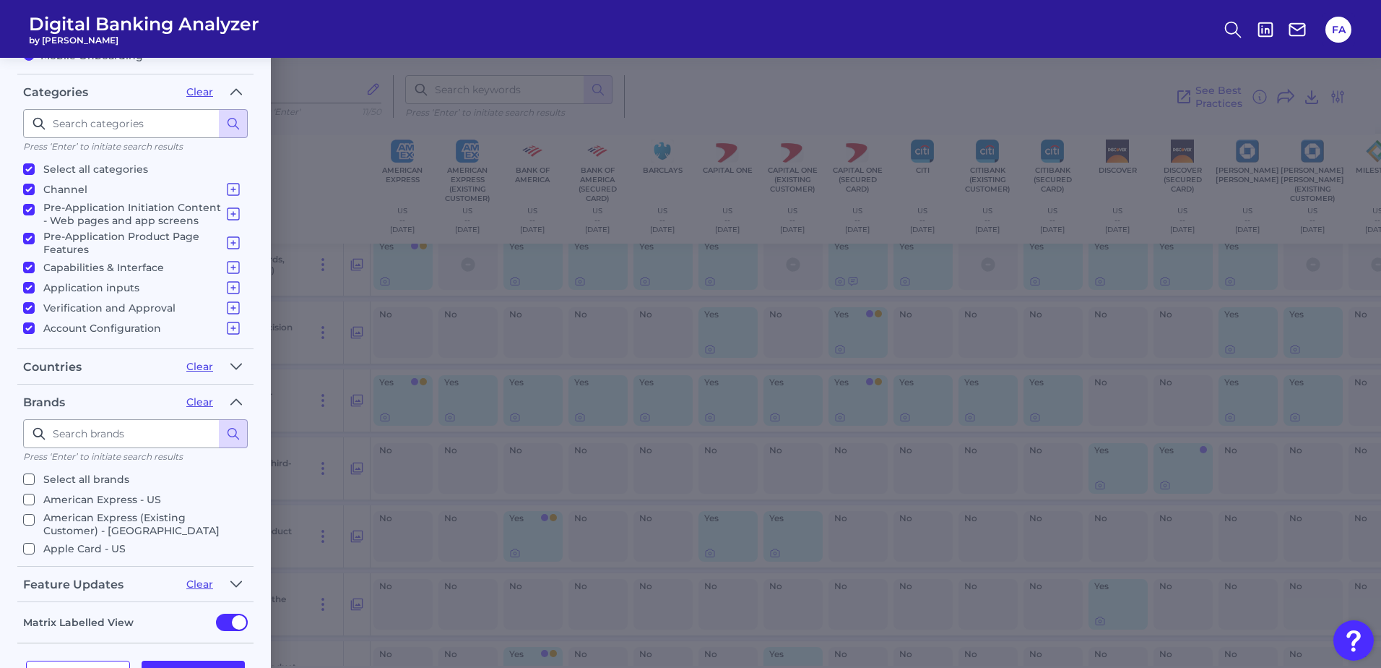
checkbox input "false"
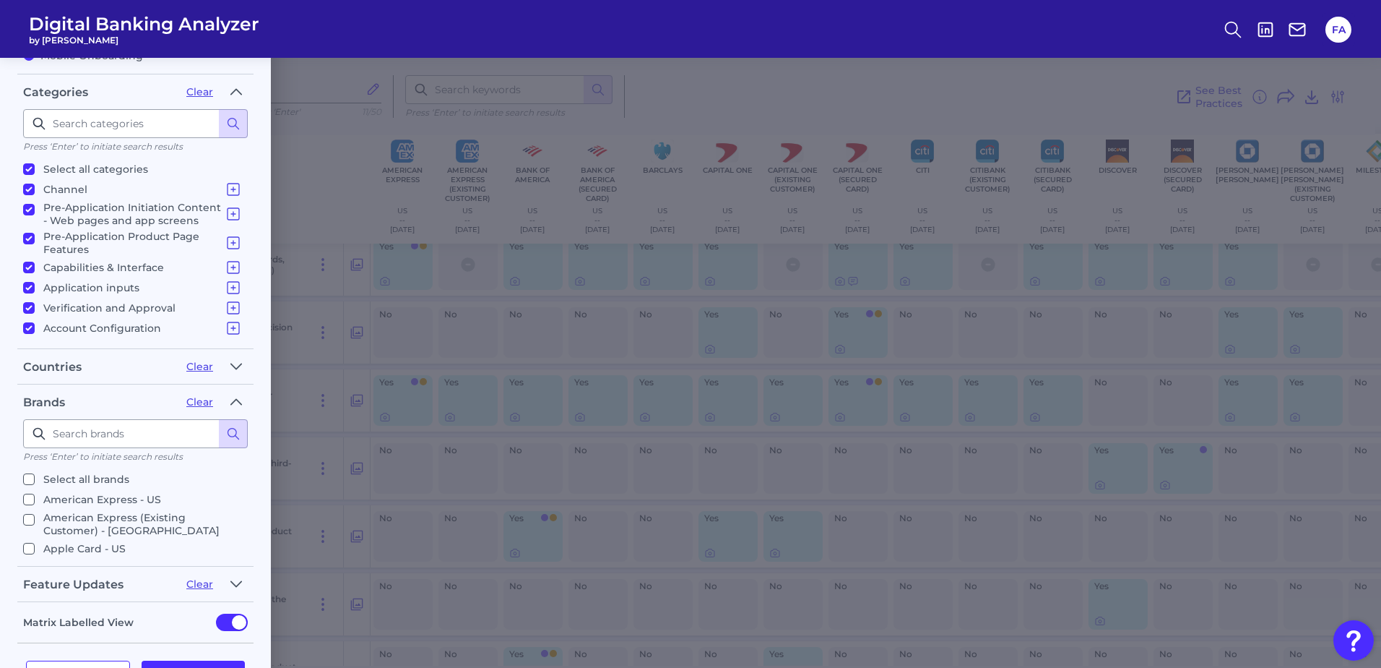
checkbox input "false"
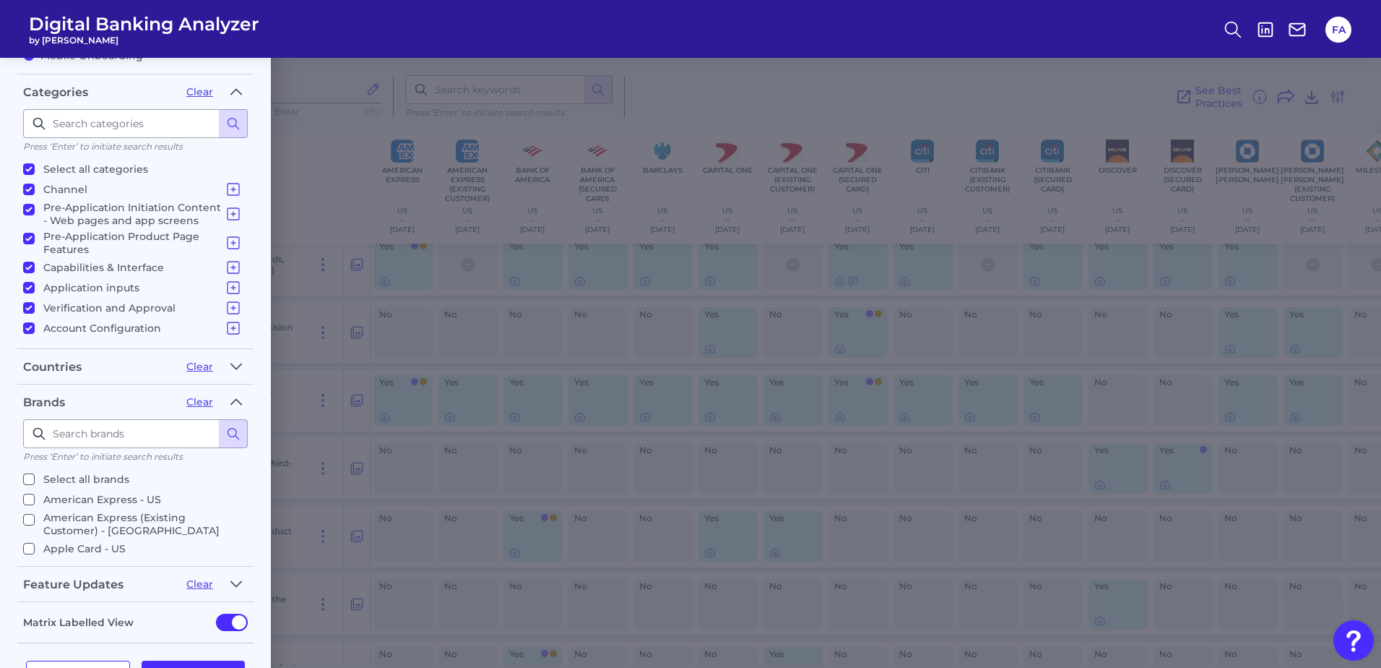
checkbox input "false"
click at [27, 477] on input "Select all brands" at bounding box center [29, 479] width 12 height 12
checkbox input "true"
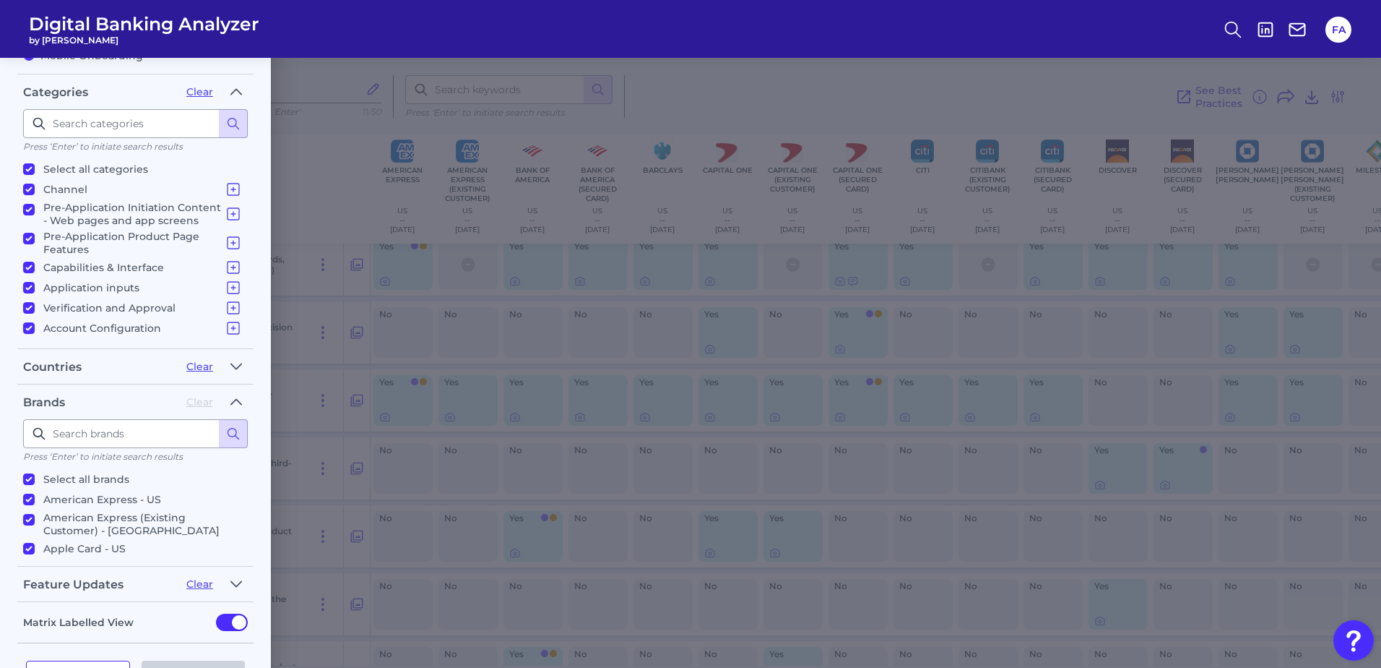
checkbox input "true"
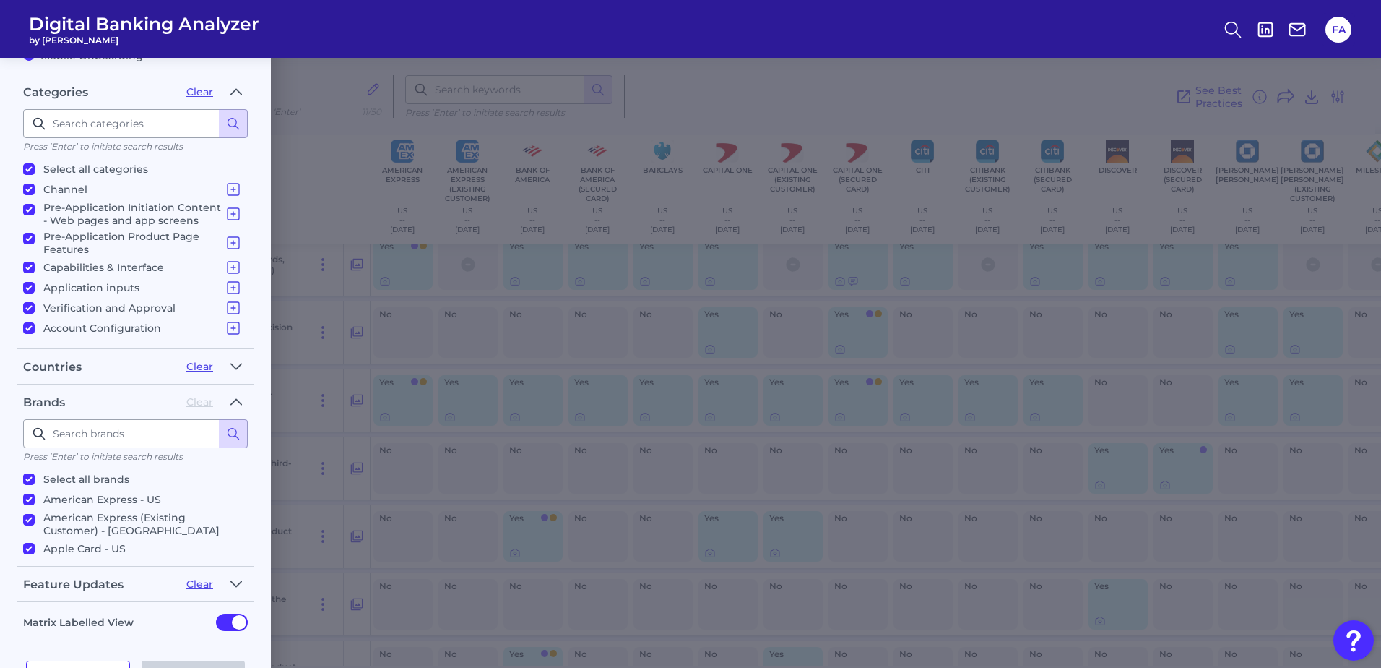
checkbox input "true"
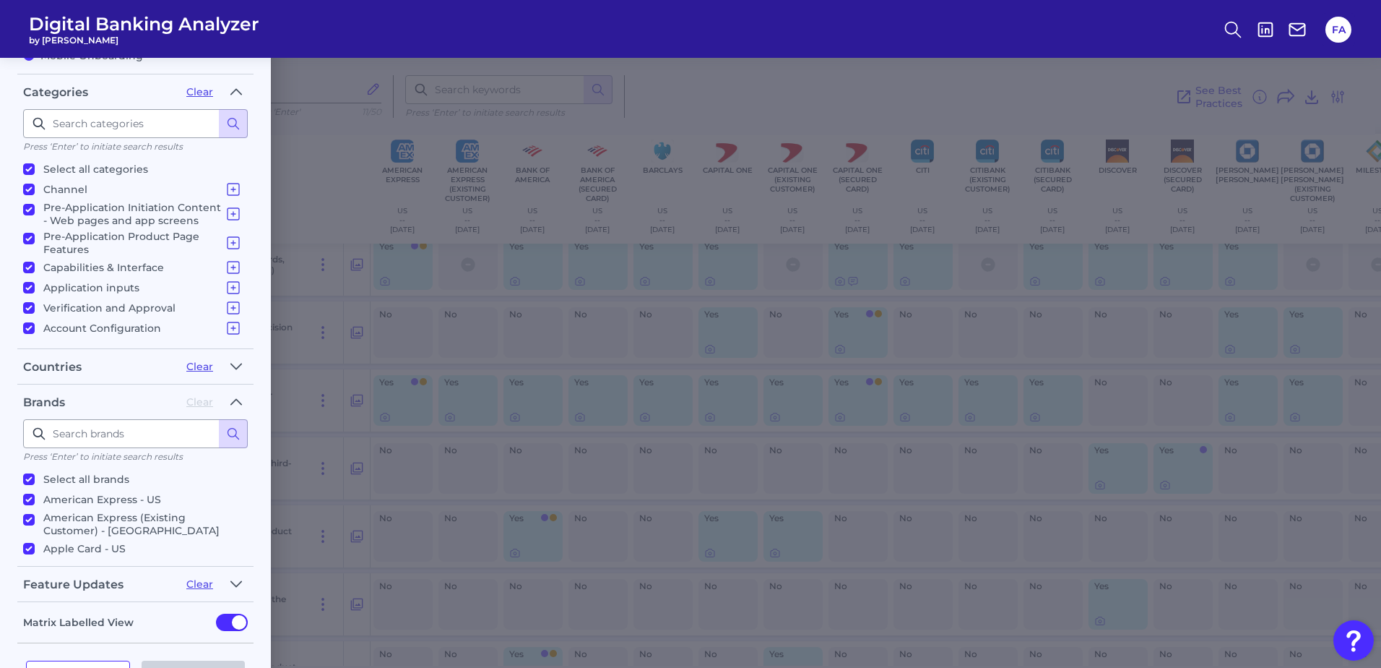
checkbox input "true"
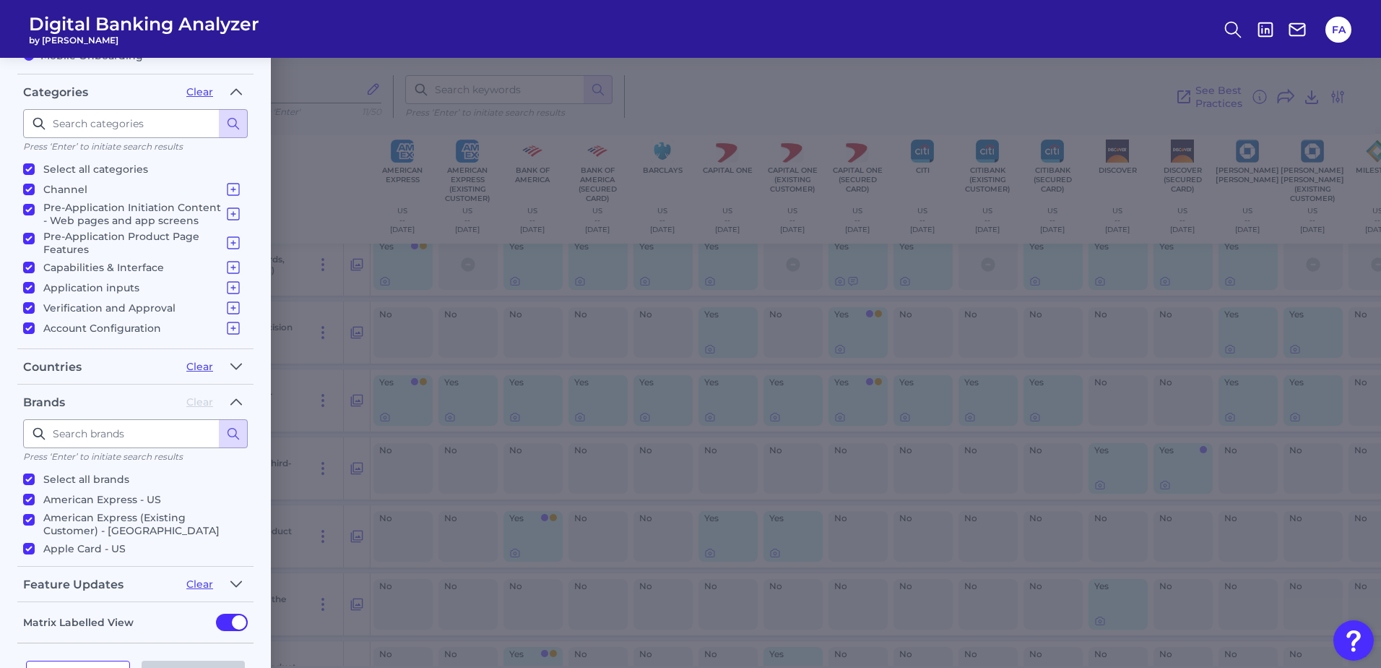
checkbox input "true"
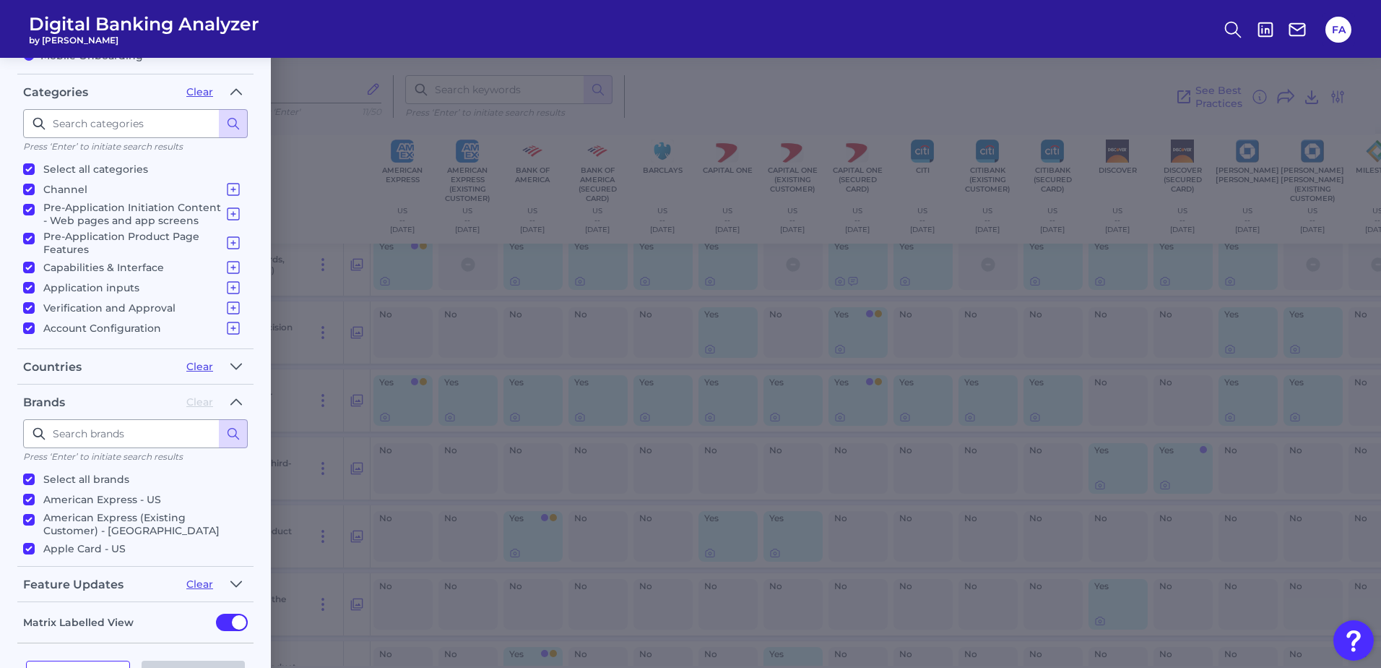
checkbox input "true"
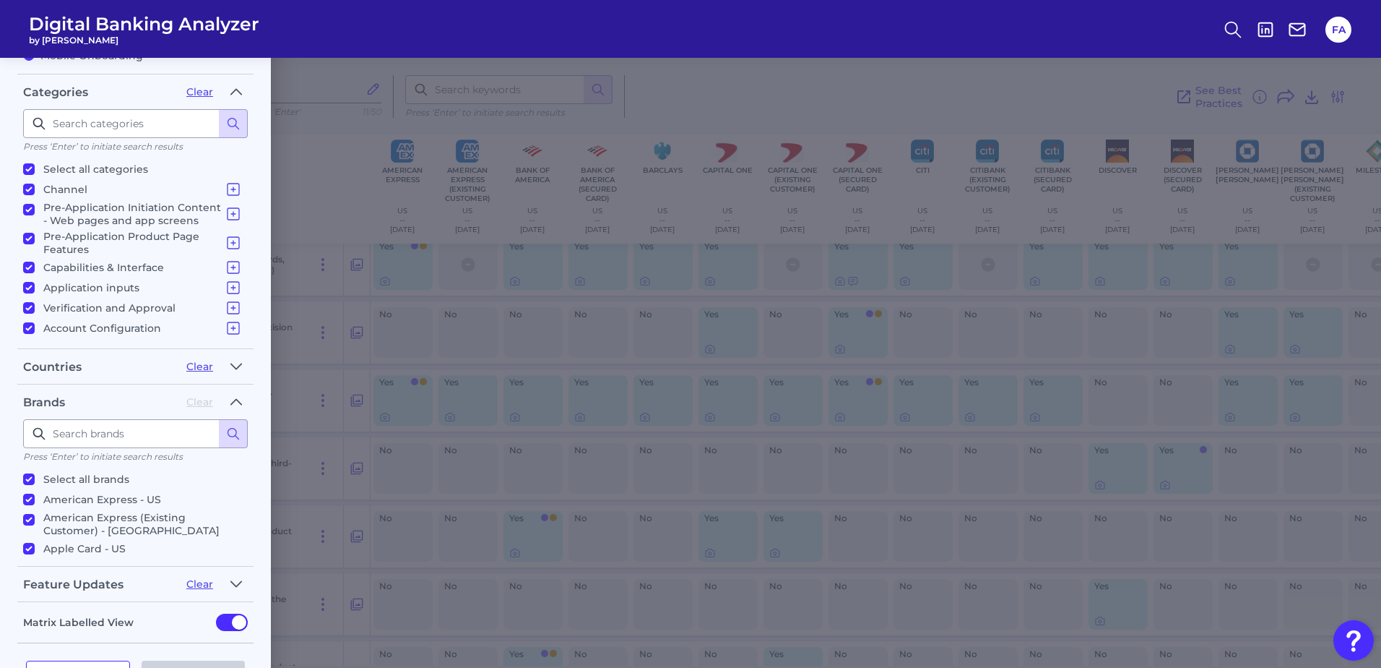
checkbox input "true"
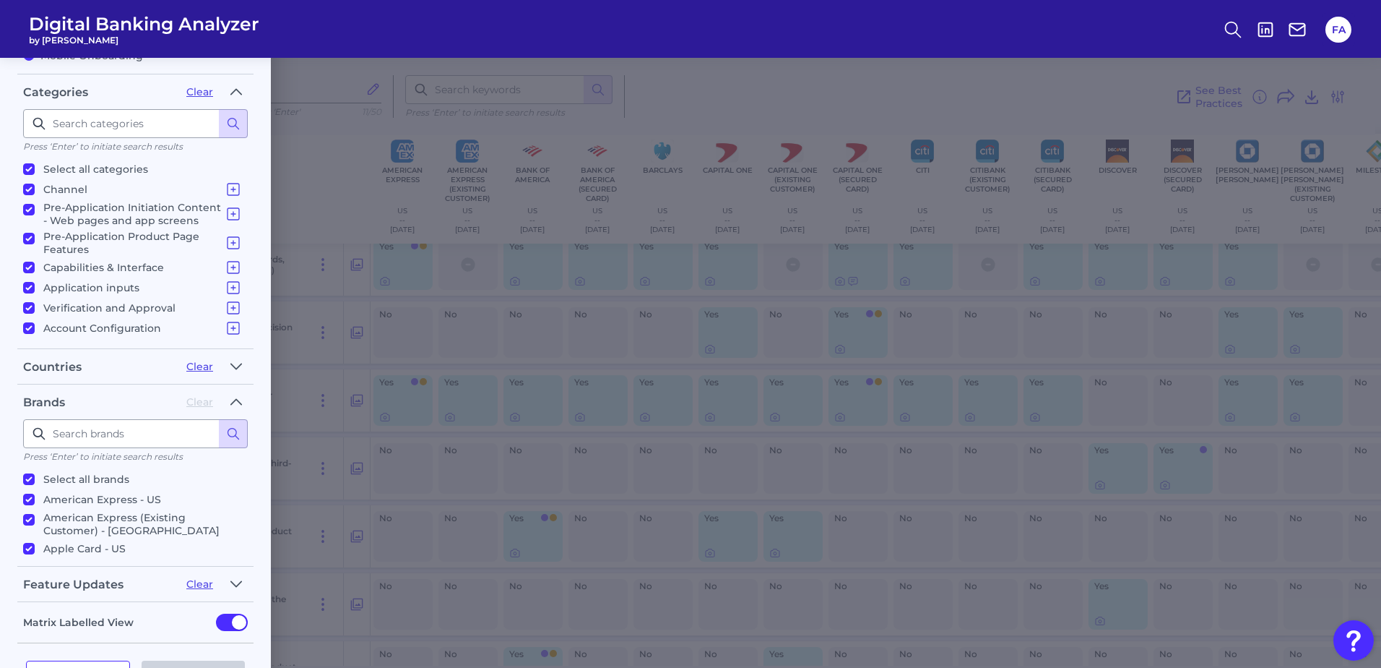
checkbox input "true"
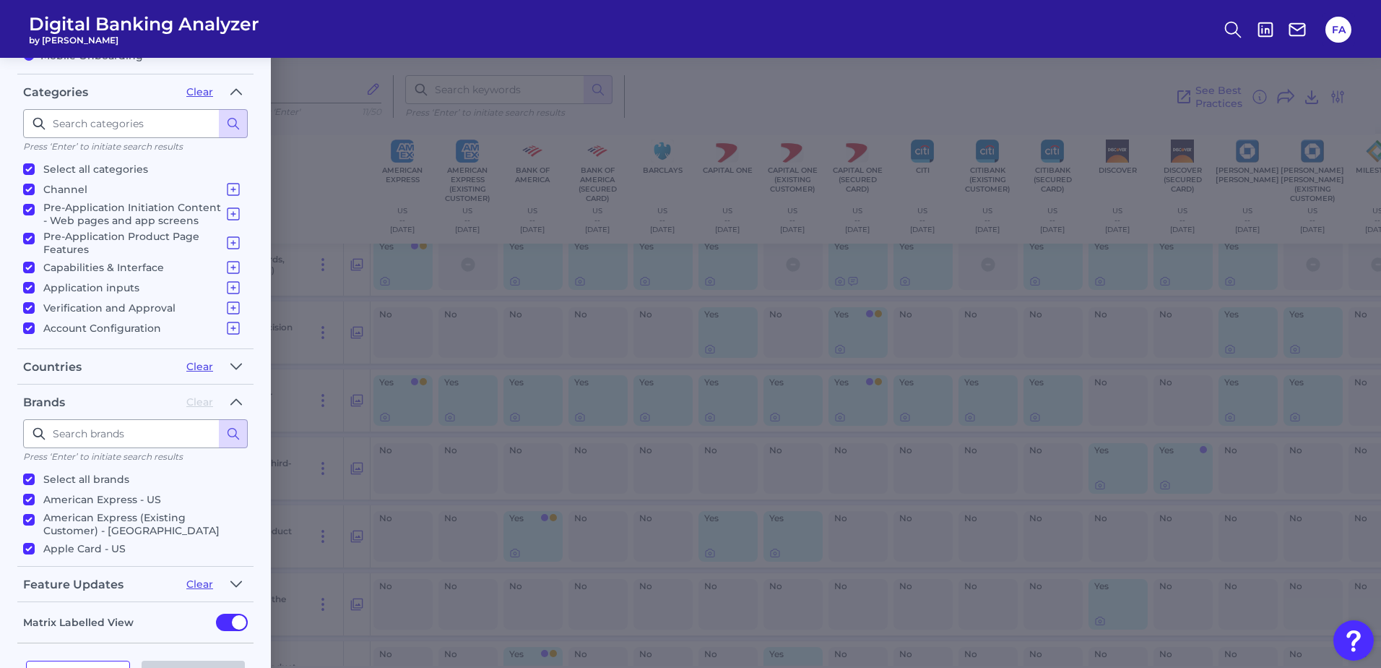
checkbox input "true"
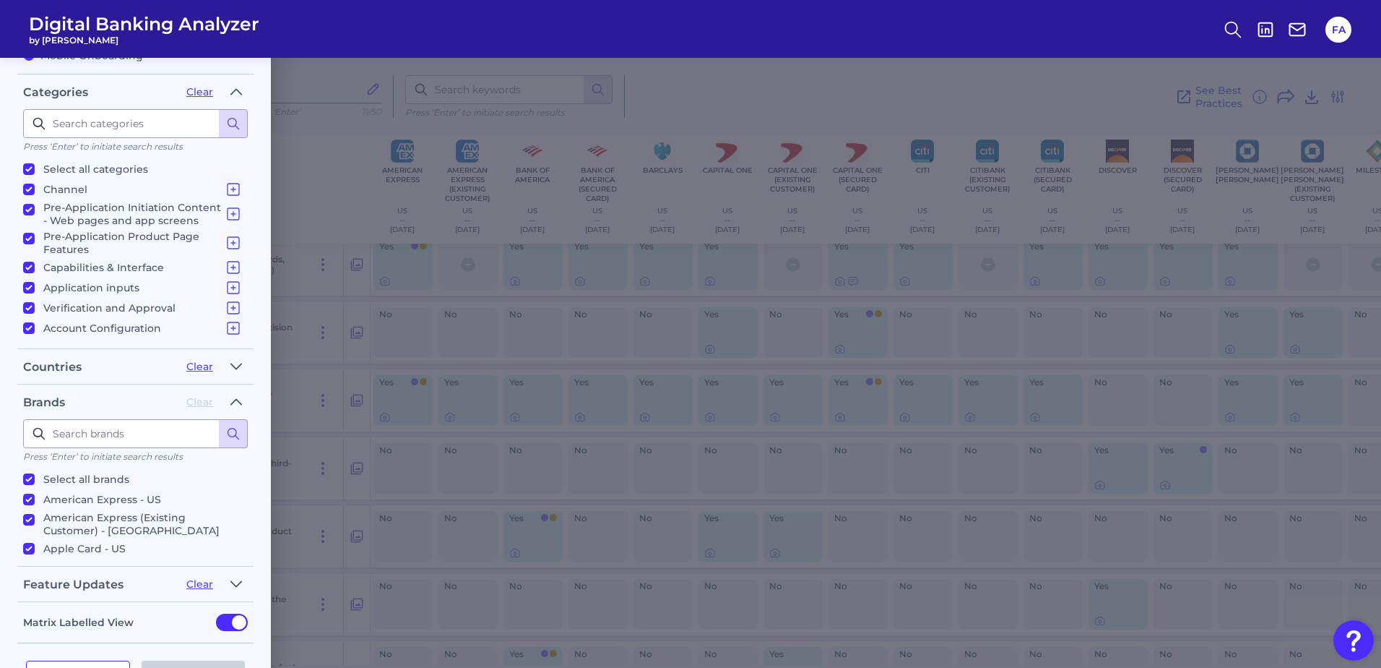
checkbox input "true"
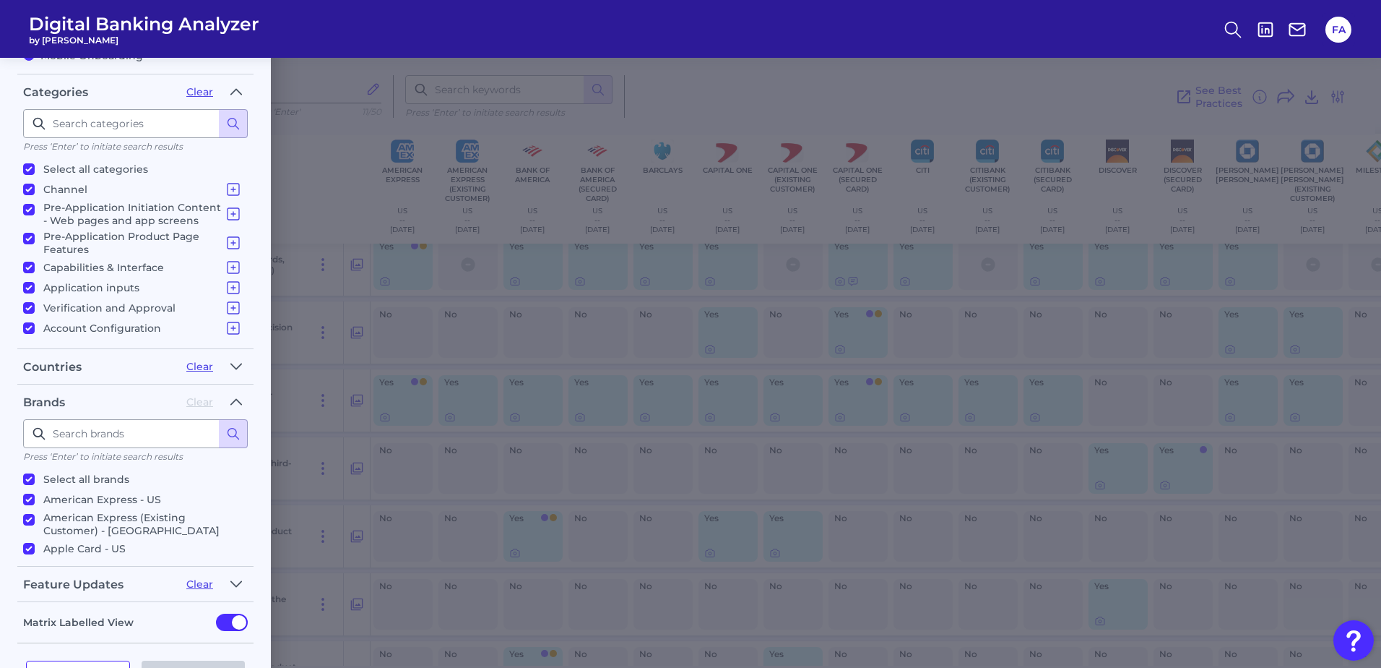
checkbox input "true"
click at [26, 476] on input "Select all brands" at bounding box center [29, 479] width 12 height 12
checkbox input "false"
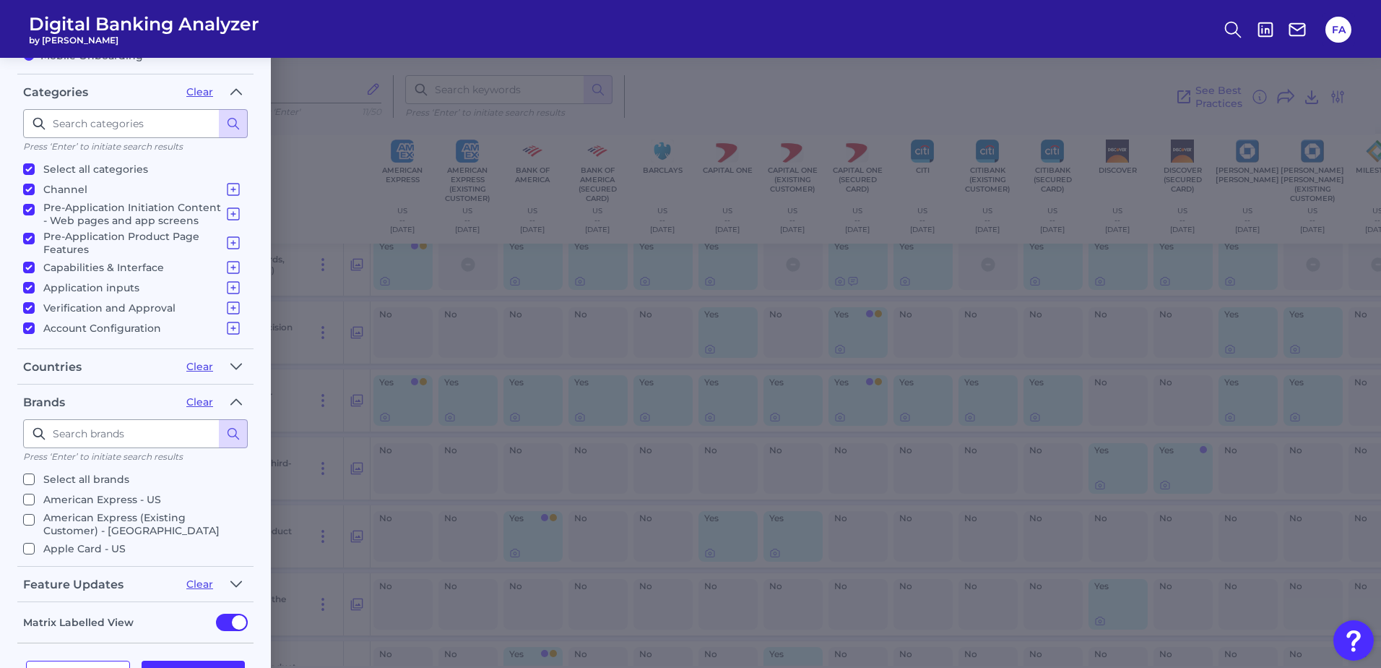
checkbox input "false"
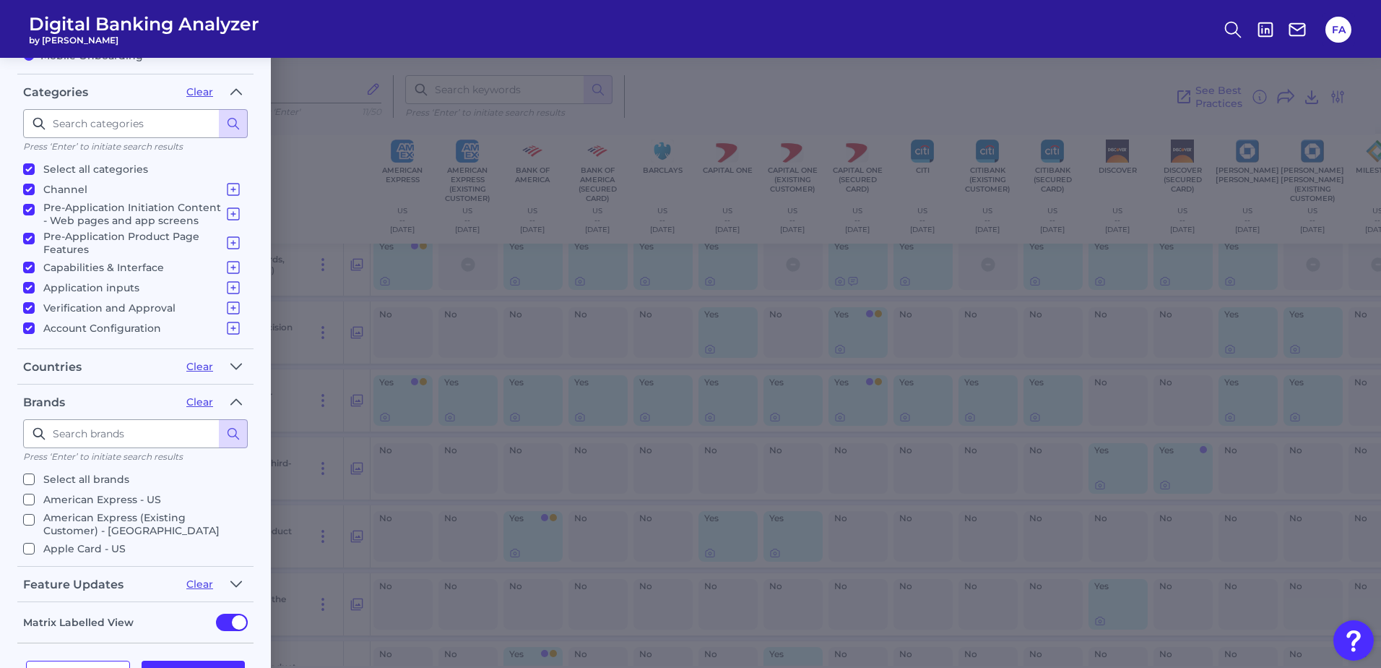
checkbox input "false"
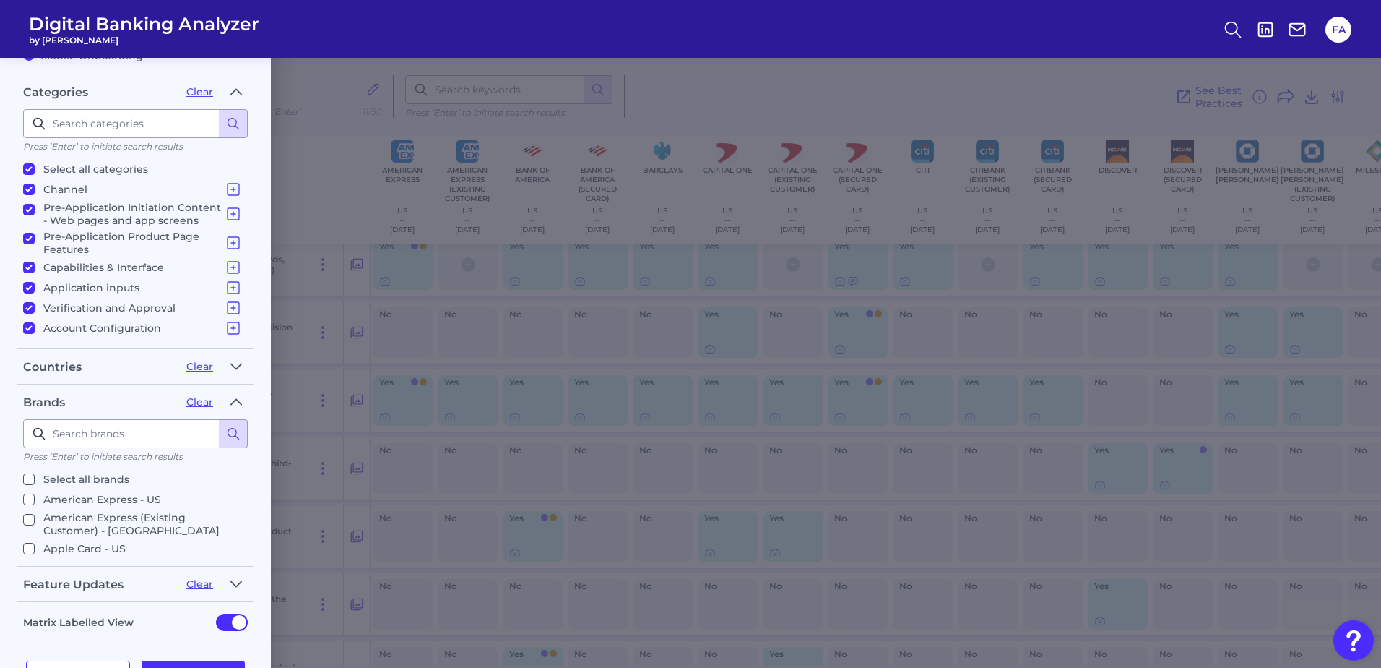
checkbox input "false"
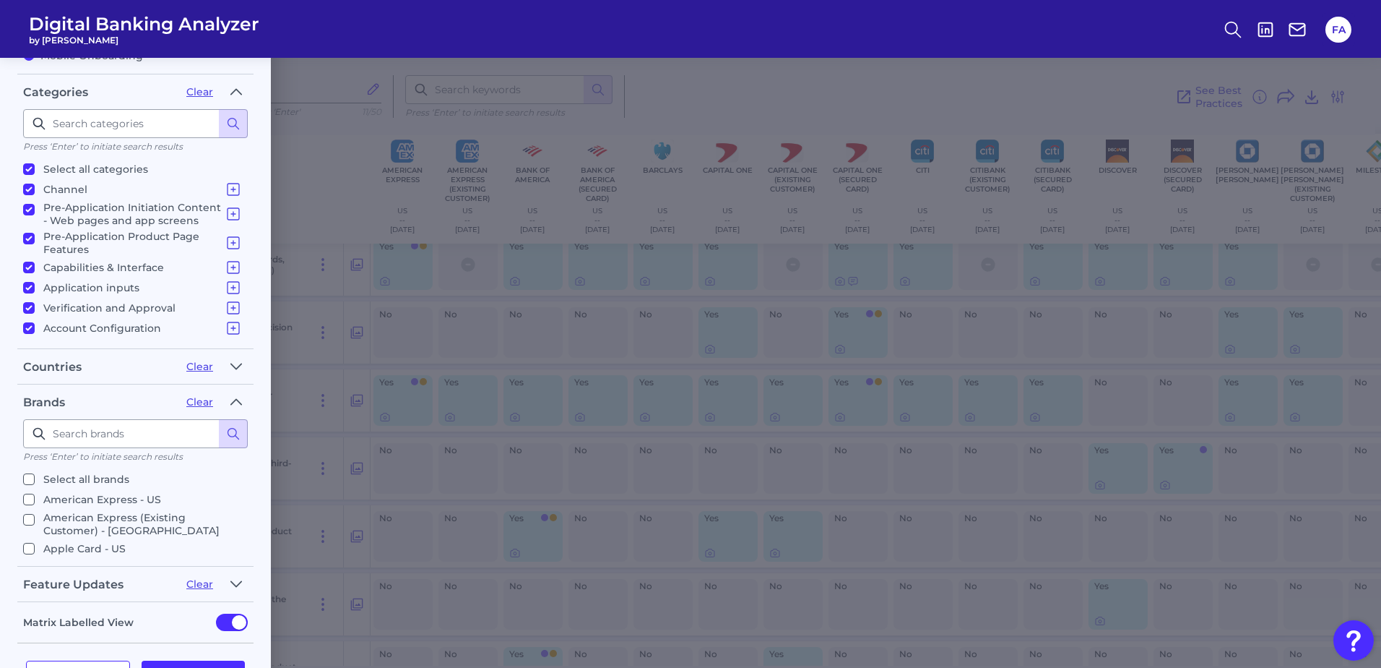
checkbox input "false"
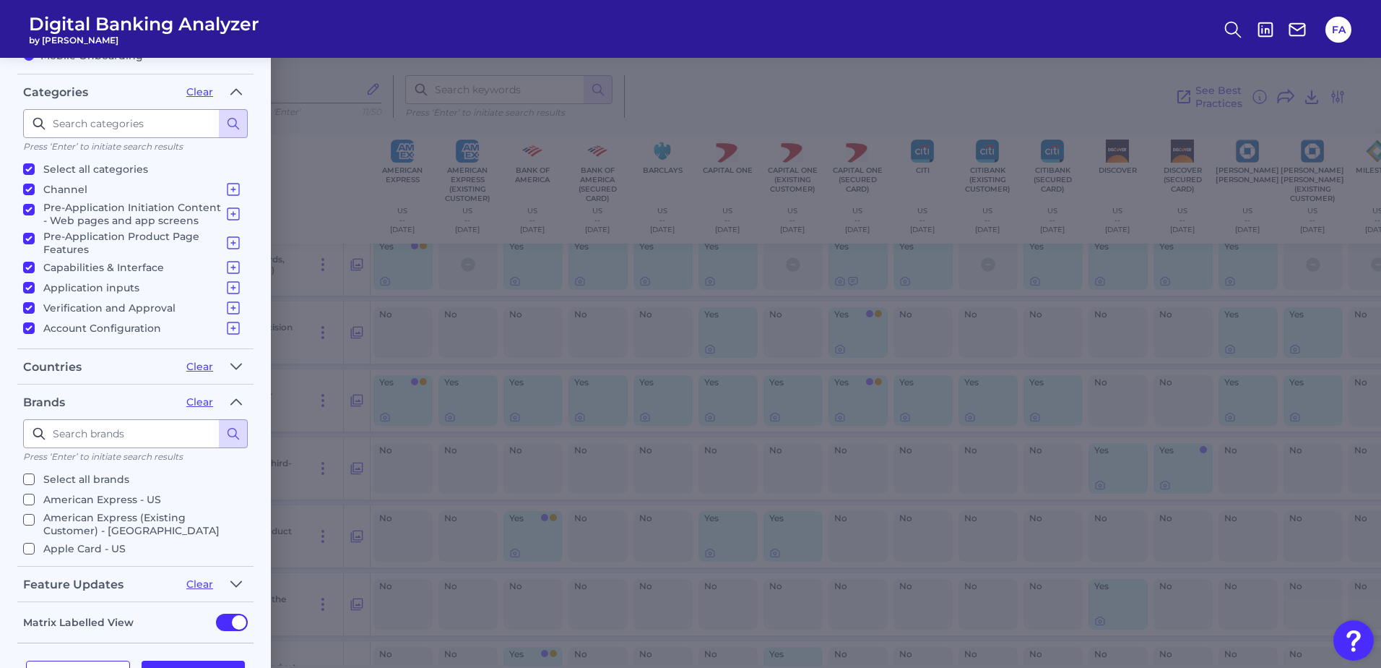
checkbox input "false"
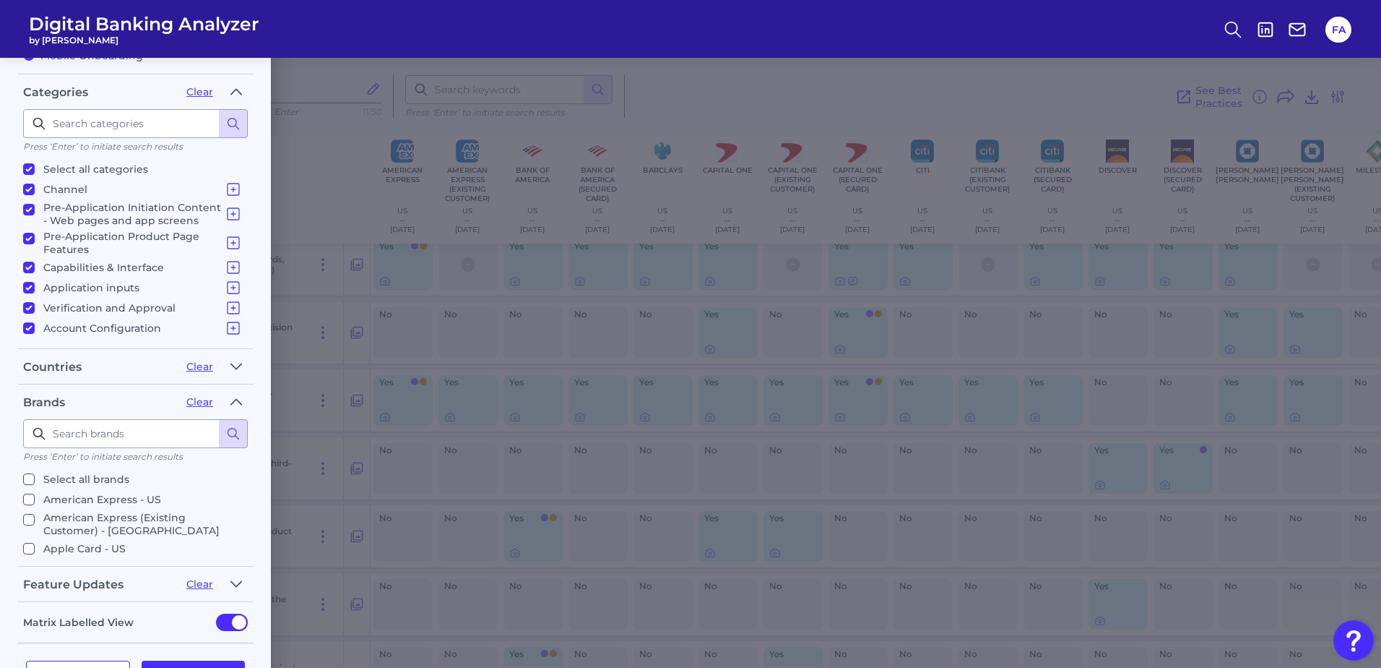
checkbox input "false"
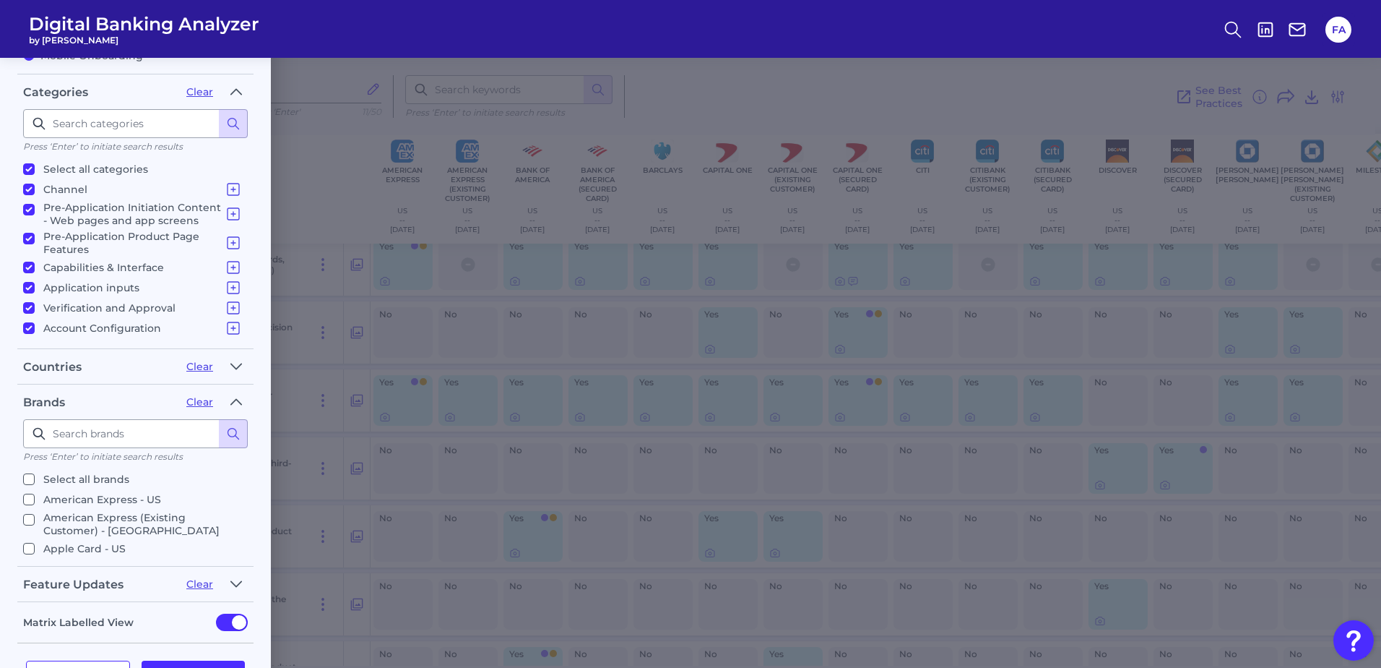
checkbox input "false"
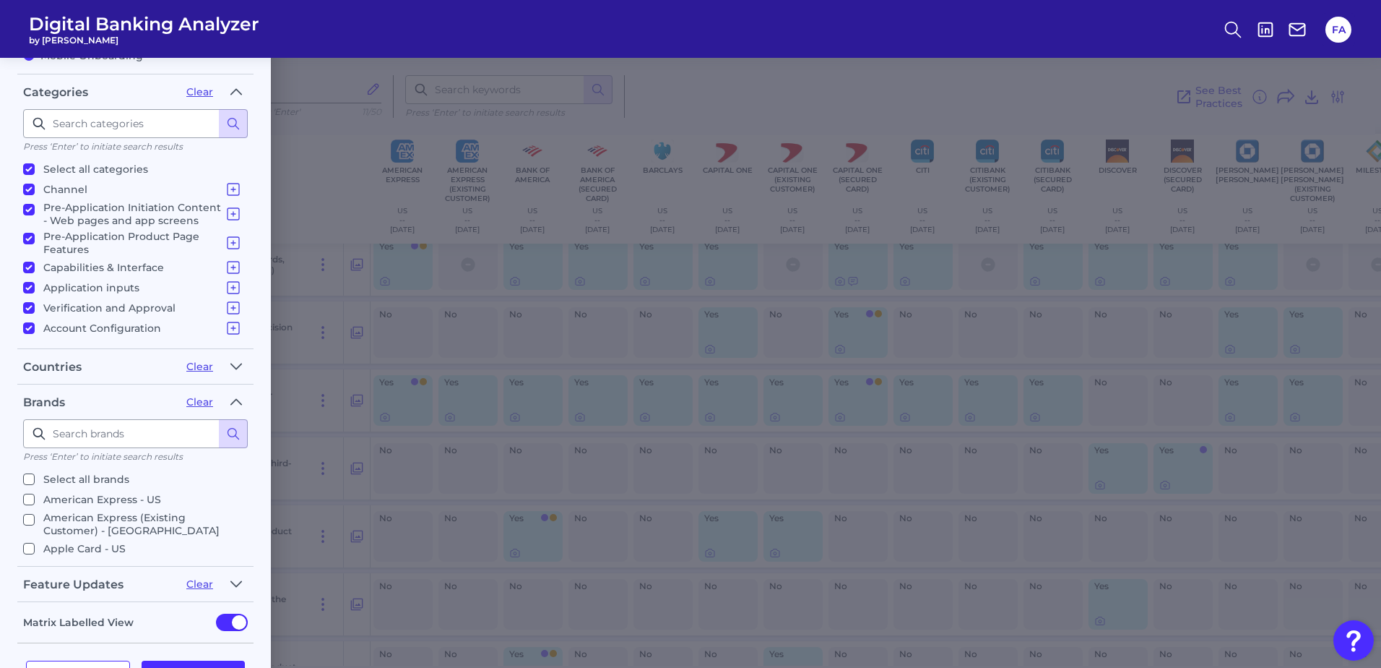
checkbox input "false"
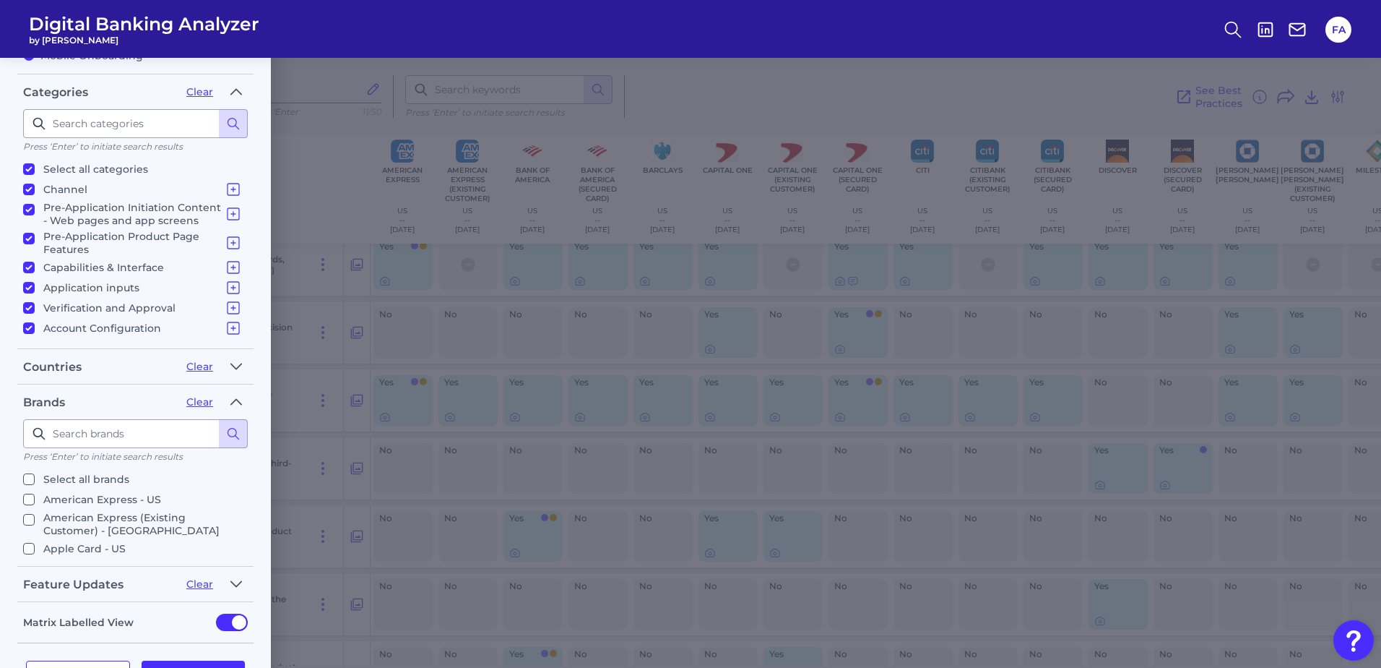
checkbox input "false"
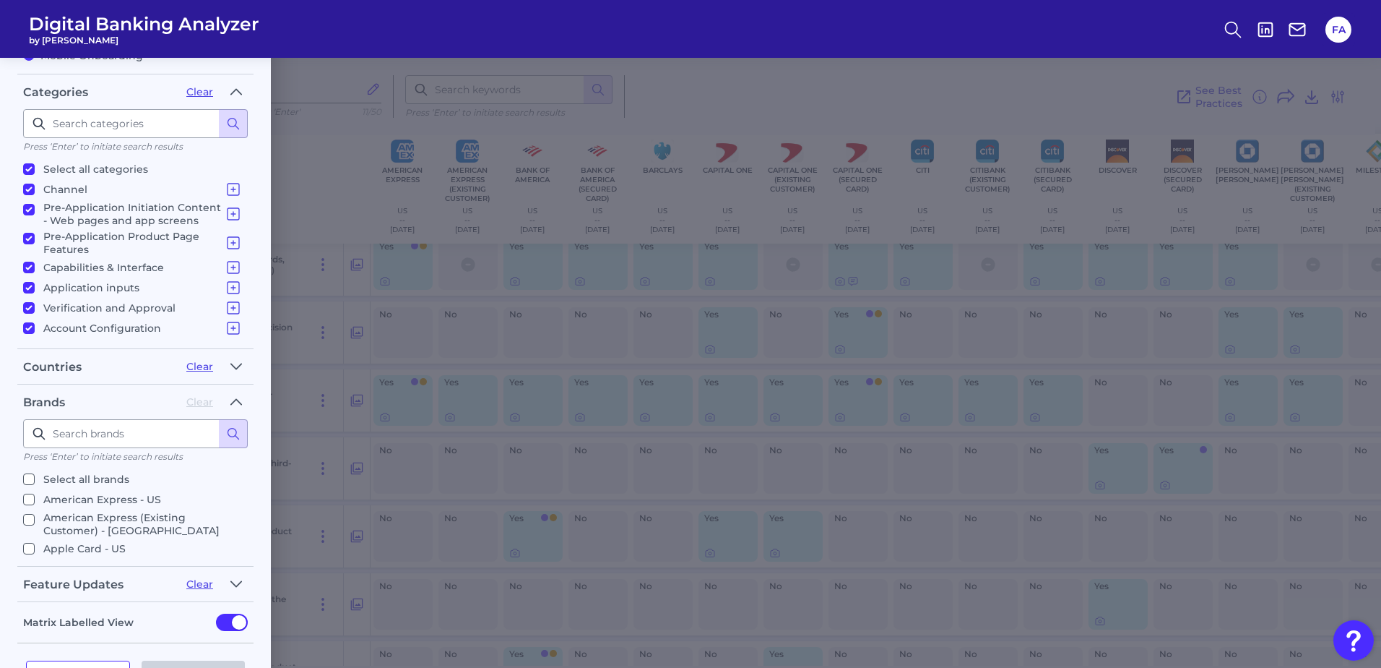
click at [26, 480] on input "Select all brands" at bounding box center [29, 479] width 12 height 12
checkbox input "true"
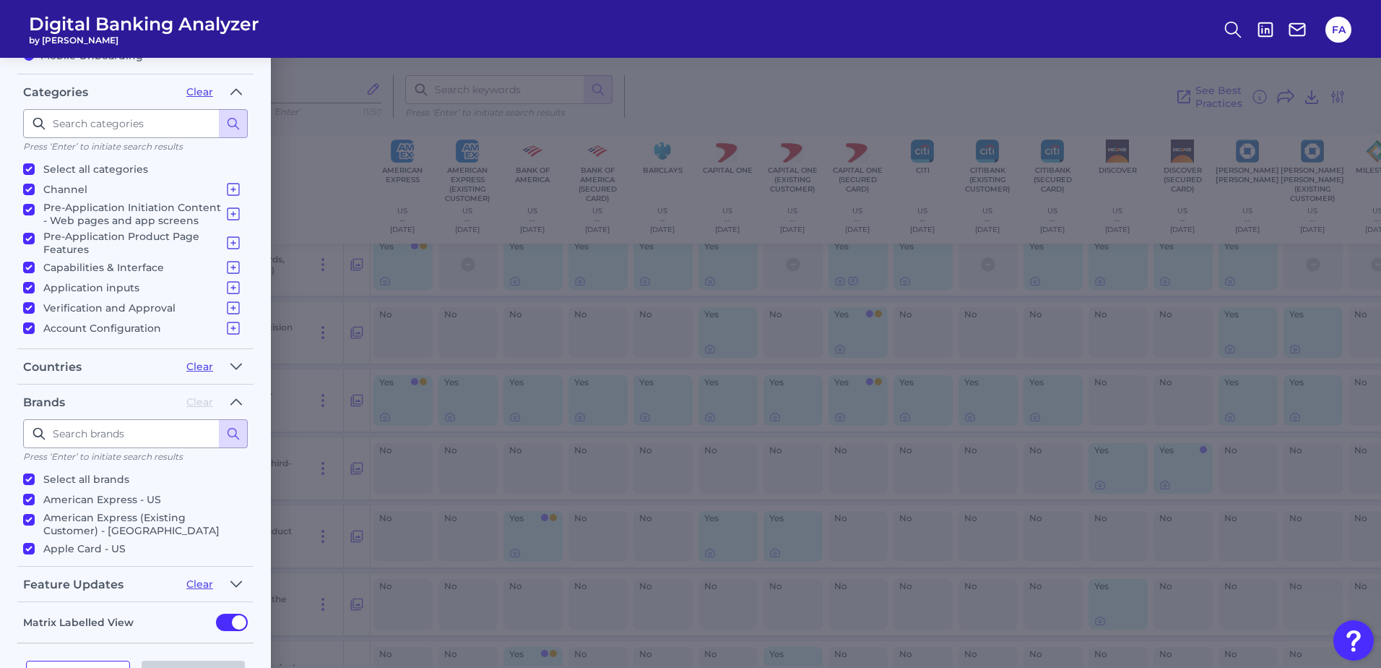
checkbox input "true"
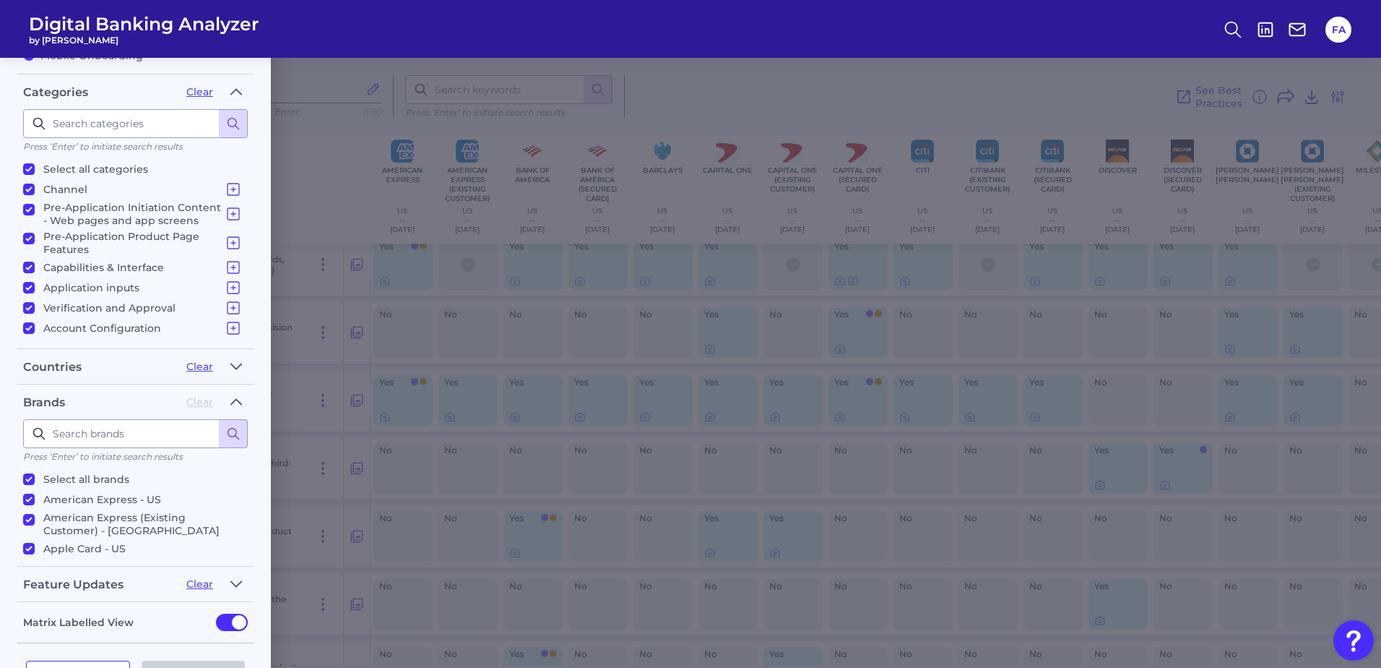
checkbox input "true"
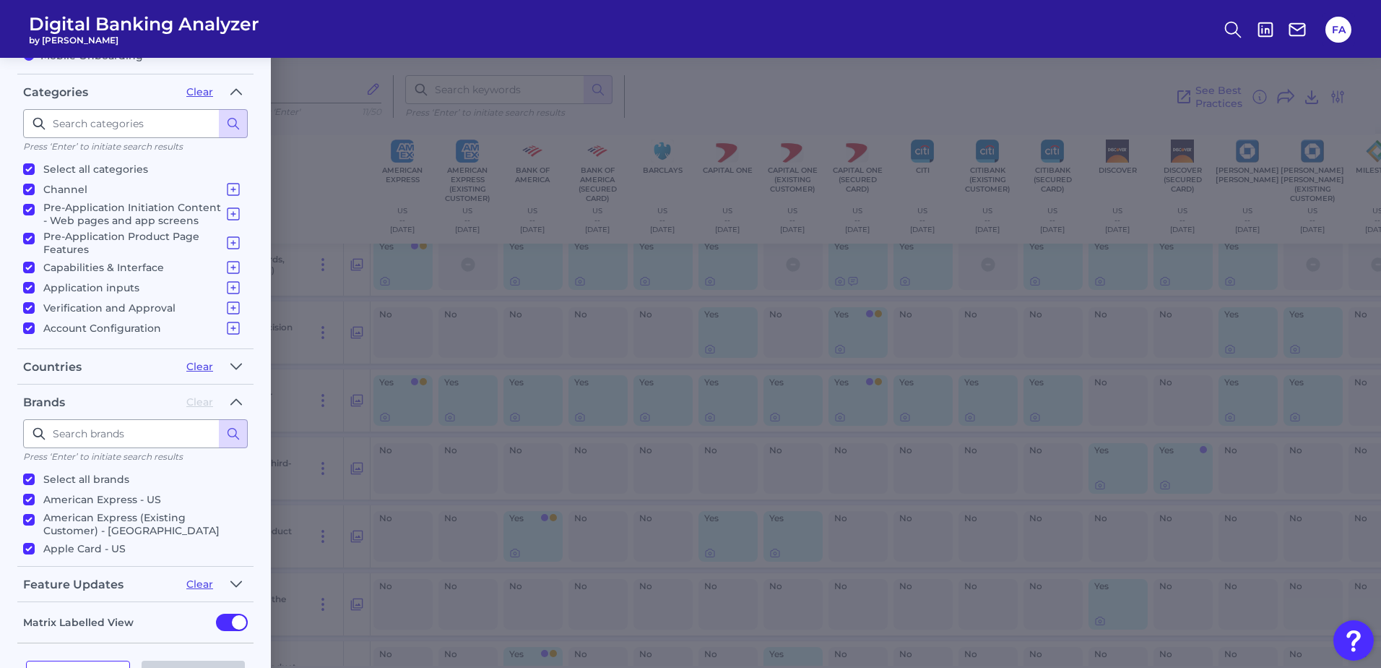
checkbox input "true"
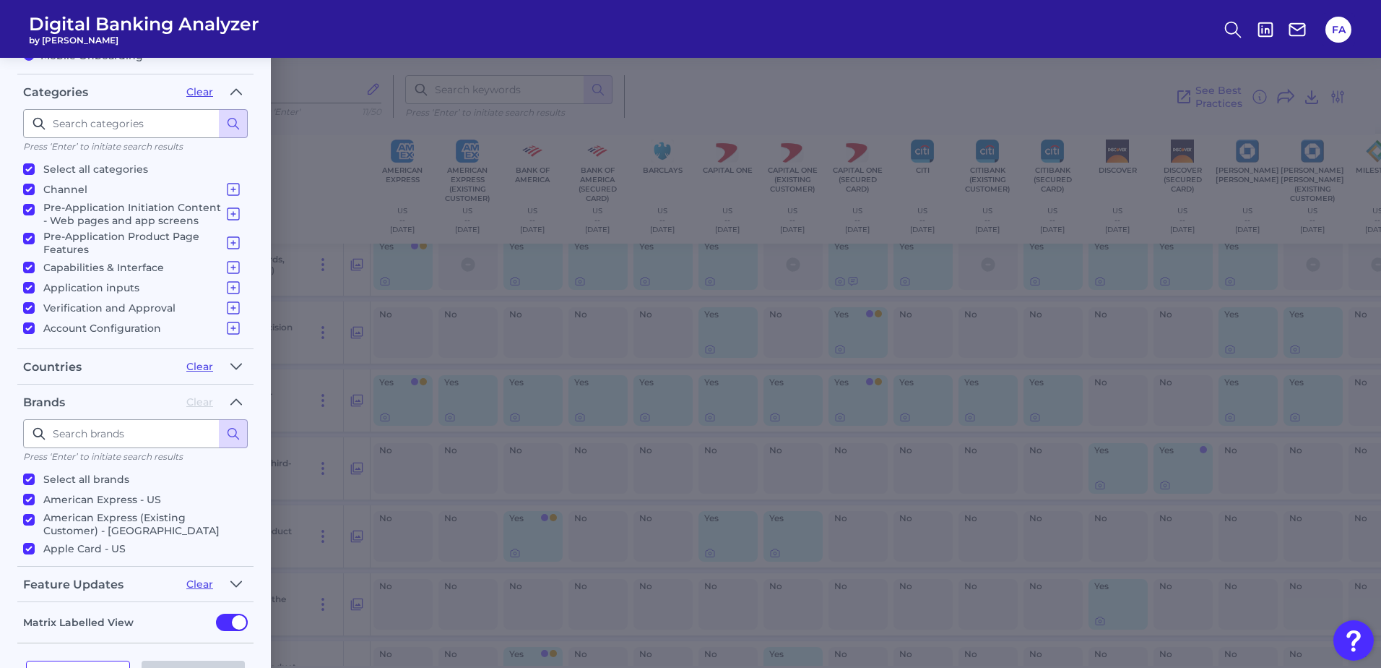
checkbox input "true"
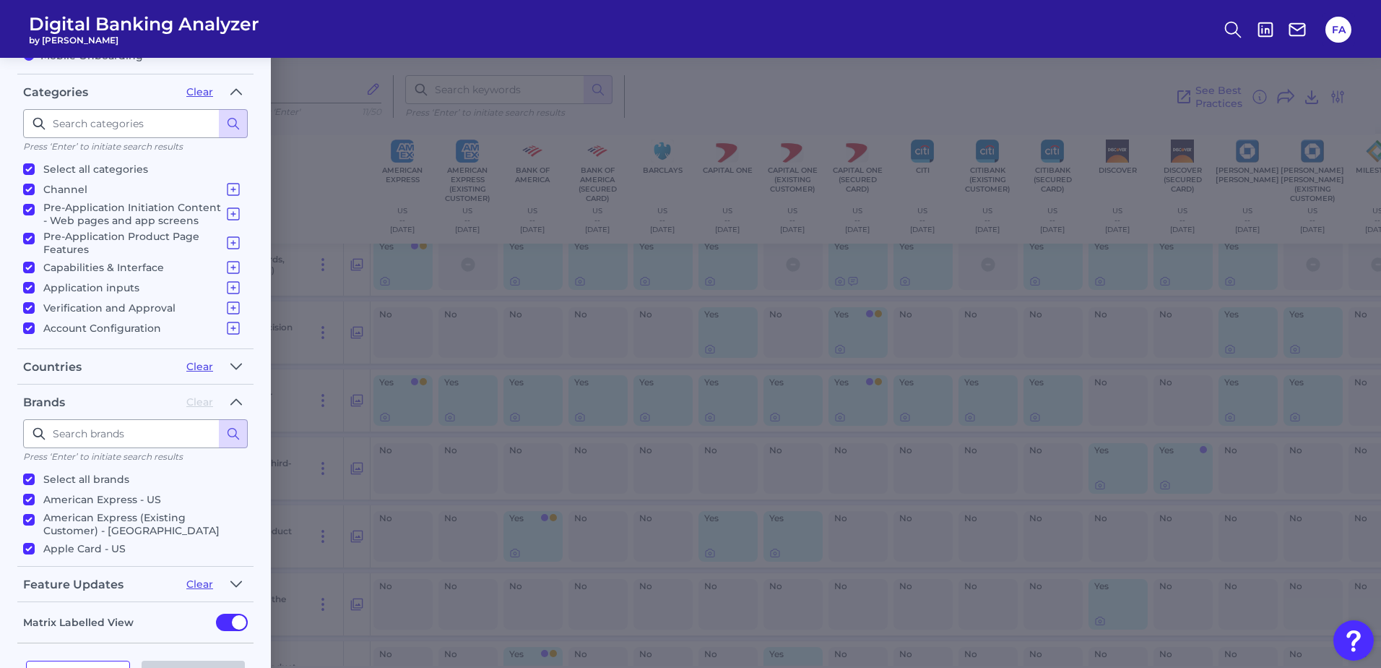
checkbox input "true"
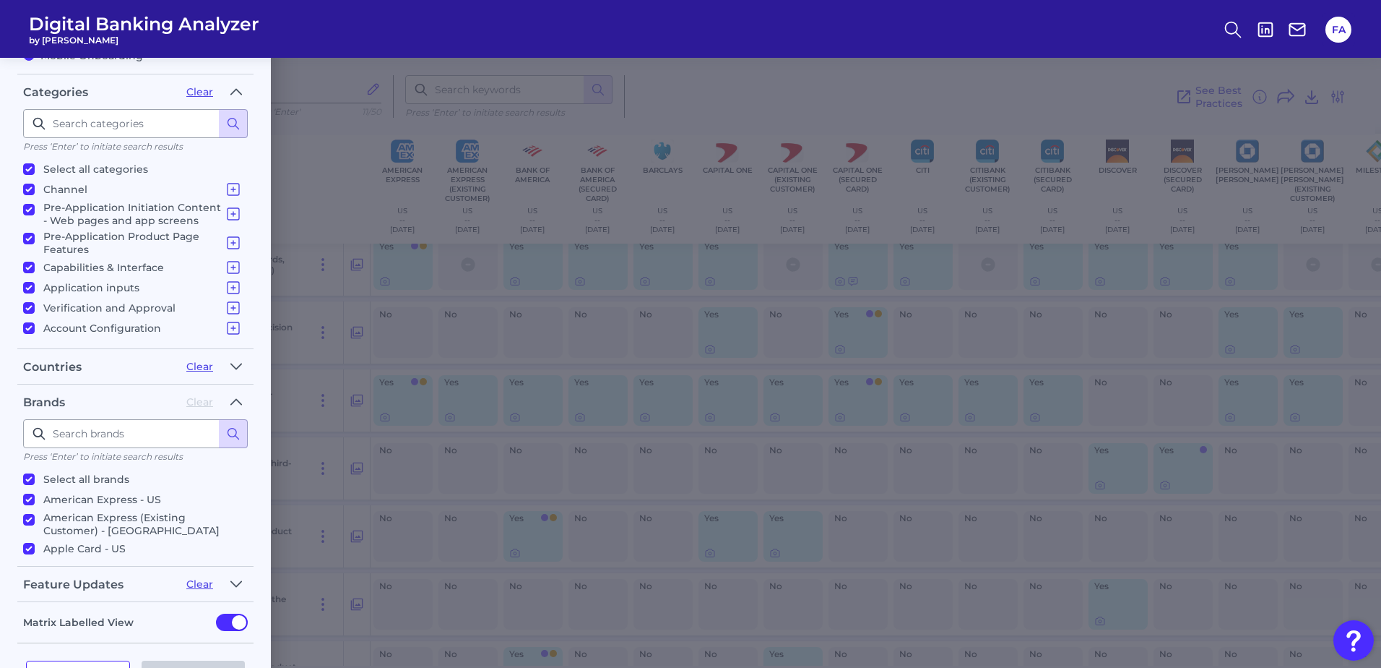
checkbox input "true"
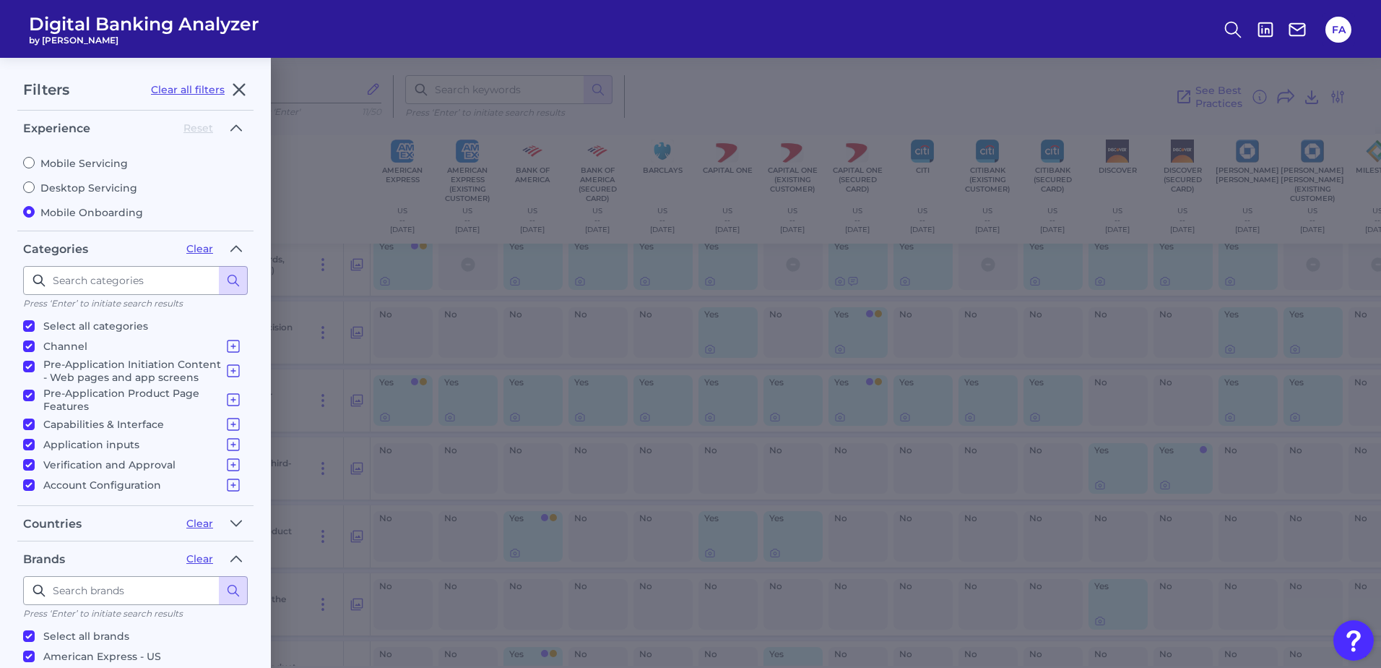
click at [28, 324] on input "Select all categories" at bounding box center [29, 326] width 12 height 12
click at [26, 367] on input "Pre-Application Initiation Content - Web pages and app screens Pre-Application …" at bounding box center [29, 367] width 12 height 12
click at [27, 397] on input "Pre-Application Product Page Features Product Selection Eligibility Additional …" at bounding box center [29, 395] width 12 height 12
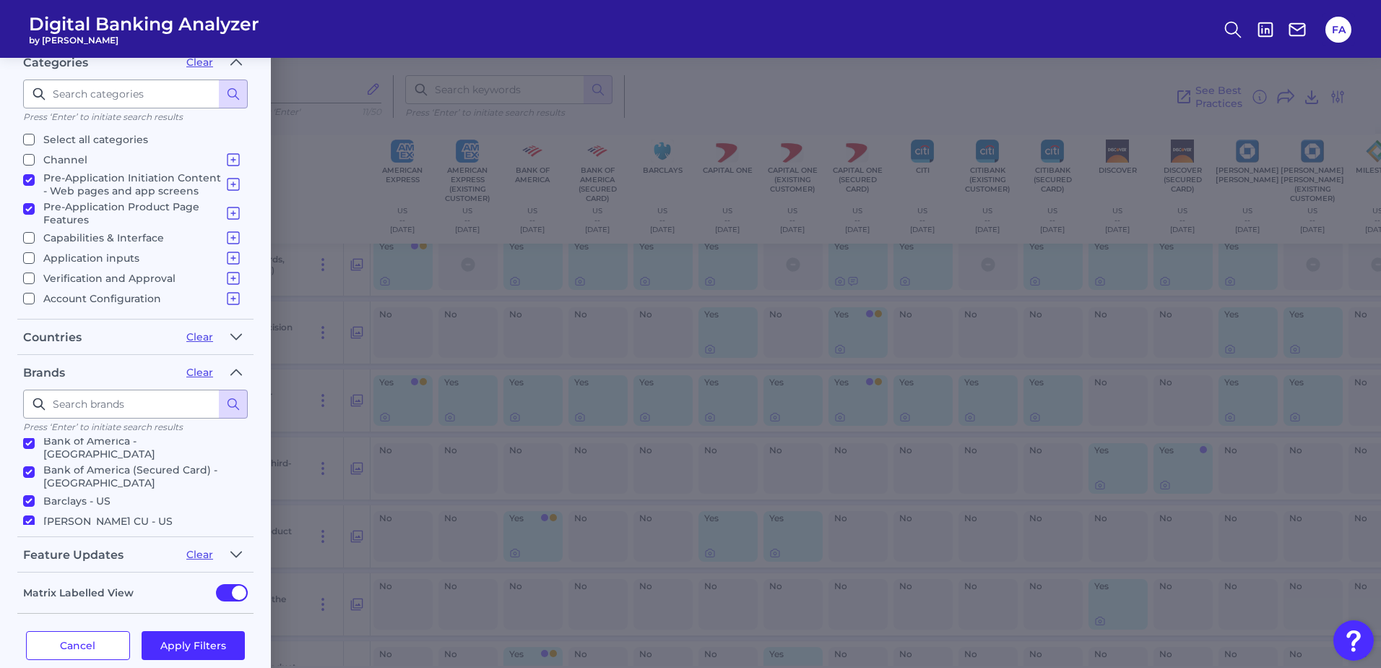
scroll to position [207, 0]
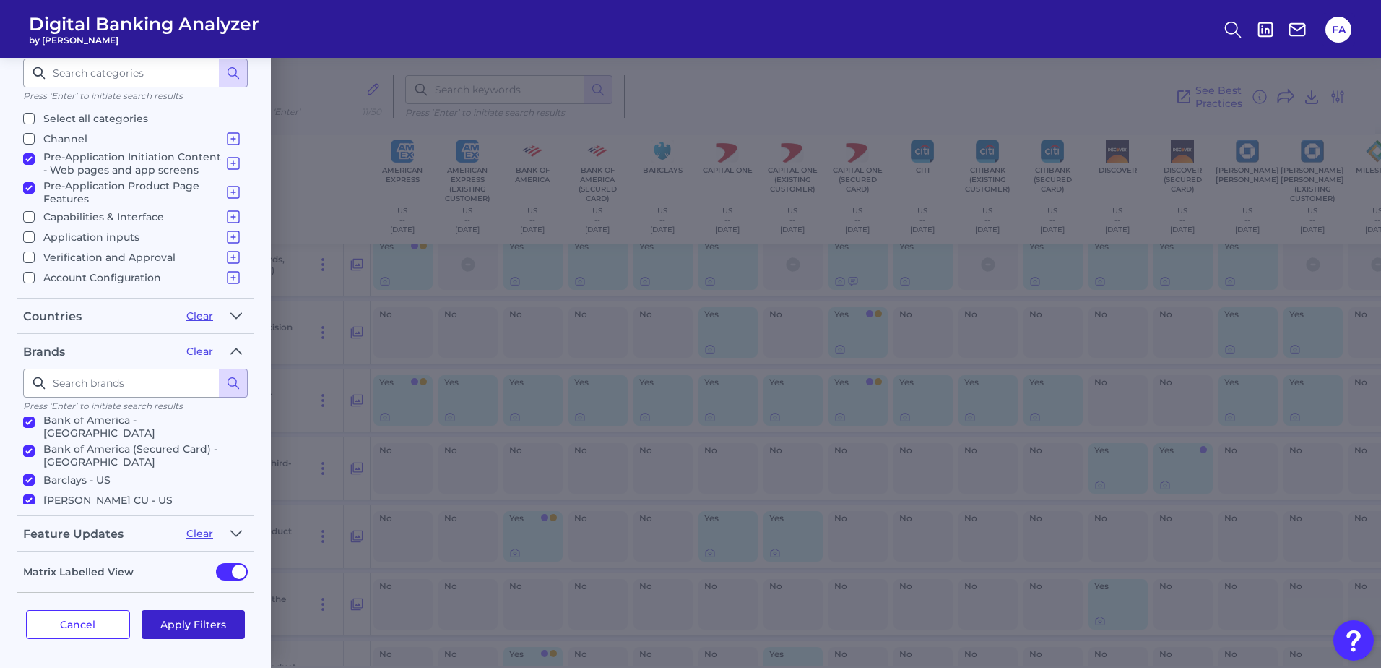
click at [206, 624] on button "Apply Filters" at bounding box center [194, 624] width 104 height 29
click at [212, 607] on div "Filters Clear all filters Experience Reset Mobile Servicing Desktop Servicing M…" at bounding box center [690, 363] width 1381 height 610
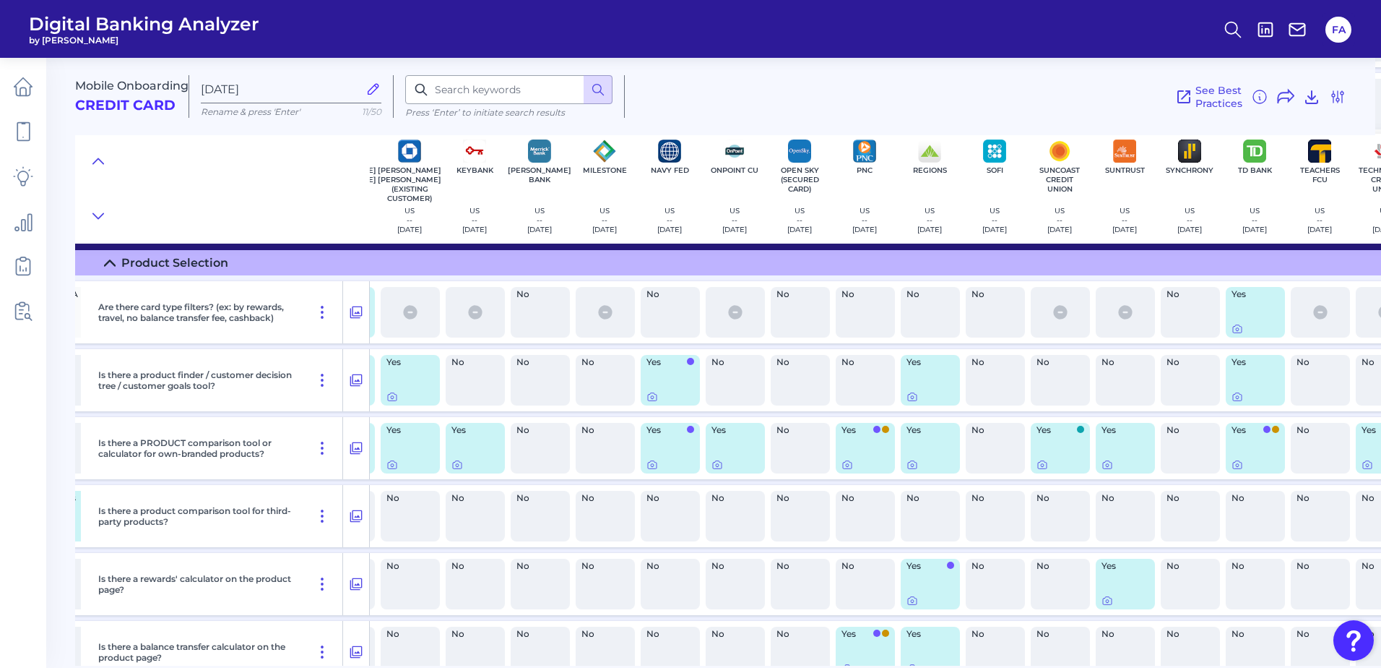
scroll to position [850, 1495]
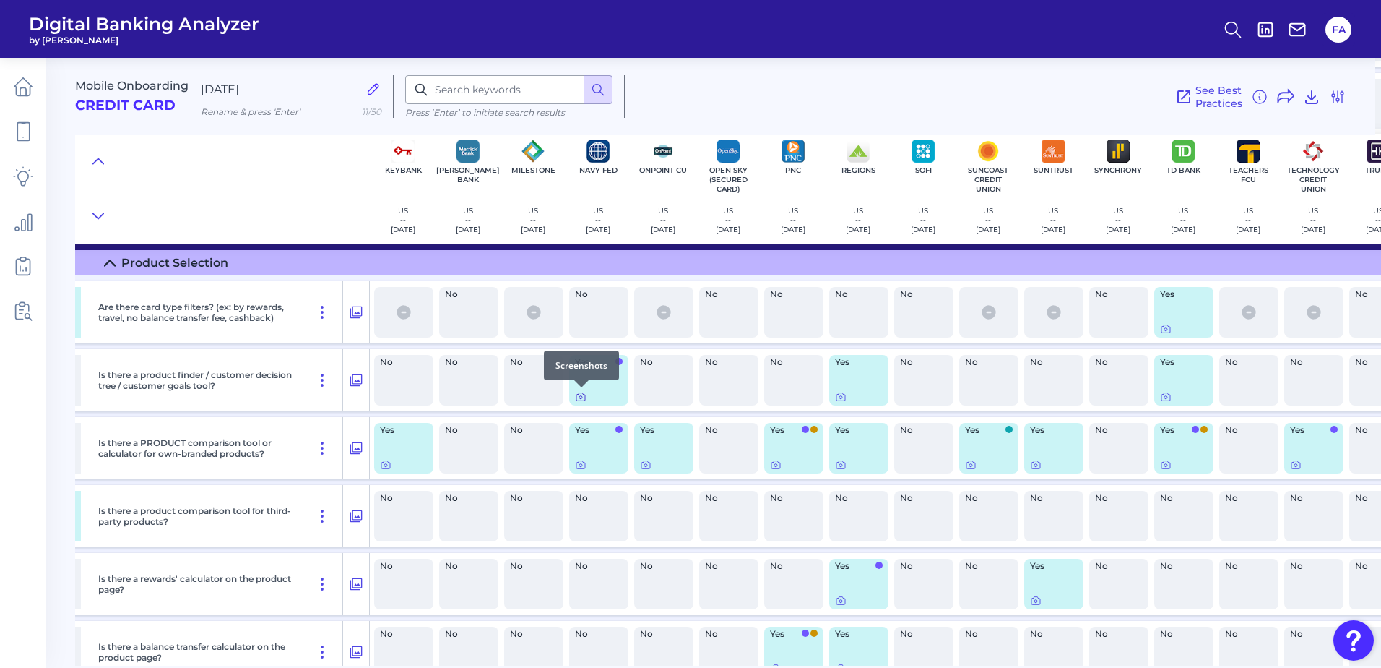
click at [585, 398] on icon at bounding box center [581, 397] width 12 height 12
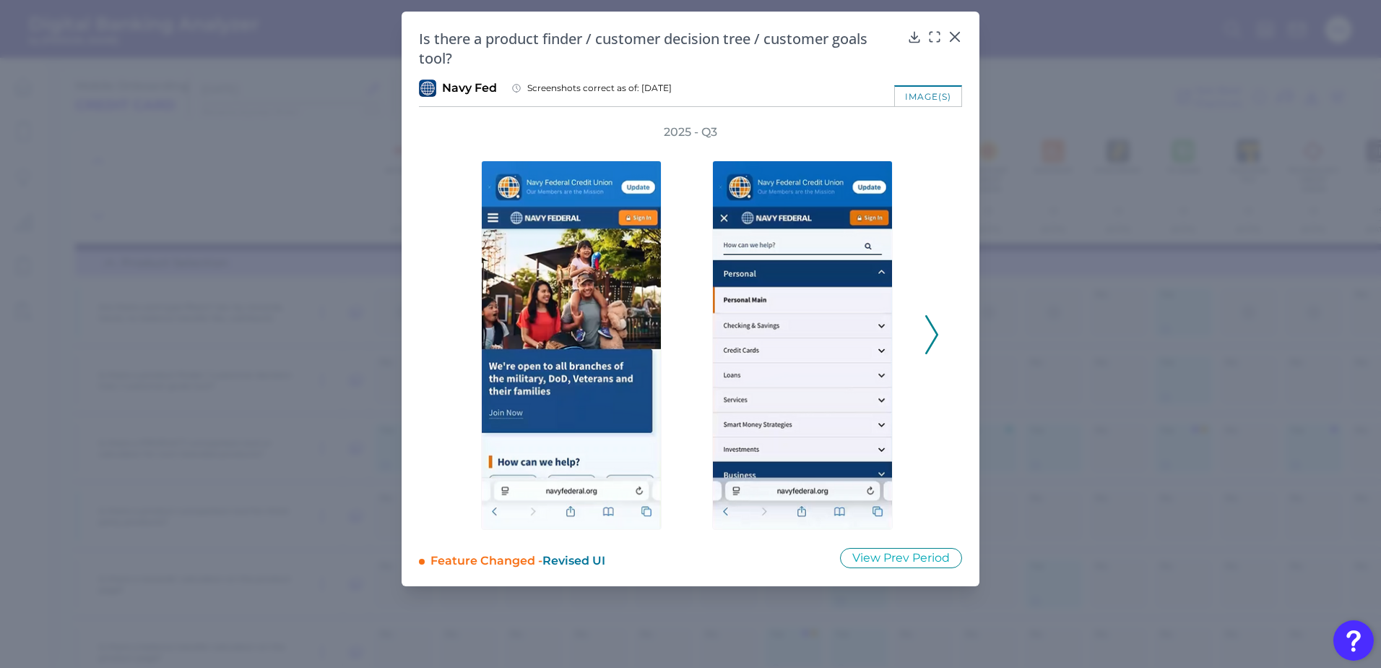
click at [937, 340] on icon at bounding box center [932, 334] width 13 height 39
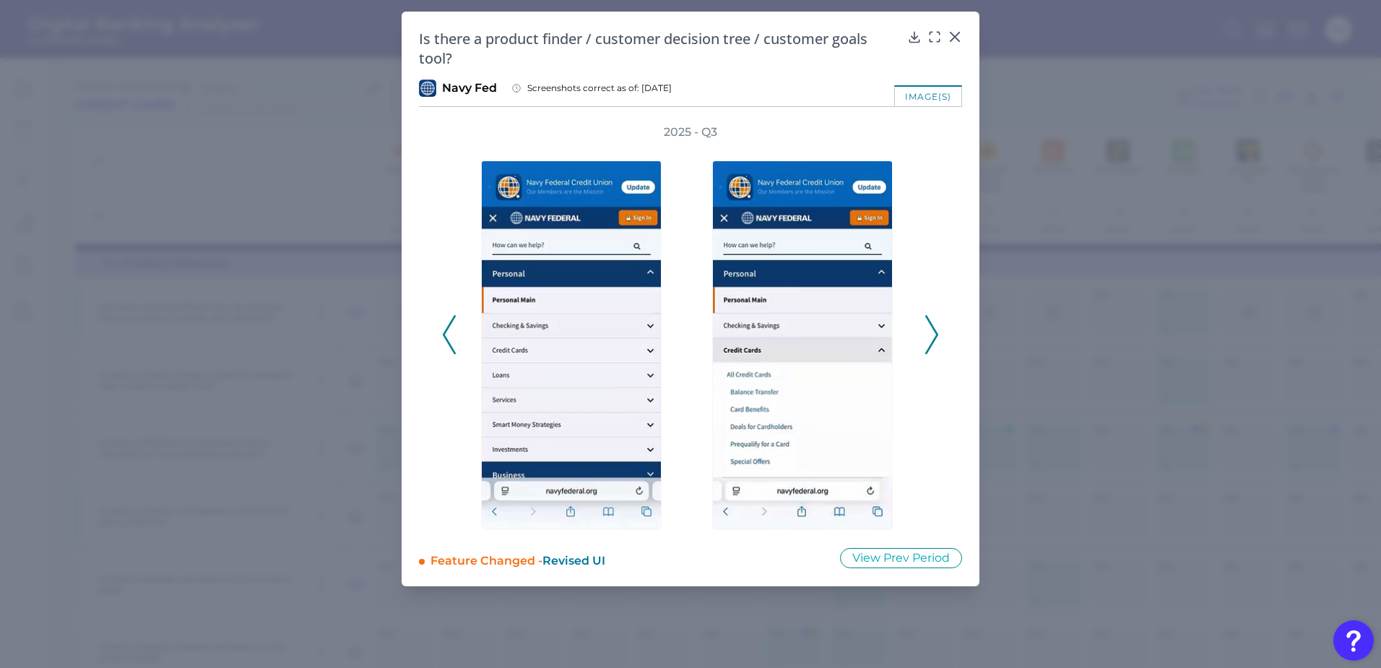
click at [937, 340] on icon at bounding box center [932, 334] width 13 height 39
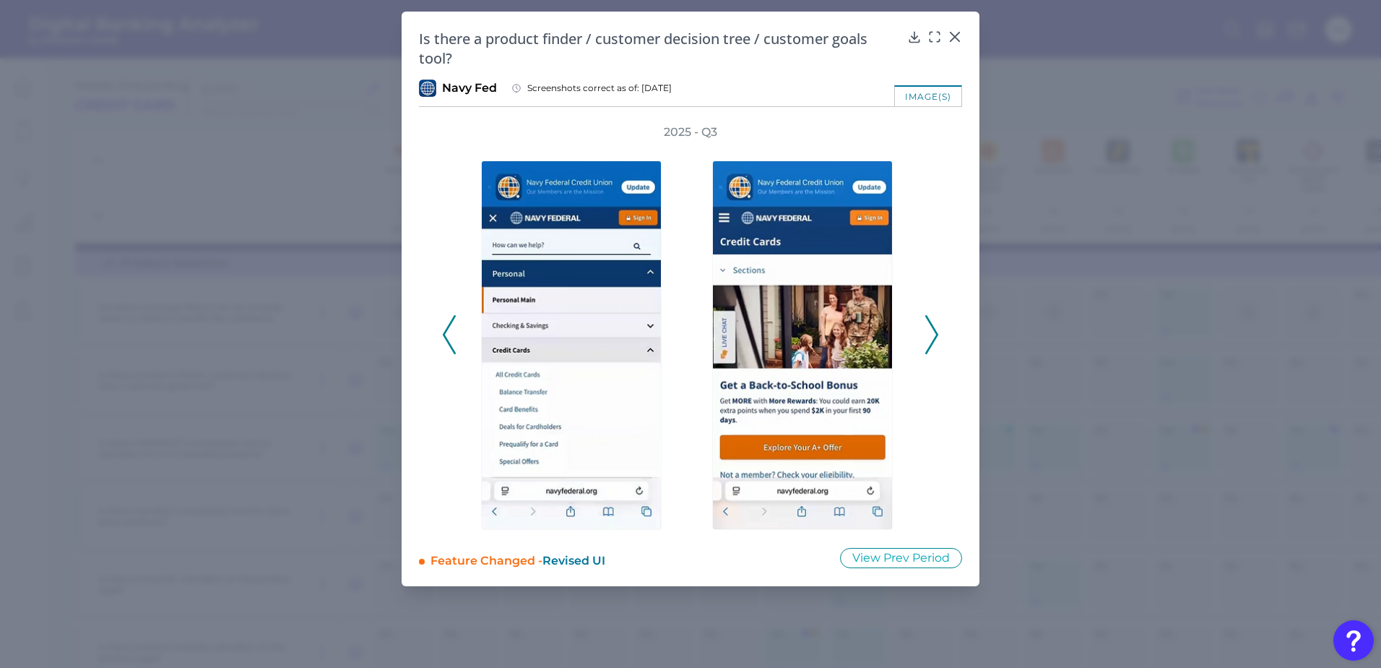
click at [937, 340] on icon at bounding box center [932, 334] width 13 height 39
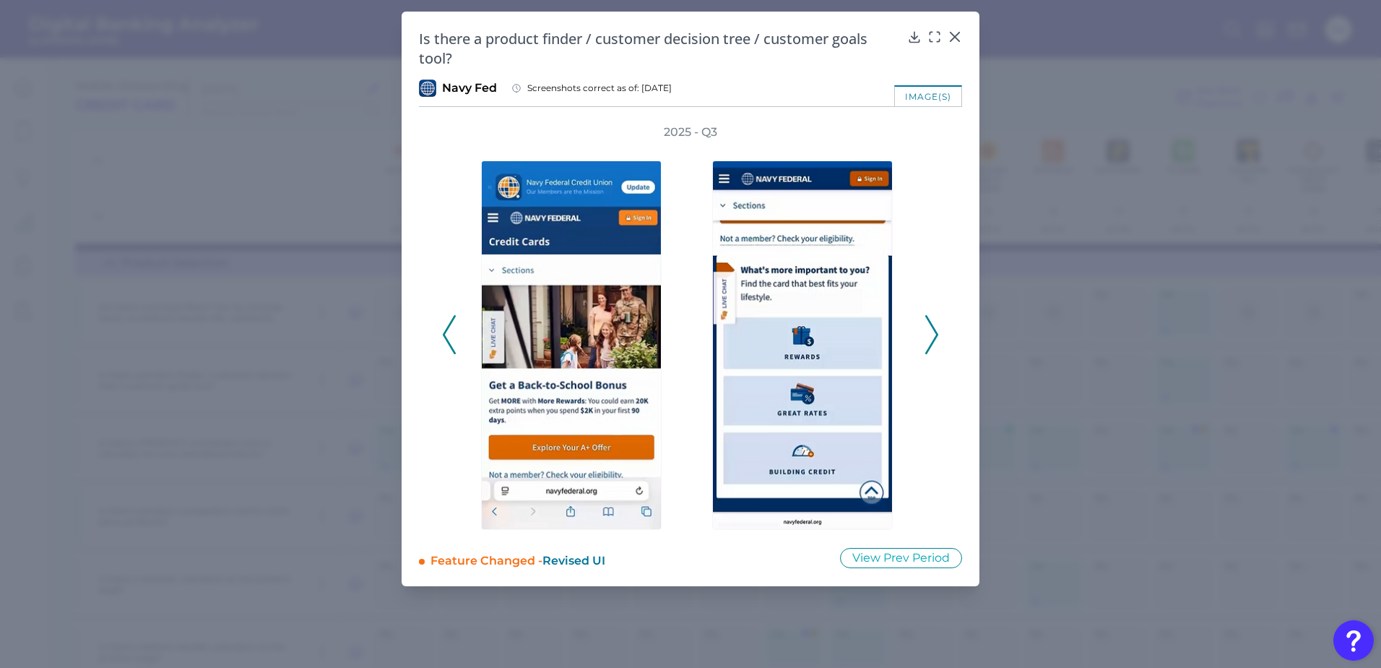
click at [937, 340] on icon at bounding box center [932, 334] width 13 height 39
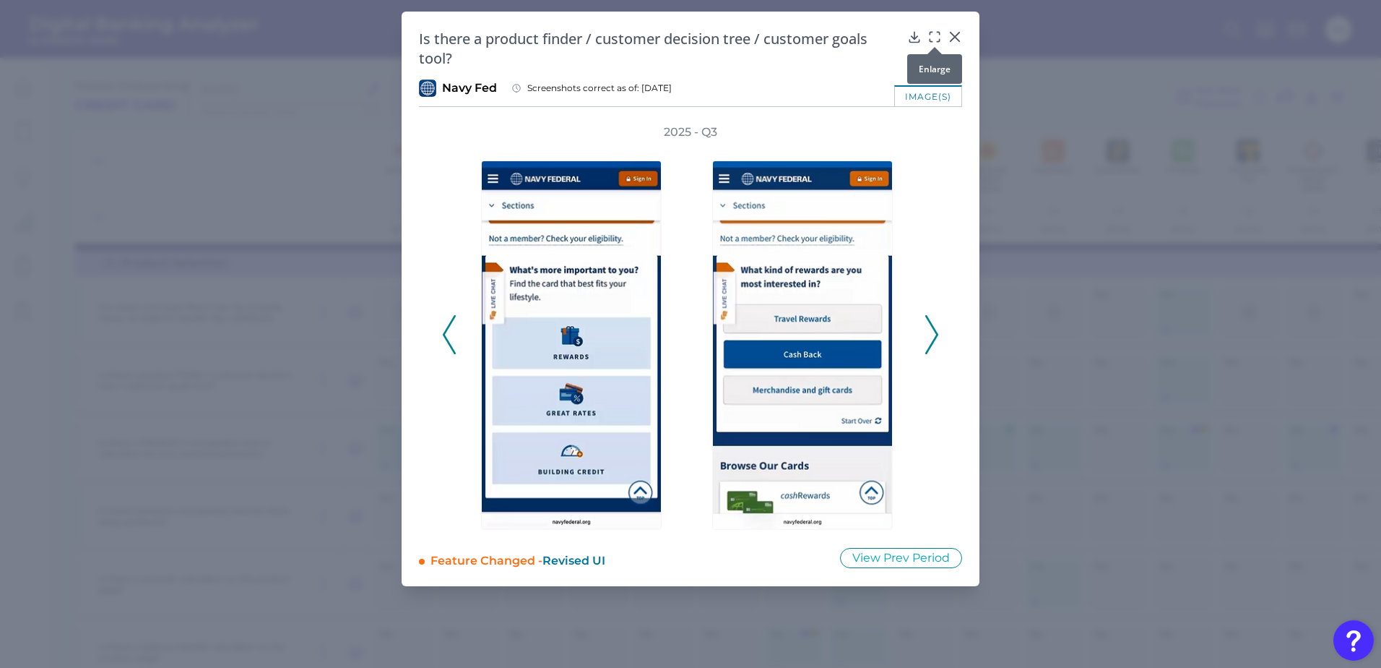
click at [931, 39] on icon at bounding box center [931, 40] width 2 height 2
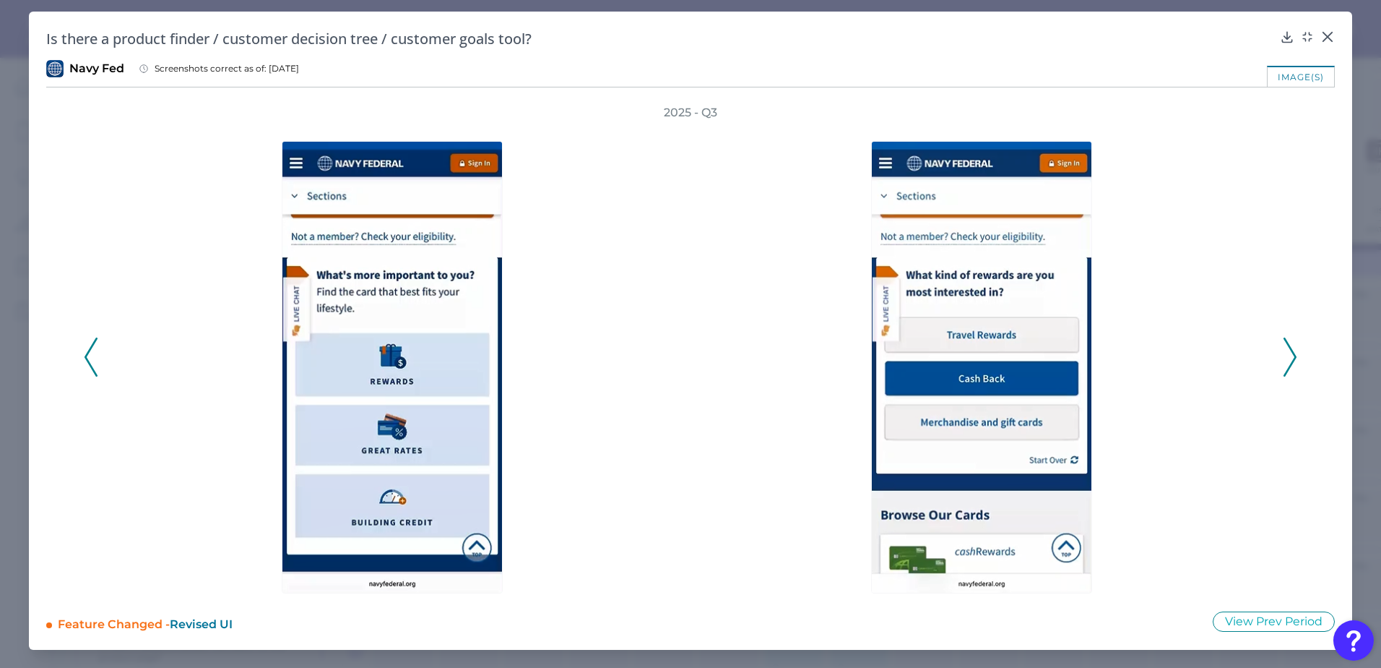
click at [1285, 360] on icon at bounding box center [1290, 356] width 13 height 39
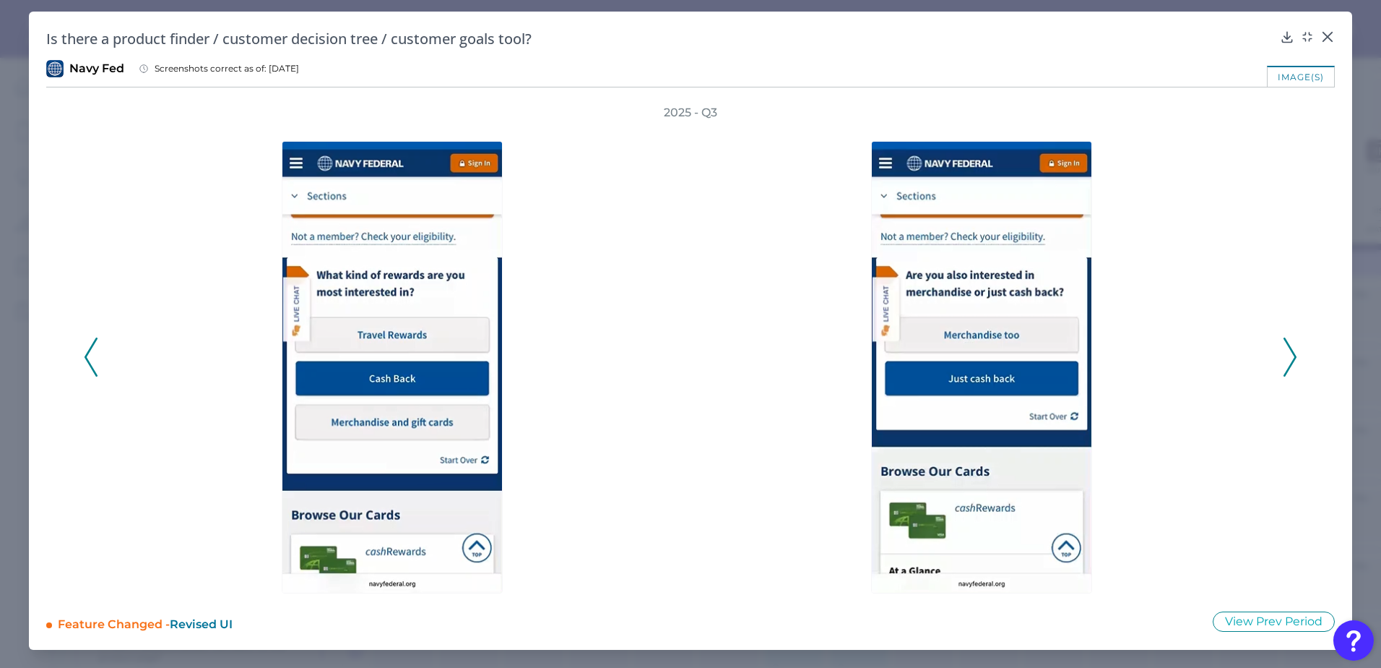
click at [1290, 359] on icon at bounding box center [1290, 356] width 13 height 39
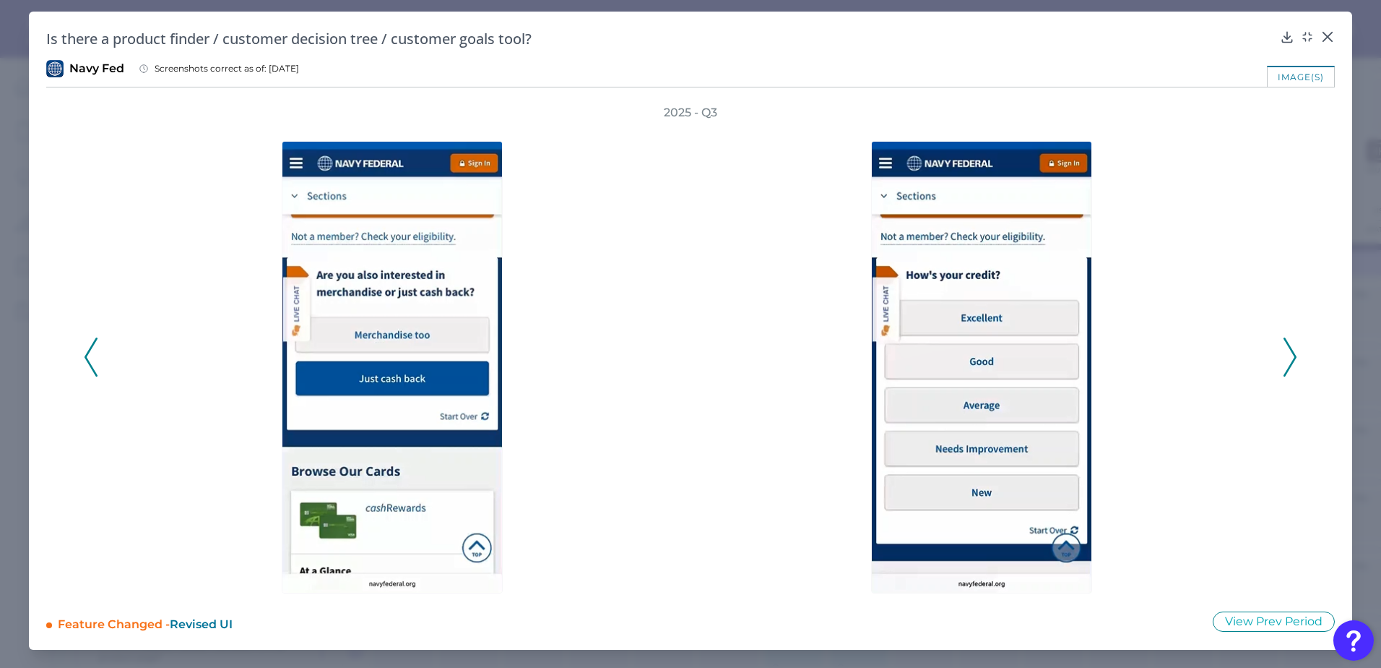
click at [1290, 359] on icon at bounding box center [1290, 356] width 13 height 39
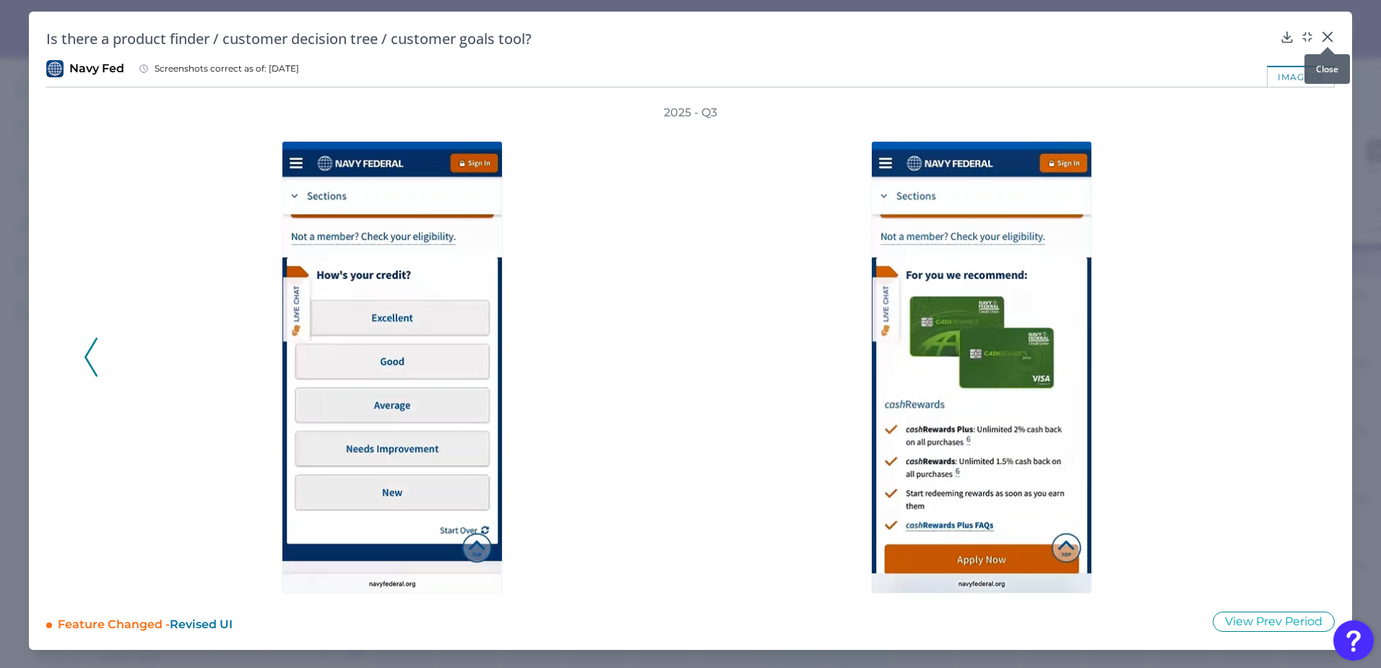
click at [1328, 34] on icon at bounding box center [1328, 37] width 14 height 14
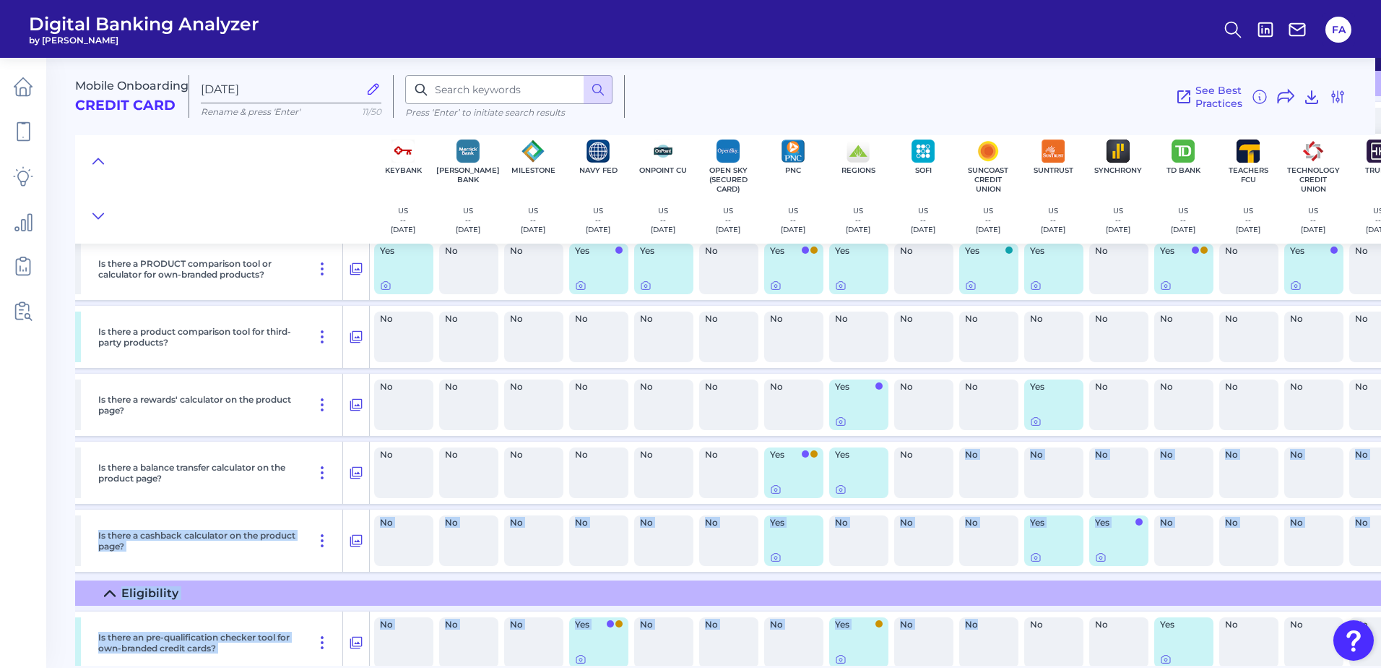
drag, startPoint x: 943, startPoint y: 659, endPoint x: 978, endPoint y: 657, distance: 35.4
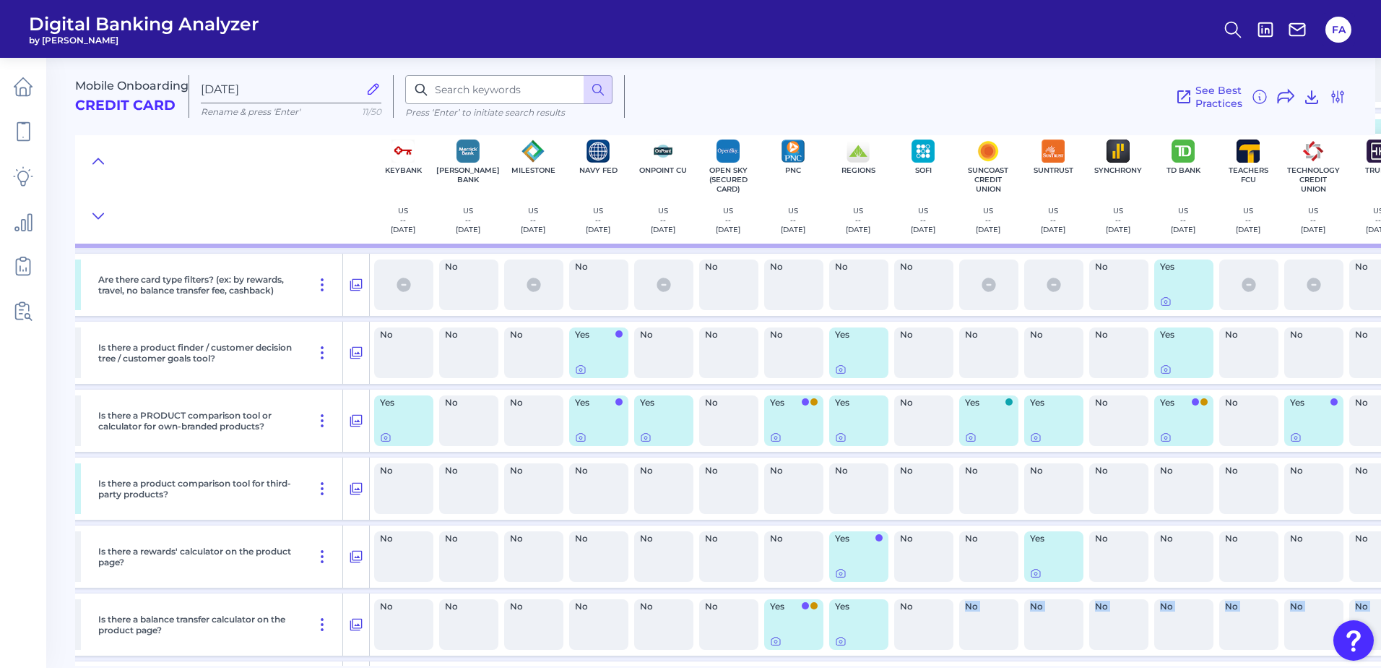
scroll to position [877, 1495]
click at [950, 613] on div "No" at bounding box center [923, 625] width 59 height 51
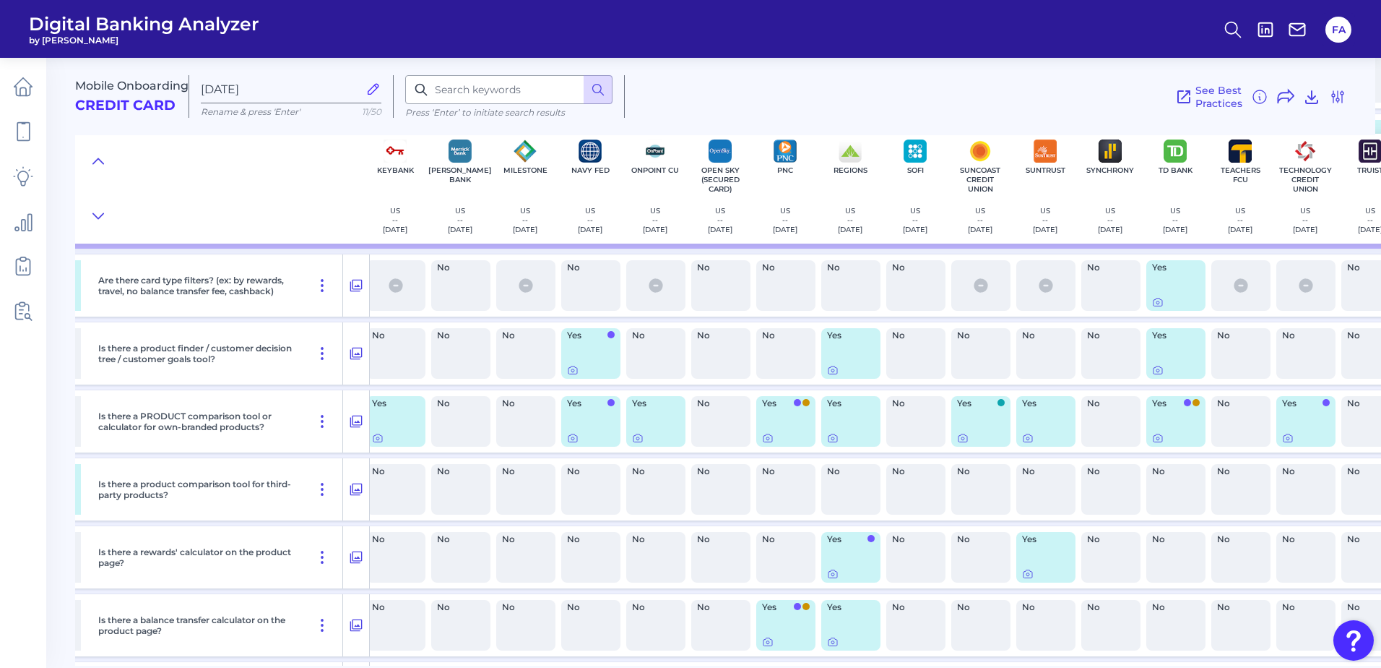
scroll to position [877, 1496]
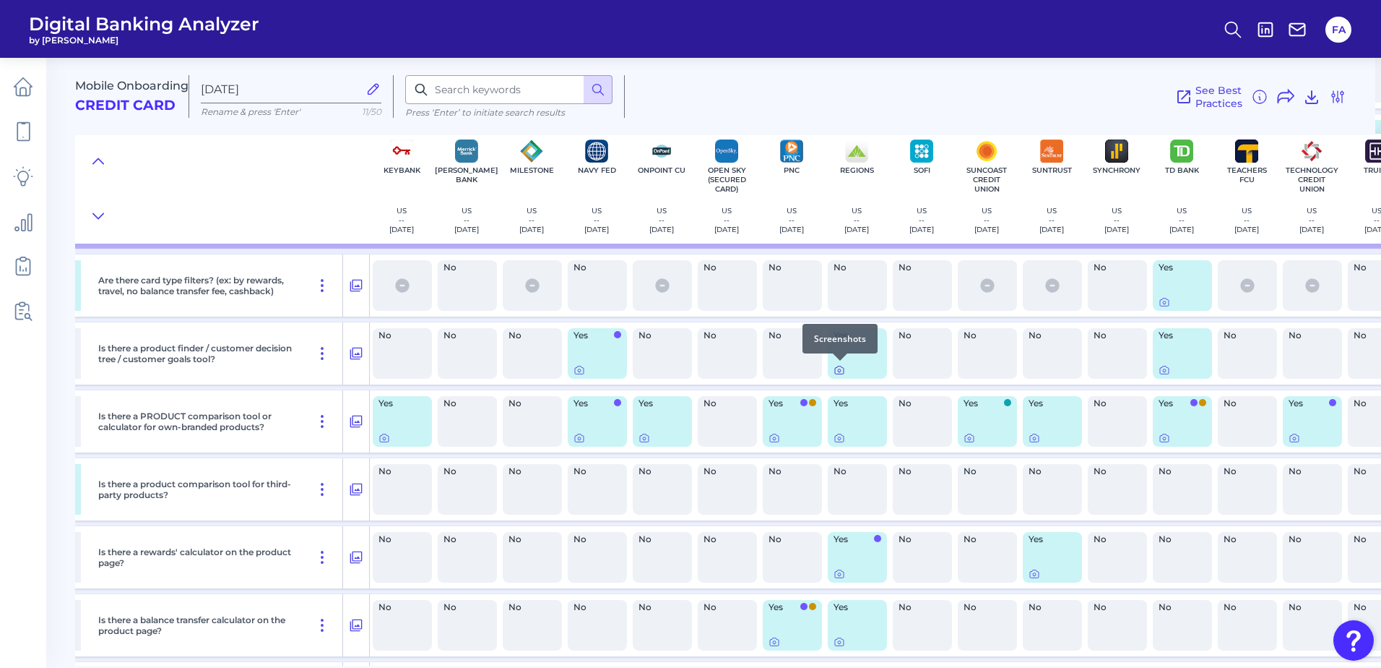
click at [836, 368] on icon at bounding box center [839, 370] width 9 height 8
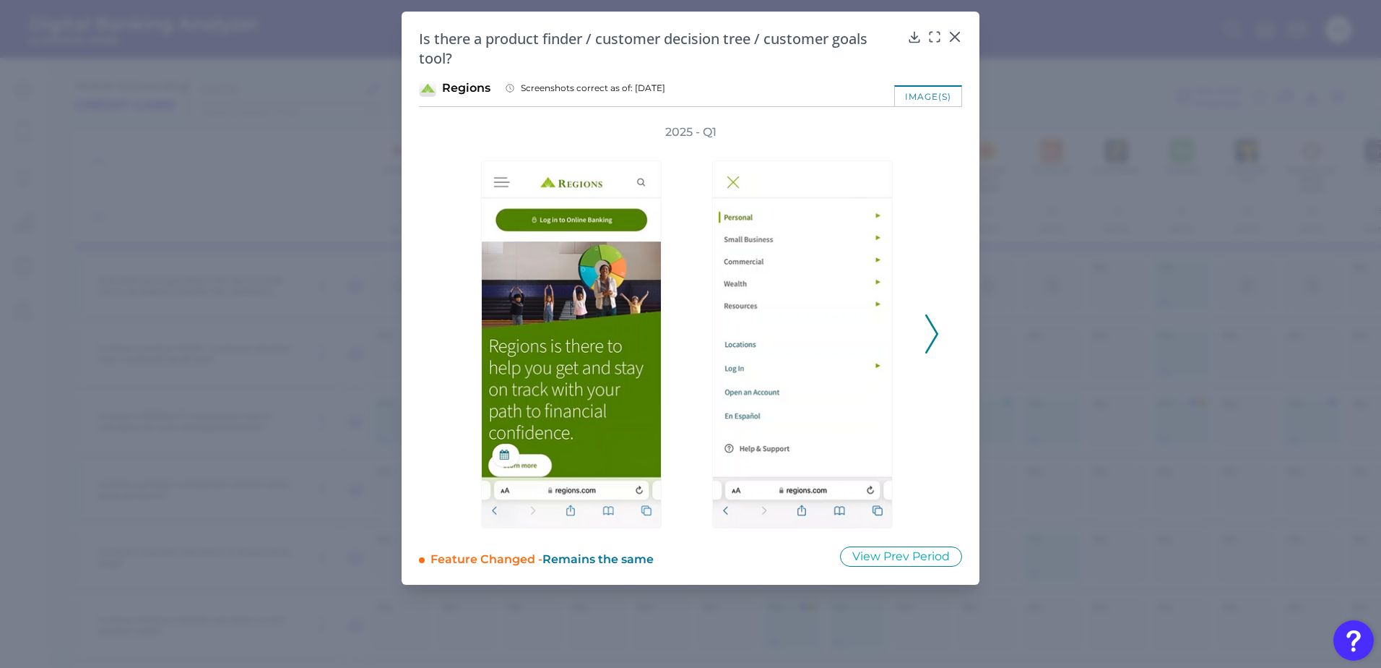
click at [928, 322] on icon at bounding box center [932, 333] width 13 height 39
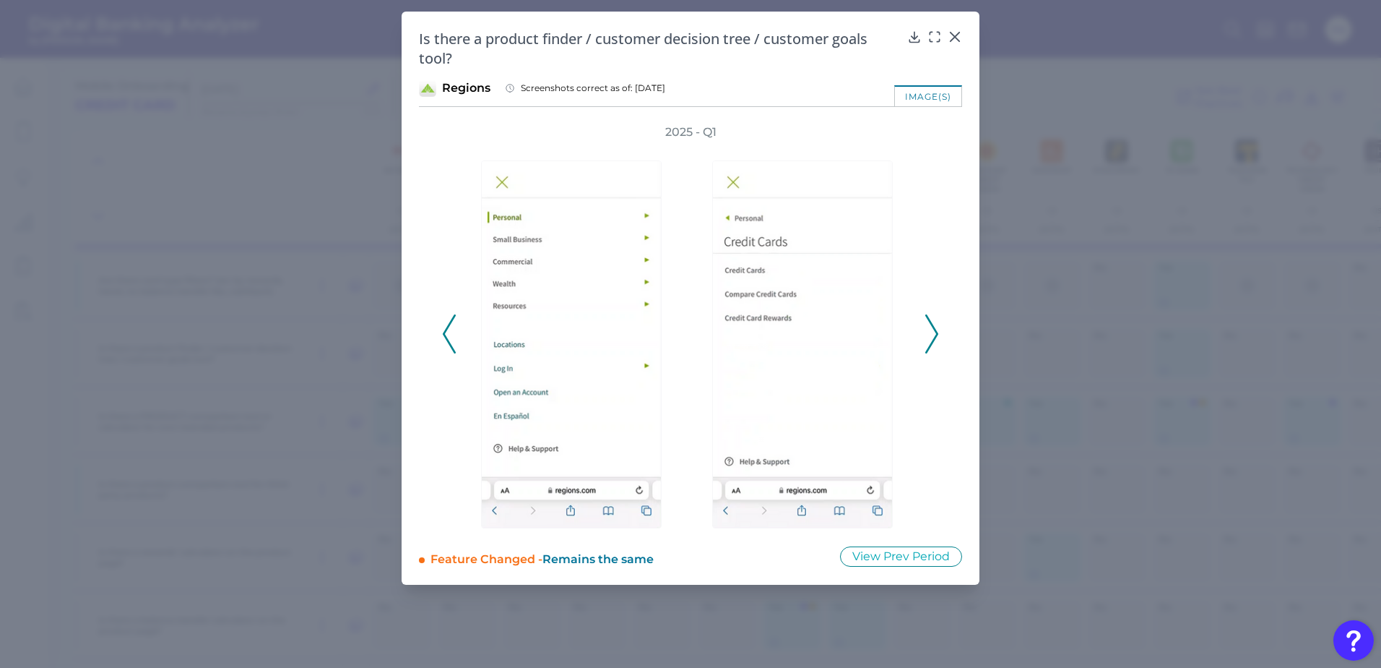
click at [928, 322] on icon at bounding box center [932, 333] width 13 height 39
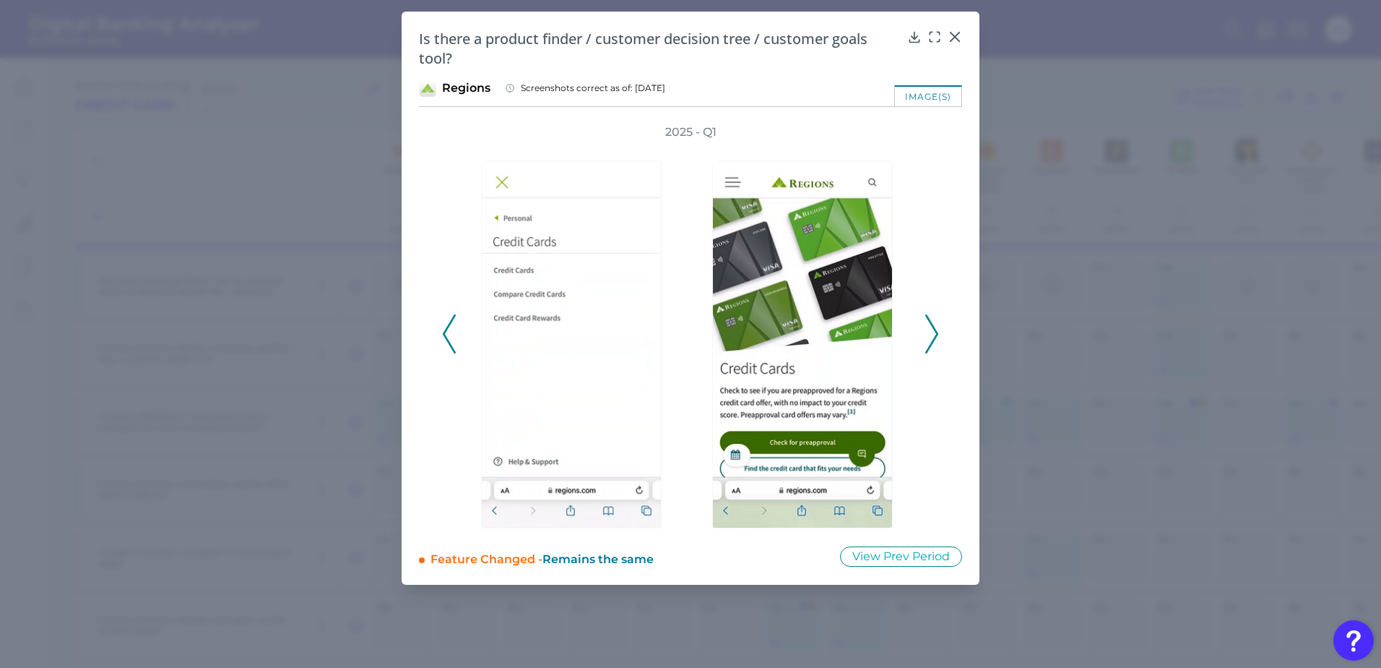
click at [928, 322] on icon at bounding box center [932, 333] width 13 height 39
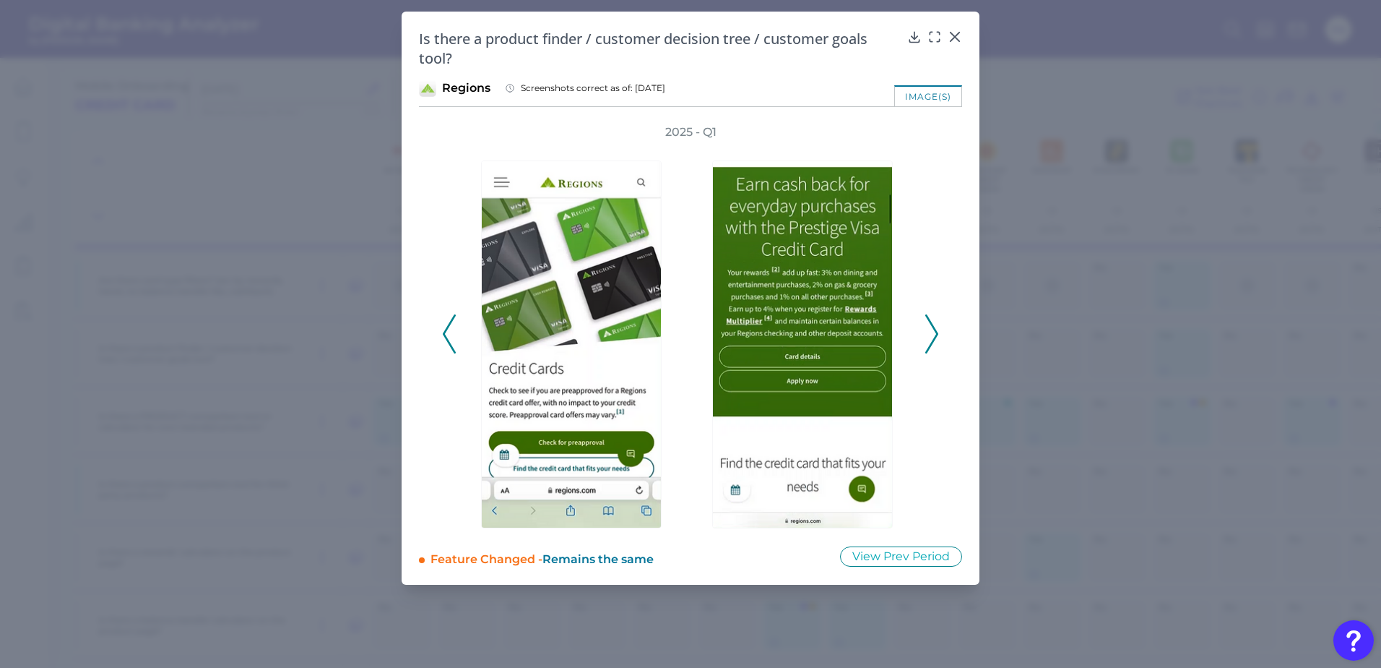
click at [928, 322] on icon at bounding box center [932, 333] width 13 height 39
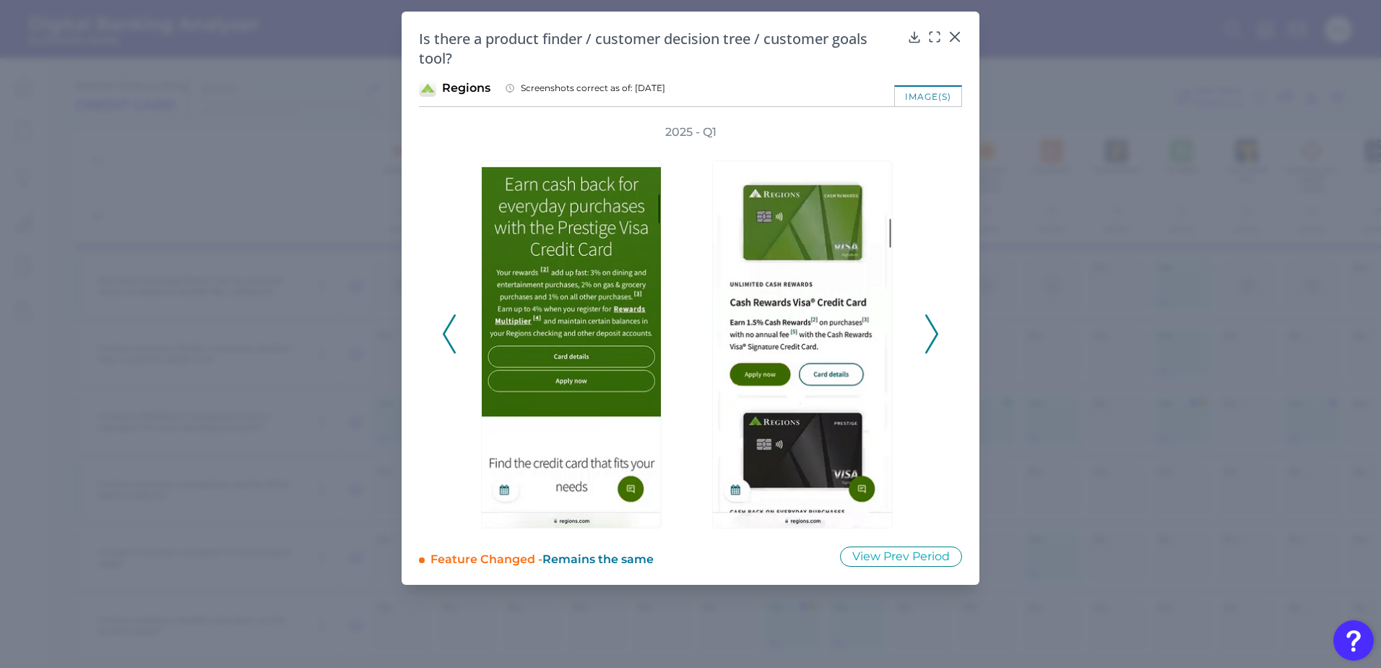
click at [928, 322] on icon at bounding box center [932, 333] width 13 height 39
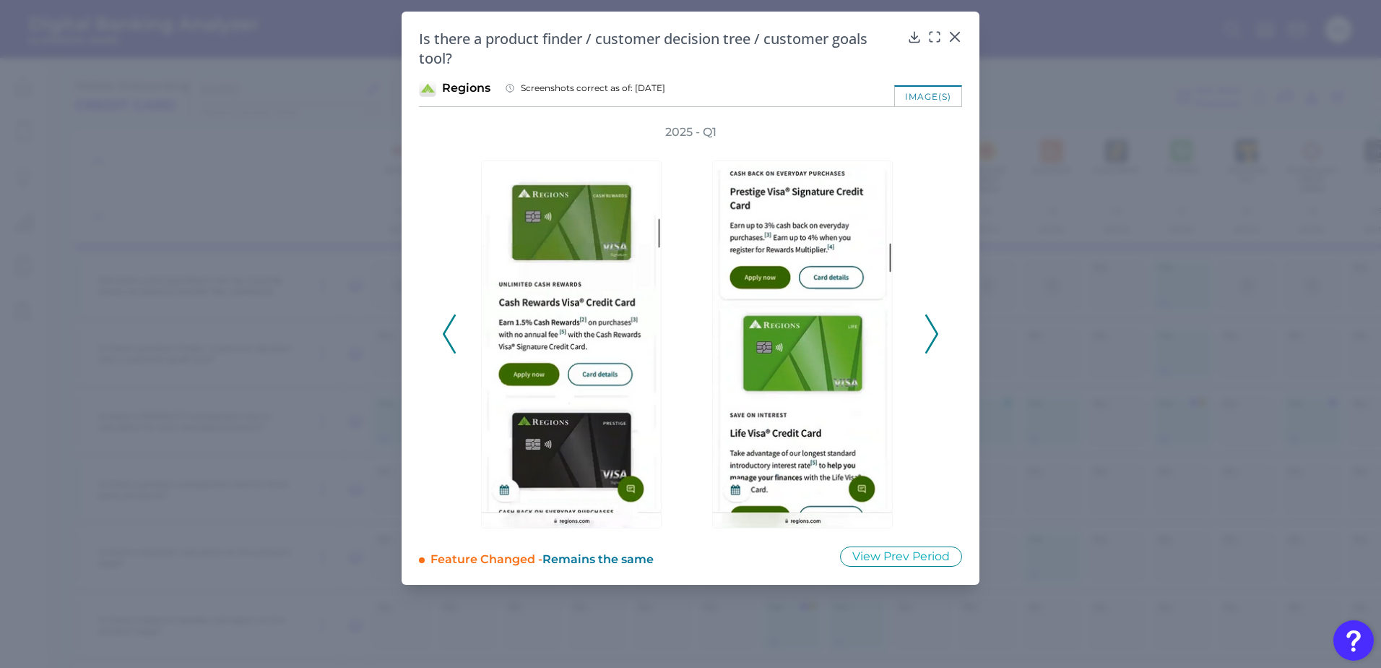
click at [928, 322] on icon at bounding box center [932, 333] width 13 height 39
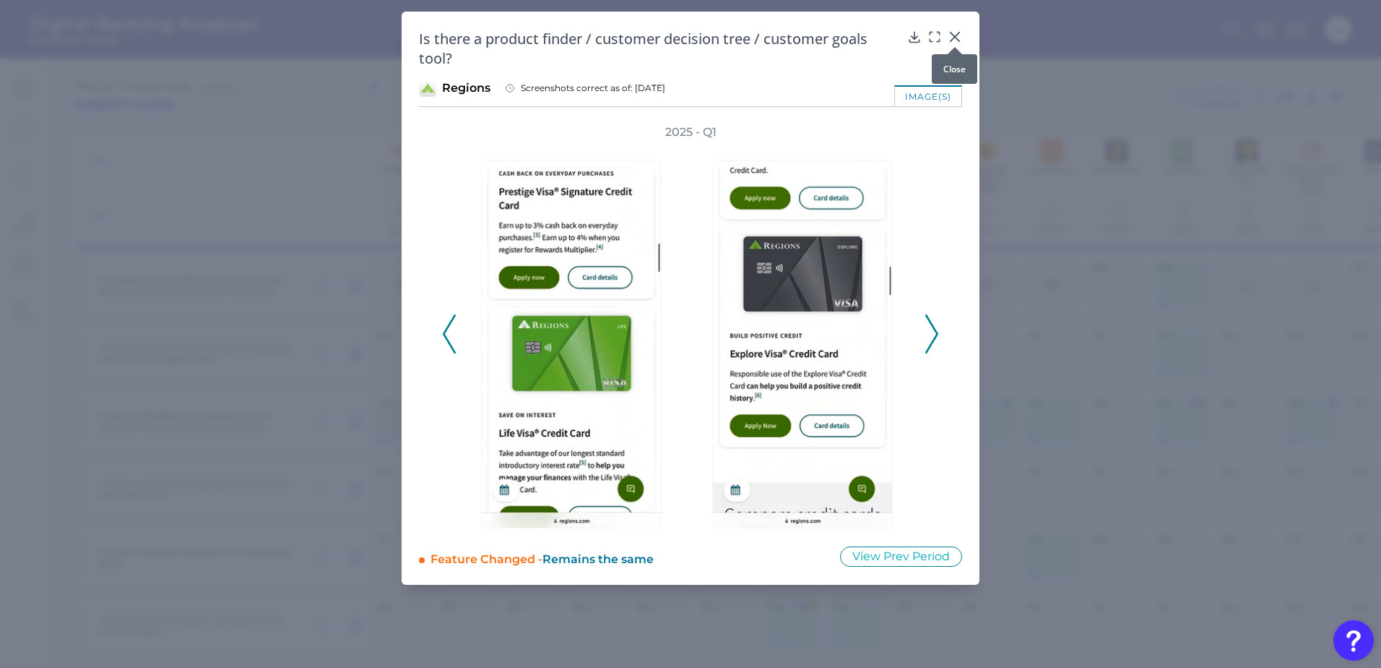
click at [953, 33] on icon at bounding box center [955, 37] width 14 height 14
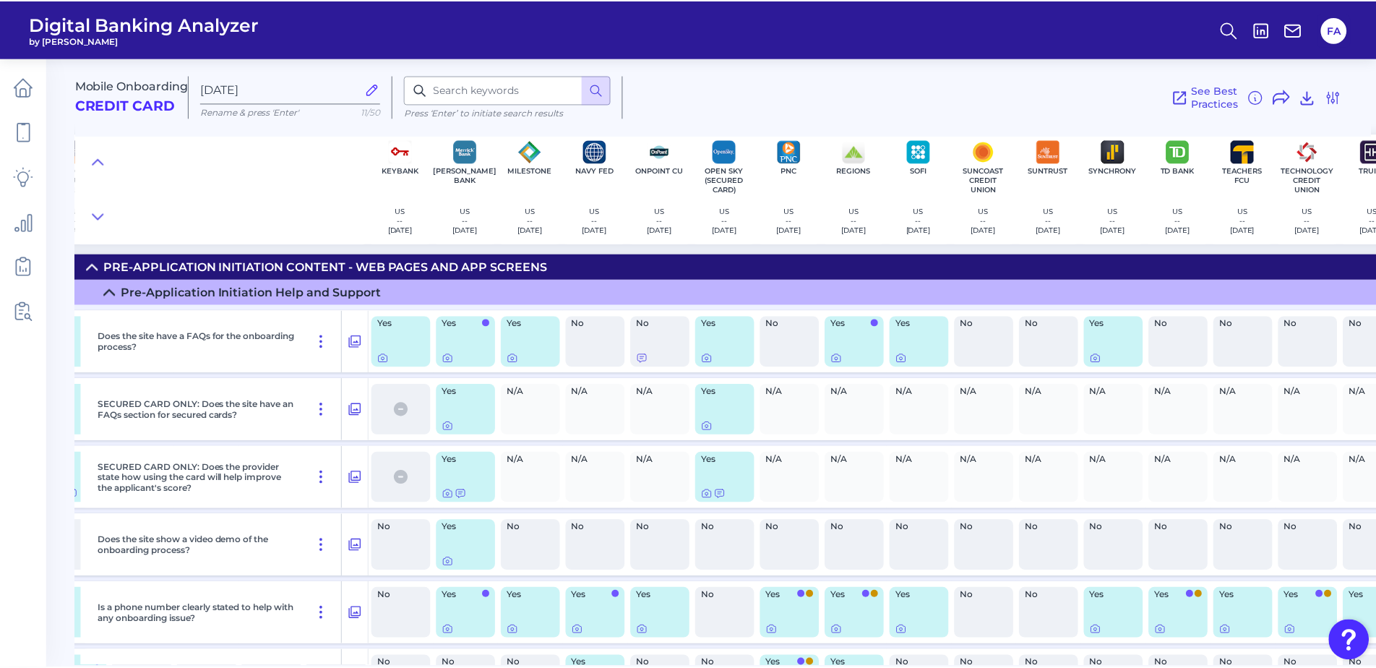
scroll to position [0, 1496]
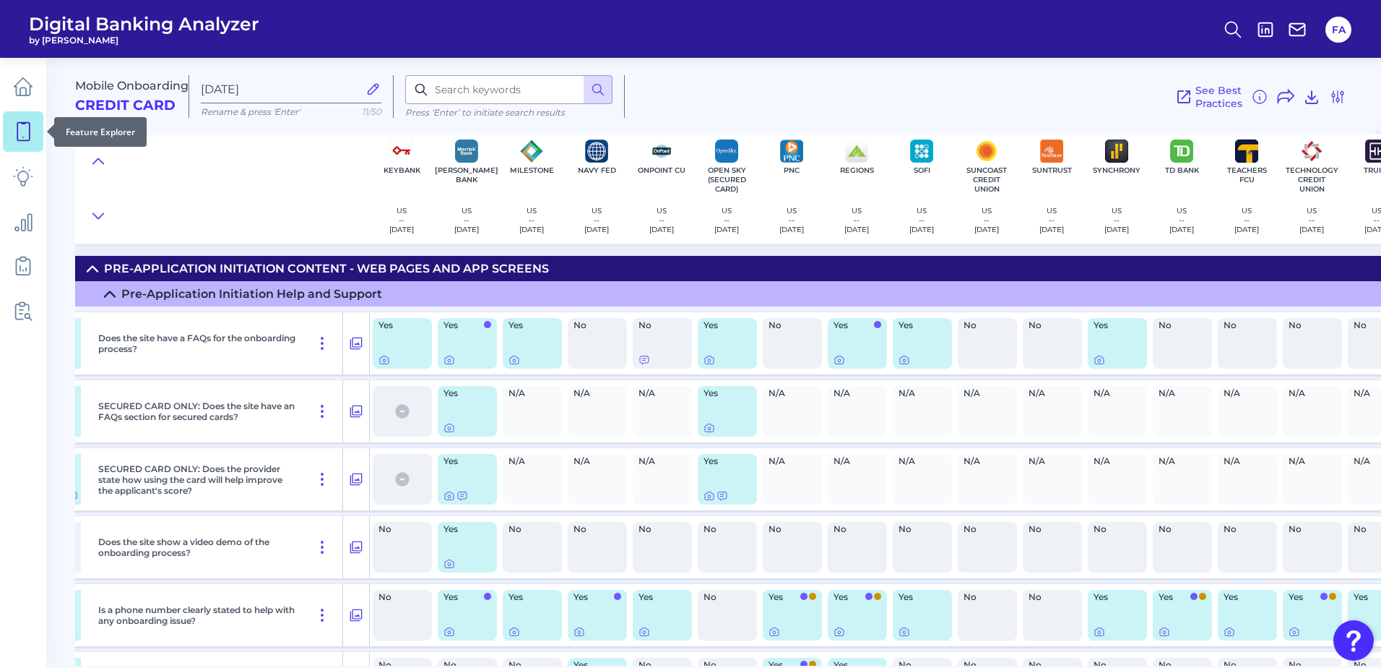
click at [27, 137] on icon at bounding box center [23, 131] width 20 height 20
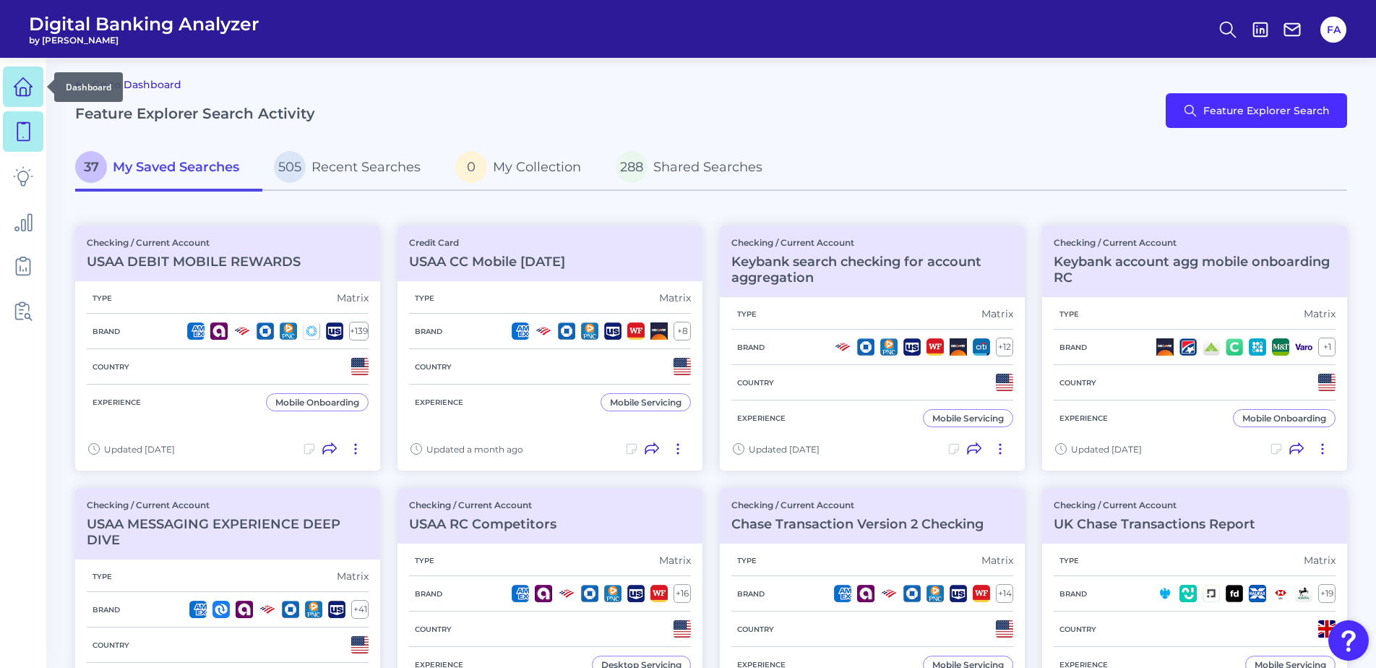
click at [33, 87] on icon at bounding box center [23, 87] width 20 height 20
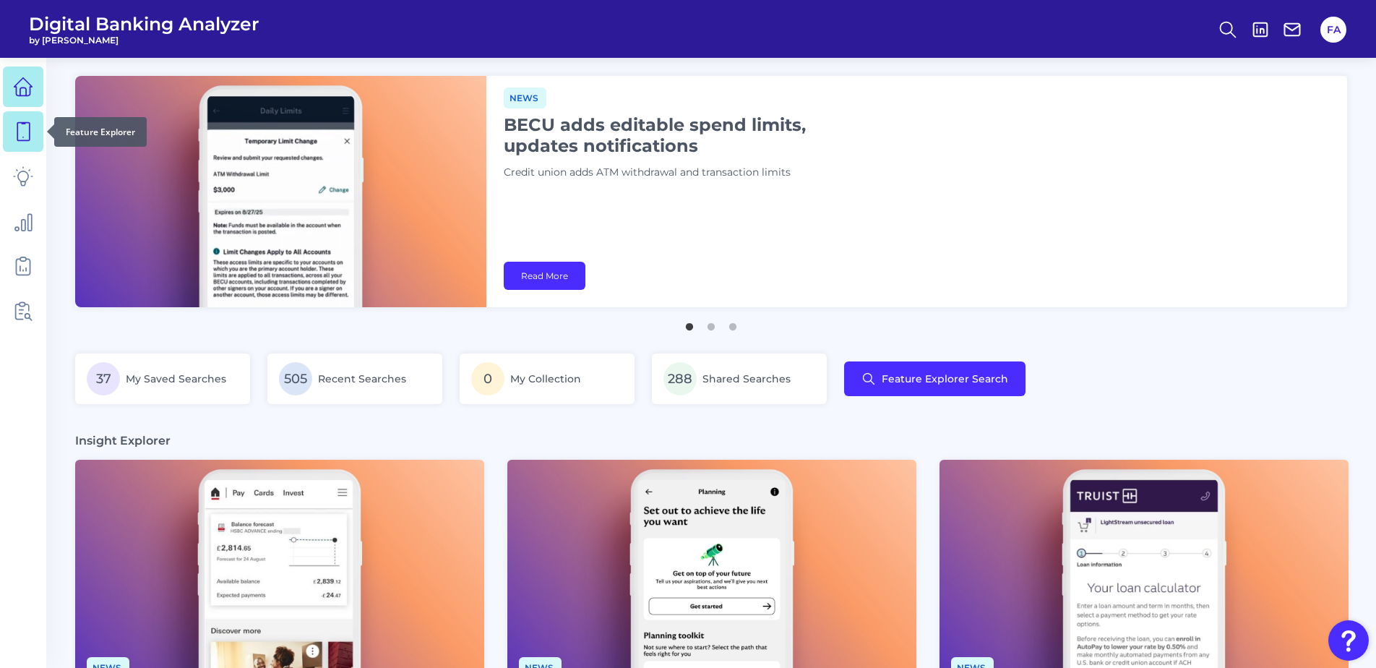
click at [16, 134] on icon at bounding box center [23, 131] width 20 height 20
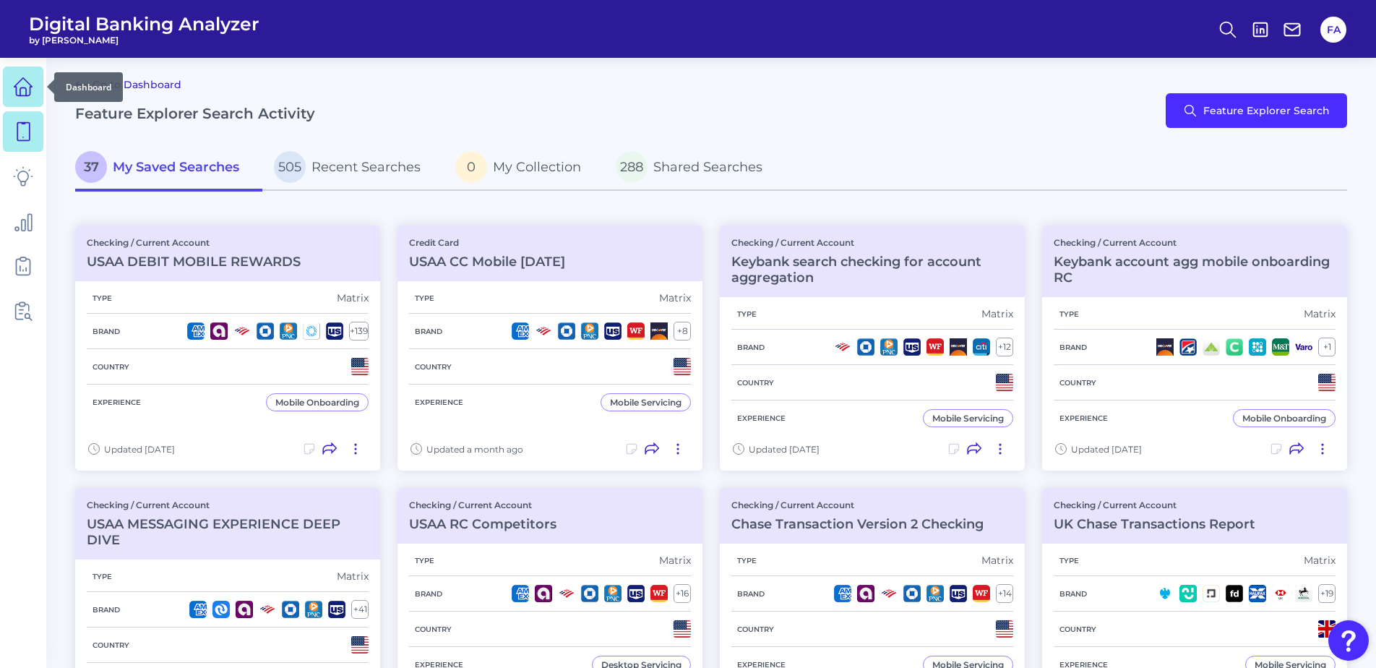
click at [27, 95] on icon at bounding box center [23, 87] width 20 height 20
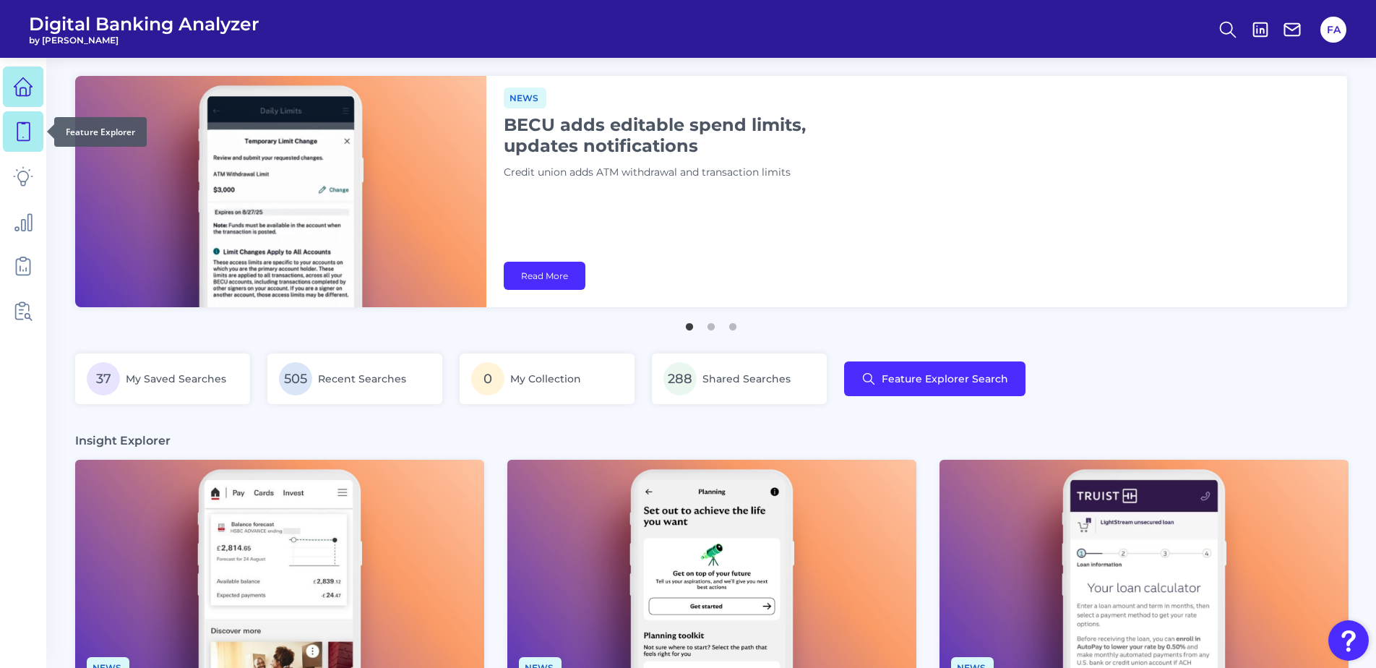
click at [31, 137] on icon at bounding box center [23, 131] width 20 height 20
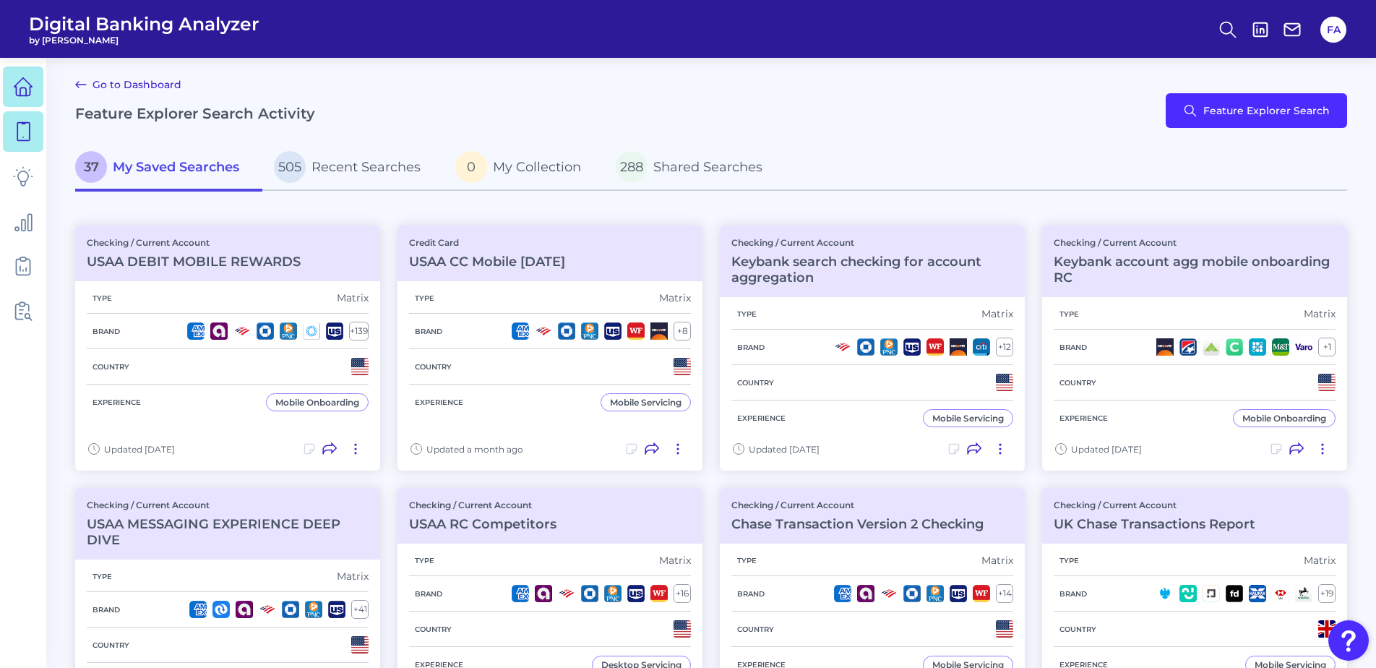
click at [43, 98] on link at bounding box center [23, 86] width 40 height 40
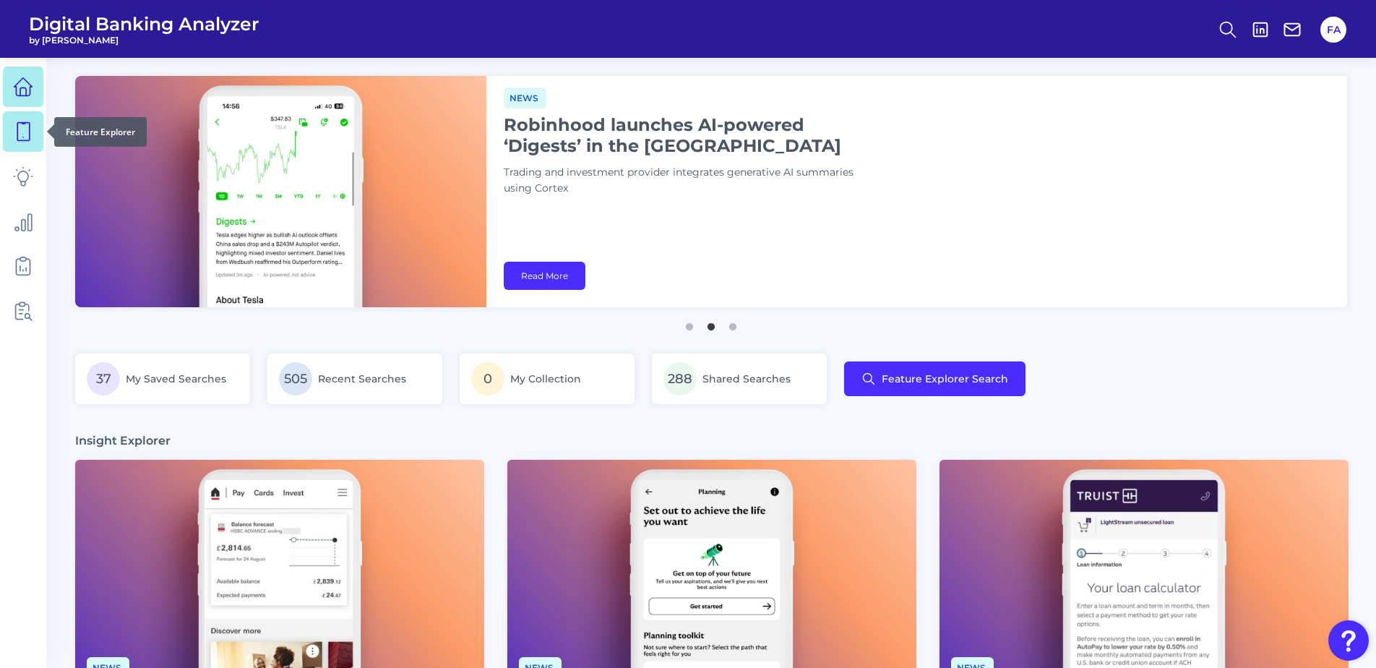
click at [5, 134] on link at bounding box center [23, 131] width 40 height 40
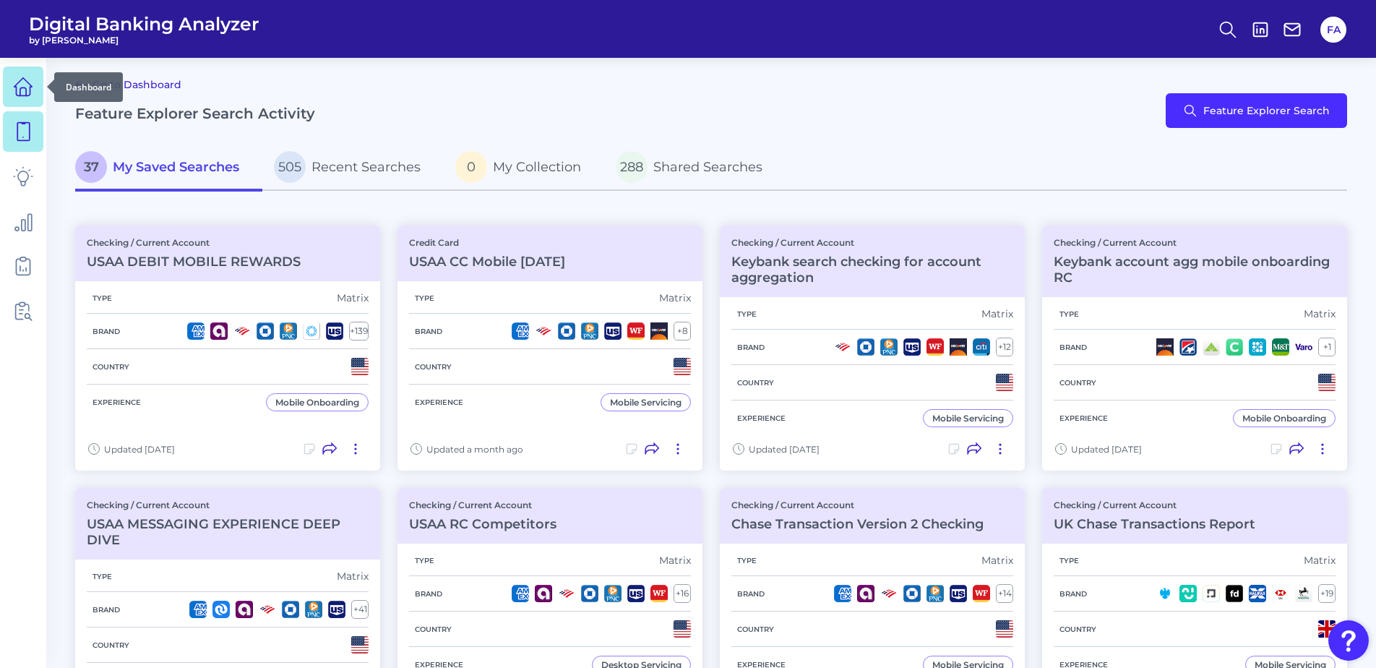
click at [12, 87] on link at bounding box center [23, 86] width 40 height 40
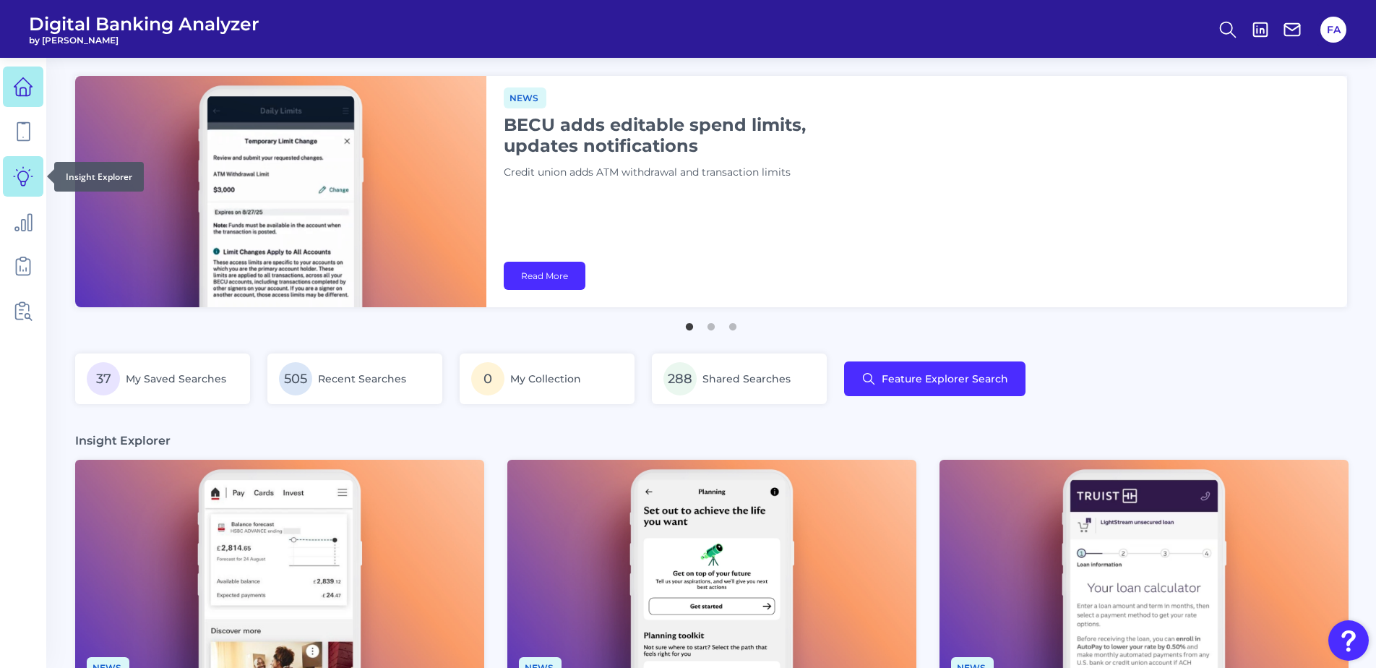
click at [22, 171] on icon at bounding box center [23, 176] width 19 height 19
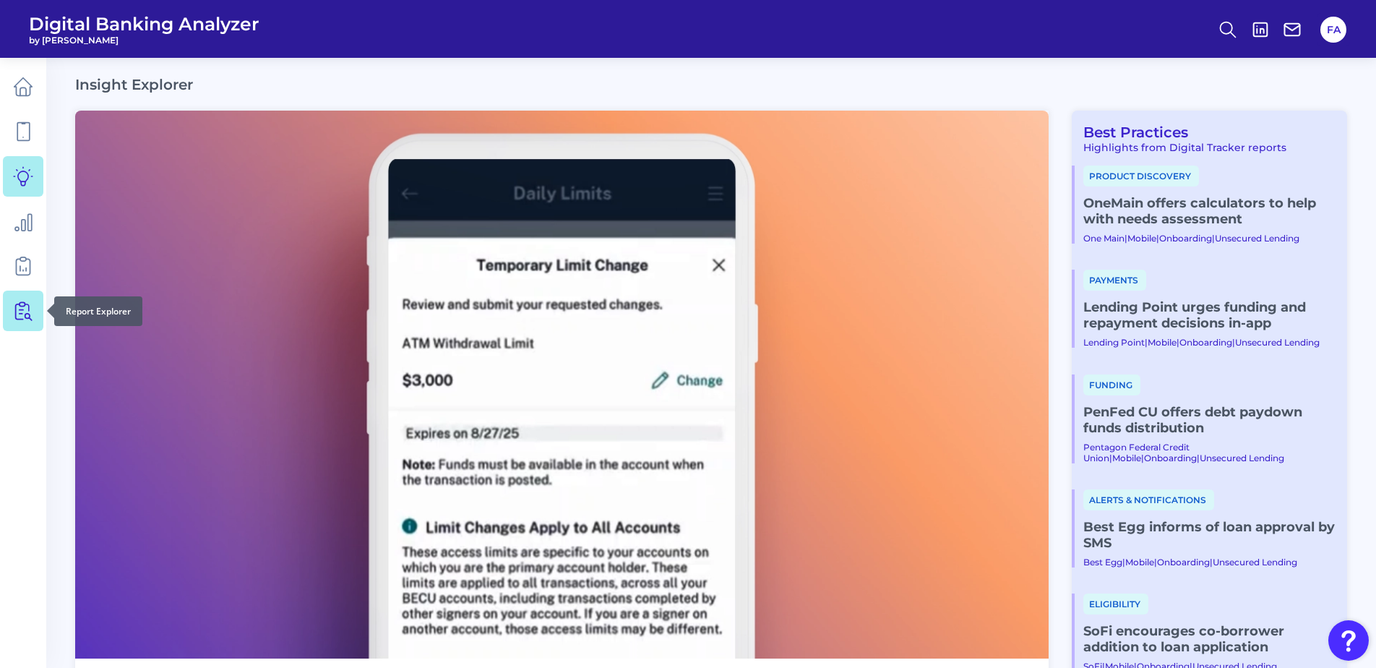
click at [4, 306] on link at bounding box center [23, 310] width 40 height 40
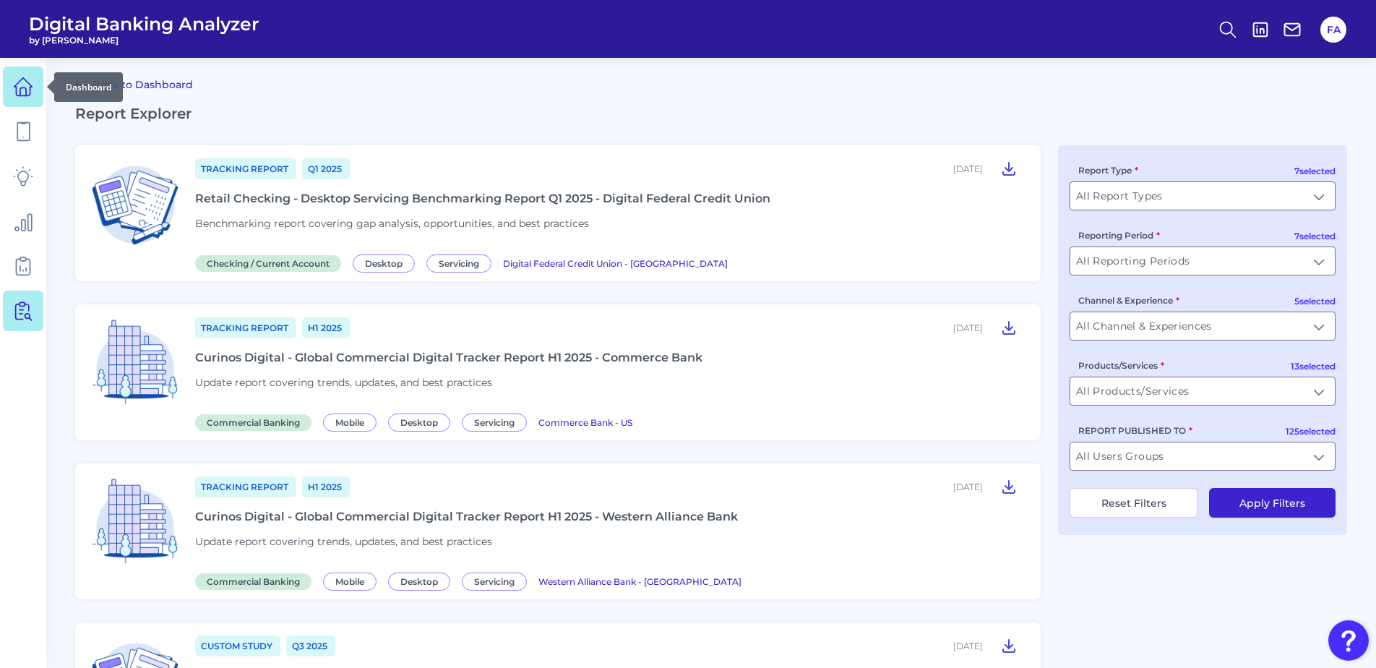
click at [17, 88] on icon at bounding box center [23, 87] width 18 height 18
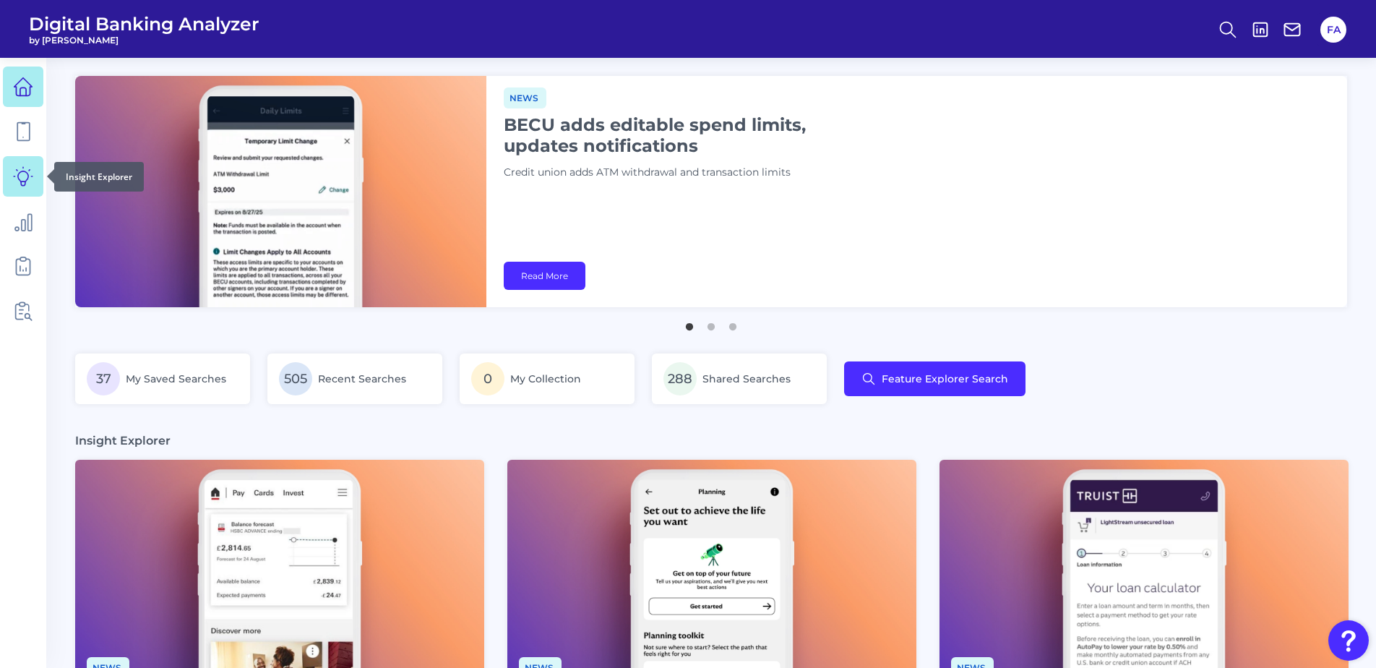
click at [3, 185] on link at bounding box center [23, 176] width 40 height 40
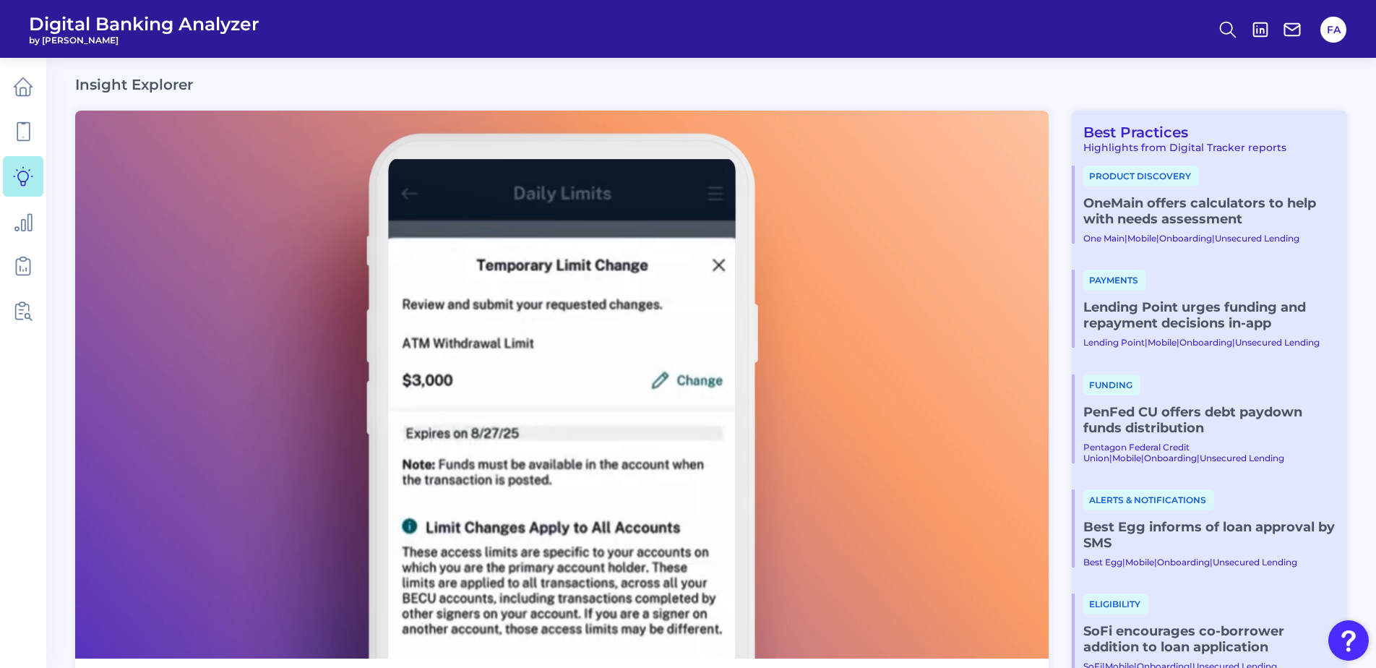
click at [38, 331] on ul at bounding box center [23, 198] width 40 height 273
click at [28, 318] on icon at bounding box center [26, 311] width 12 height 18
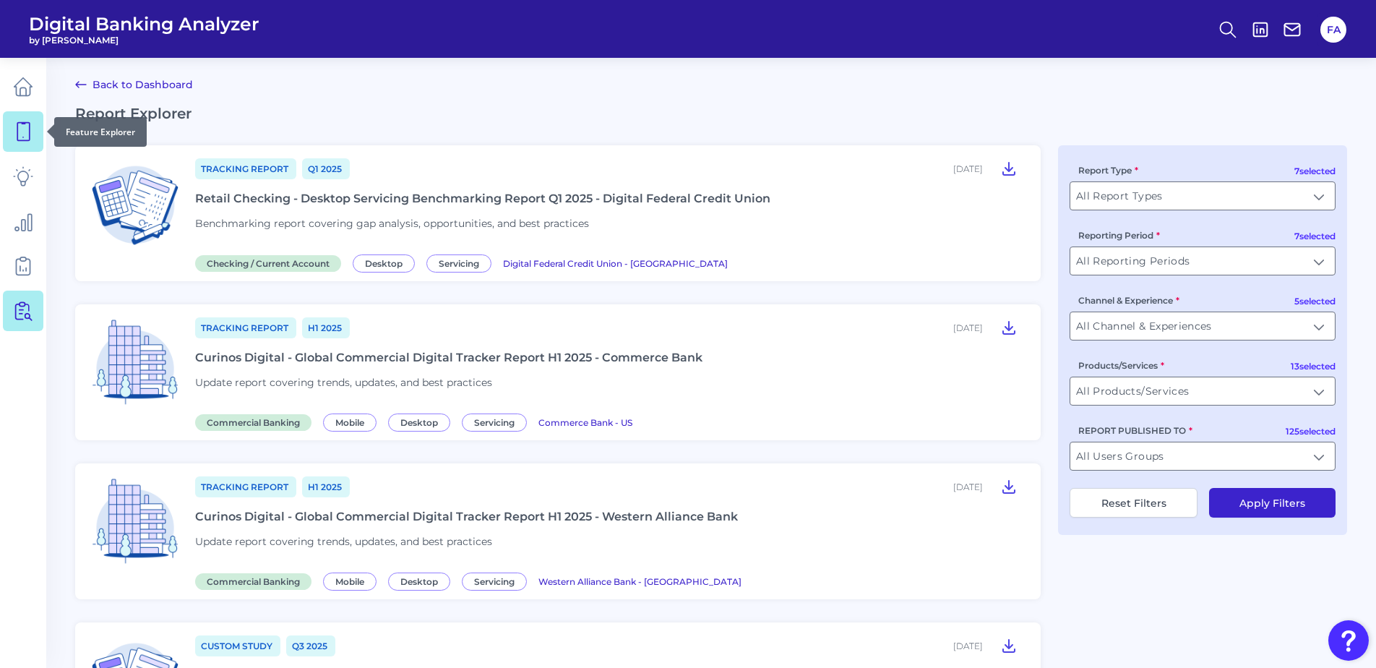
click at [27, 136] on icon at bounding box center [23, 131] width 20 height 20
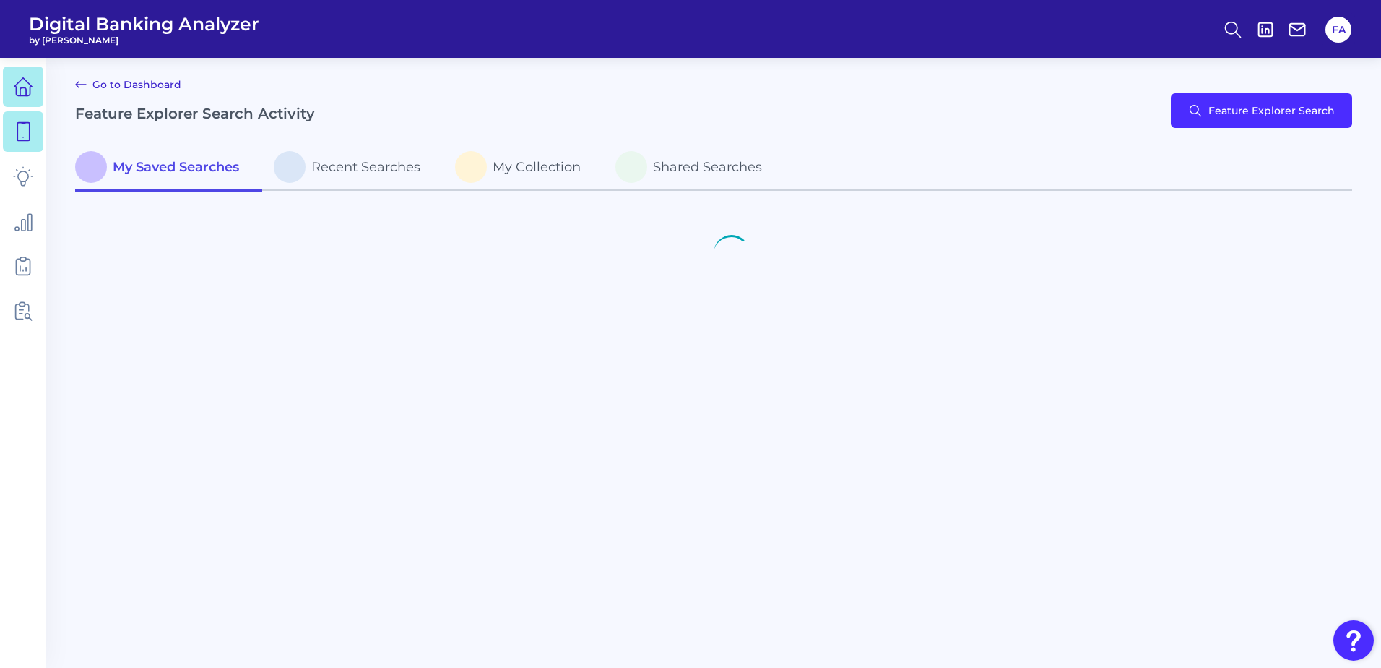
click at [28, 79] on icon at bounding box center [23, 87] width 20 height 20
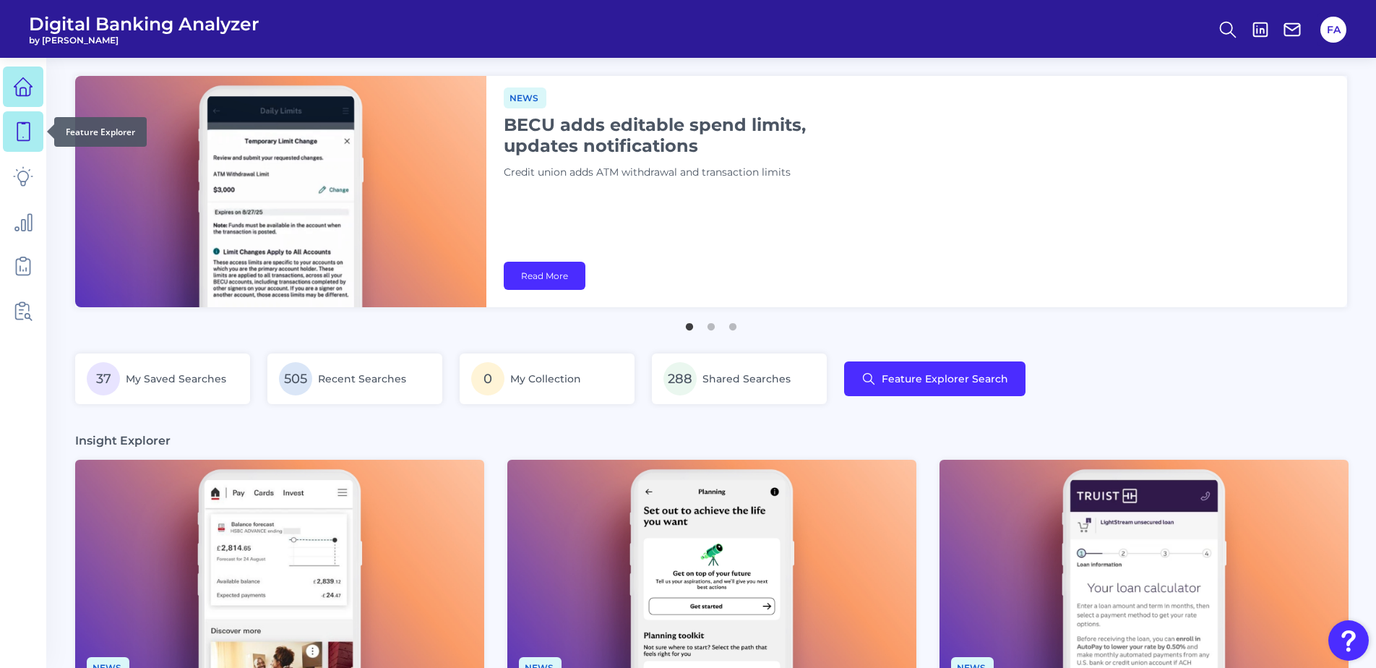
click at [34, 141] on link at bounding box center [23, 131] width 40 height 40
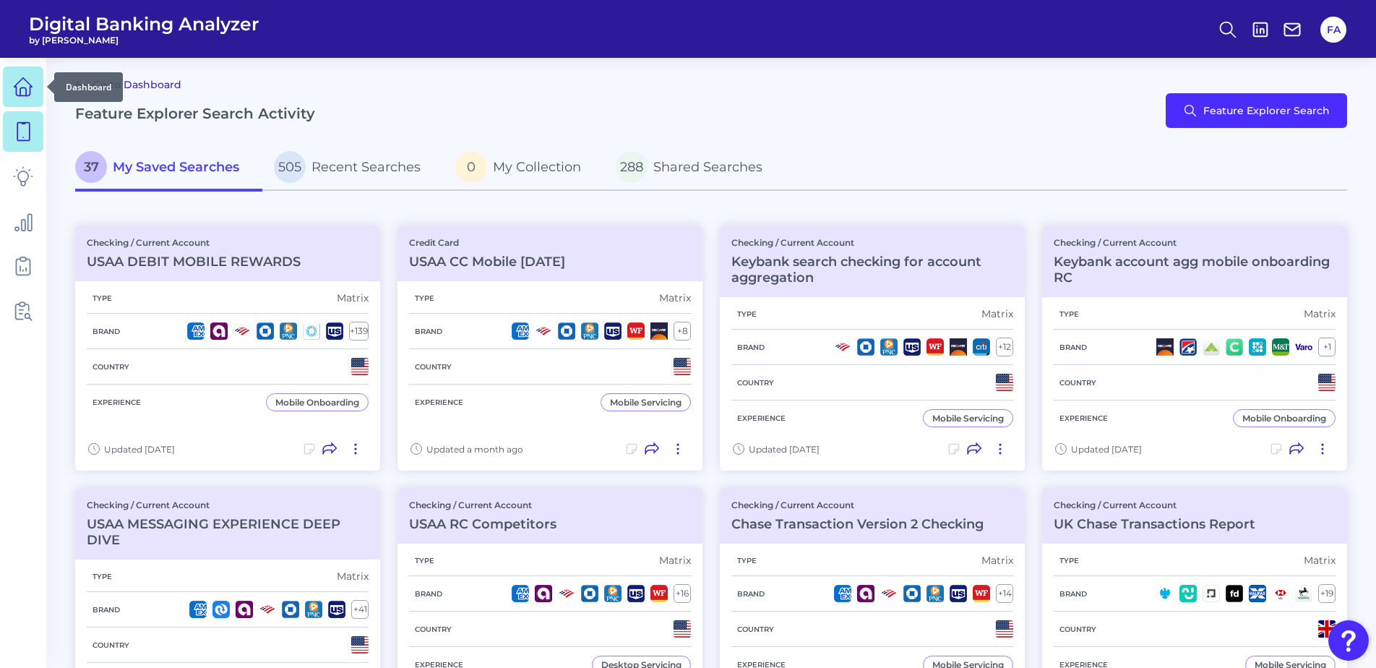
click at [25, 89] on icon at bounding box center [23, 91] width 6 height 8
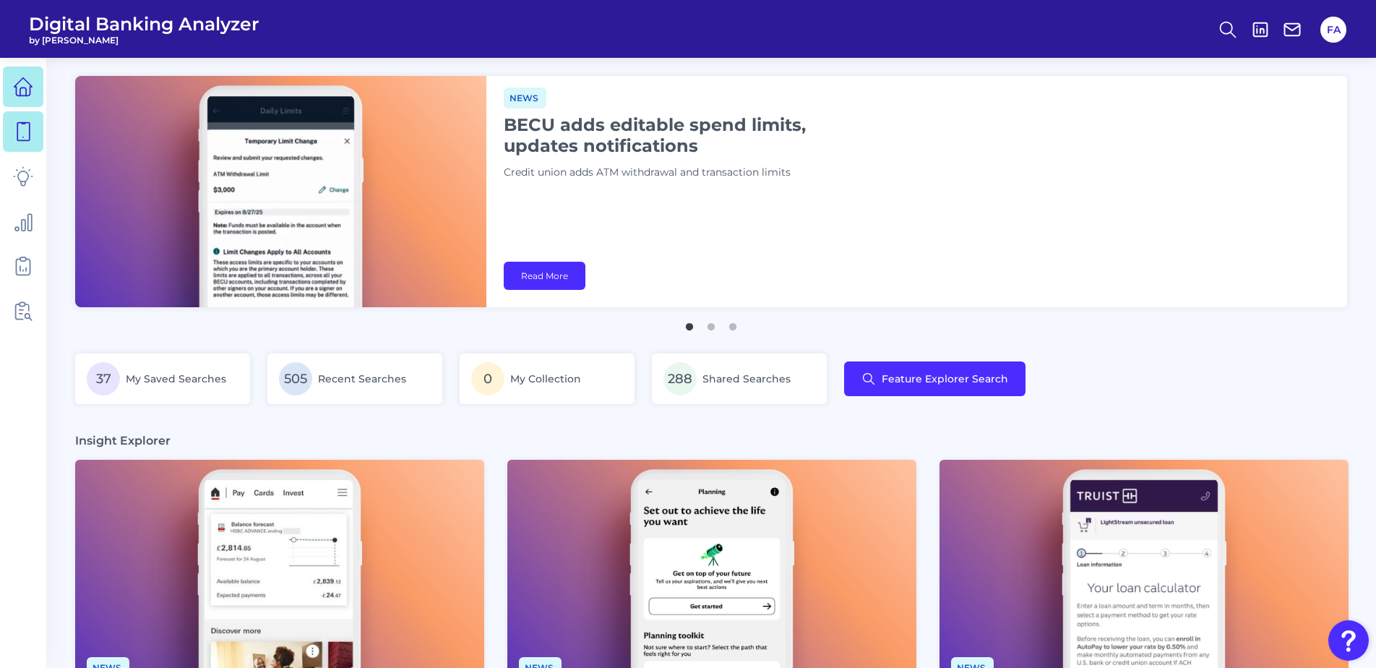
click at [23, 124] on icon at bounding box center [23, 131] width 20 height 20
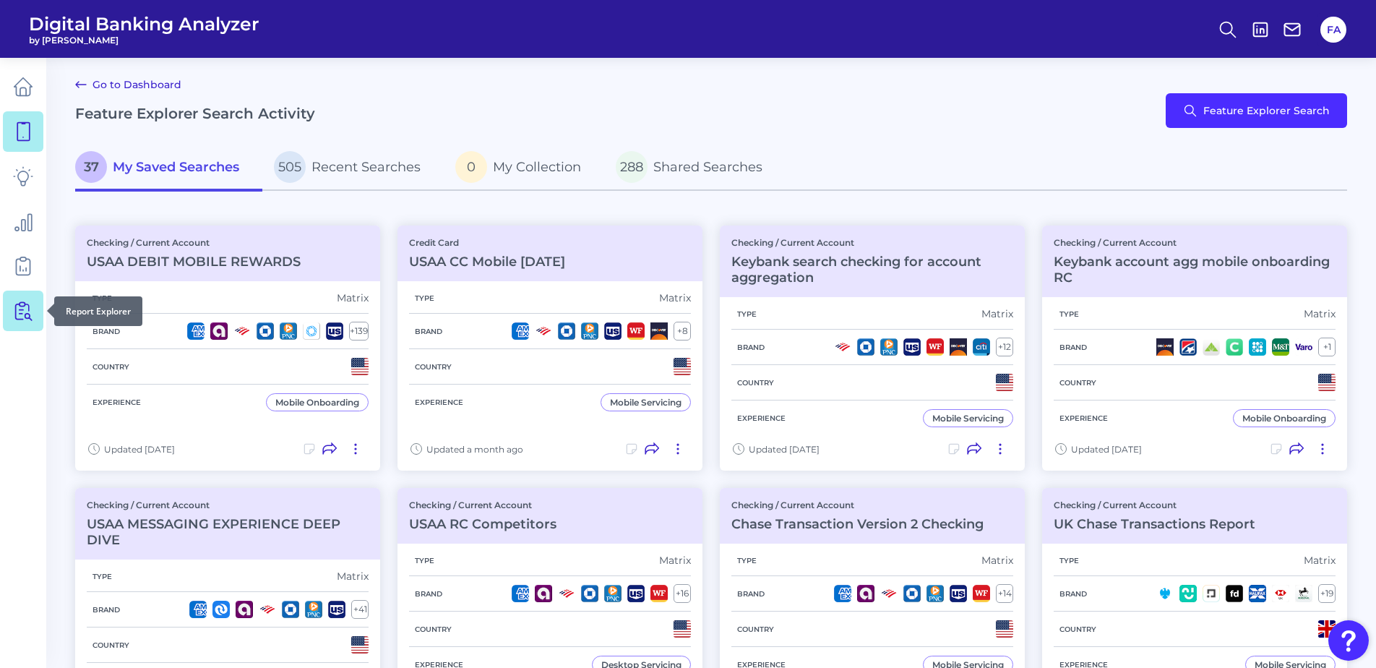
click at [38, 318] on link at bounding box center [23, 310] width 40 height 40
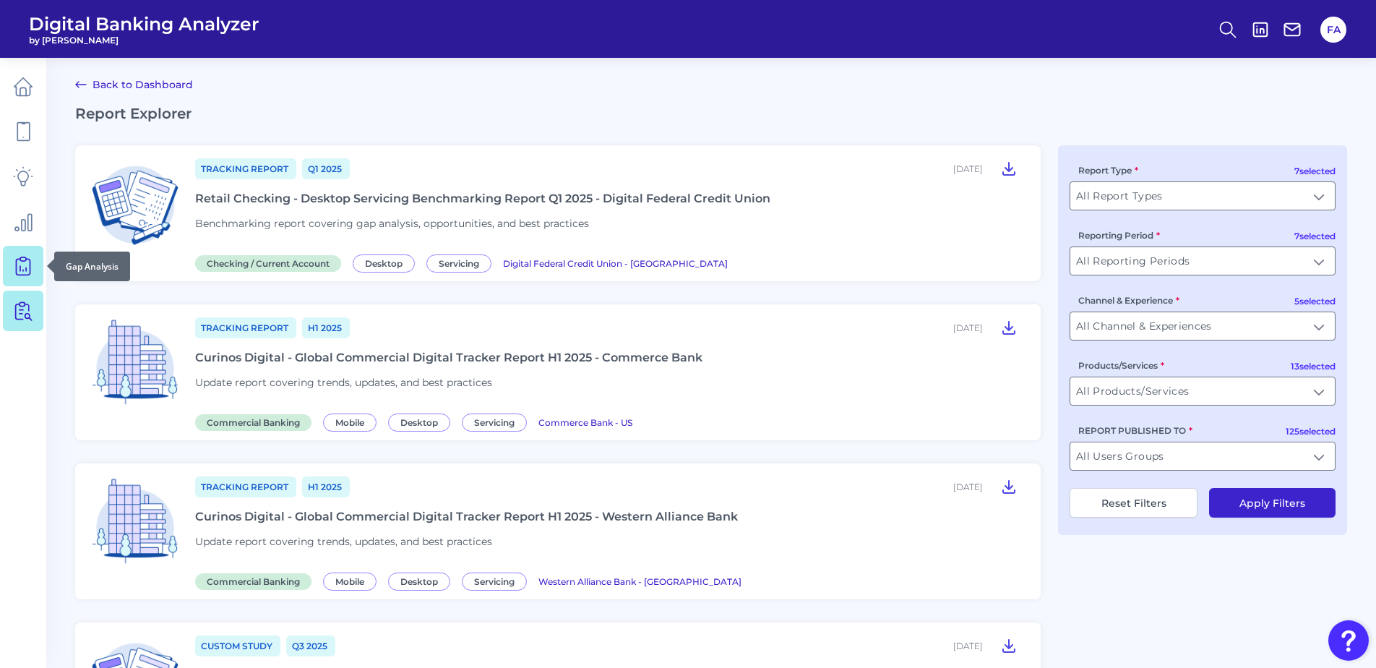
click at [37, 266] on link at bounding box center [23, 266] width 40 height 40
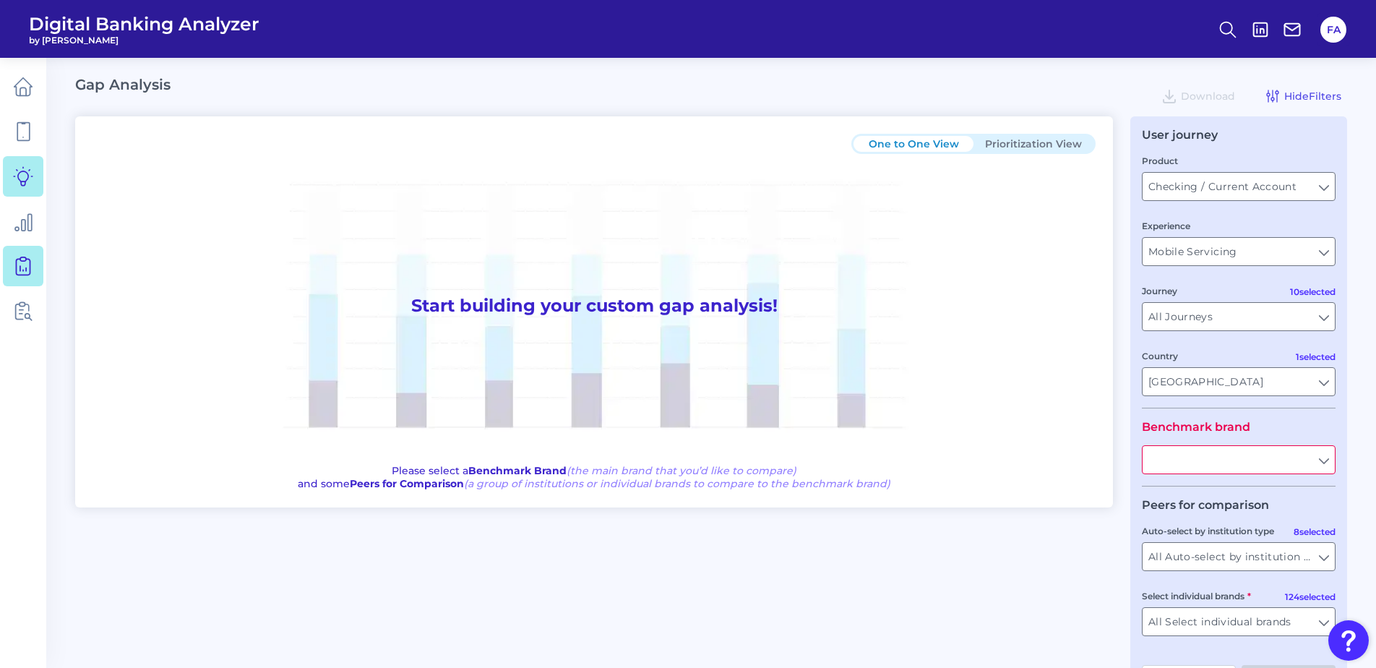
click at [28, 170] on icon at bounding box center [23, 176] width 20 height 20
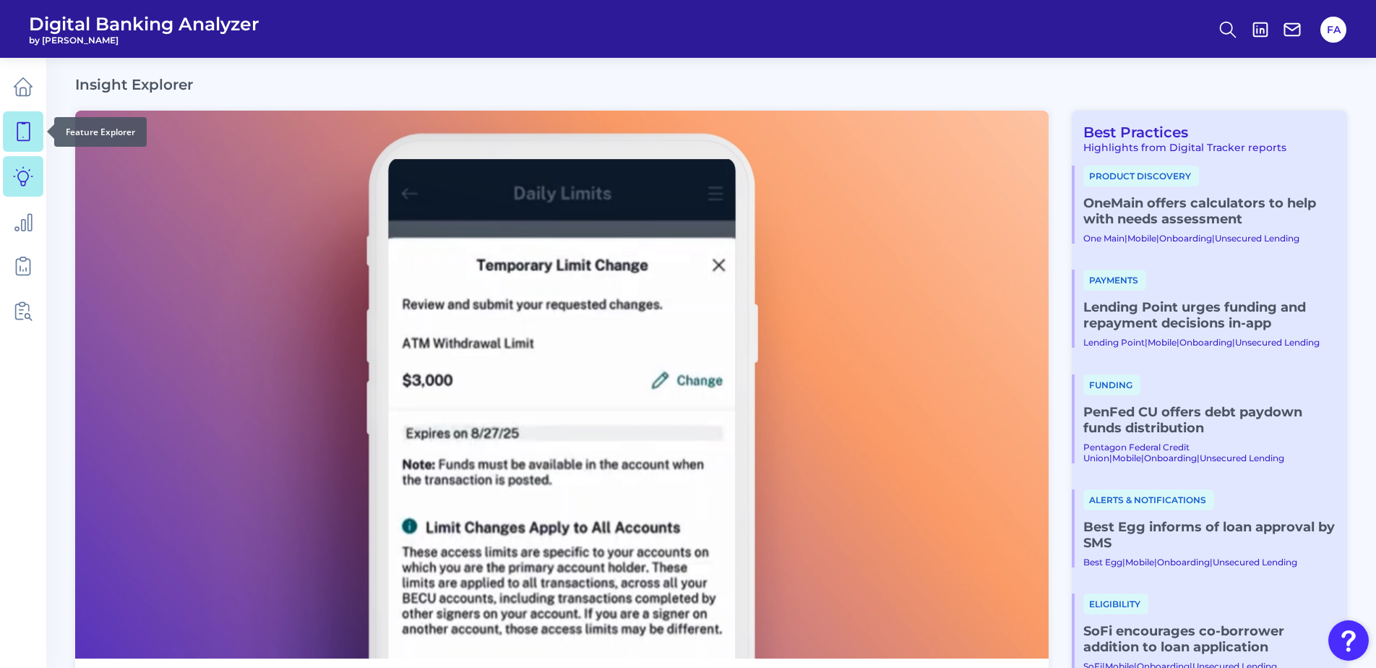
click at [29, 124] on icon at bounding box center [23, 132] width 12 height 18
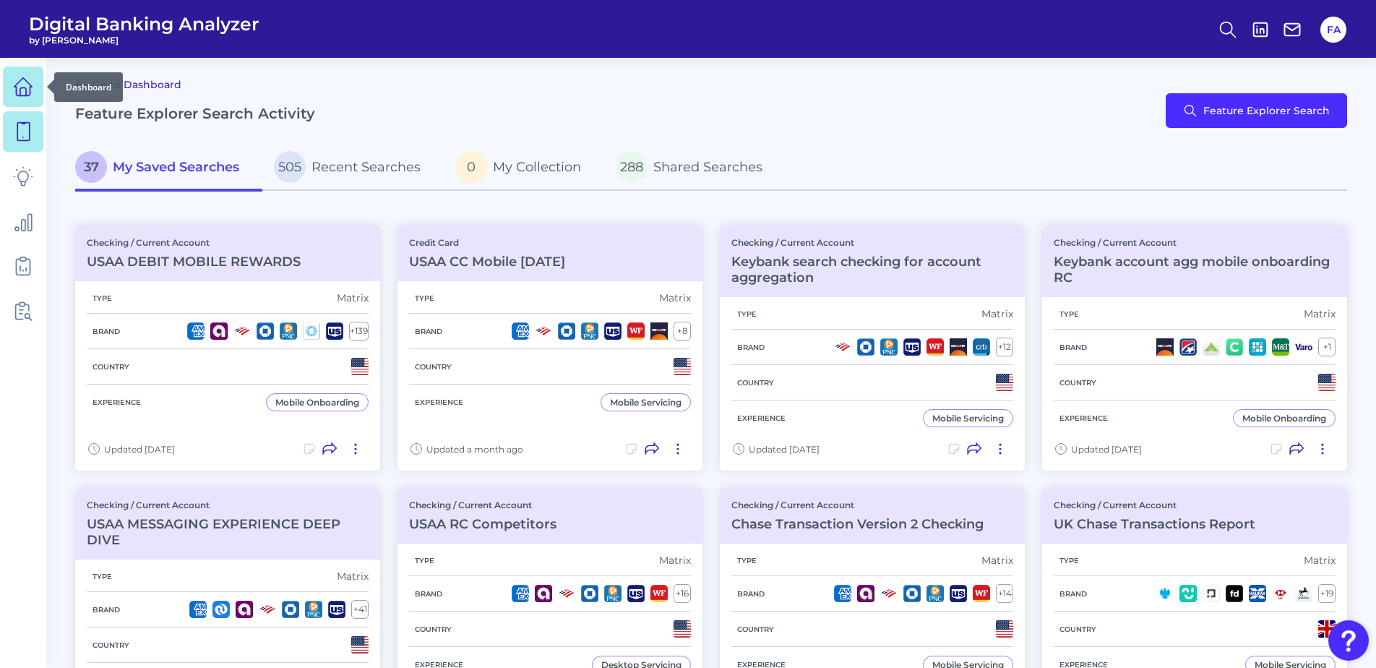
click at [16, 92] on icon at bounding box center [23, 87] width 18 height 18
